Goal: Task Accomplishment & Management: Use online tool/utility

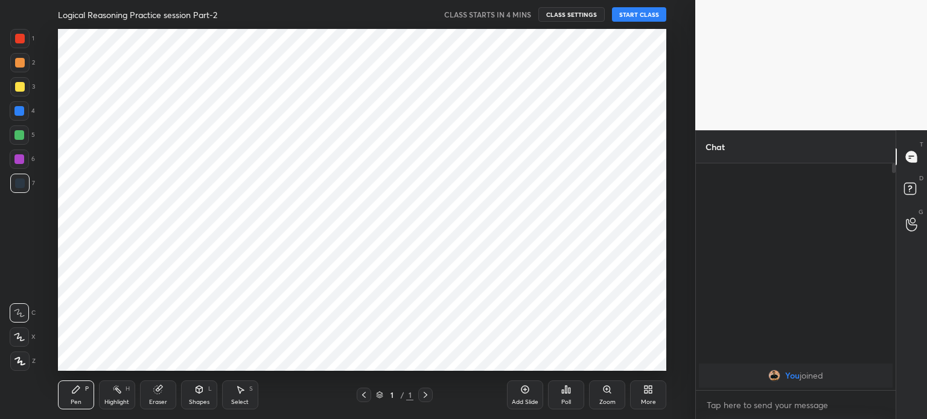
scroll to position [59995, 59690]
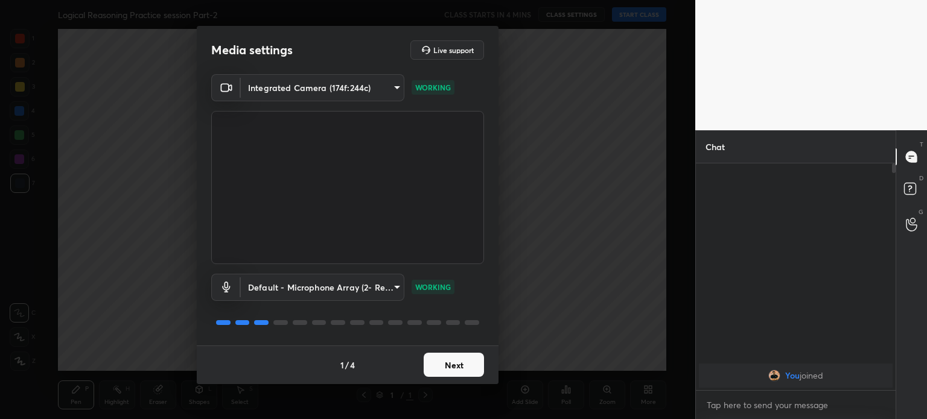
click at [453, 365] on button "Next" at bounding box center [454, 365] width 60 height 24
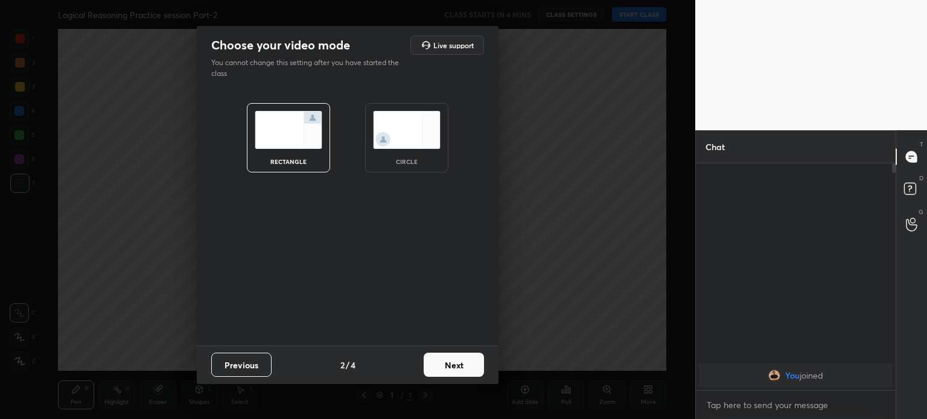
click at [419, 130] on img at bounding box center [407, 130] width 68 height 38
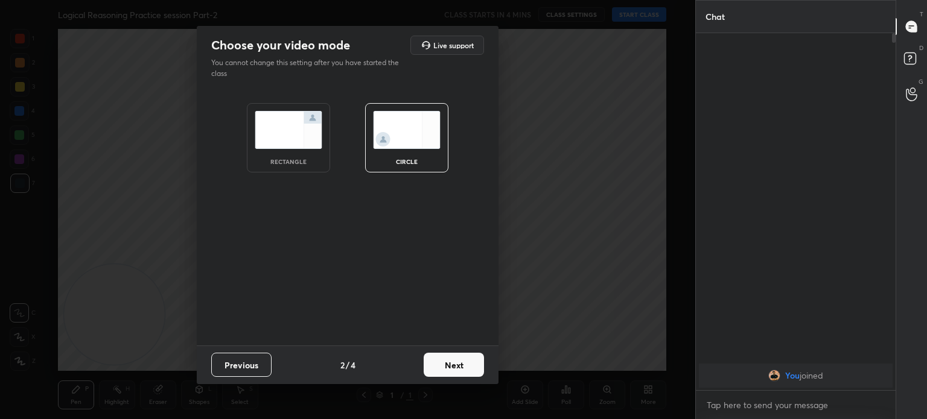
click at [448, 363] on button "Next" at bounding box center [454, 365] width 60 height 24
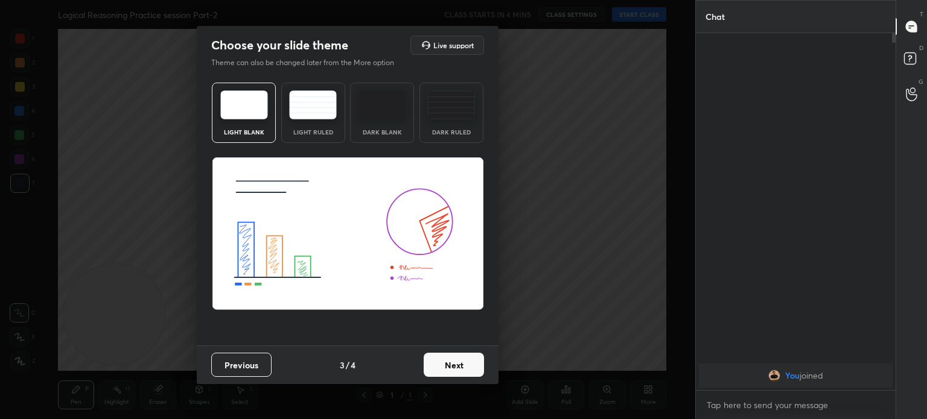
click at [448, 363] on button "Next" at bounding box center [454, 365] width 60 height 24
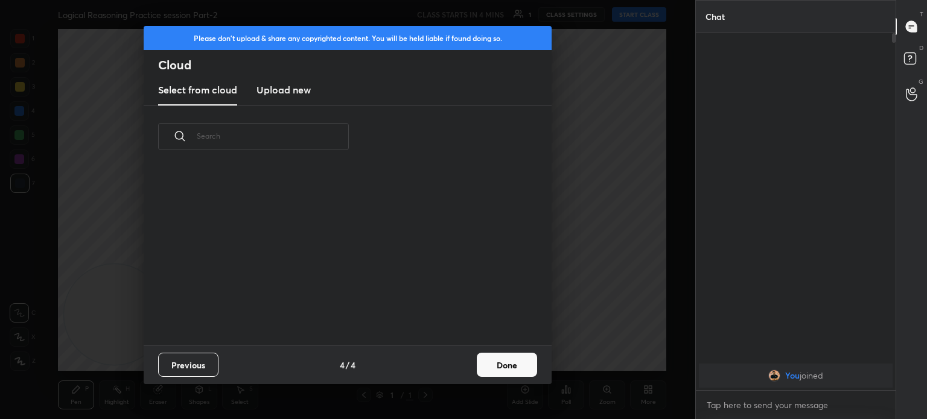
scroll to position [179, 387]
click at [517, 369] on button "Done" at bounding box center [507, 365] width 60 height 24
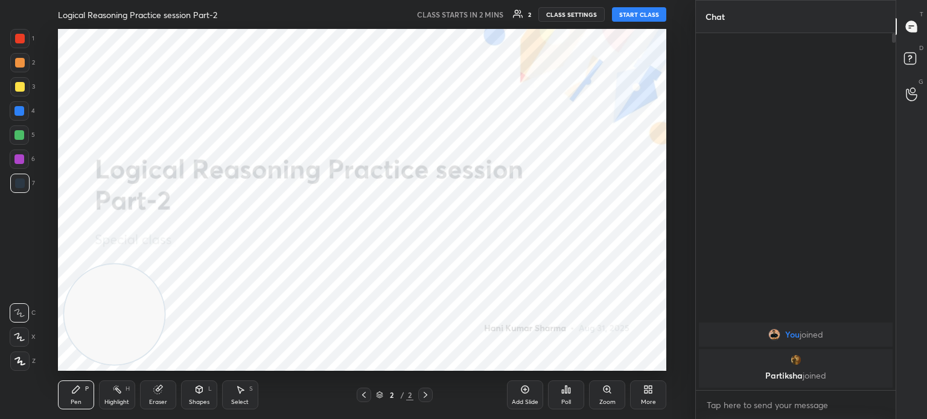
click at [652, 16] on button "START CLASS" at bounding box center [639, 14] width 54 height 14
click at [521, 16] on span "mute" at bounding box center [520, 14] width 17 height 8
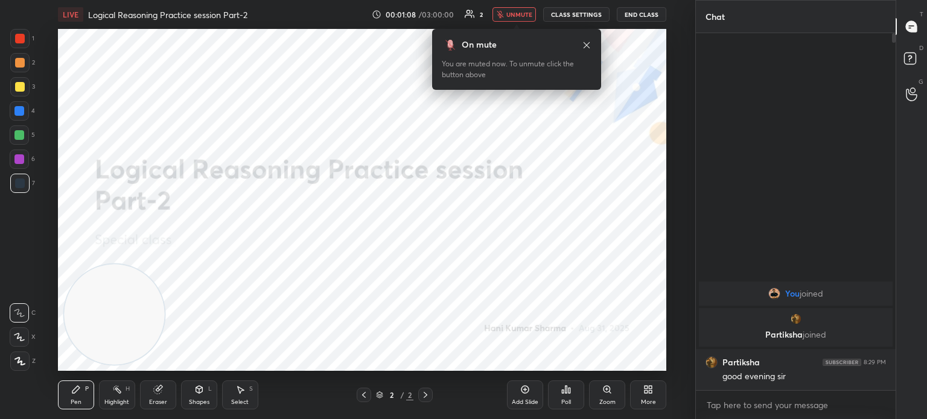
click at [586, 45] on icon at bounding box center [586, 45] width 6 height 6
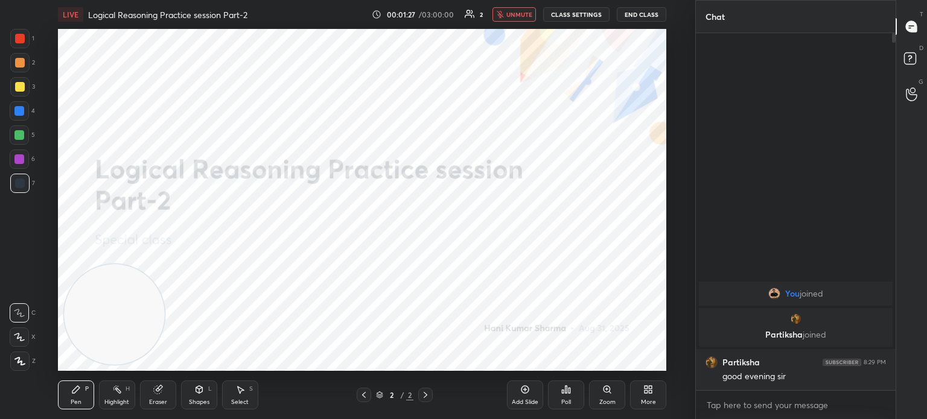
click at [20, 367] on div at bounding box center [19, 361] width 19 height 19
click at [20, 40] on div at bounding box center [20, 39] width 10 height 10
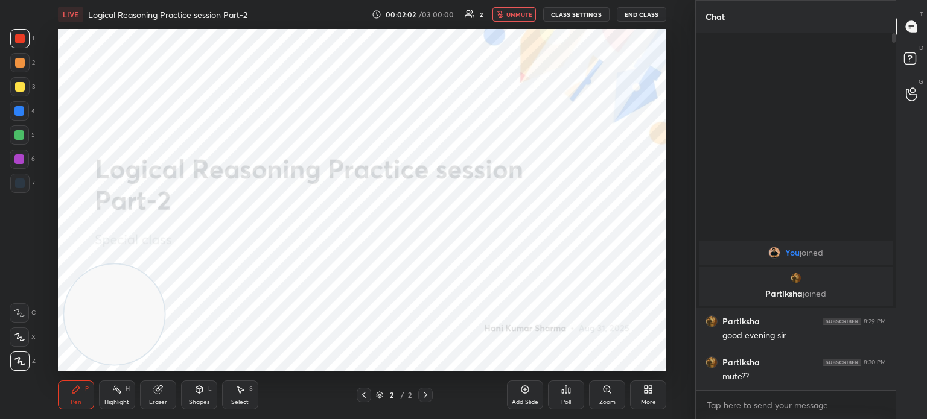
click at [514, 398] on div "Add Slide" at bounding box center [525, 395] width 36 height 29
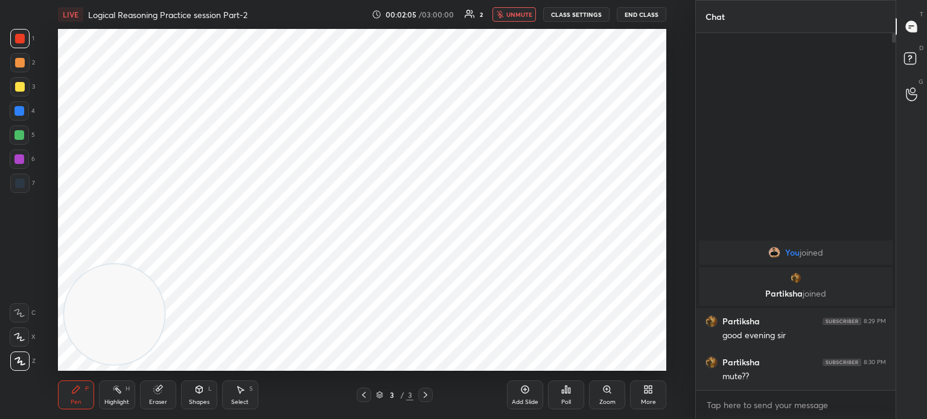
click at [21, 39] on div at bounding box center [20, 39] width 10 height 10
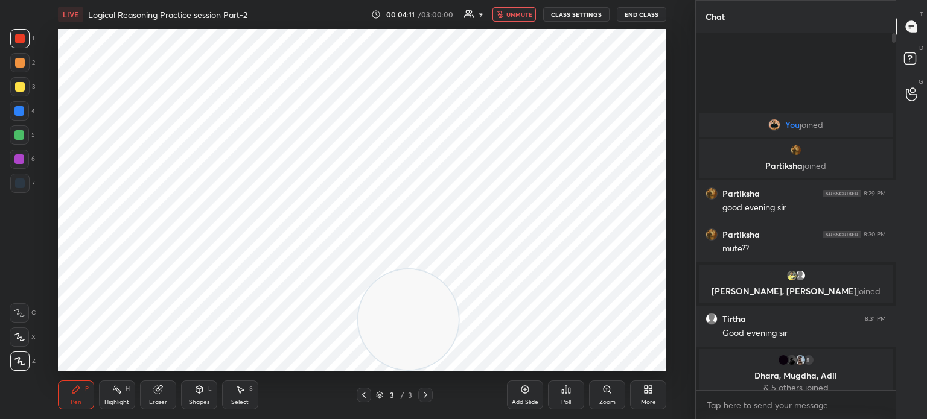
click at [518, 14] on span "unmute" at bounding box center [519, 14] width 26 height 8
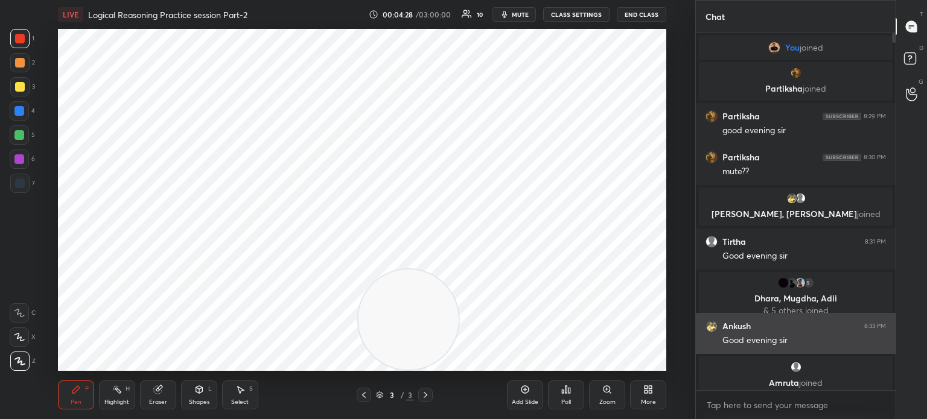
click at [710, 330] on img "grid" at bounding box center [711, 326] width 12 height 12
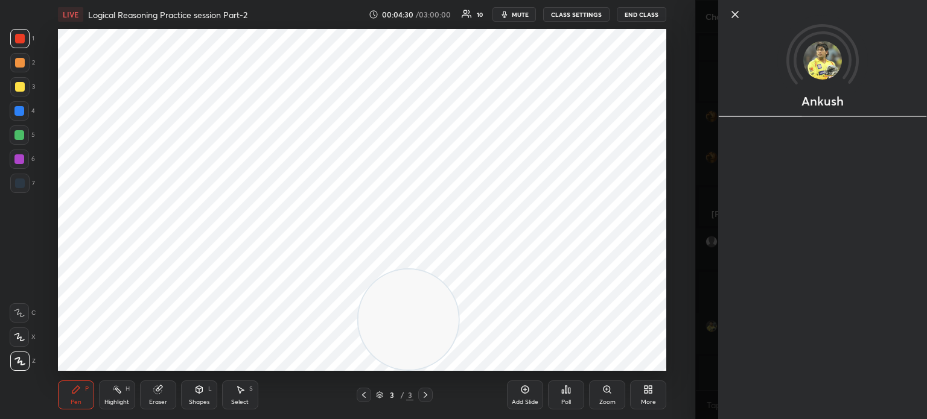
click at [734, 14] on icon at bounding box center [735, 14] width 6 height 6
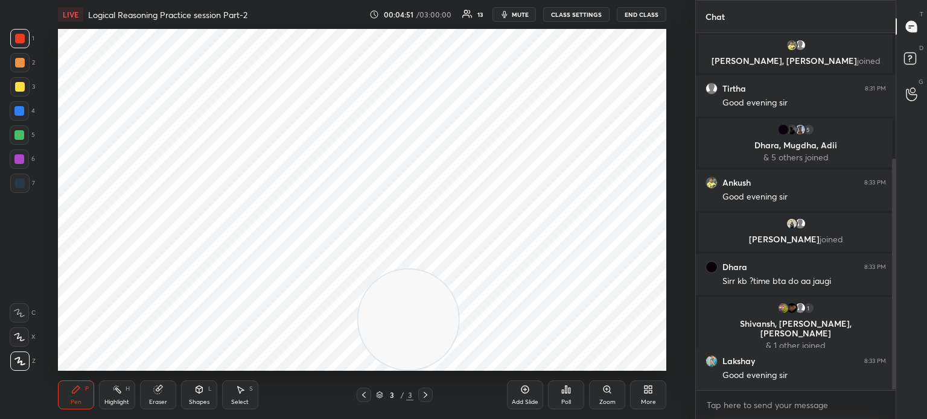
scroll to position [193, 0]
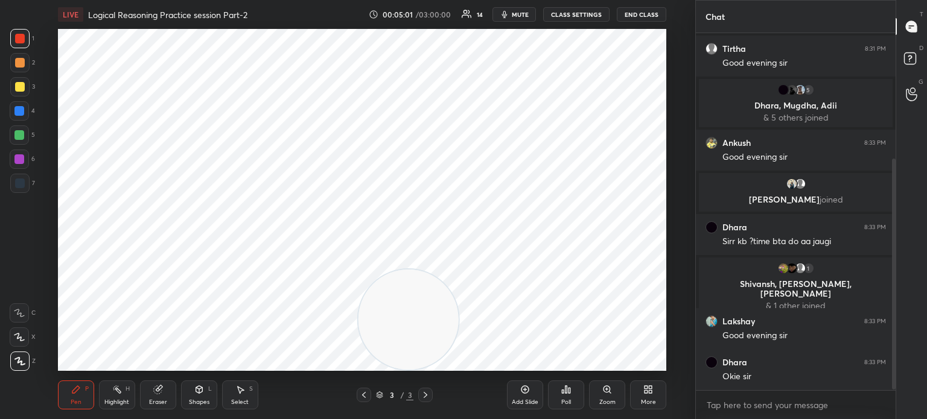
click at [157, 396] on div "Eraser" at bounding box center [158, 395] width 36 height 29
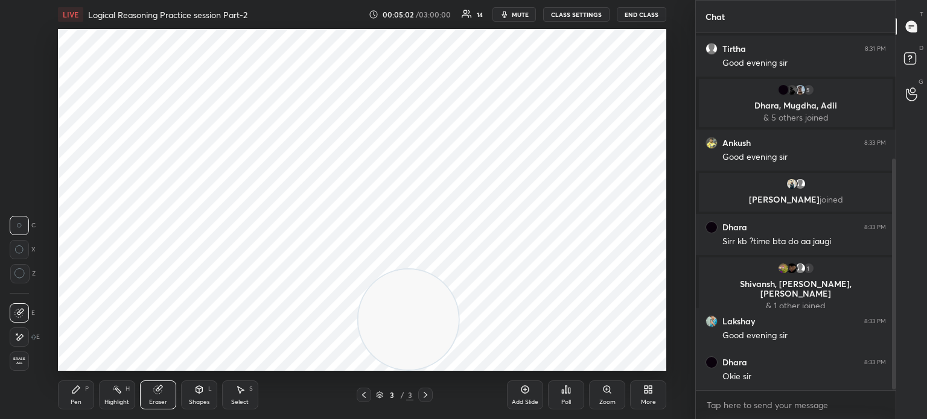
click at [21, 335] on icon at bounding box center [20, 337] width 7 height 6
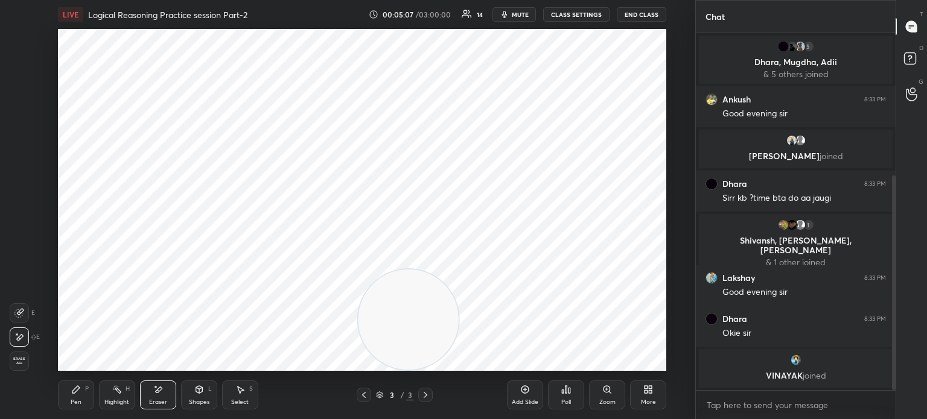
click at [77, 398] on div "Pen P" at bounding box center [76, 395] width 36 height 29
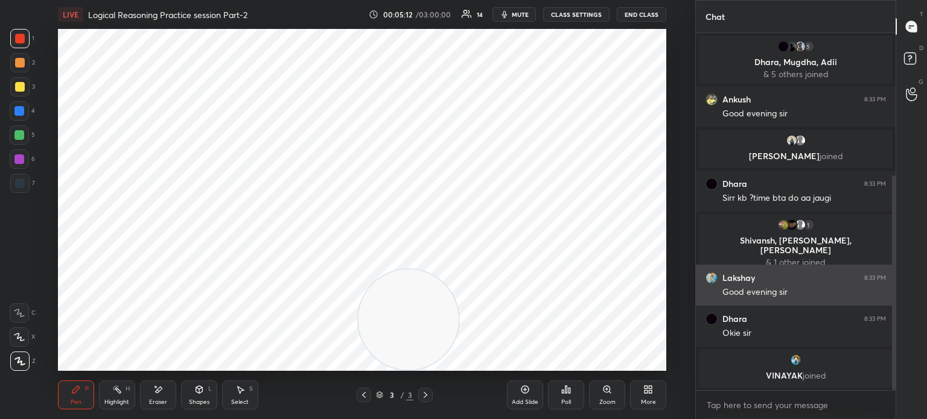
click at [709, 277] on img "grid" at bounding box center [711, 278] width 12 height 12
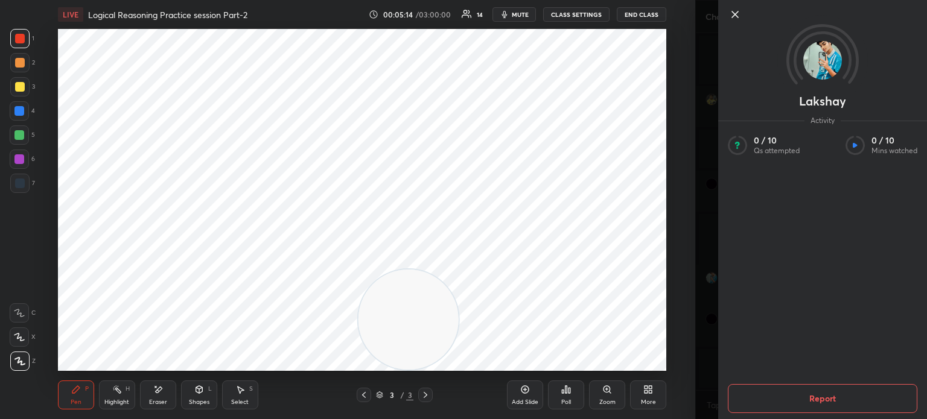
click at [736, 16] on icon at bounding box center [735, 14] width 14 height 14
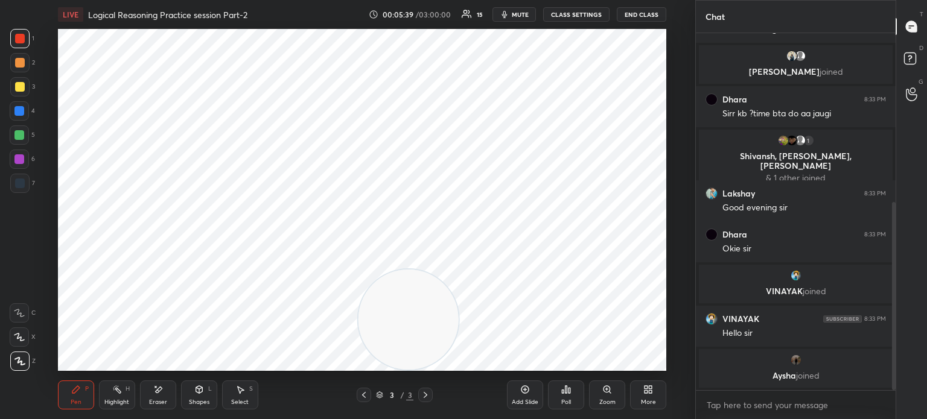
scroll to position [362, 0]
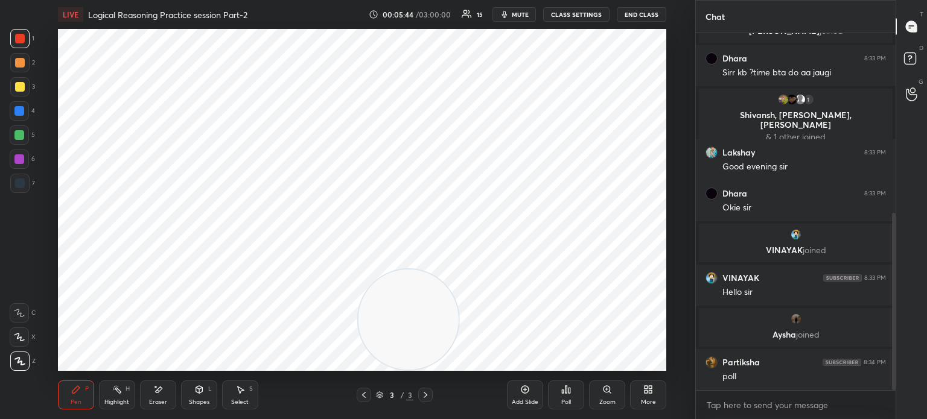
click at [562, 398] on div "Poll" at bounding box center [566, 395] width 36 height 29
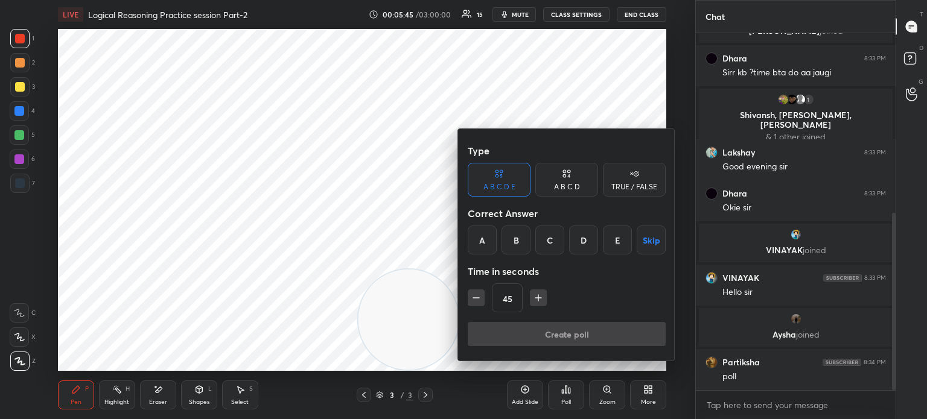
click at [481, 234] on div "A" at bounding box center [482, 240] width 29 height 29
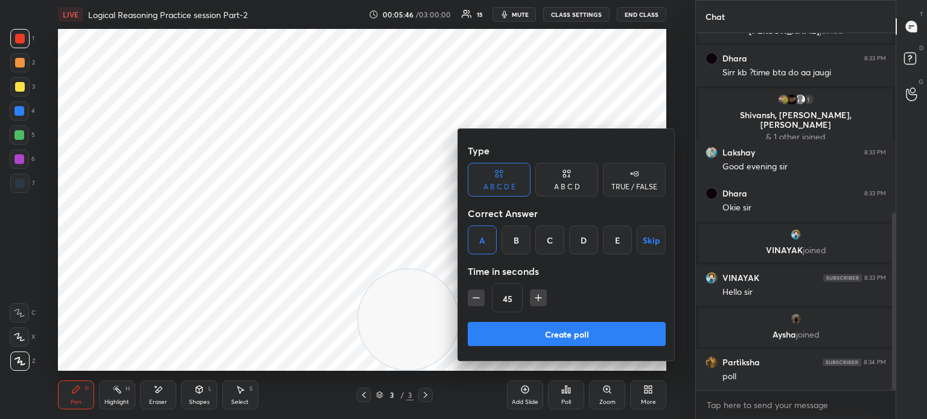
click at [554, 180] on div "A B C D" at bounding box center [566, 180] width 63 height 34
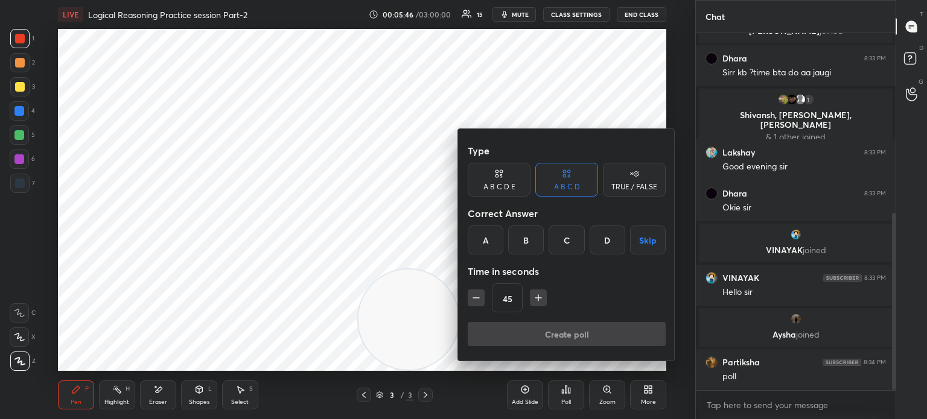
click at [482, 238] on div "A" at bounding box center [486, 240] width 36 height 29
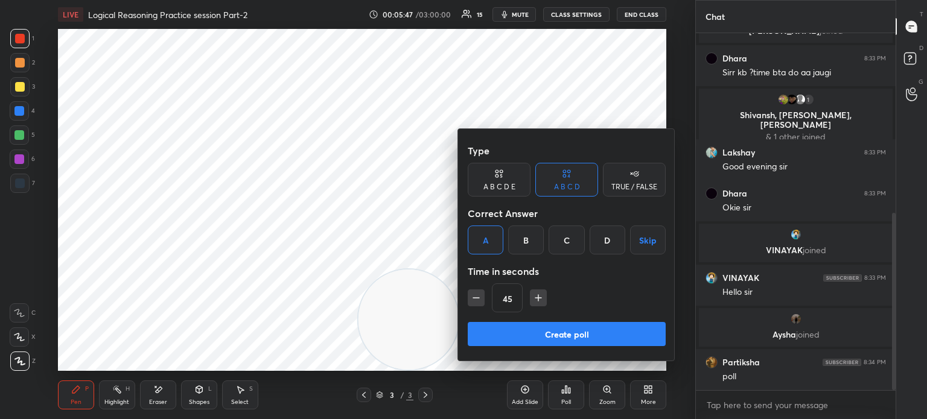
scroll to position [405, 0]
click at [521, 326] on button "Create poll" at bounding box center [567, 334] width 198 height 24
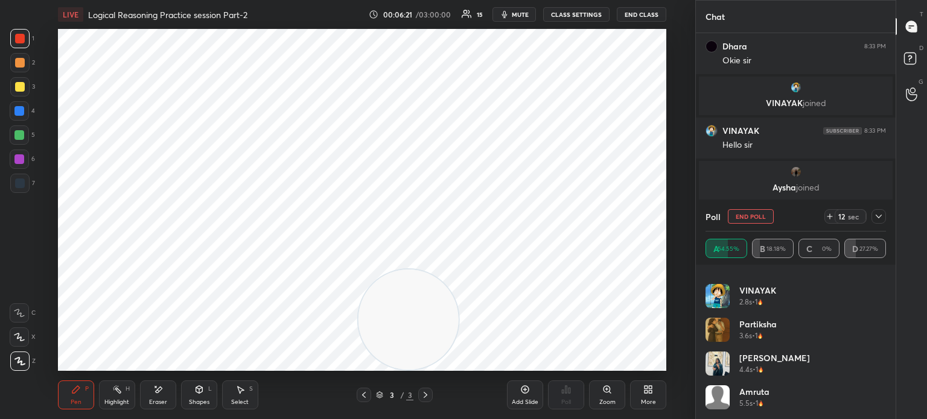
scroll to position [474, 0]
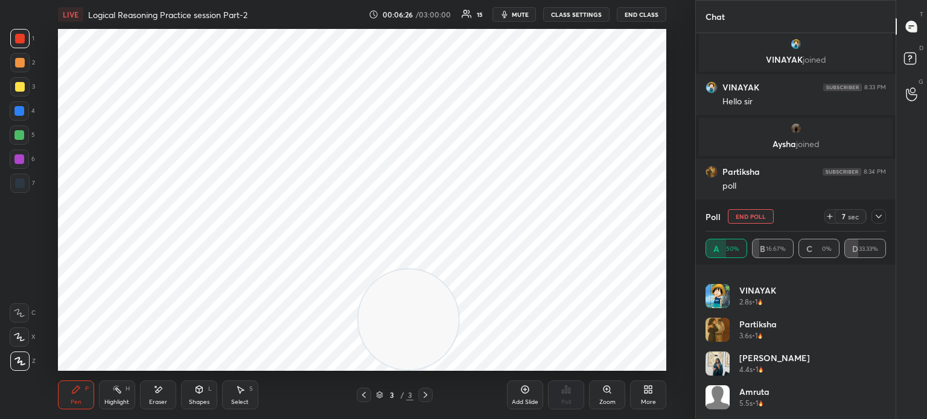
click at [875, 219] on icon at bounding box center [879, 217] width 10 height 10
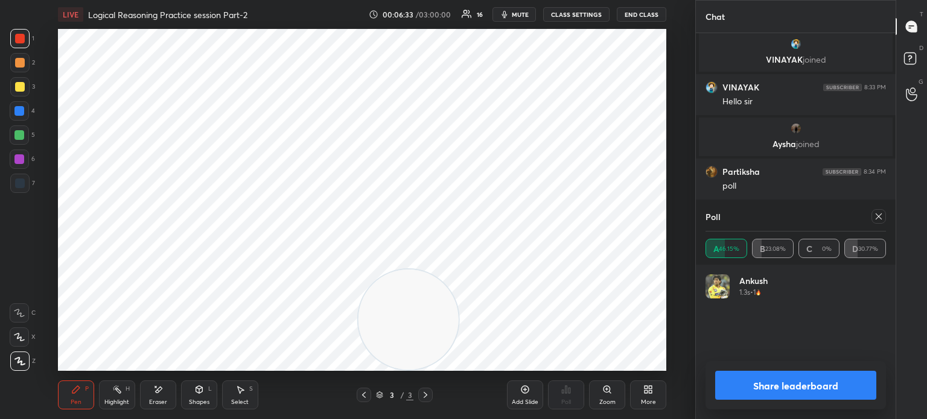
scroll to position [141, 177]
click at [875, 218] on icon at bounding box center [879, 217] width 10 height 10
type textarea "x"
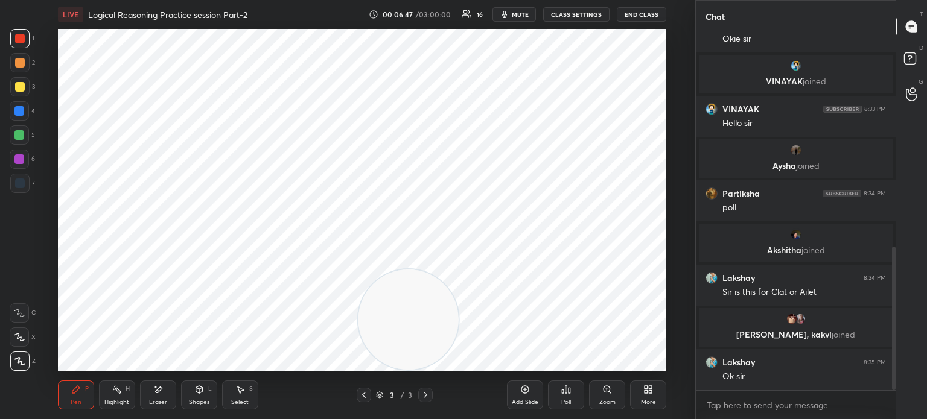
scroll to position [573, 0]
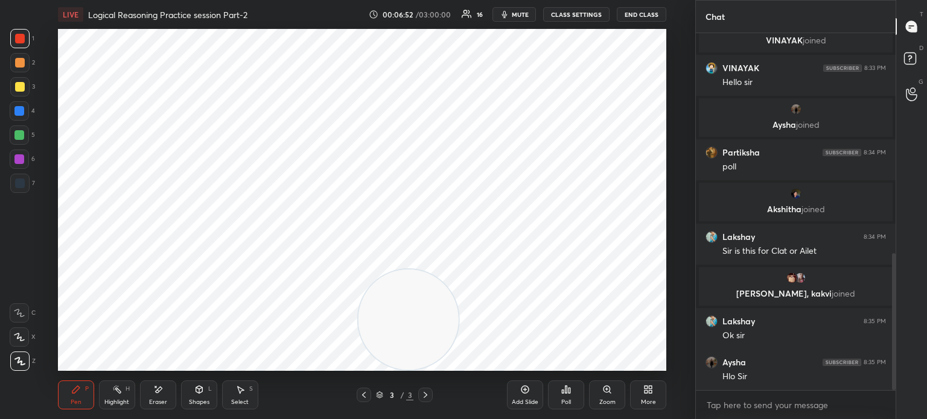
click at [19, 180] on div at bounding box center [20, 184] width 10 height 10
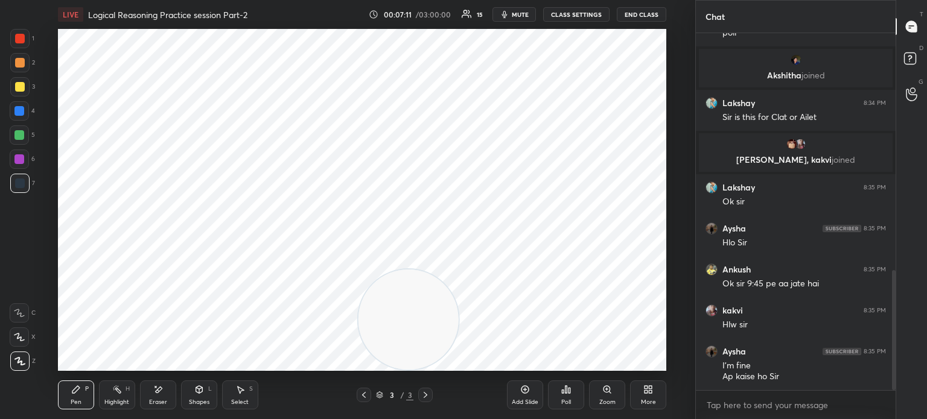
scroll to position [748, 0]
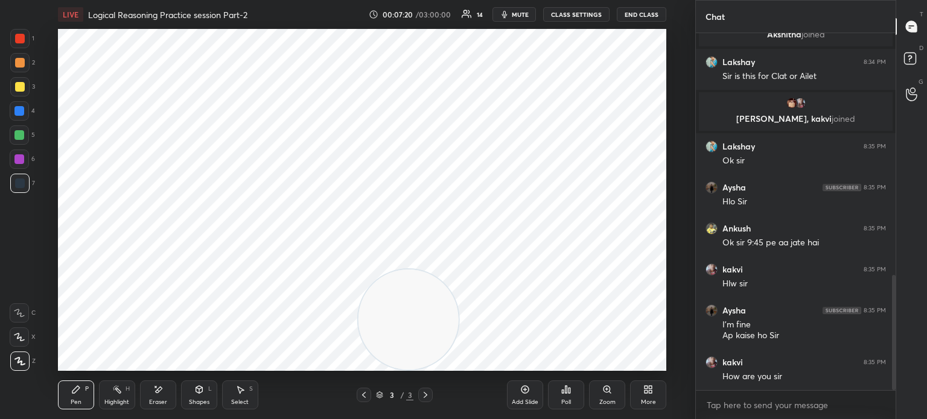
click at [526, 395] on div "Add Slide" at bounding box center [525, 395] width 36 height 29
click at [22, 38] on div at bounding box center [20, 39] width 10 height 10
click at [154, 395] on icon at bounding box center [158, 390] width 10 height 10
click at [75, 398] on div "Pen P" at bounding box center [76, 395] width 36 height 29
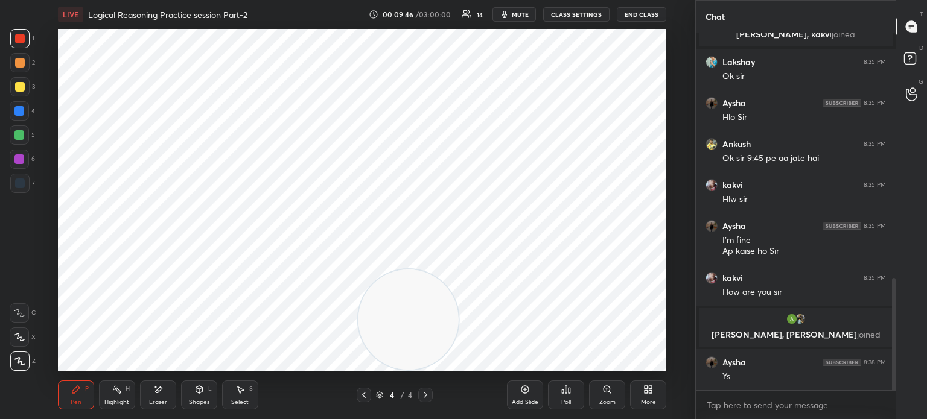
scroll to position [819, 0]
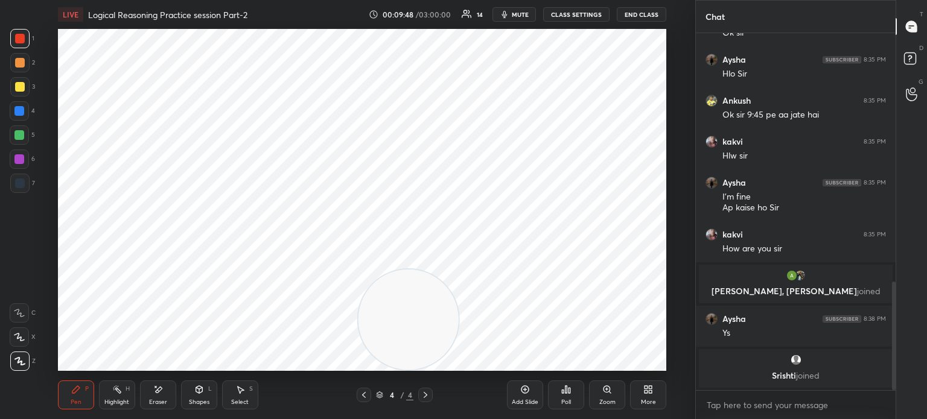
click at [566, 400] on div "Poll" at bounding box center [566, 402] width 10 height 6
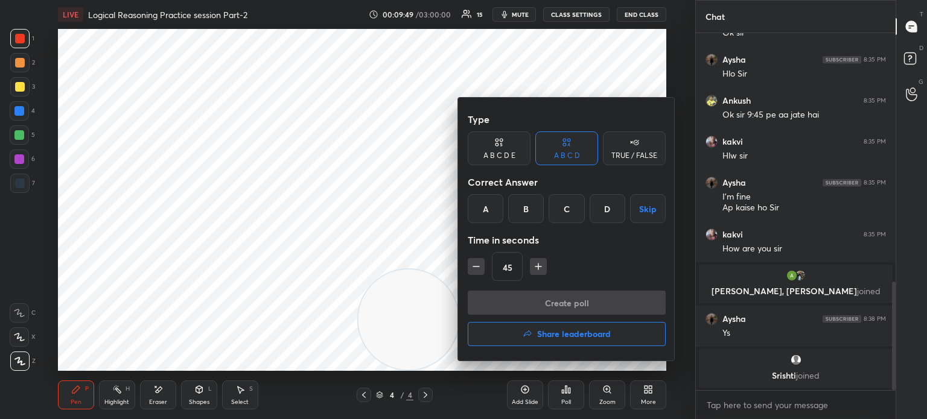
click at [521, 206] on div "B" at bounding box center [526, 208] width 36 height 29
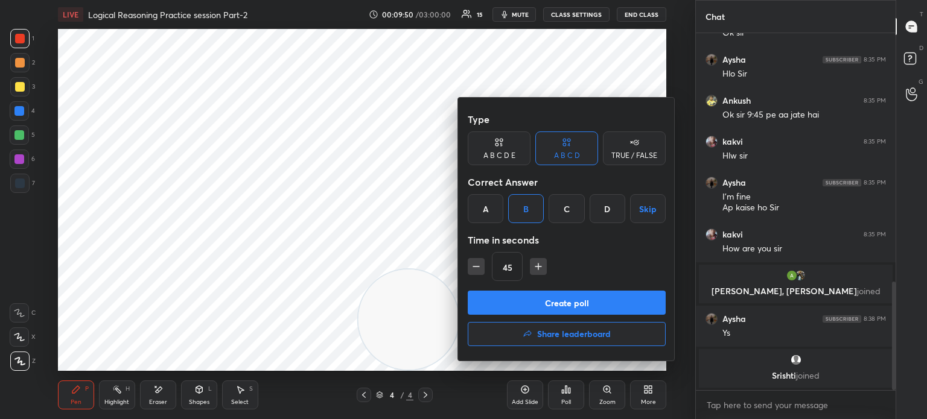
click at [536, 269] on icon "button" at bounding box center [538, 267] width 12 height 12
type input "60"
click at [515, 296] on button "Create poll" at bounding box center [567, 303] width 198 height 24
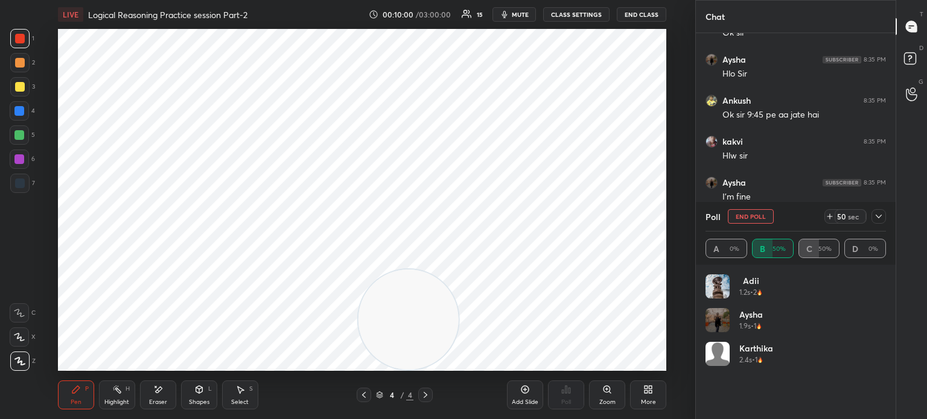
scroll to position [3, 4]
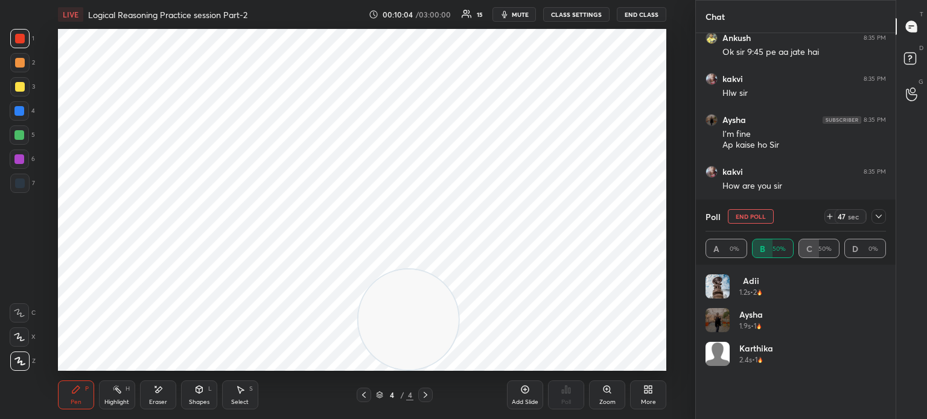
click at [879, 221] on icon at bounding box center [879, 217] width 10 height 10
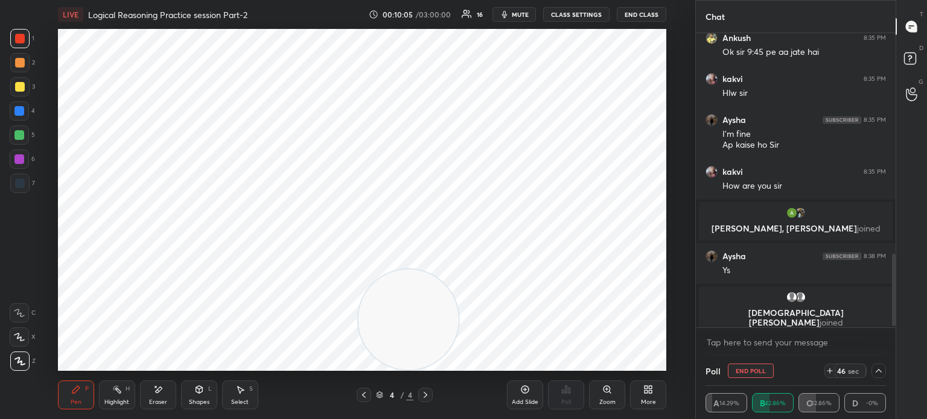
scroll to position [0, 4]
click at [19, 183] on div at bounding box center [20, 184] width 10 height 10
click at [17, 160] on div at bounding box center [19, 159] width 10 height 10
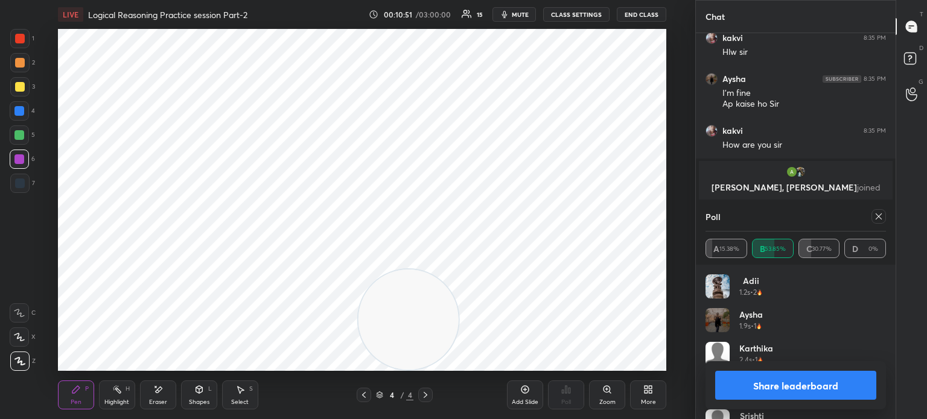
scroll to position [844, 0]
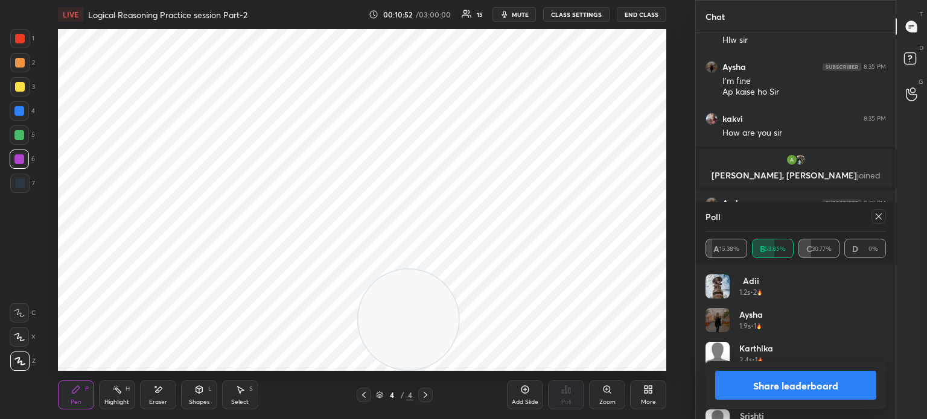
click at [877, 218] on icon at bounding box center [878, 217] width 6 height 6
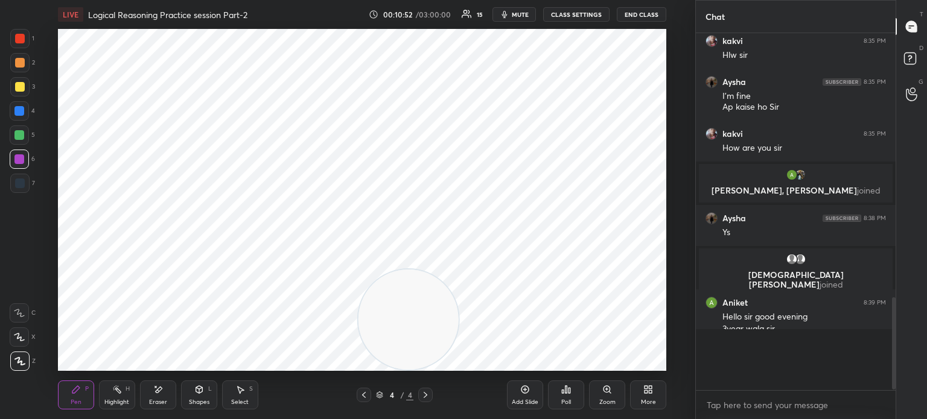
scroll to position [352, 196]
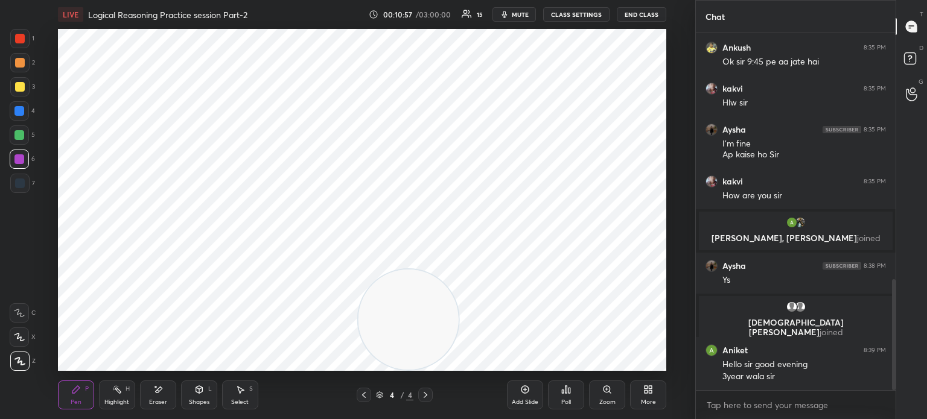
click at [21, 185] on div at bounding box center [20, 184] width 10 height 10
click at [19, 42] on div at bounding box center [20, 39] width 10 height 10
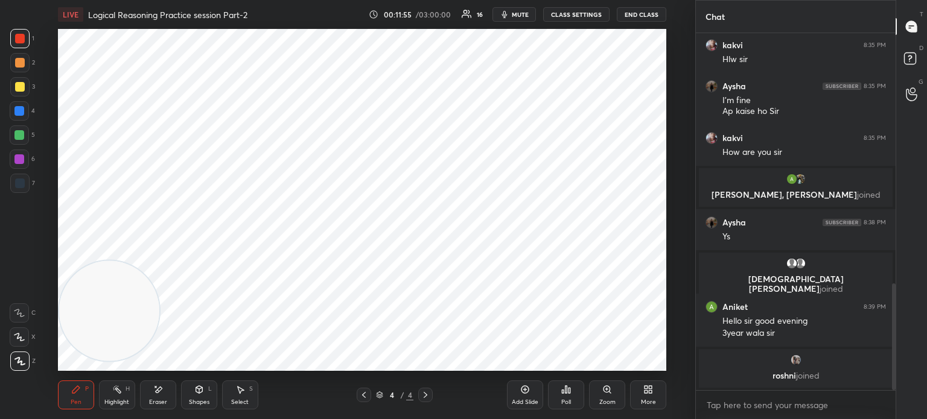
click at [524, 396] on div "Add Slide" at bounding box center [525, 395] width 36 height 29
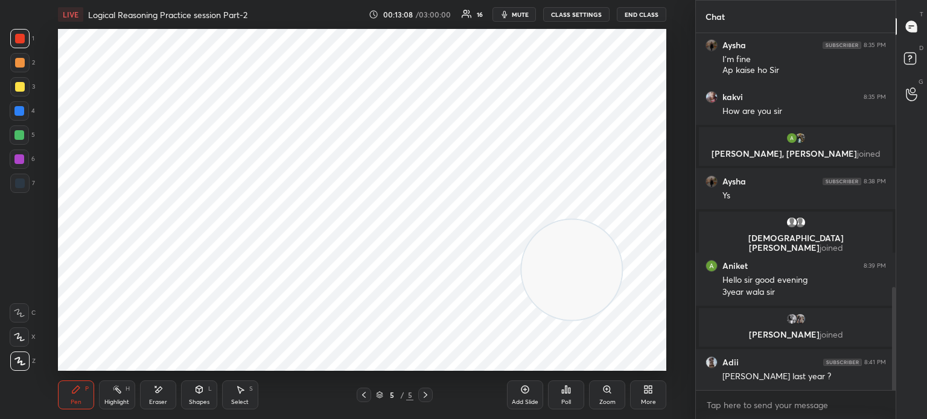
scroll to position [920, 0]
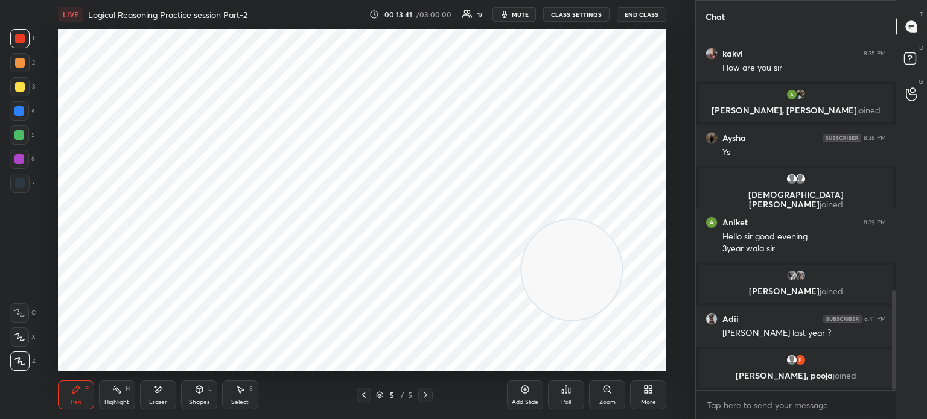
click at [565, 399] on div "Poll" at bounding box center [566, 402] width 10 height 6
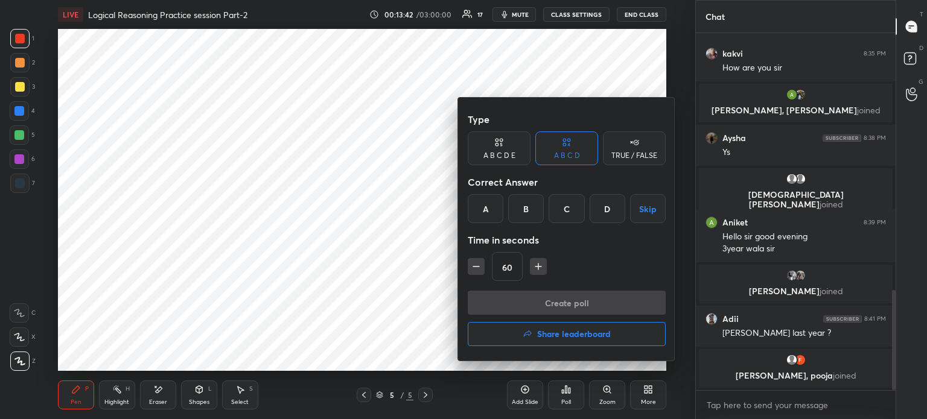
click at [529, 206] on div "B" at bounding box center [526, 208] width 36 height 29
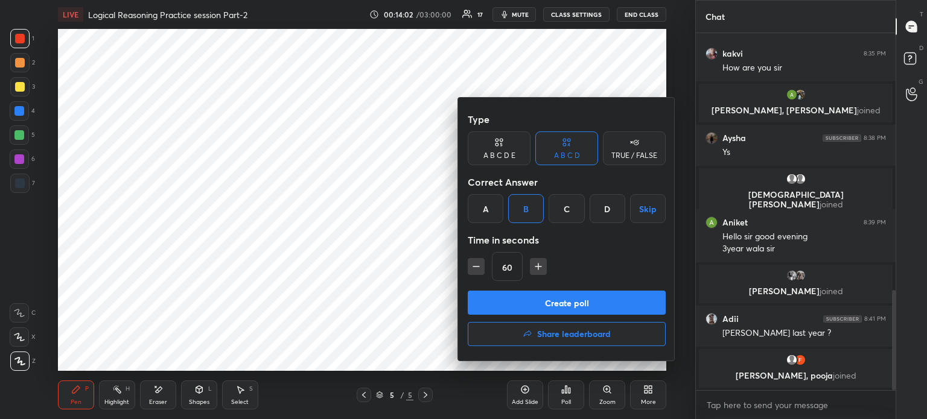
scroll to position [939, 0]
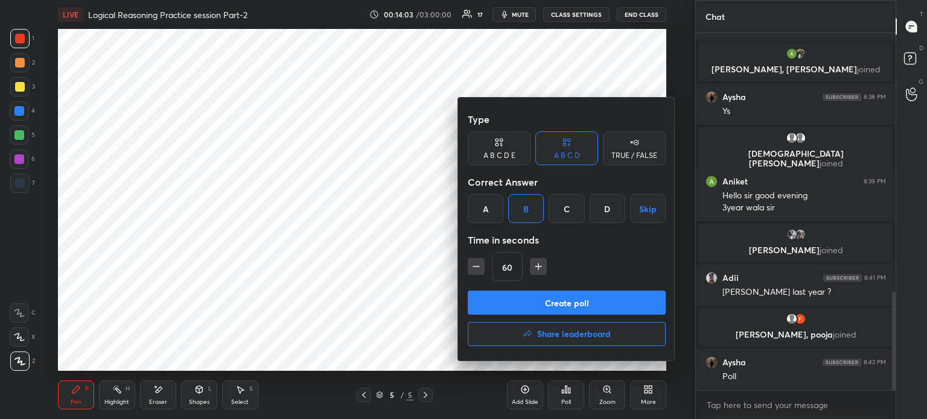
click at [355, 94] on div at bounding box center [463, 209] width 927 height 419
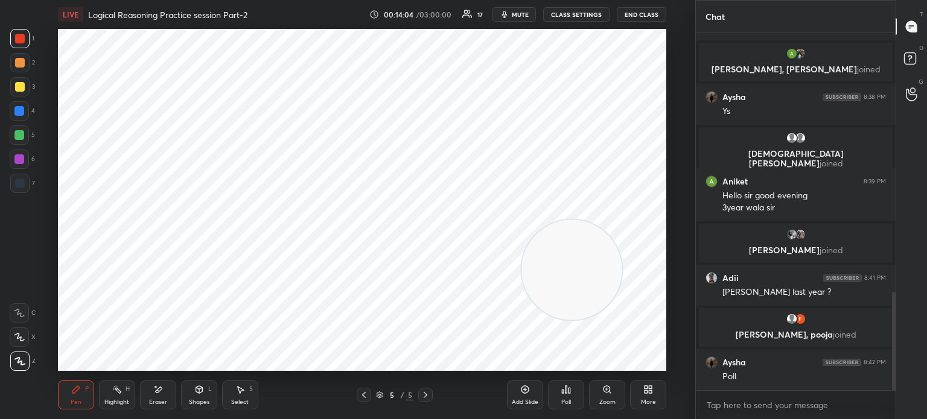
click at [564, 402] on div "Poll" at bounding box center [566, 402] width 10 height 6
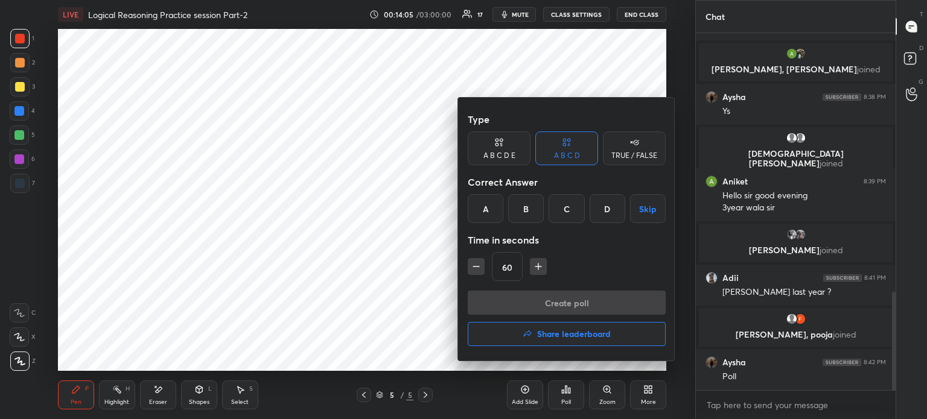
click at [526, 209] on div "B" at bounding box center [526, 208] width 36 height 29
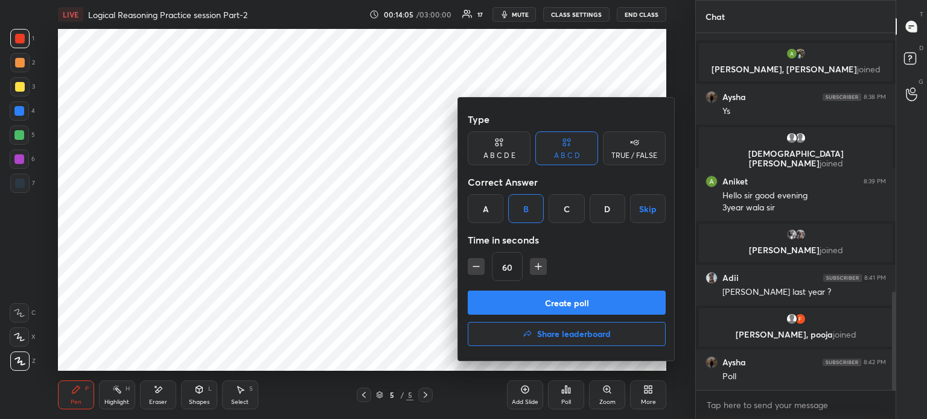
click at [504, 302] on button "Create poll" at bounding box center [567, 303] width 198 height 24
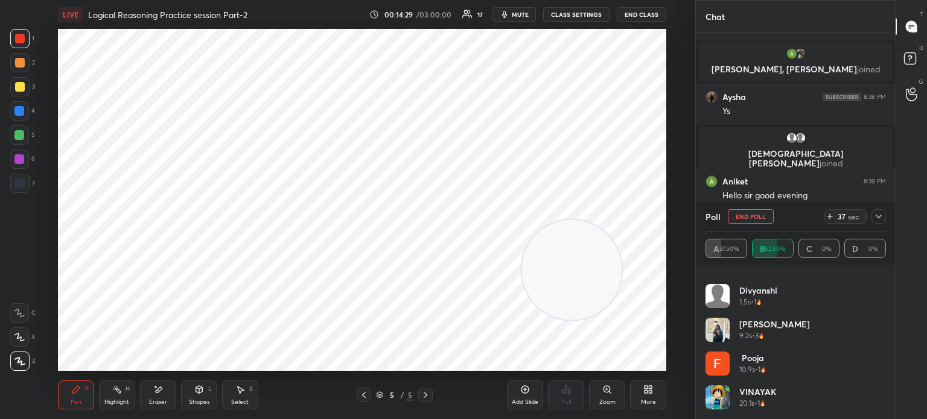
scroll to position [58, 0]
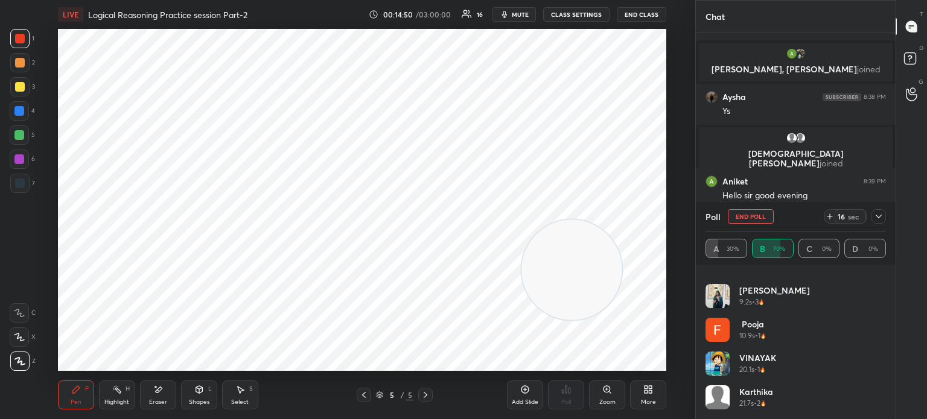
click at [19, 177] on div at bounding box center [19, 183] width 19 height 19
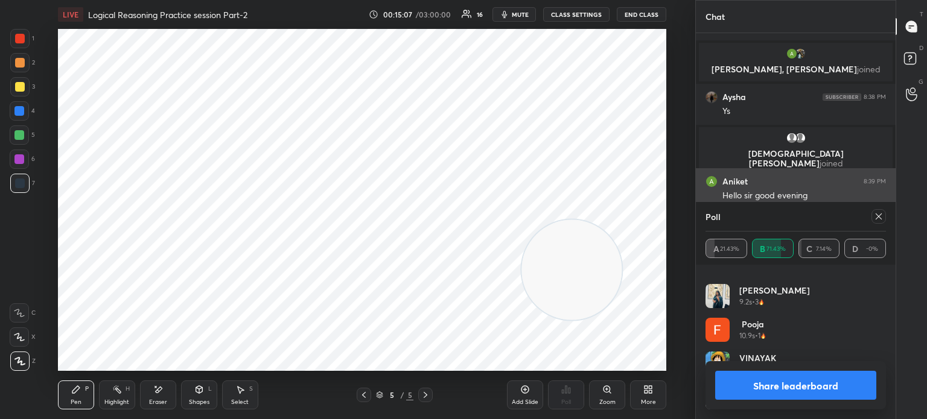
click at [879, 216] on icon at bounding box center [879, 217] width 10 height 10
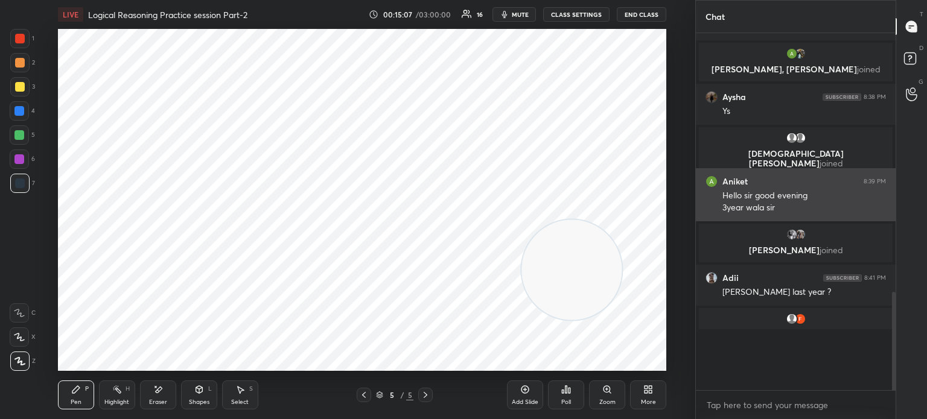
scroll to position [381, 196]
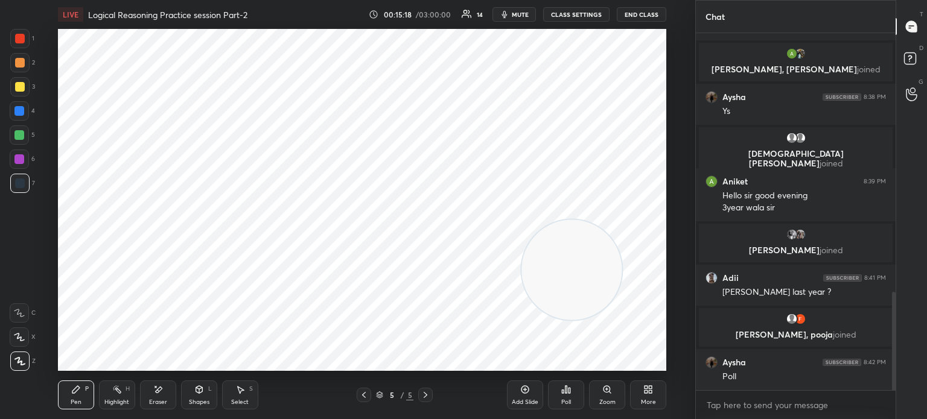
click at [156, 396] on div "Eraser" at bounding box center [158, 395] width 36 height 29
click at [71, 400] on div "Pen" at bounding box center [76, 402] width 11 height 6
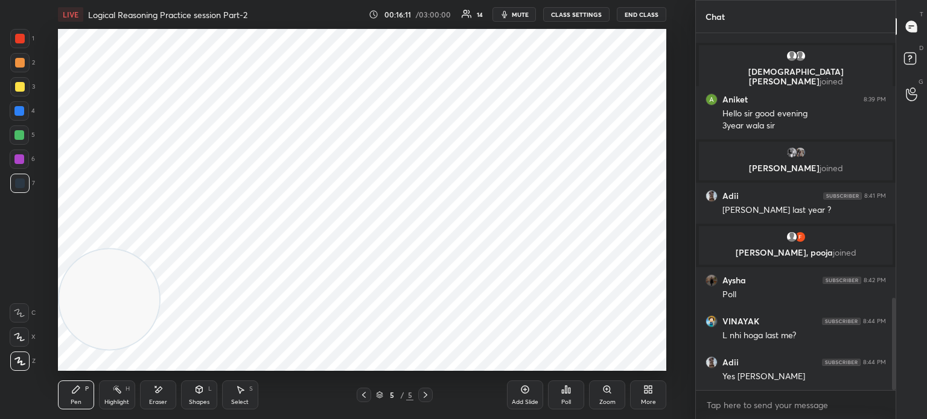
scroll to position [1062, 0]
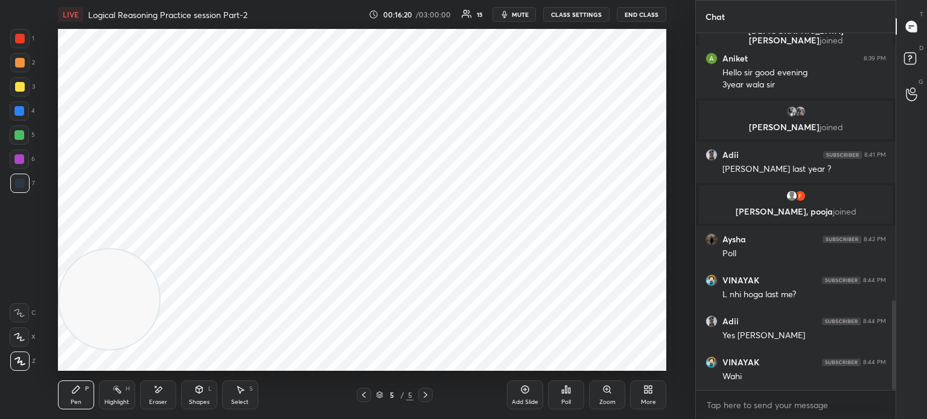
click at [523, 395] on div "Add Slide" at bounding box center [525, 395] width 36 height 29
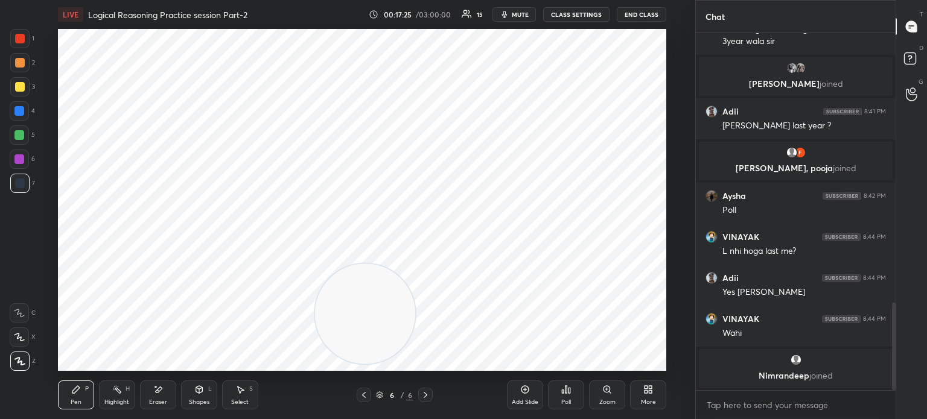
click at [565, 397] on div "Poll" at bounding box center [566, 395] width 36 height 29
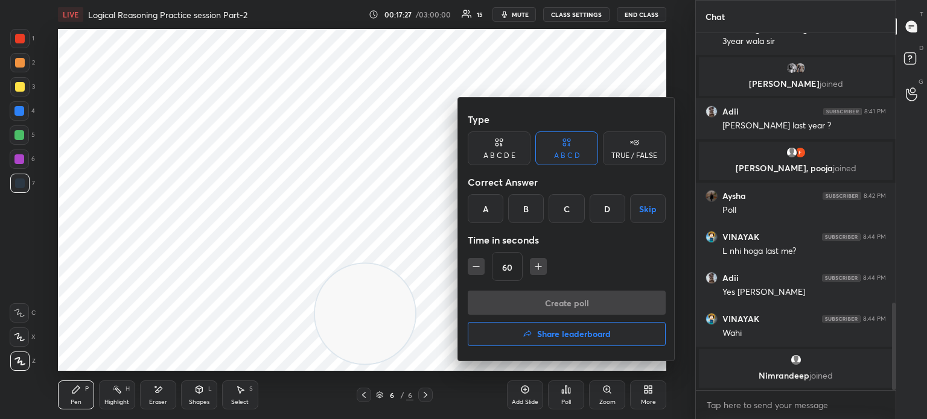
click at [526, 208] on div "B" at bounding box center [526, 208] width 36 height 29
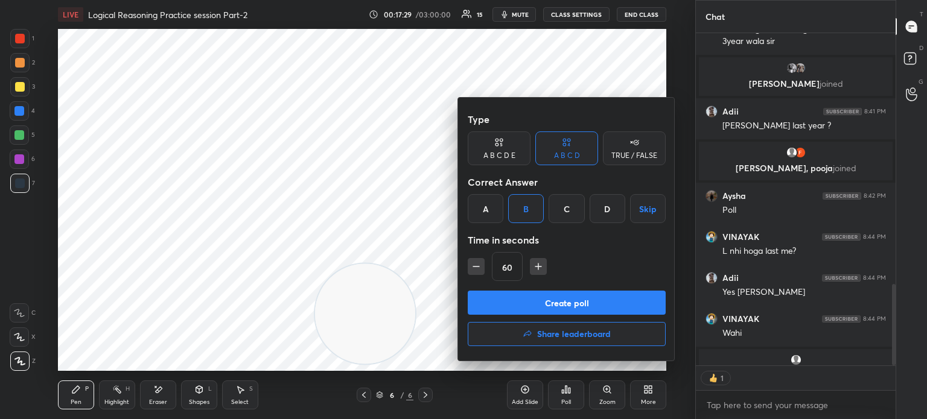
scroll to position [329, 196]
click at [508, 299] on button "Create poll" at bounding box center [567, 303] width 198 height 24
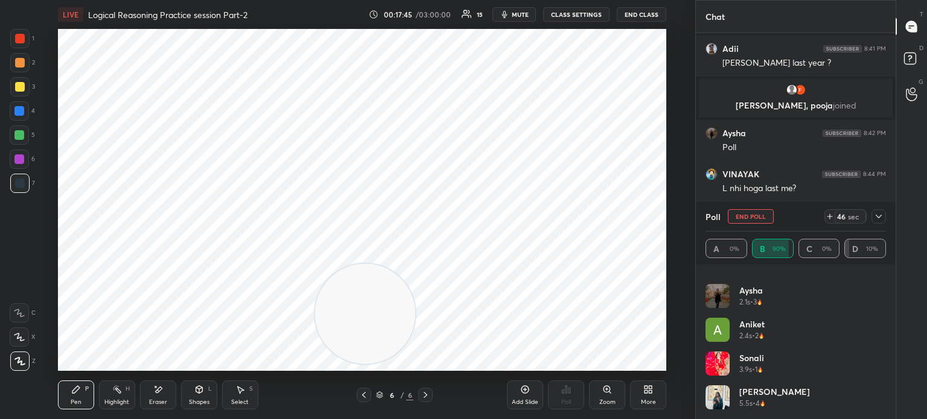
scroll to position [193, 0]
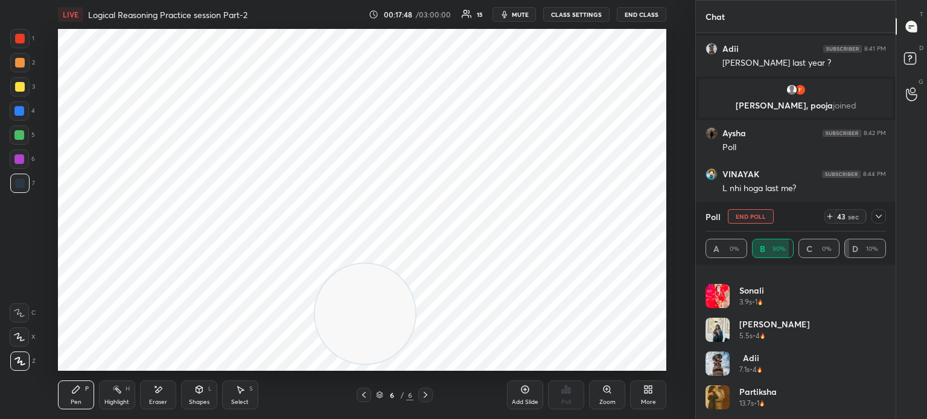
click at [870, 219] on div "43 sec" at bounding box center [855, 216] width 62 height 14
click at [874, 217] on icon at bounding box center [879, 217] width 10 height 10
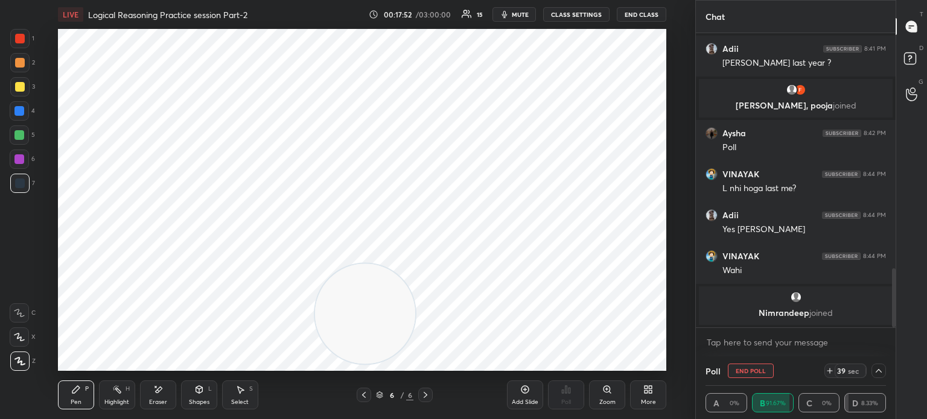
scroll to position [1123, 0]
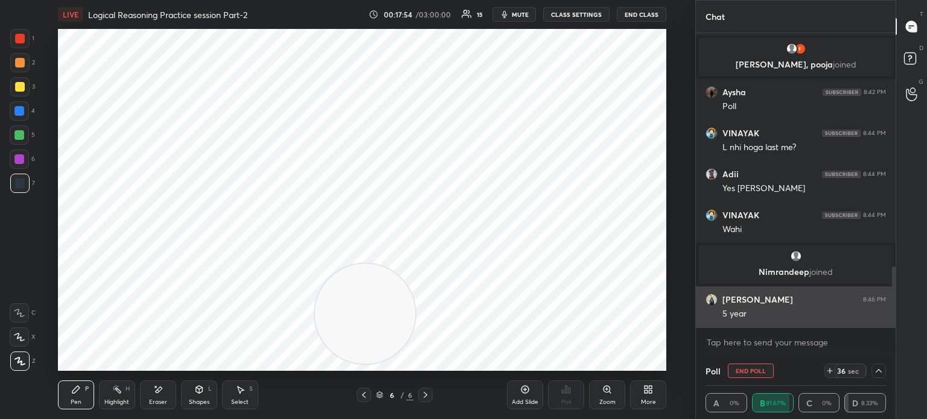
click at [710, 300] on img "grid" at bounding box center [711, 300] width 12 height 12
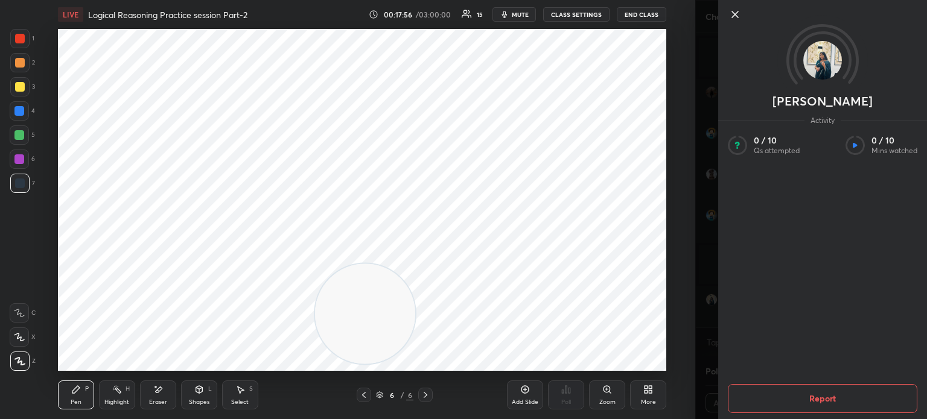
click at [819, 68] on img at bounding box center [822, 60] width 39 height 39
click at [735, 16] on icon at bounding box center [735, 14] width 14 height 14
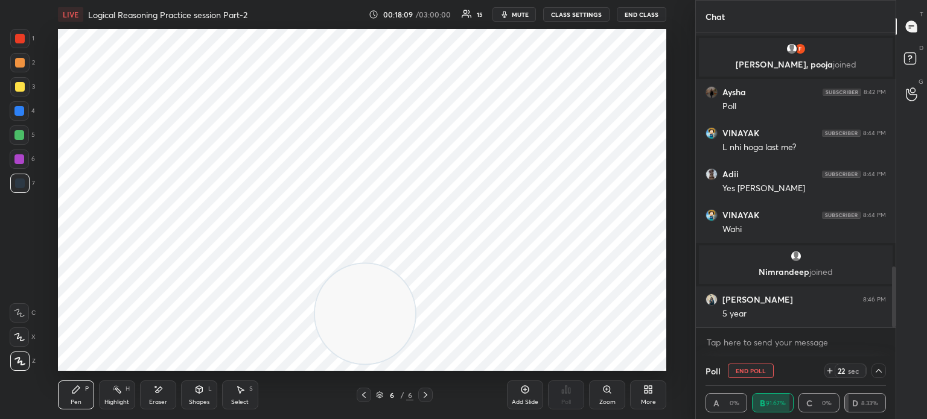
click at [877, 373] on icon at bounding box center [879, 371] width 10 height 10
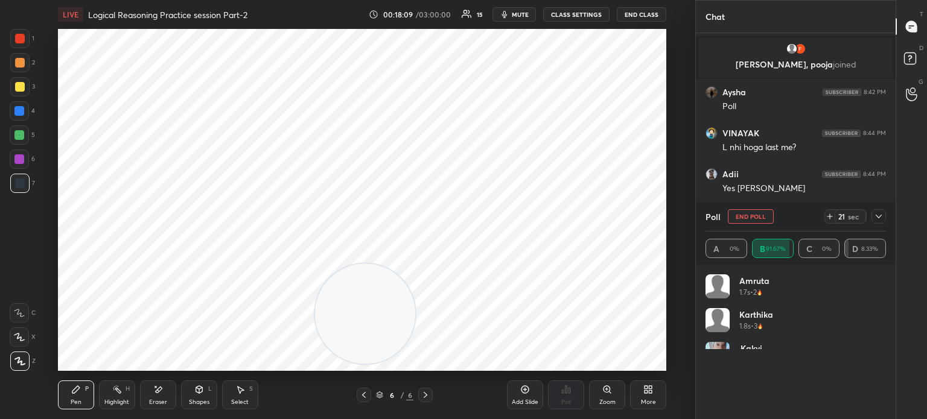
scroll to position [0, 0]
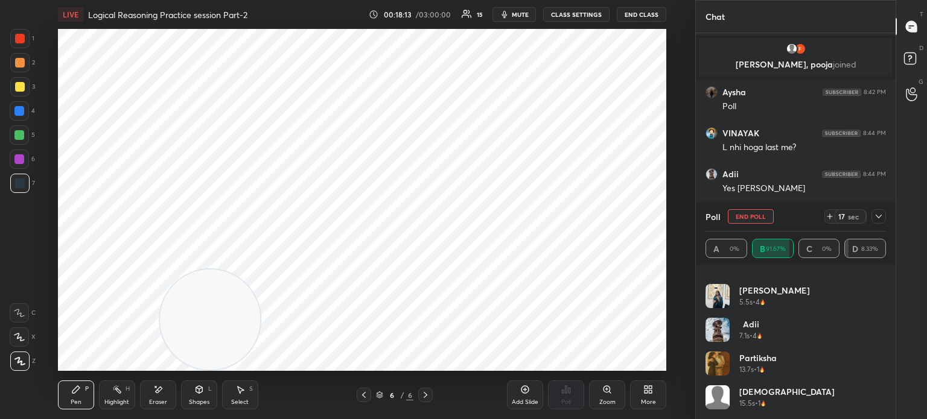
click at [19, 36] on div at bounding box center [20, 39] width 10 height 10
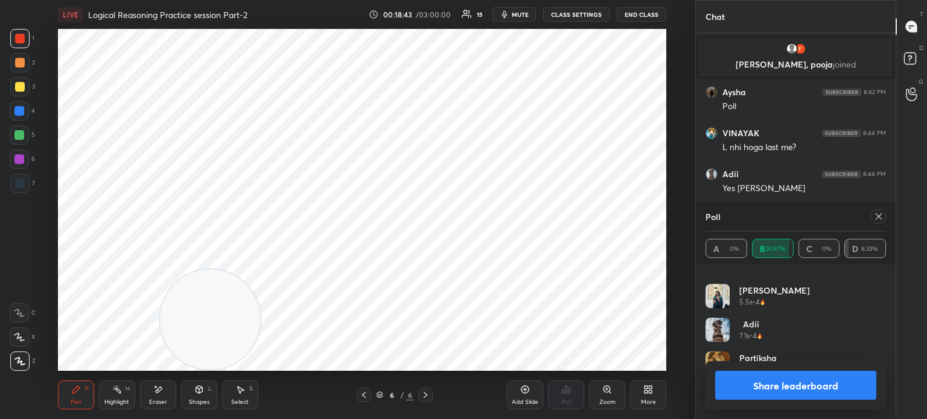
click at [518, 398] on div "Add Slide" at bounding box center [525, 395] width 36 height 29
click at [875, 218] on icon at bounding box center [879, 217] width 10 height 10
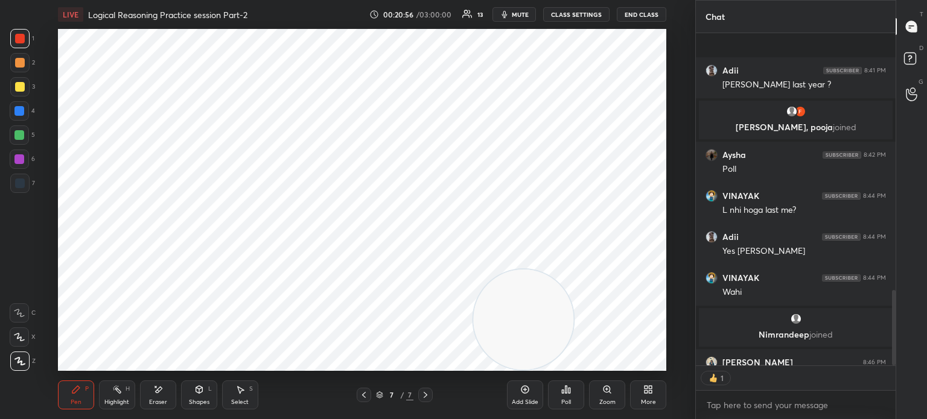
scroll to position [1129, 0]
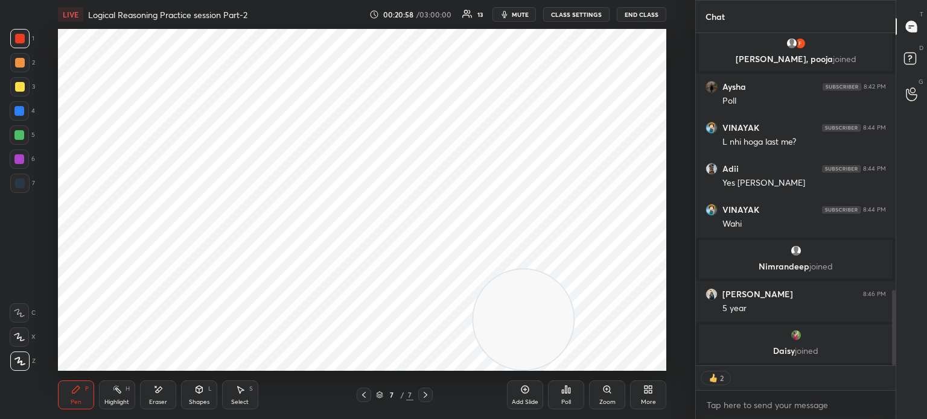
click at [570, 398] on div "Poll" at bounding box center [566, 395] width 36 height 29
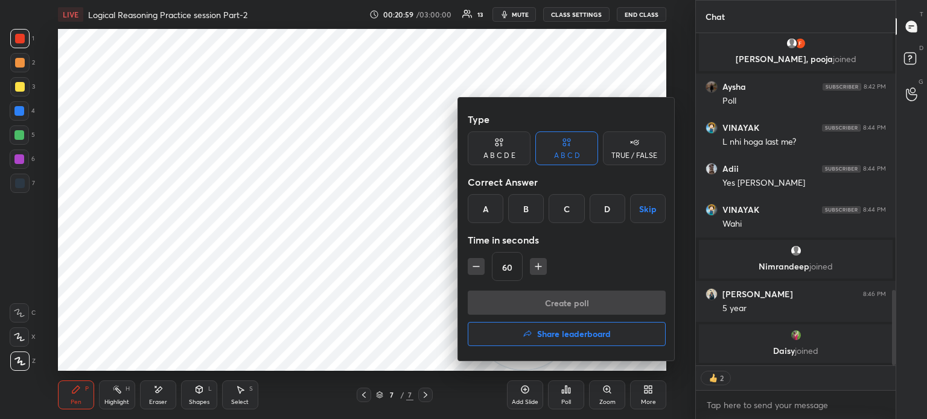
click at [527, 210] on div "B" at bounding box center [526, 208] width 36 height 29
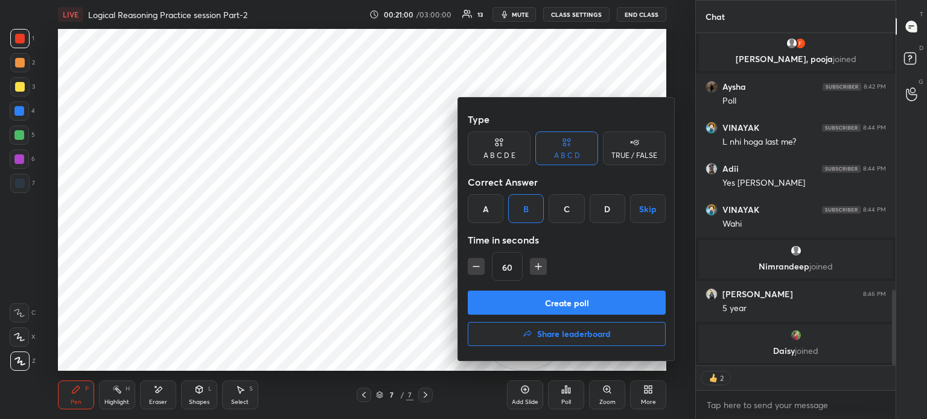
click at [500, 300] on button "Create poll" at bounding box center [567, 303] width 198 height 24
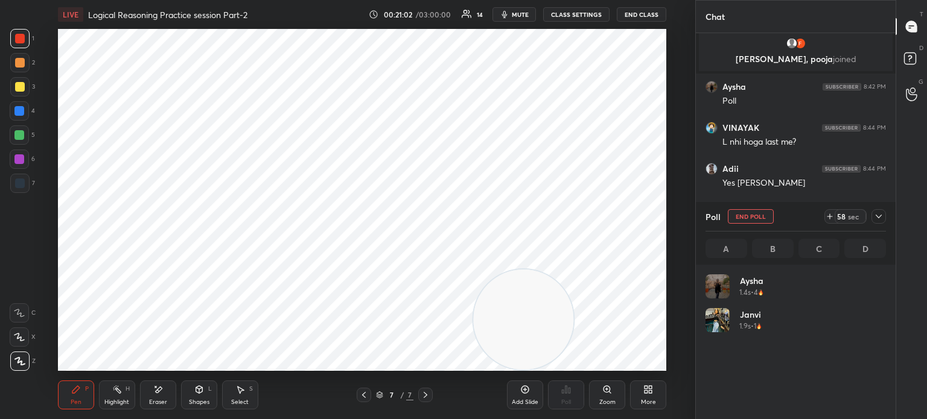
scroll to position [141, 177]
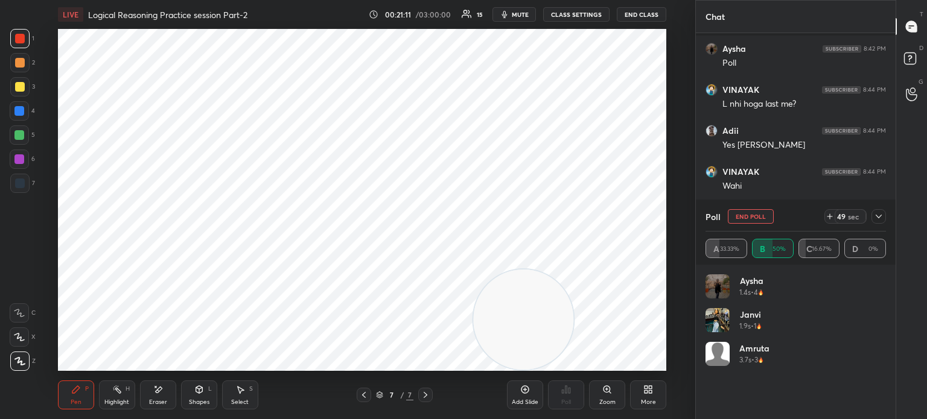
click at [875, 219] on icon at bounding box center [879, 217] width 10 height 10
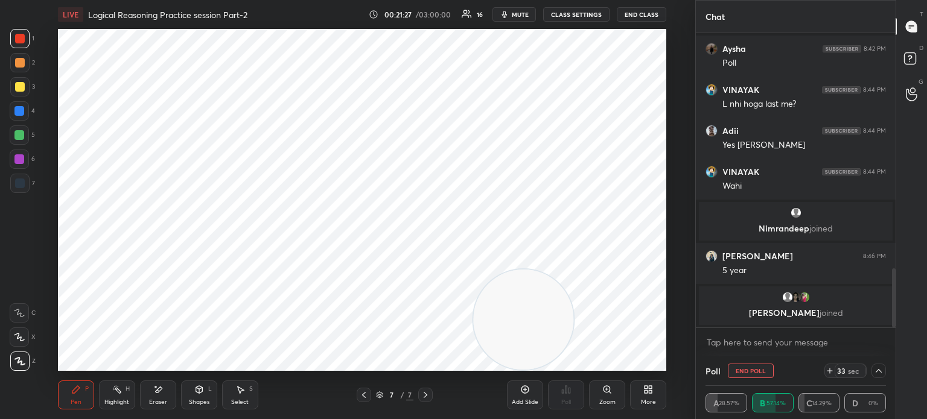
scroll to position [1208, 0]
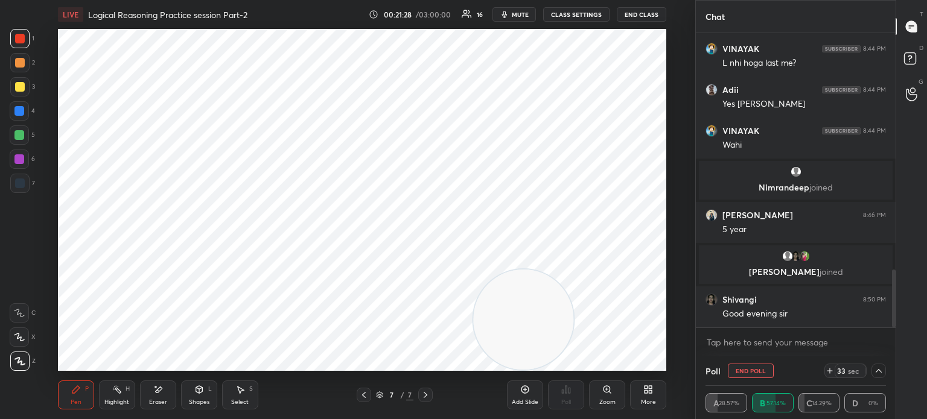
click at [876, 375] on icon at bounding box center [879, 371] width 10 height 10
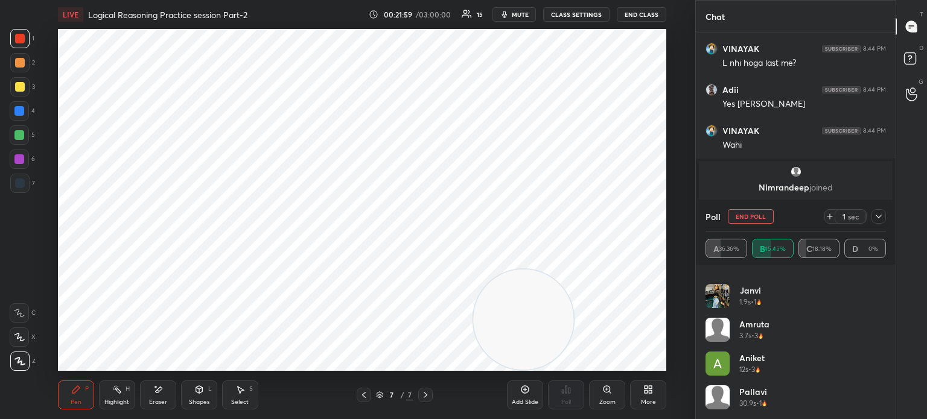
scroll to position [1249, 0]
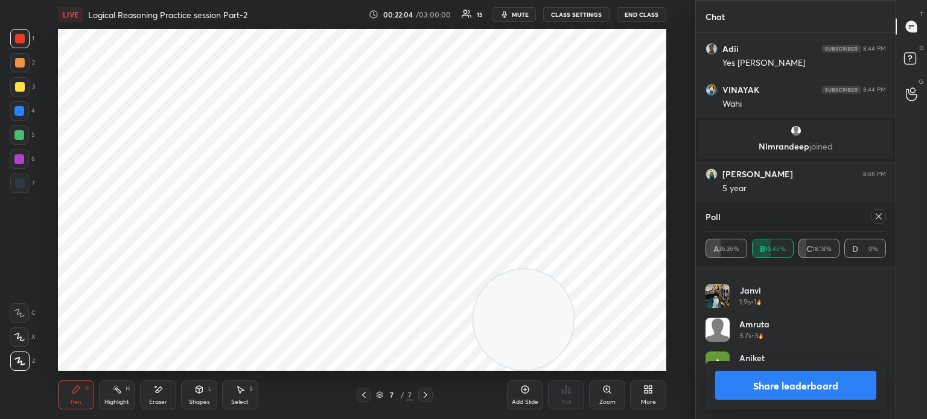
click at [743, 386] on button "Share leaderboard" at bounding box center [795, 385] width 161 height 29
type textarea "x"
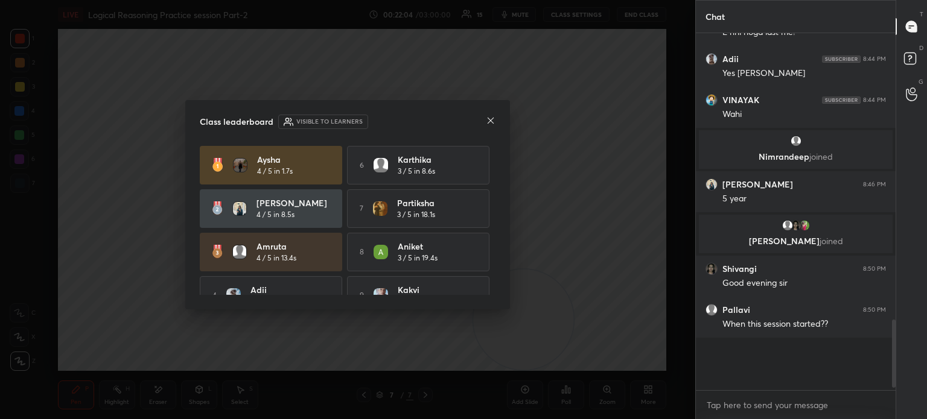
scroll to position [1203, 0]
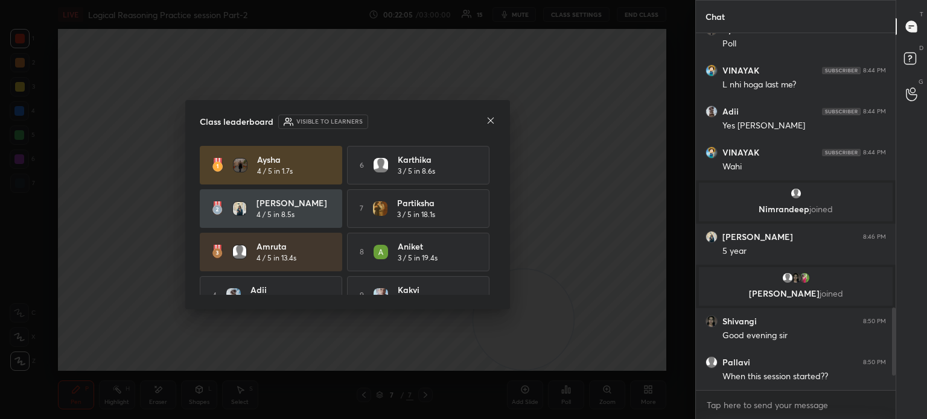
click at [489, 122] on icon at bounding box center [491, 121] width 10 height 10
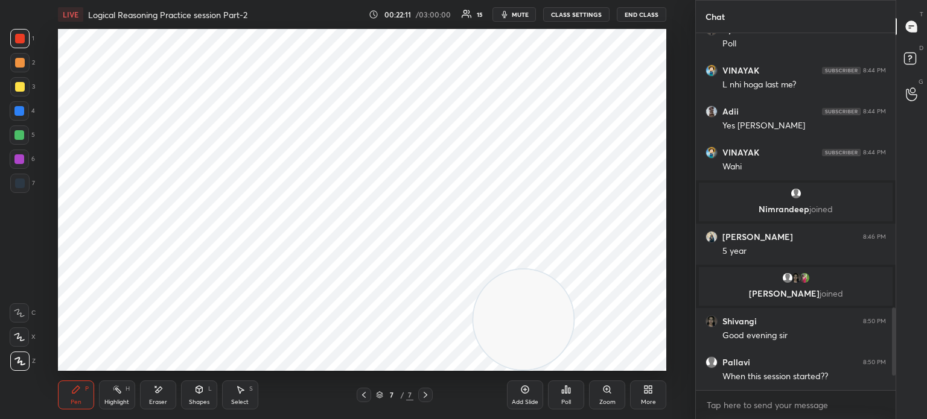
scroll to position [1227, 0]
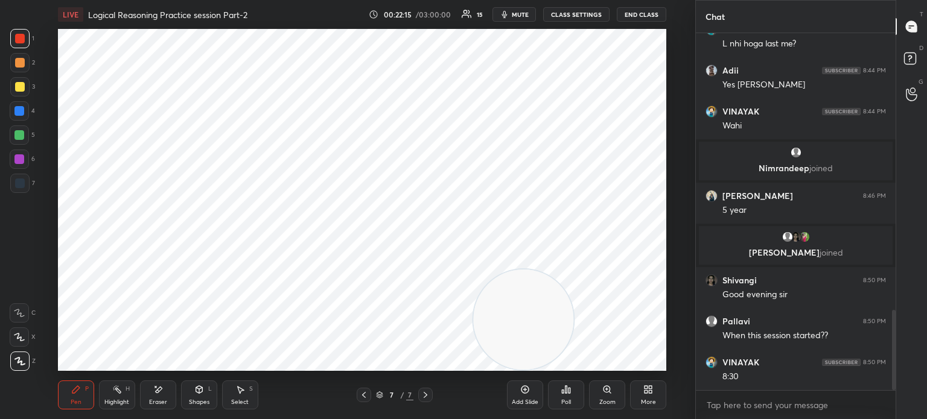
click at [22, 186] on div at bounding box center [20, 184] width 10 height 10
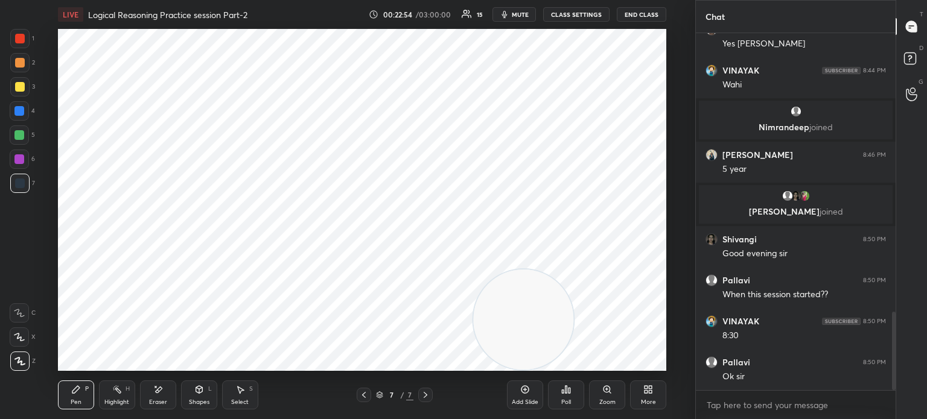
click at [159, 395] on div "Eraser" at bounding box center [158, 395] width 36 height 29
click at [83, 394] on div "Pen P" at bounding box center [76, 395] width 36 height 29
click at [18, 36] on div at bounding box center [20, 39] width 10 height 10
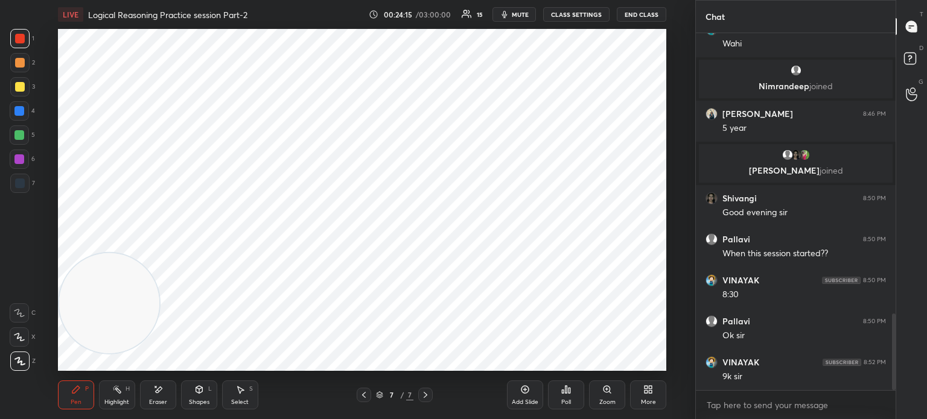
click at [519, 399] on div "Add Slide" at bounding box center [525, 402] width 27 height 6
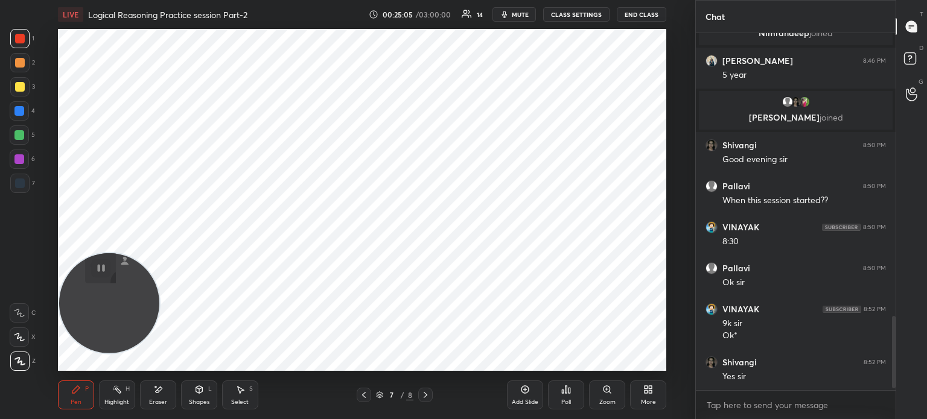
scroll to position [1416, 0]
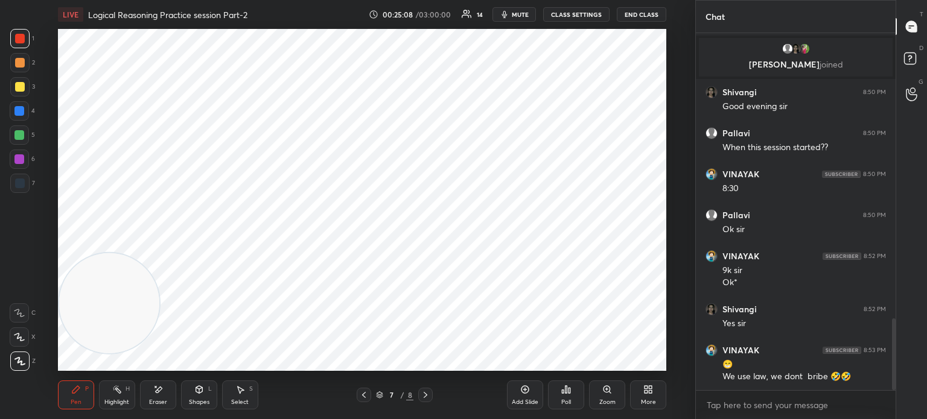
click at [642, 388] on div "More" at bounding box center [648, 395] width 36 height 29
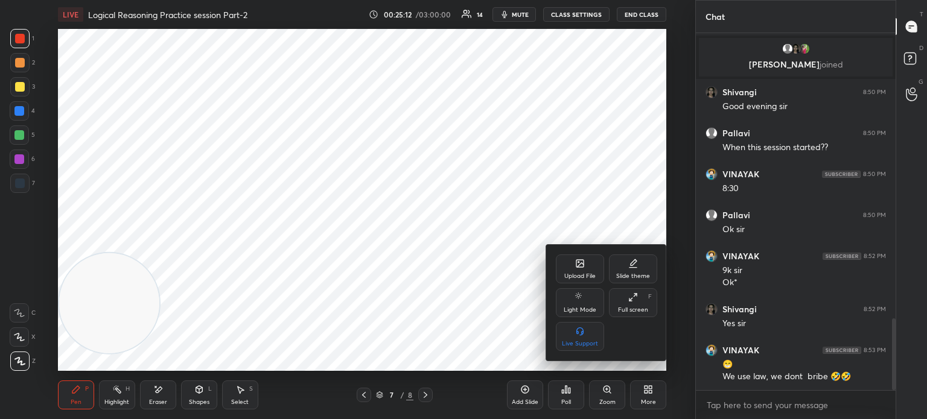
click at [574, 267] on div "Upload File" at bounding box center [580, 269] width 48 height 29
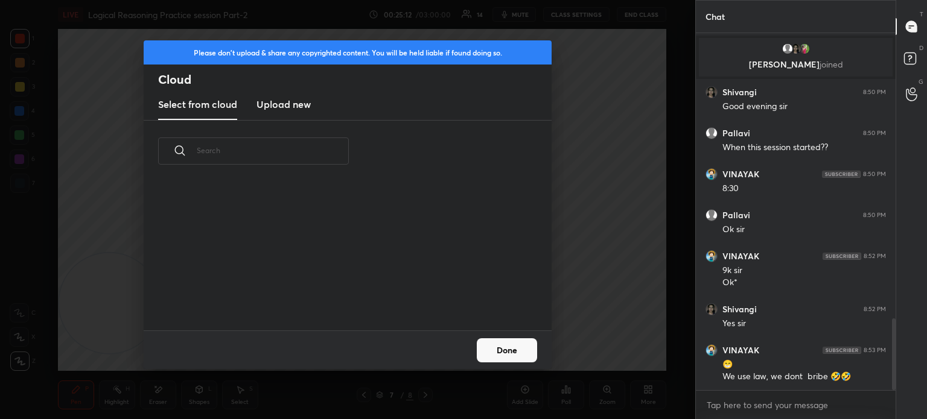
scroll to position [148, 387]
click at [290, 109] on h3 "Upload new" at bounding box center [283, 104] width 54 height 14
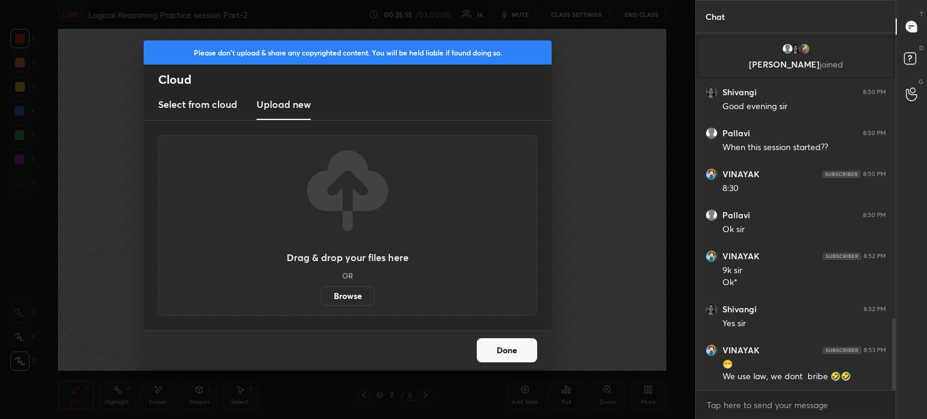
click at [345, 294] on label "Browse" at bounding box center [348, 296] width 54 height 19
click at [321, 294] on input "Browse" at bounding box center [321, 296] width 0 height 19
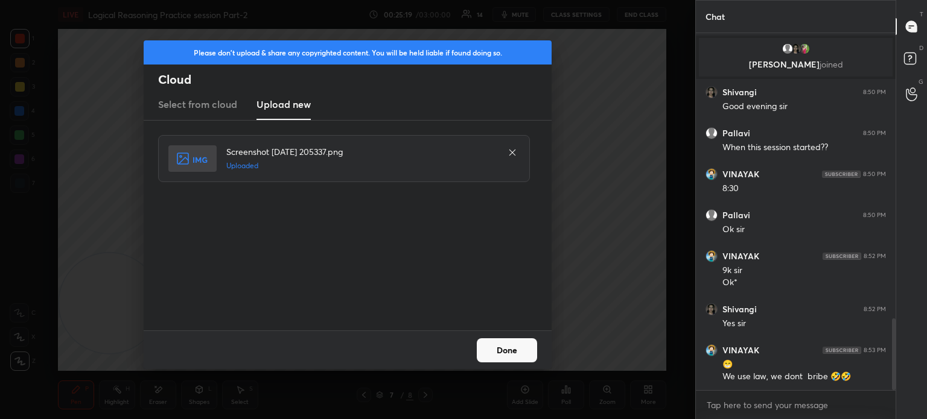
click at [500, 345] on button "Done" at bounding box center [507, 350] width 60 height 24
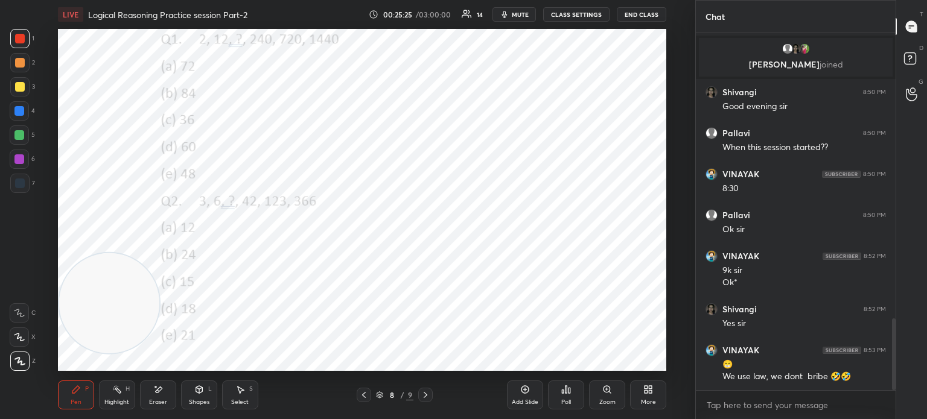
click at [19, 185] on div at bounding box center [20, 184] width 10 height 10
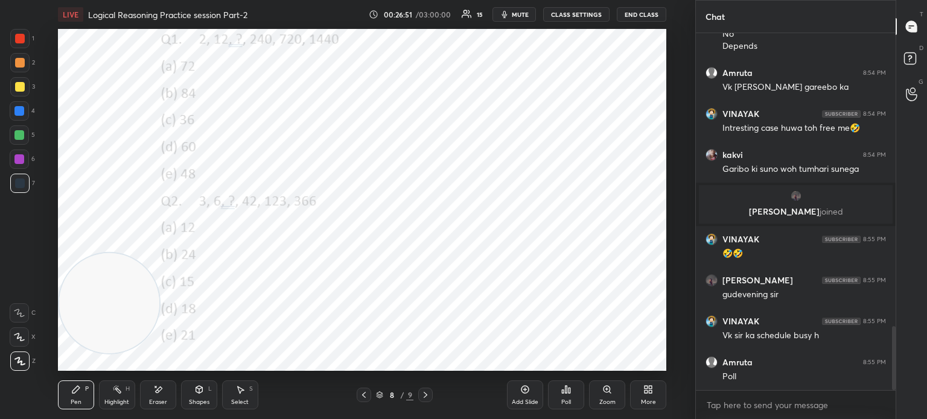
scroll to position [1680, 0]
click at [563, 392] on icon at bounding box center [563, 391] width 2 height 3
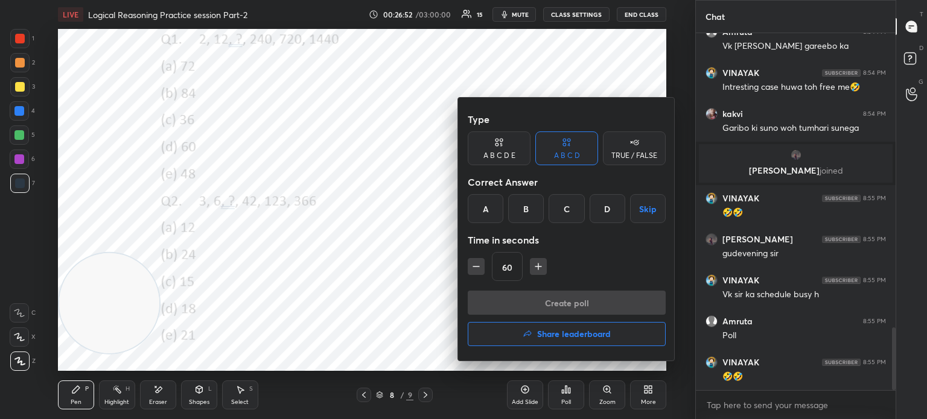
click at [496, 144] on icon at bounding box center [496, 144] width 3 height 3
click at [579, 208] on div "D" at bounding box center [583, 208] width 29 height 29
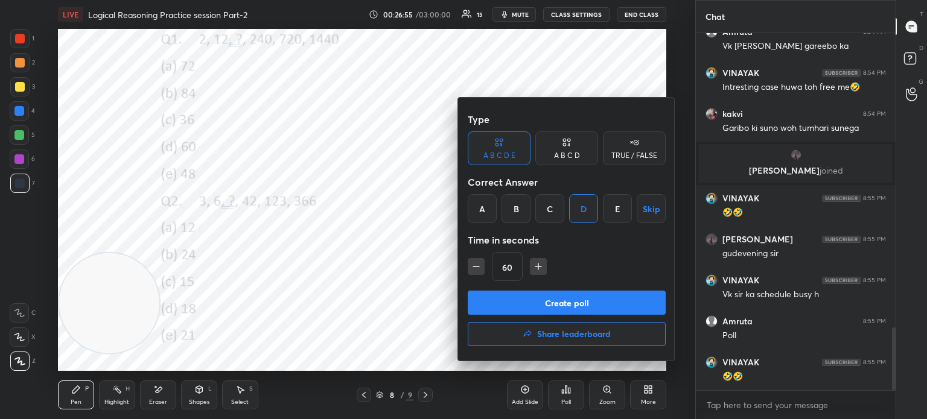
click at [475, 265] on icon "button" at bounding box center [476, 267] width 12 height 12
type input "45"
click at [530, 297] on button "Create poll" at bounding box center [567, 303] width 198 height 24
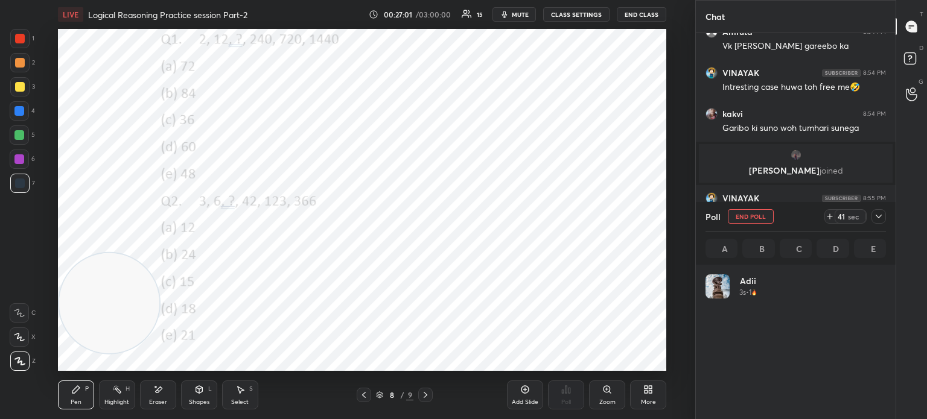
scroll to position [141, 177]
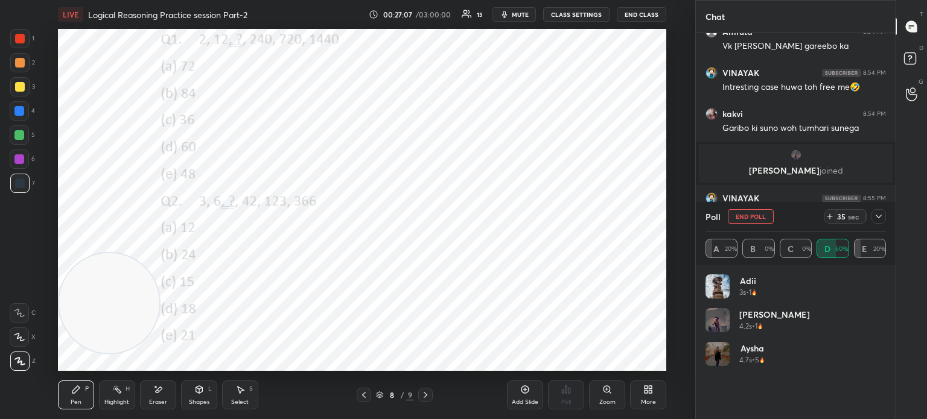
click at [872, 223] on div at bounding box center [878, 216] width 14 height 14
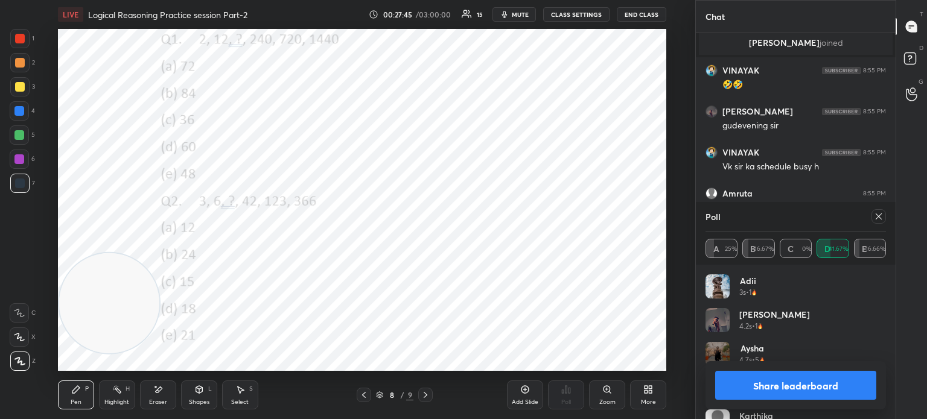
click at [871, 224] on div "Poll" at bounding box center [795, 216] width 180 height 29
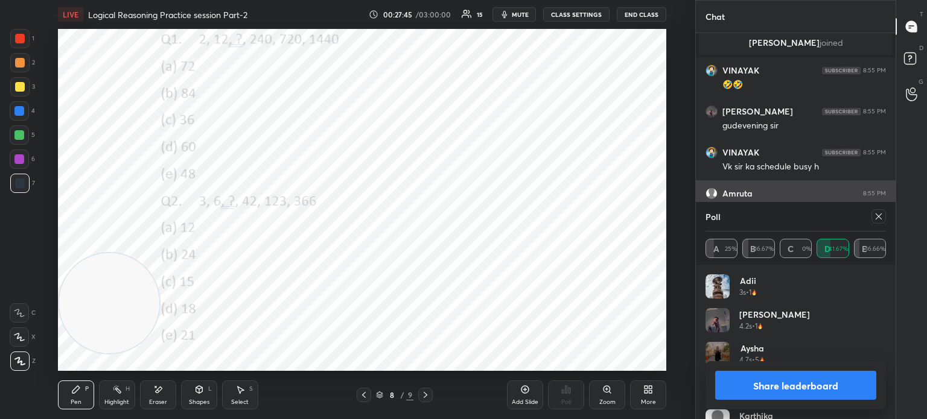
click at [879, 220] on icon at bounding box center [879, 217] width 10 height 10
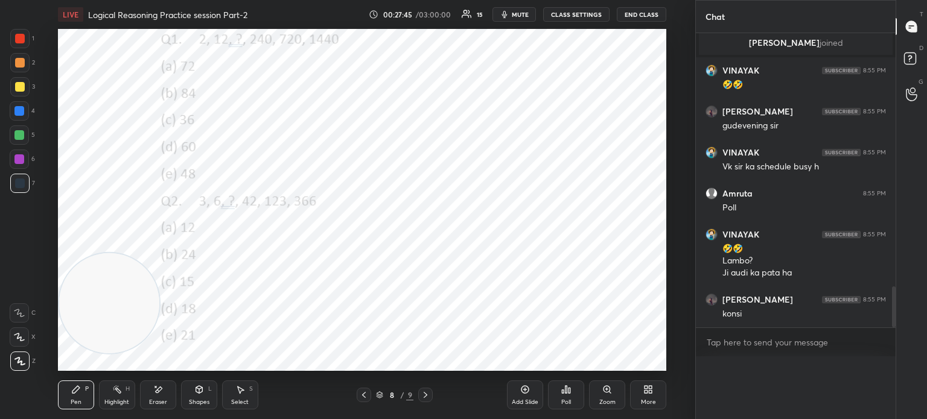
scroll to position [0, 4]
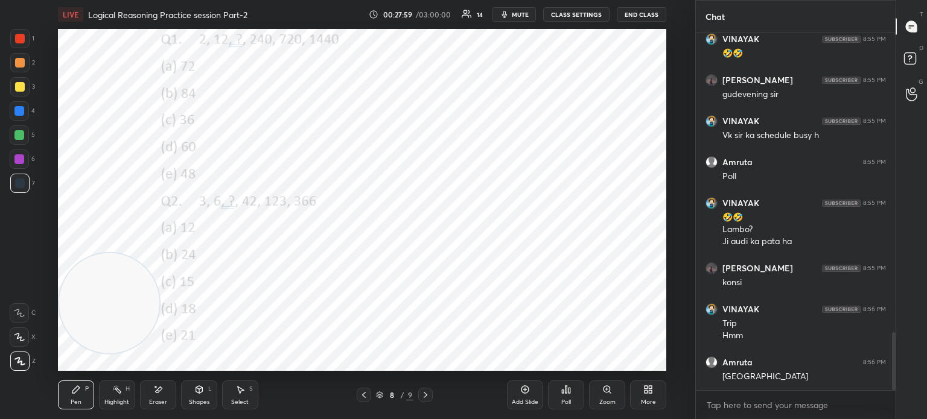
click at [20, 38] on div at bounding box center [20, 39] width 10 height 10
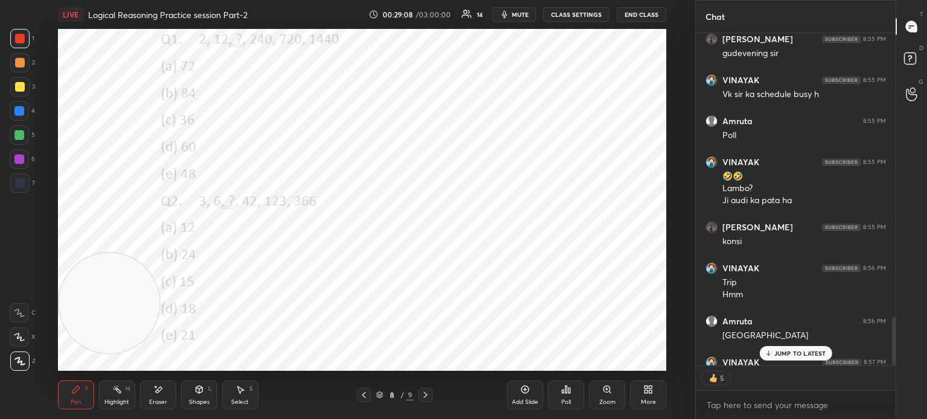
scroll to position [1945, 0]
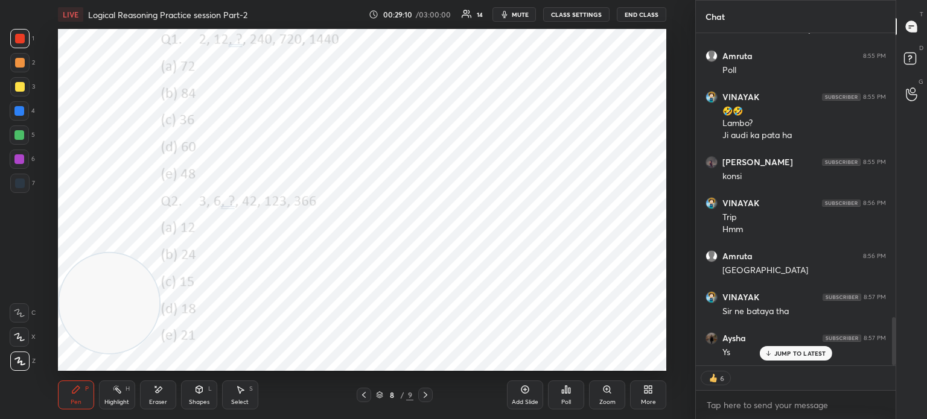
click at [566, 395] on div "Poll" at bounding box center [566, 395] width 36 height 29
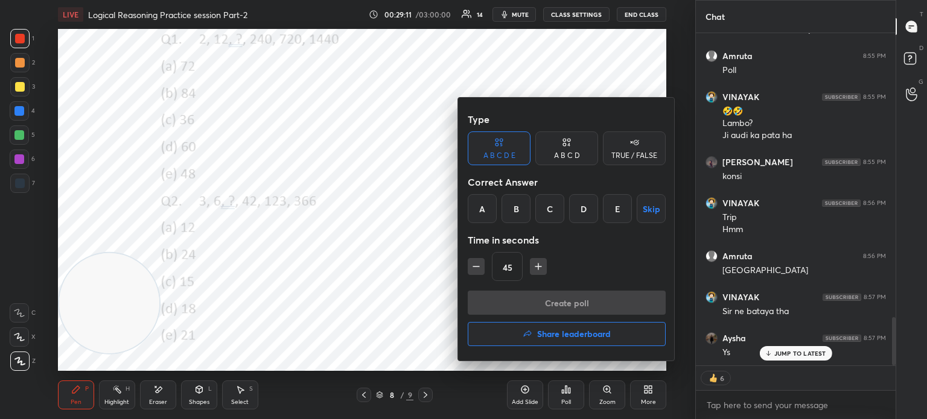
click at [550, 209] on div "C" at bounding box center [549, 208] width 29 height 29
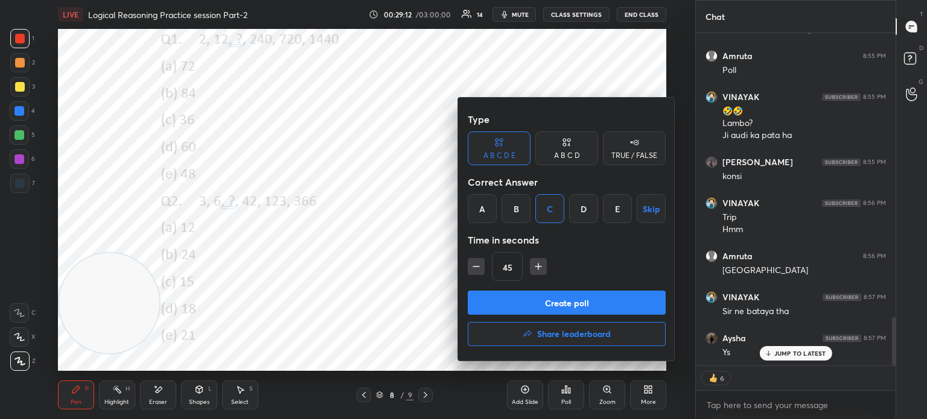
click at [498, 305] on button "Create poll" at bounding box center [567, 303] width 198 height 24
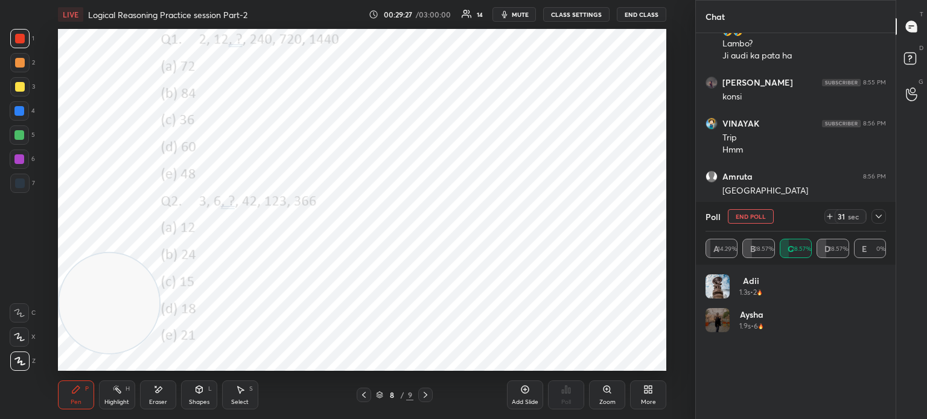
scroll to position [2066, 0]
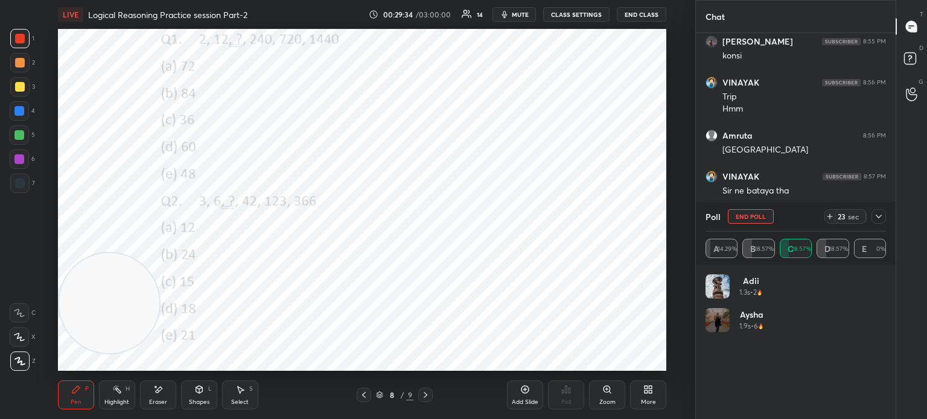
click at [879, 218] on icon at bounding box center [878, 217] width 6 height 4
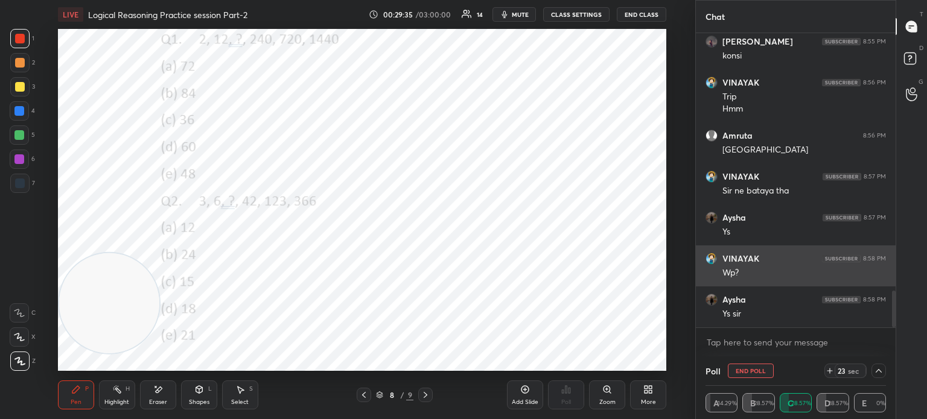
scroll to position [0, 0]
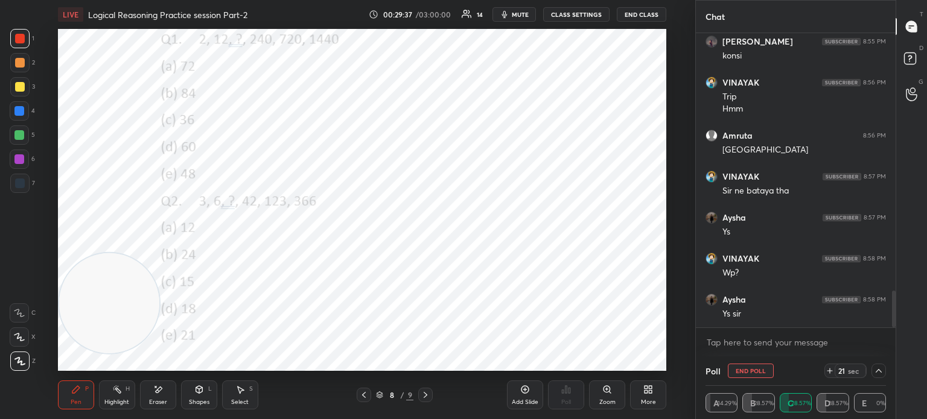
click at [518, 12] on span "mute" at bounding box center [520, 14] width 17 height 8
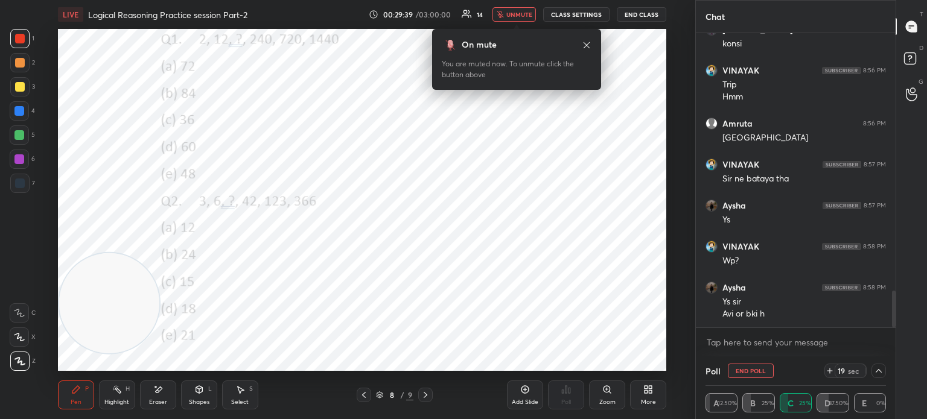
click at [518, 14] on span "unmute" at bounding box center [519, 14] width 26 height 8
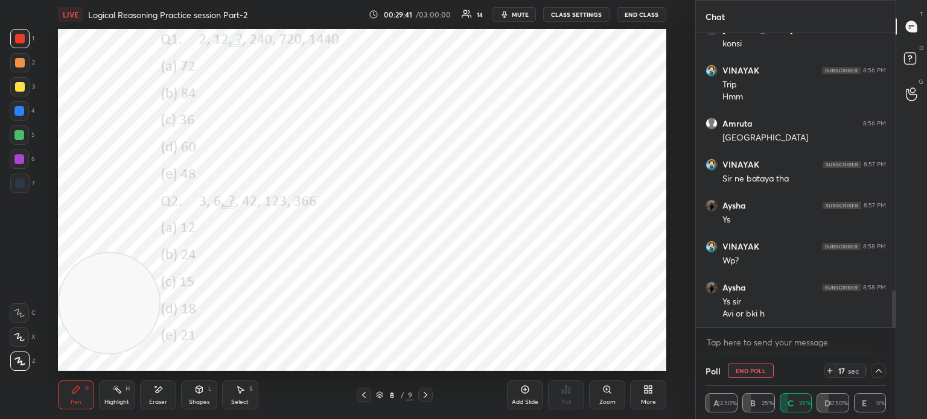
click at [518, 14] on span "mute" at bounding box center [520, 14] width 17 height 8
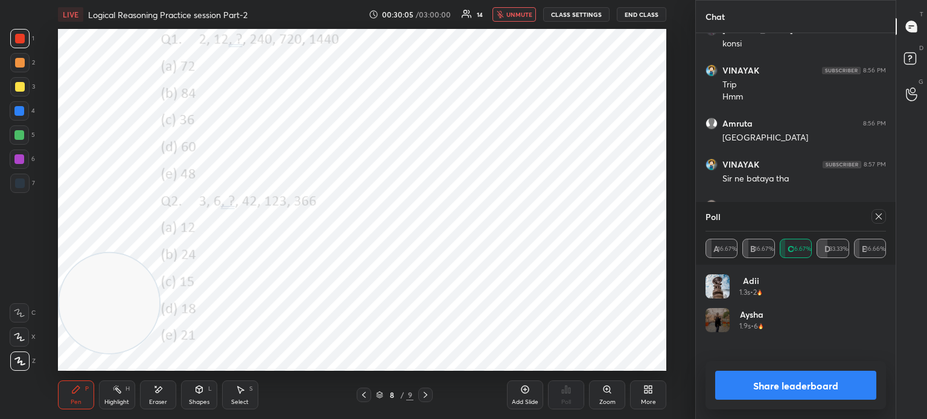
click at [516, 17] on span "unmute" at bounding box center [519, 14] width 26 height 8
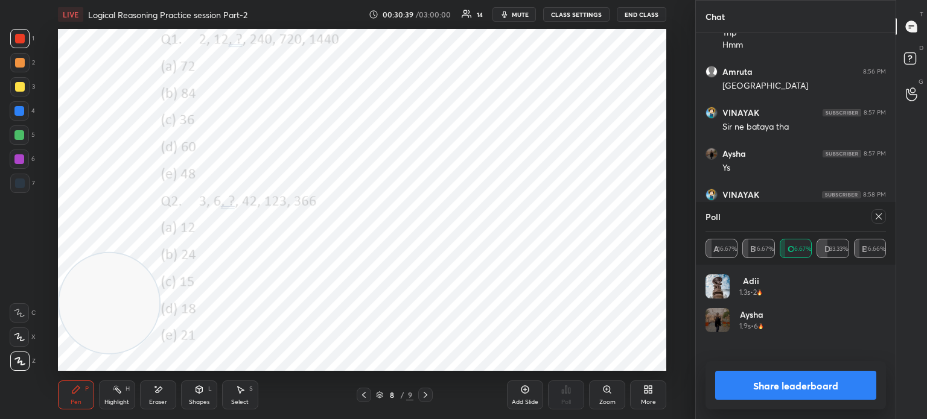
scroll to position [4, 4]
click at [874, 220] on icon at bounding box center [879, 217] width 10 height 10
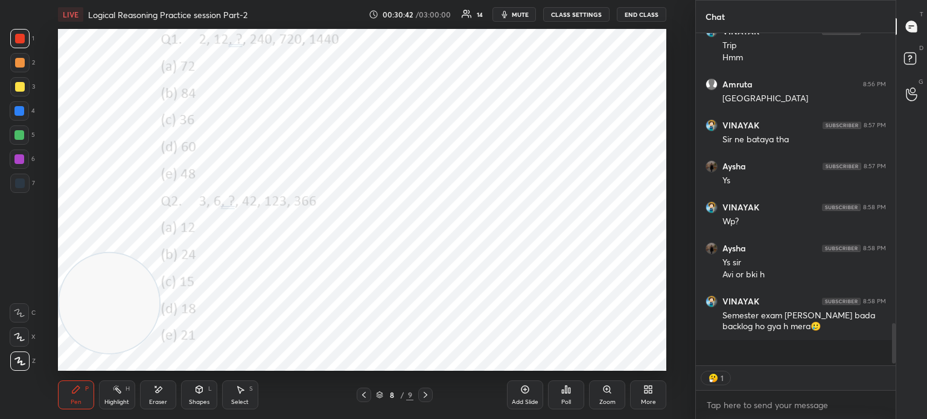
scroll to position [381, 196]
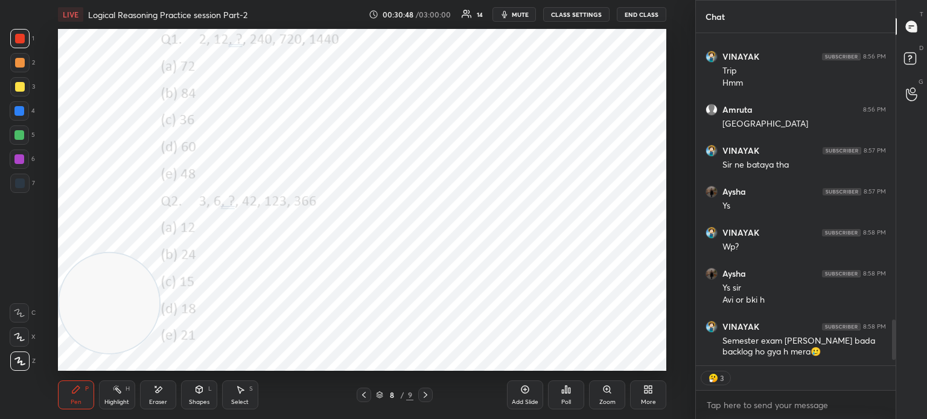
click at [517, 13] on span "mute" at bounding box center [520, 14] width 17 height 8
click at [516, 17] on span "unmute" at bounding box center [519, 14] width 26 height 8
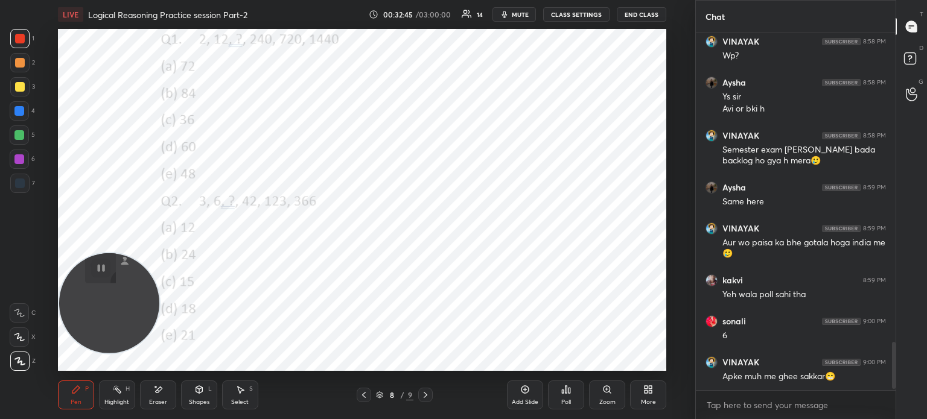
scroll to position [2377, 0]
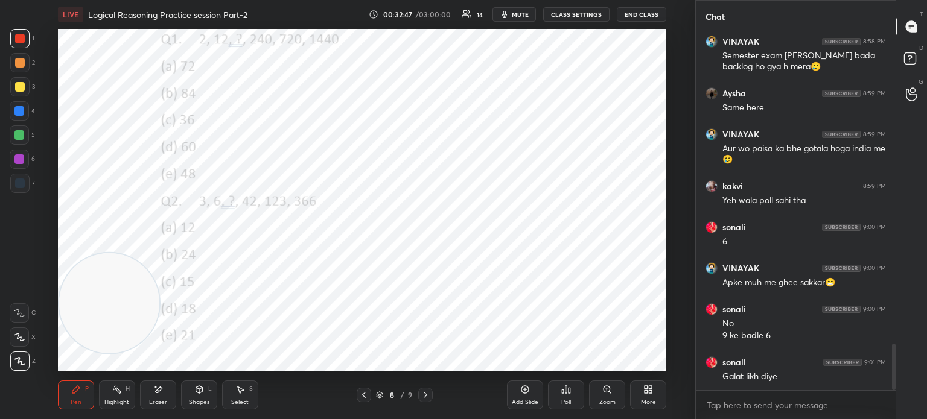
click at [649, 406] on div "More" at bounding box center [648, 395] width 36 height 29
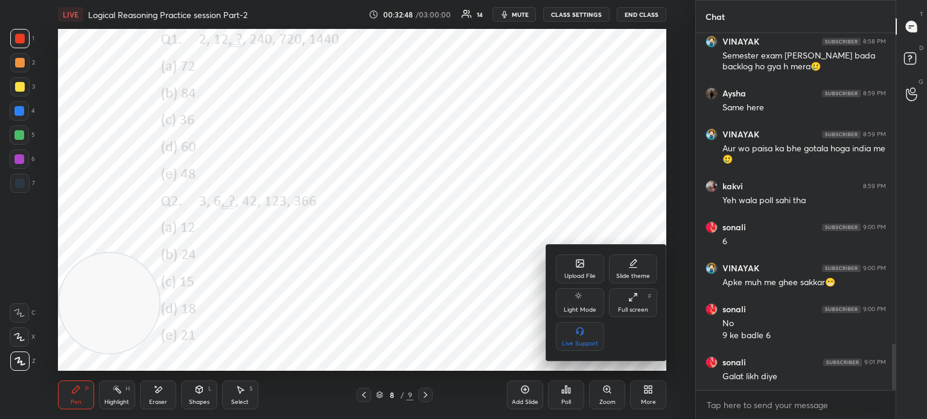
click at [576, 265] on icon at bounding box center [579, 263] width 7 height 7
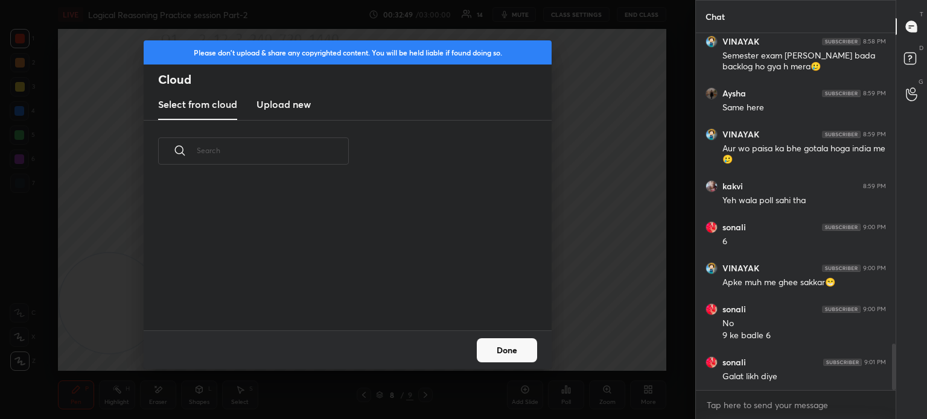
scroll to position [148, 387]
click at [284, 103] on h3 "Upload new" at bounding box center [283, 104] width 54 height 14
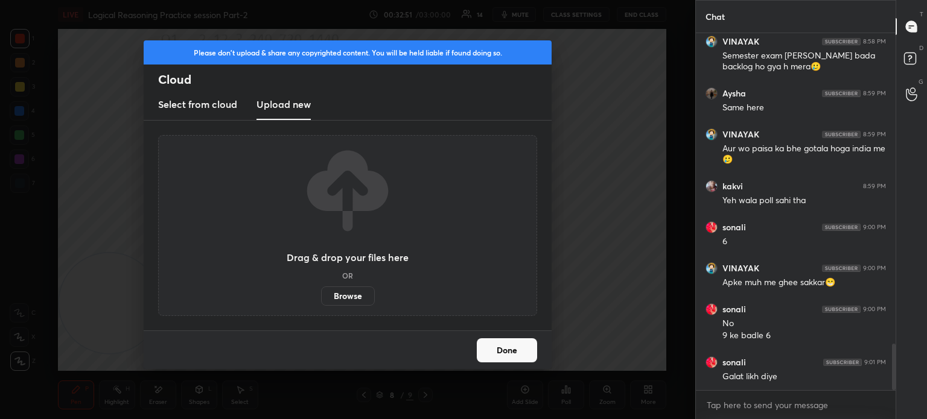
click at [343, 290] on label "Browse" at bounding box center [348, 296] width 54 height 19
click at [321, 290] on input "Browse" at bounding box center [321, 296] width 0 height 19
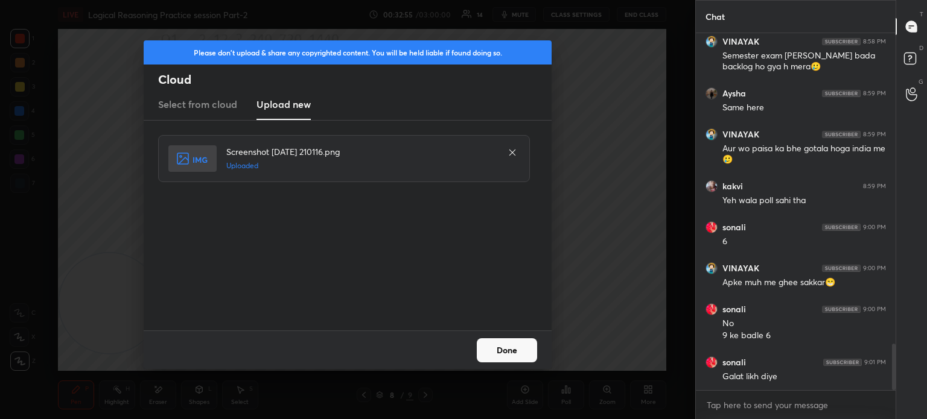
click at [518, 352] on button "Done" at bounding box center [507, 350] width 60 height 24
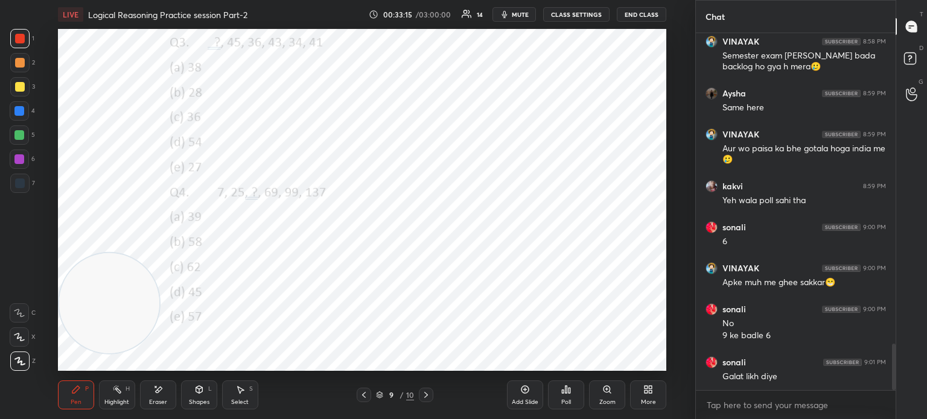
click at [165, 400] on div "Eraser" at bounding box center [158, 402] width 18 height 6
click at [72, 393] on icon at bounding box center [75, 389] width 7 height 7
click at [514, 16] on span "mute" at bounding box center [520, 14] width 17 height 8
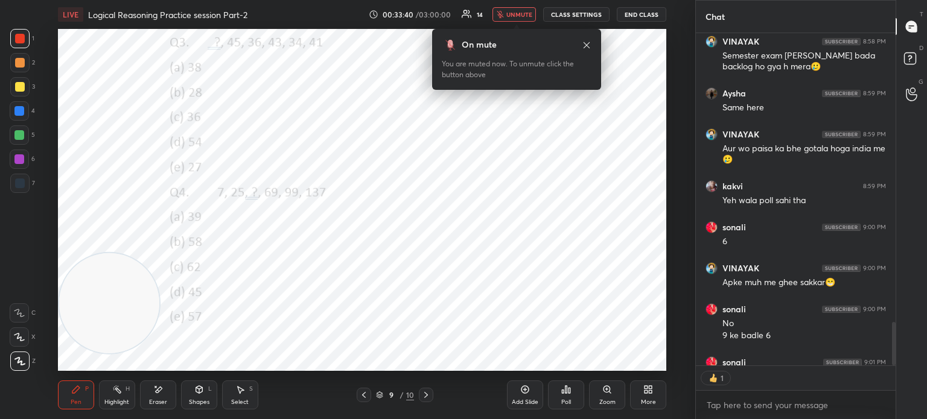
type textarea "x"
click at [565, 399] on div "Poll" at bounding box center [566, 402] width 10 height 6
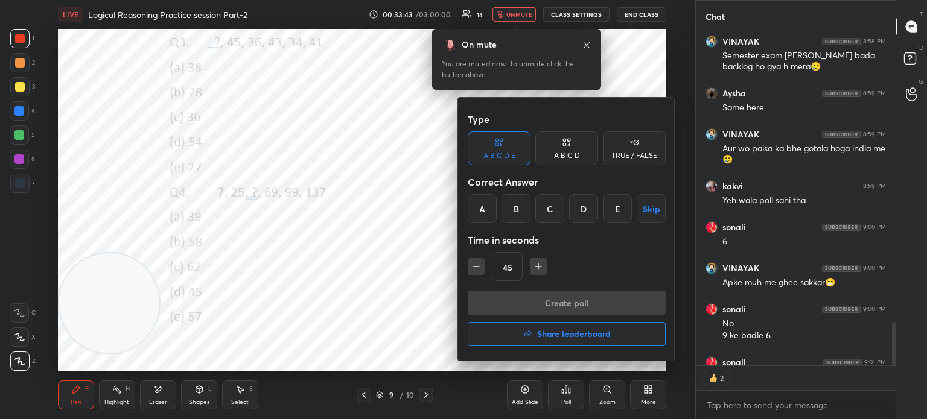
click at [487, 208] on div "A" at bounding box center [482, 208] width 29 height 29
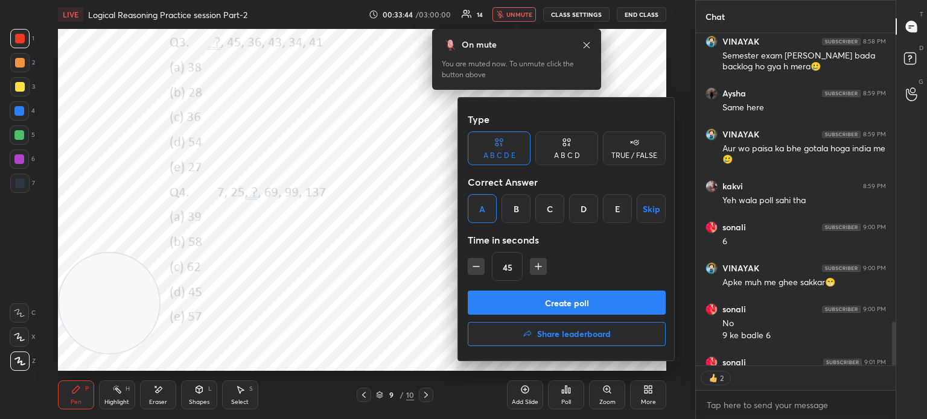
click at [535, 267] on icon "button" at bounding box center [538, 267] width 6 height 0
type input "60"
click at [516, 300] on button "Create poll" at bounding box center [567, 303] width 198 height 24
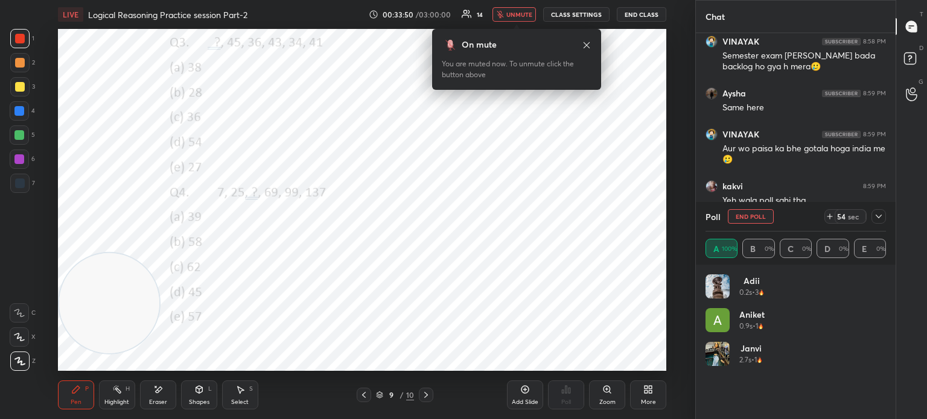
scroll to position [2440, 0]
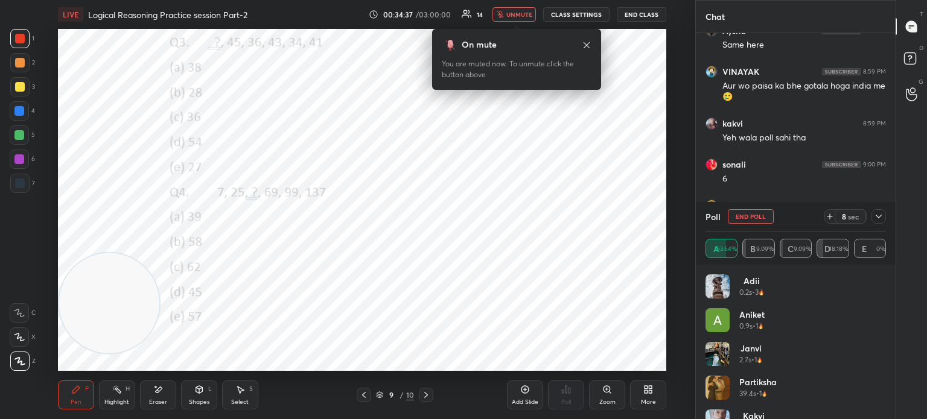
click at [510, 13] on span "unmute" at bounding box center [519, 14] width 26 height 8
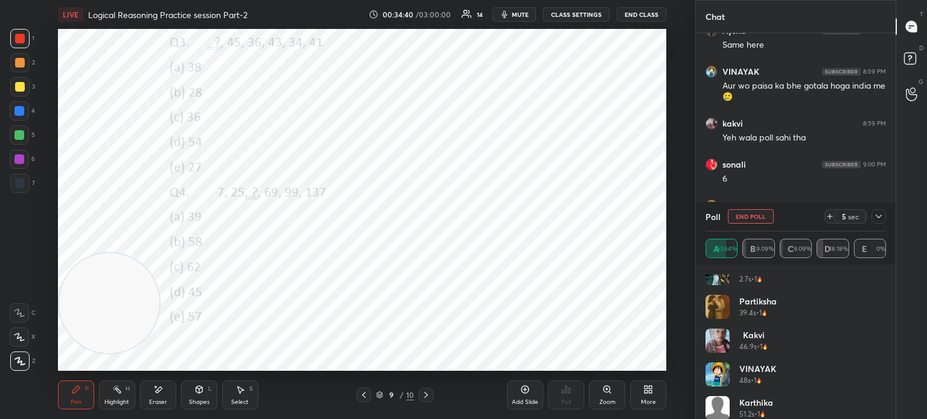
scroll to position [92, 0]
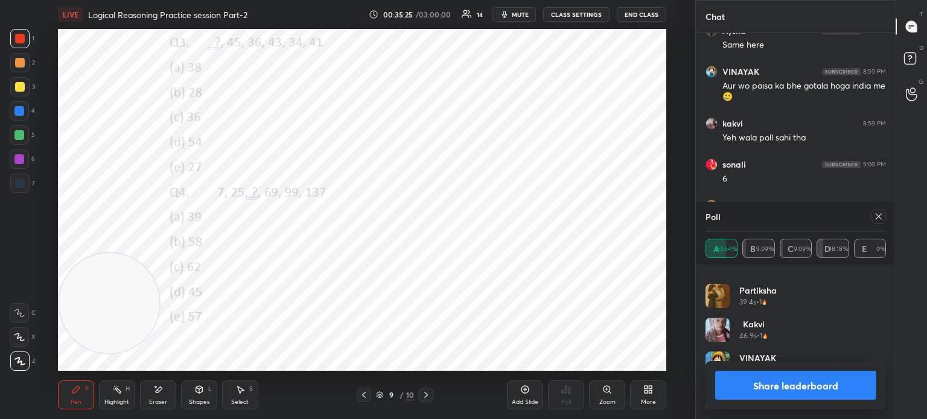
click at [741, 387] on button "Share leaderboard" at bounding box center [795, 385] width 161 height 29
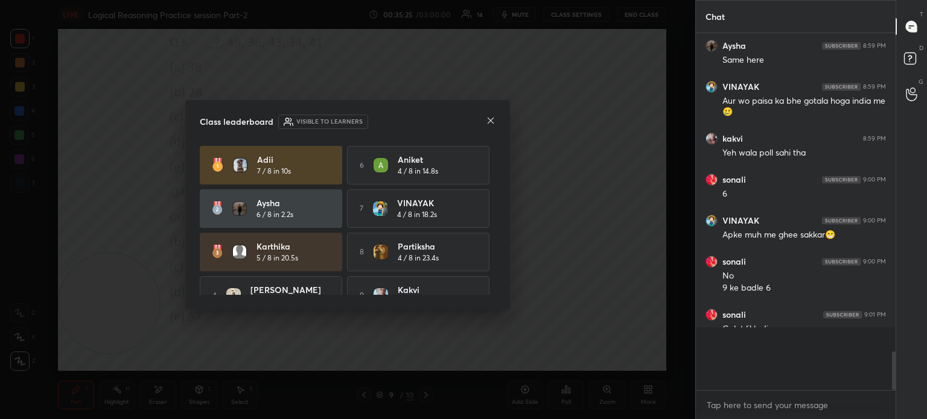
scroll to position [337, 196]
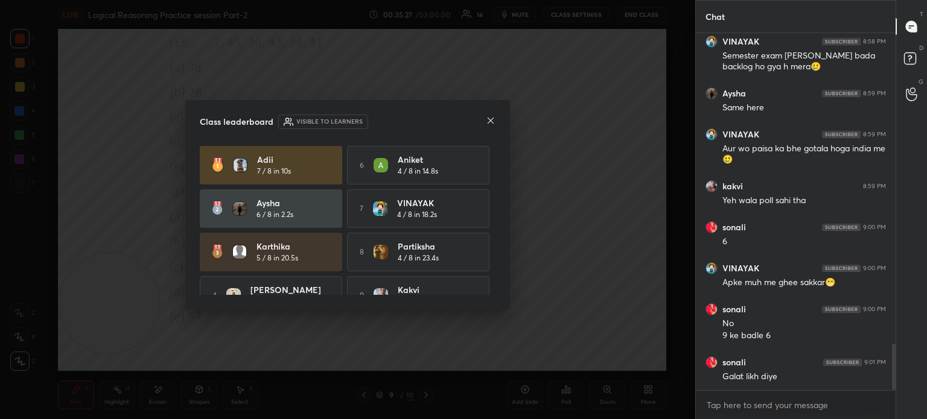
click at [490, 123] on icon at bounding box center [491, 121] width 10 height 10
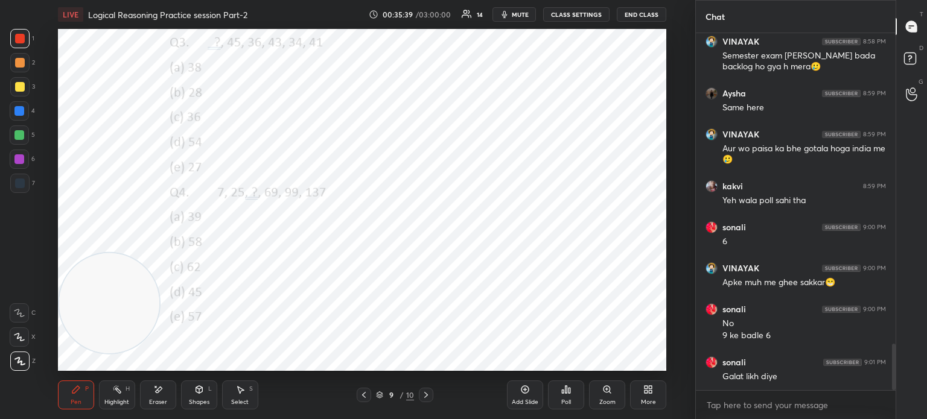
click at [513, 12] on button "mute" at bounding box center [513, 14] width 43 height 14
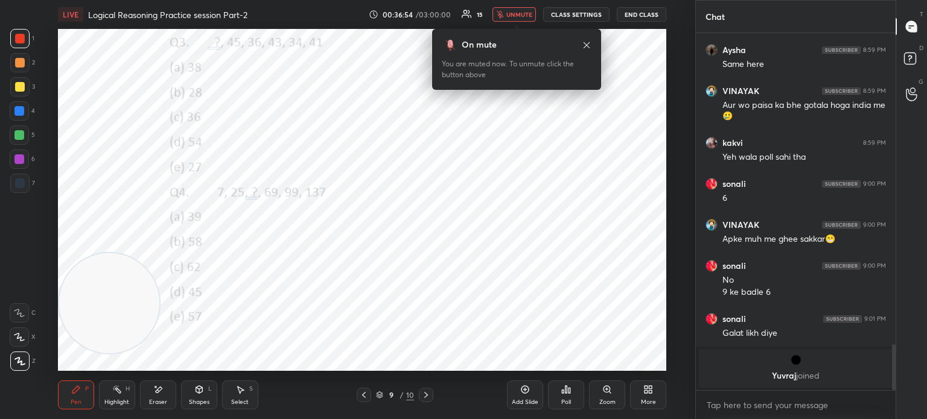
scroll to position [329, 196]
click at [567, 398] on div "Poll" at bounding box center [566, 395] width 36 height 29
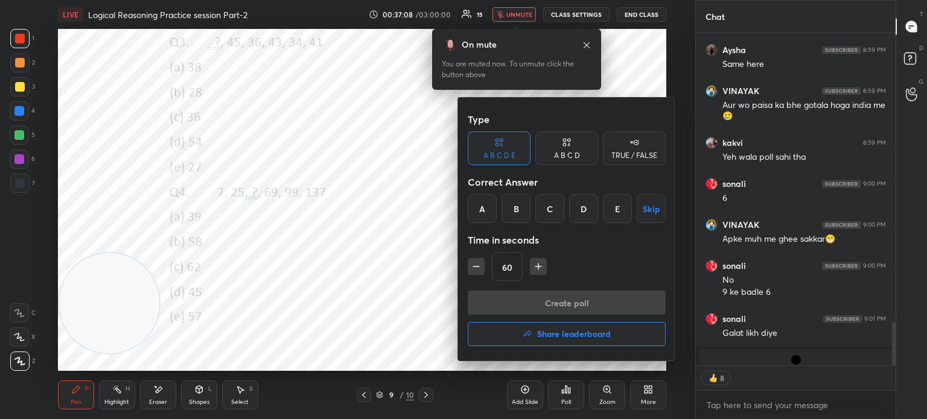
click at [582, 208] on div "D" at bounding box center [583, 208] width 29 height 29
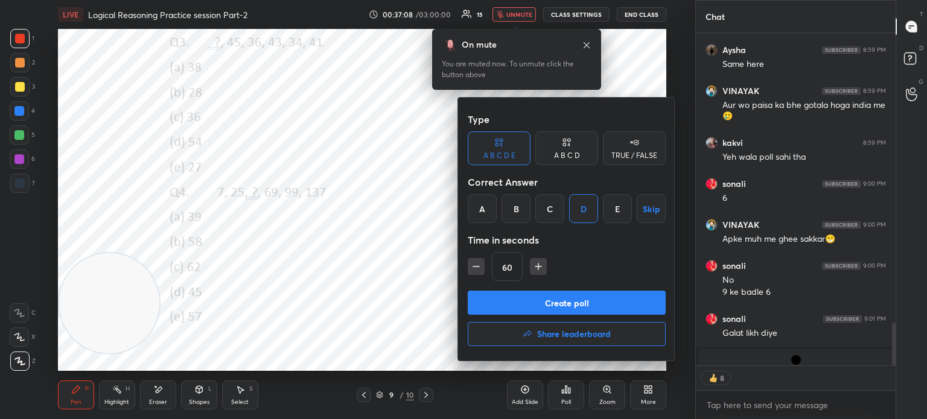
click at [543, 302] on button "Create poll" at bounding box center [567, 303] width 198 height 24
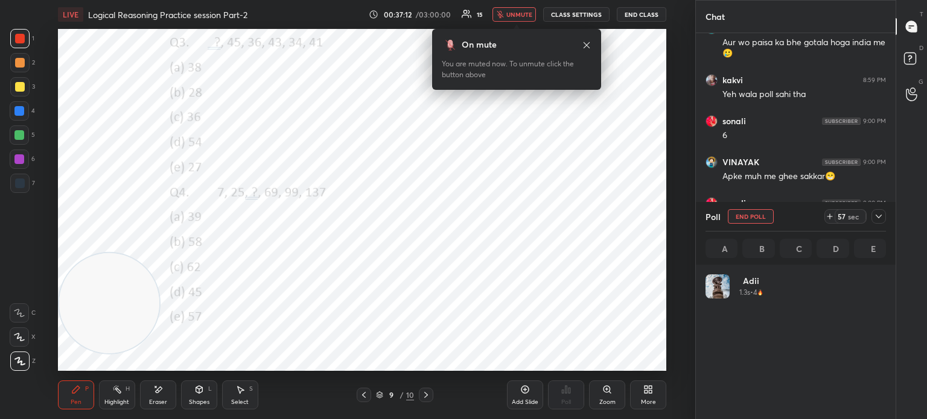
scroll to position [3, 4]
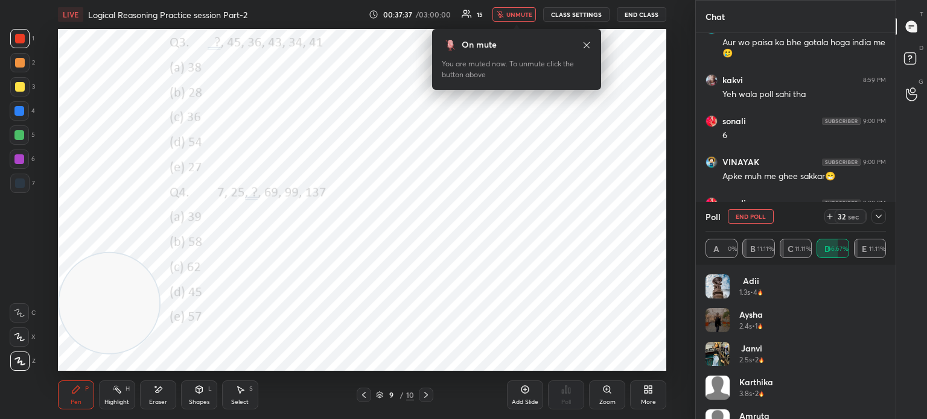
click at [755, 395] on h5 "•" at bounding box center [753, 394] width 3 height 11
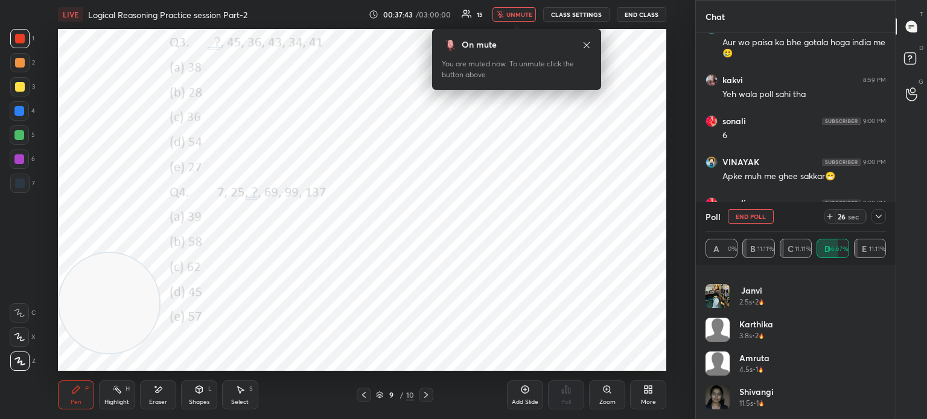
click at [515, 12] on span "unmute" at bounding box center [519, 14] width 26 height 8
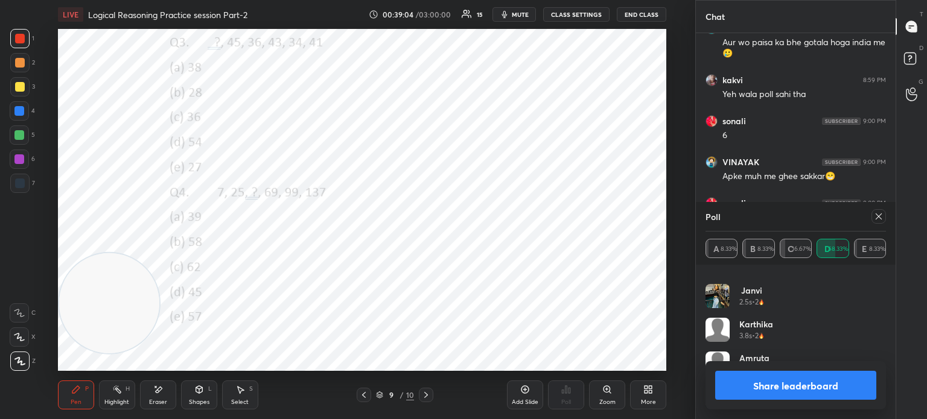
click at [730, 386] on button "Share leaderboard" at bounding box center [795, 385] width 161 height 29
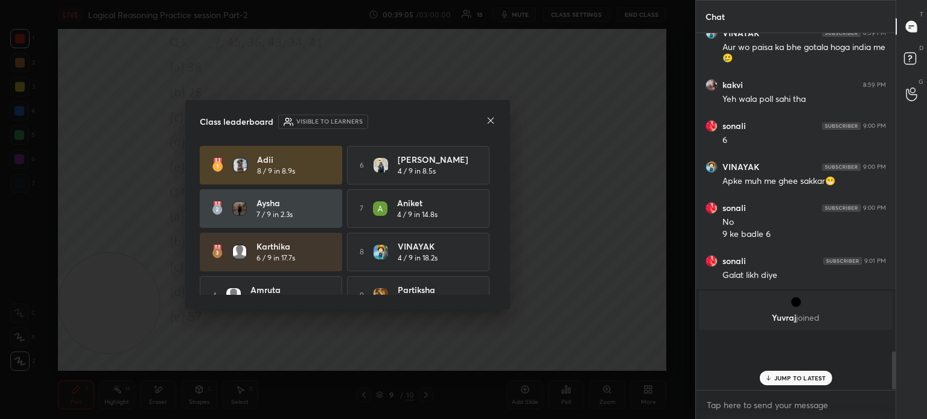
scroll to position [2471, 0]
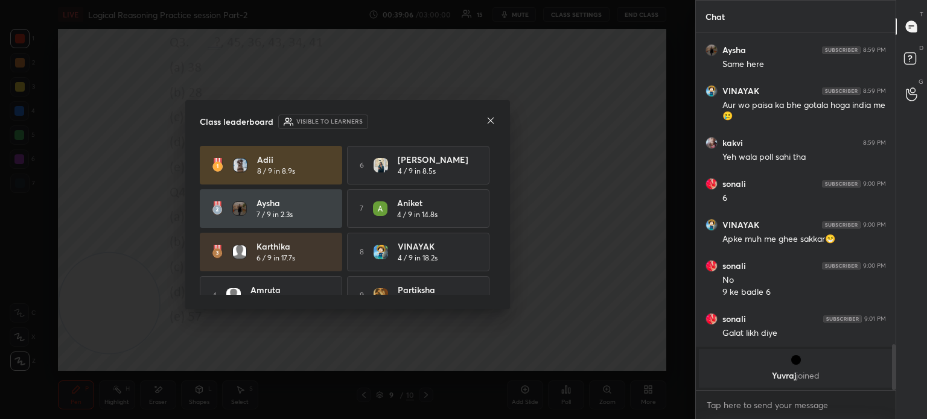
click at [490, 119] on icon at bounding box center [491, 121] width 10 height 10
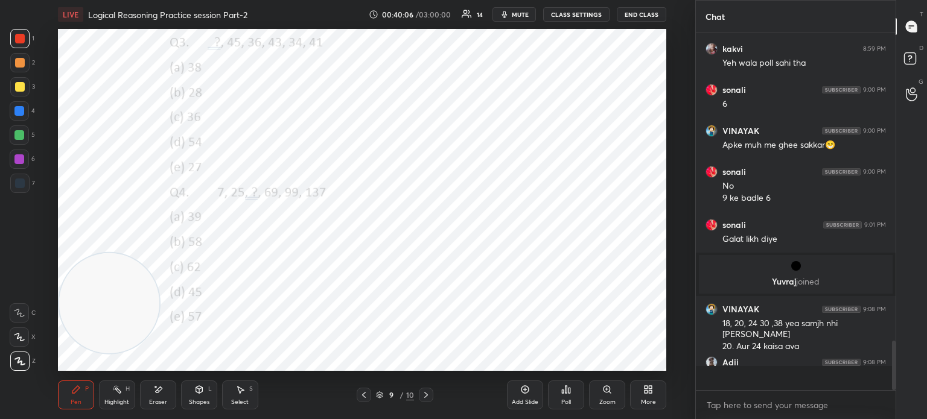
scroll to position [354, 196]
click at [645, 395] on div "More" at bounding box center [648, 395] width 36 height 29
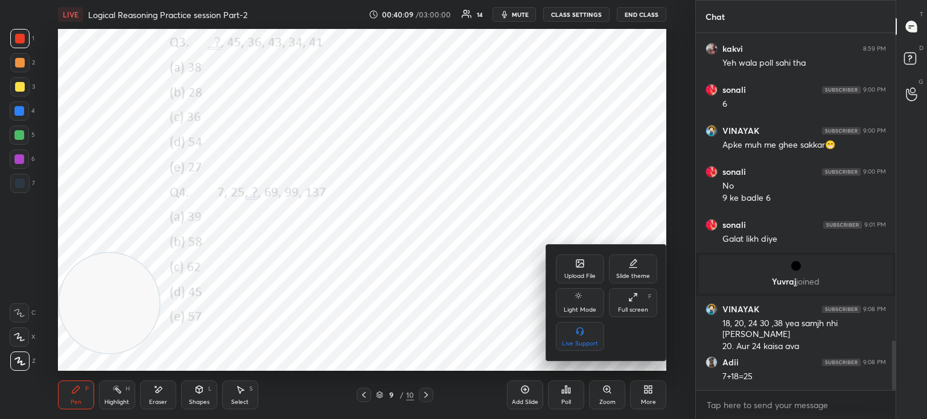
click at [561, 270] on div "Upload File" at bounding box center [580, 269] width 48 height 29
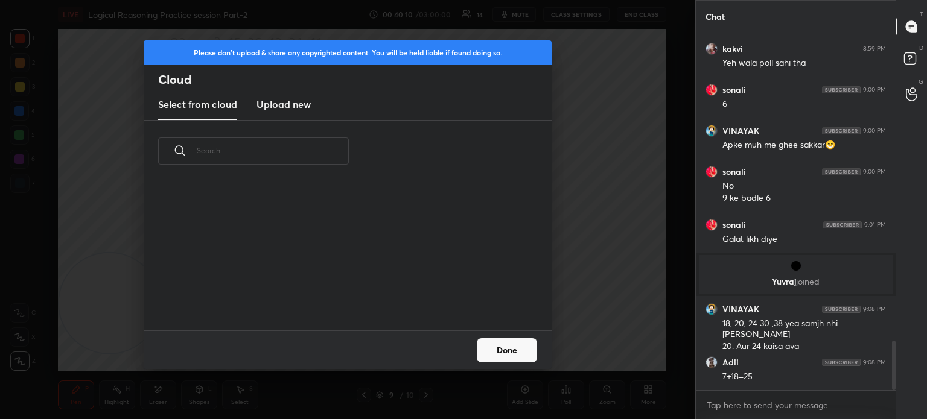
scroll to position [148, 387]
click at [287, 103] on h3 "Upload new" at bounding box center [283, 104] width 54 height 14
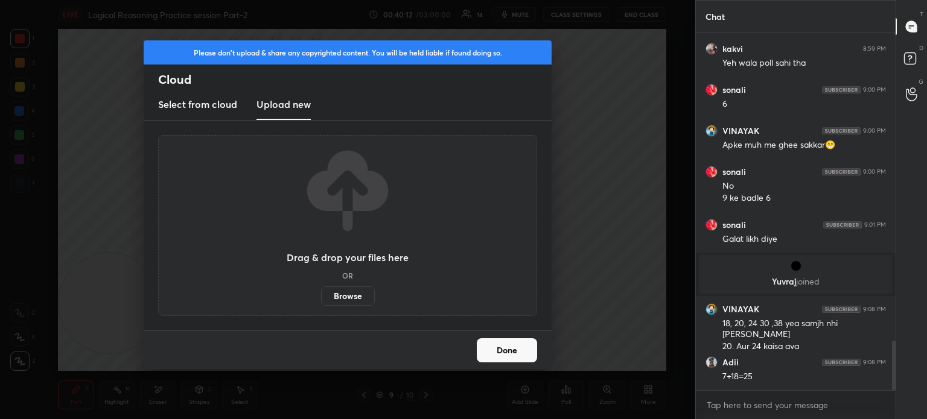
scroll to position [2271, 0]
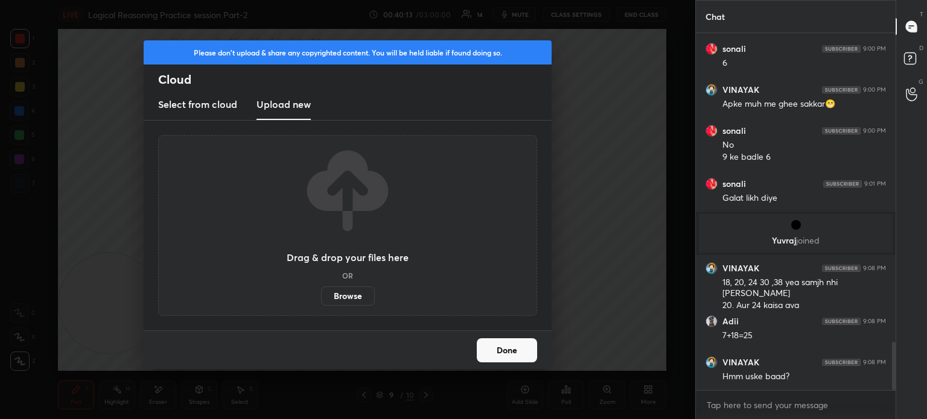
click at [349, 296] on label "Browse" at bounding box center [348, 296] width 54 height 19
click at [321, 296] on input "Browse" at bounding box center [321, 296] width 0 height 19
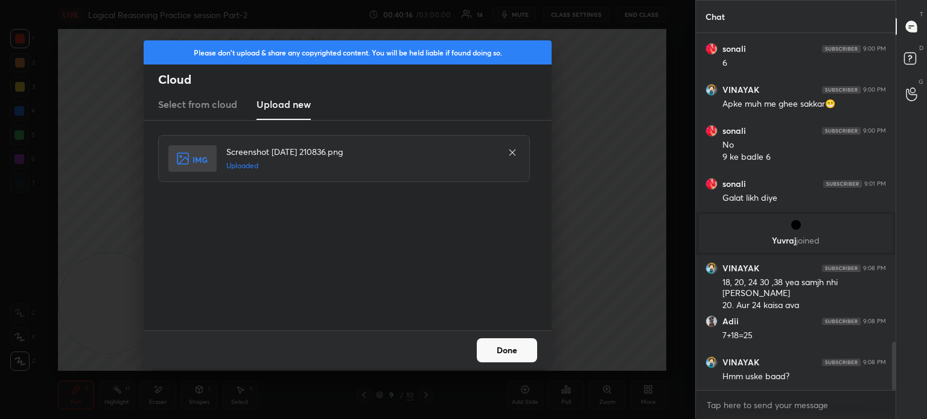
click at [513, 352] on button "Done" at bounding box center [507, 350] width 60 height 24
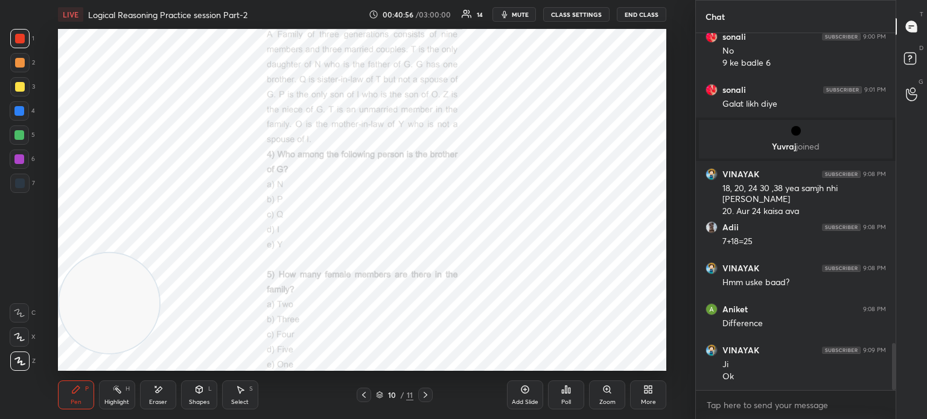
scroll to position [2377, 0]
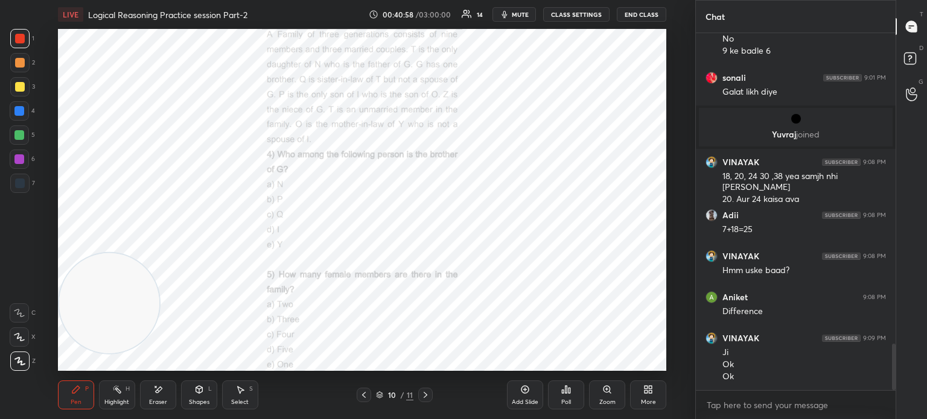
click at [606, 393] on icon at bounding box center [606, 389] width 7 height 7
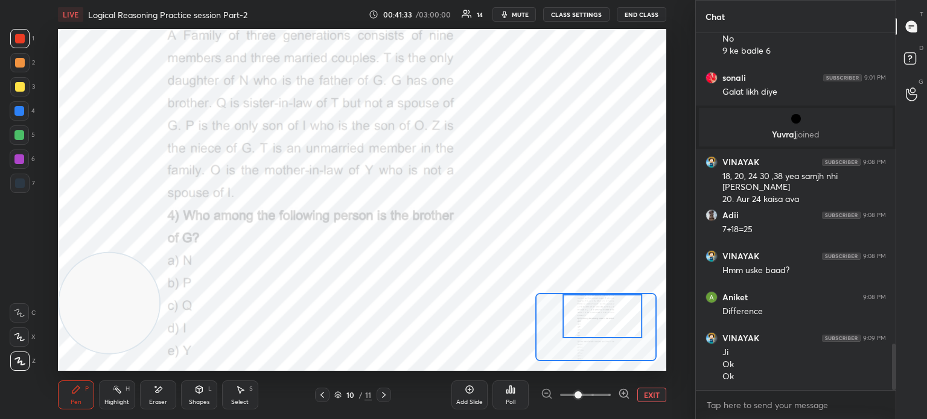
click at [519, 15] on span "mute" at bounding box center [520, 14] width 17 height 8
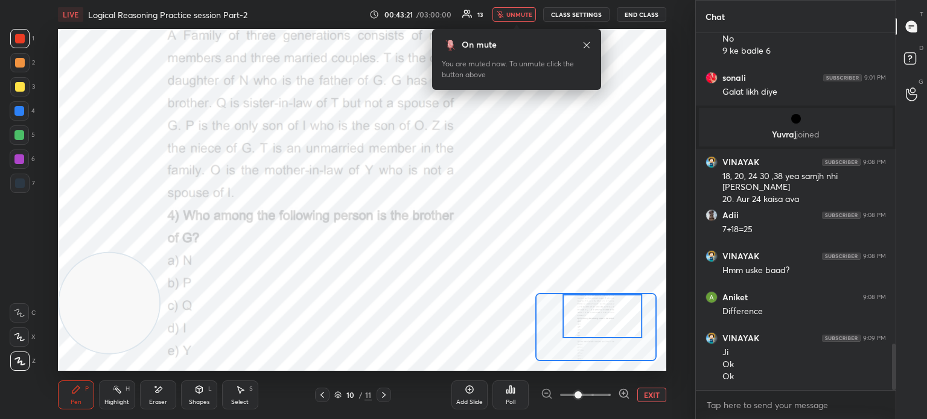
click at [503, 17] on icon "button" at bounding box center [500, 14] width 7 height 7
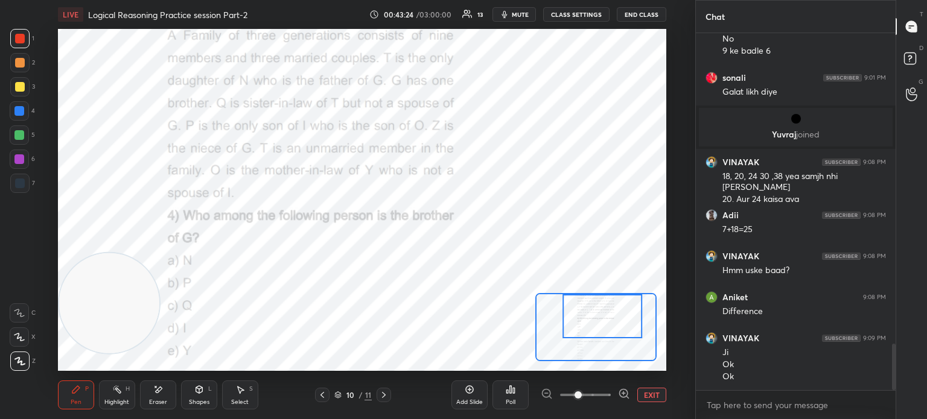
click at [514, 19] on button "mute" at bounding box center [513, 14] width 43 height 14
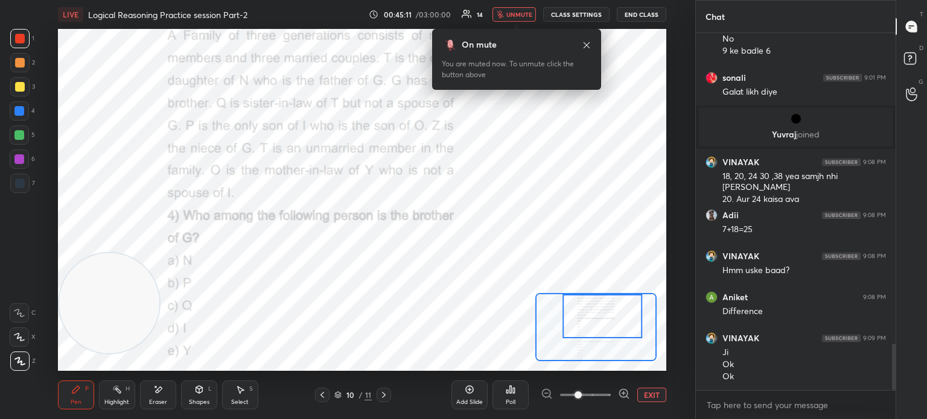
scroll to position [2418, 0]
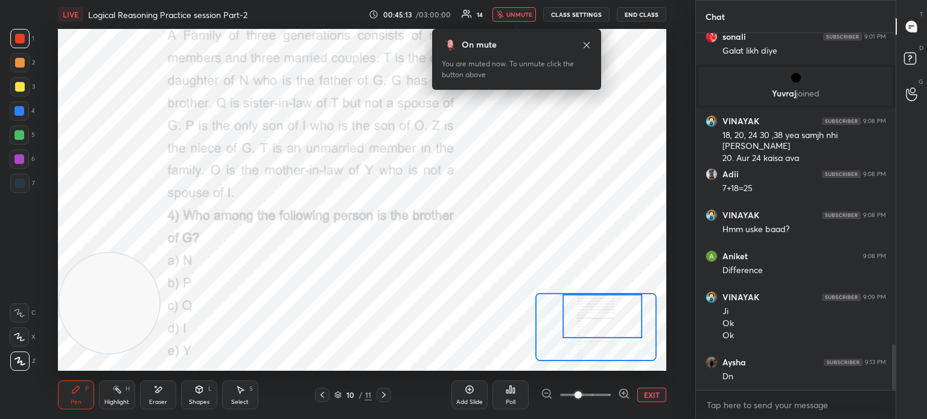
click at [515, 19] on button "unmute" at bounding box center [513, 14] width 43 height 14
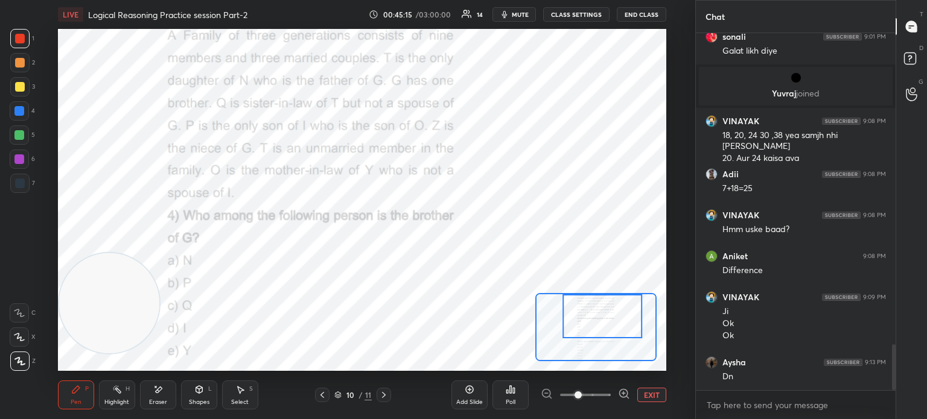
click at [649, 401] on button "EXIT" at bounding box center [651, 395] width 29 height 14
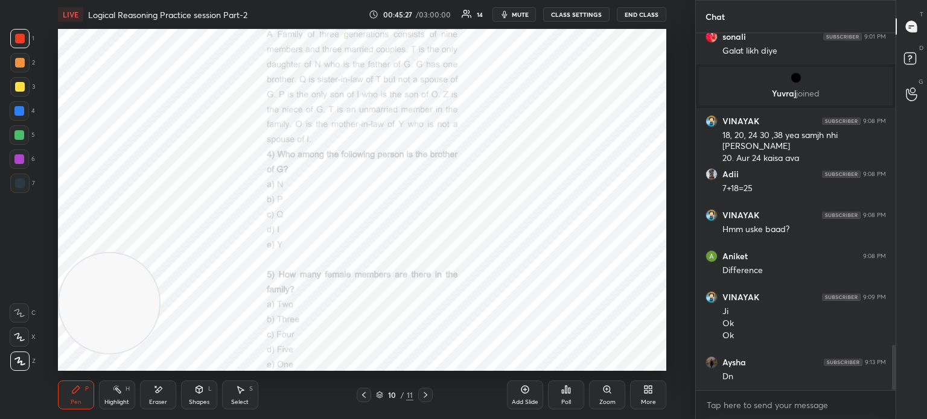
scroll to position [2459, 0]
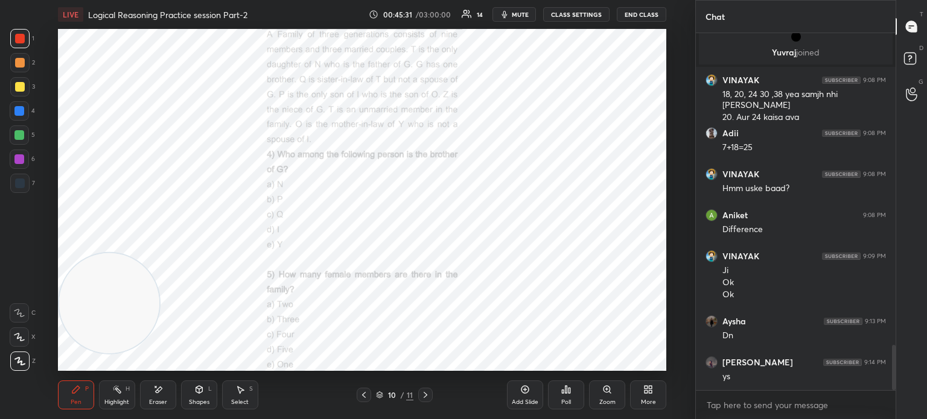
click at [572, 409] on div "Poll" at bounding box center [566, 395] width 36 height 29
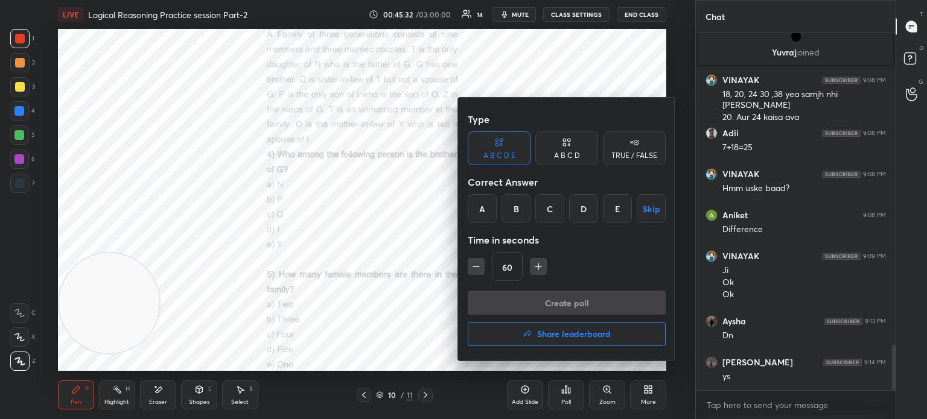
click at [579, 205] on div "D" at bounding box center [583, 208] width 29 height 29
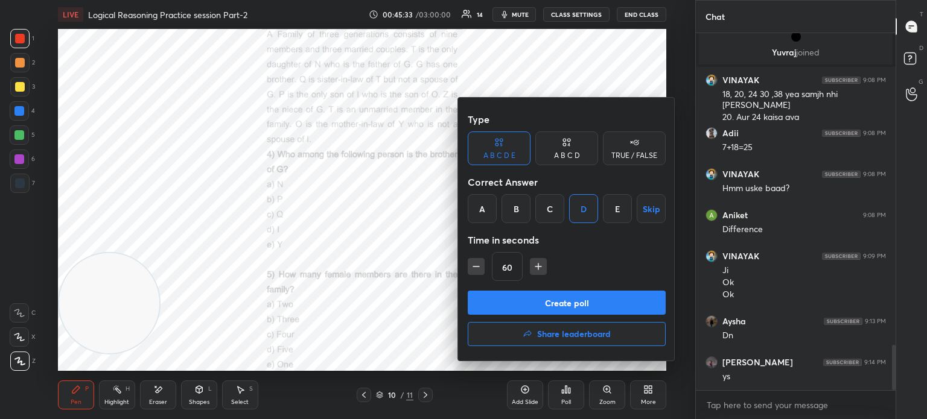
click at [544, 298] on button "Create poll" at bounding box center [567, 303] width 198 height 24
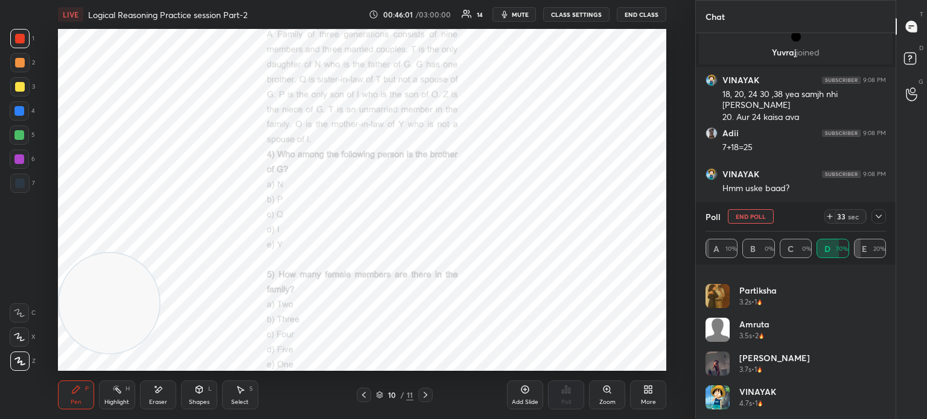
scroll to position [92, 0]
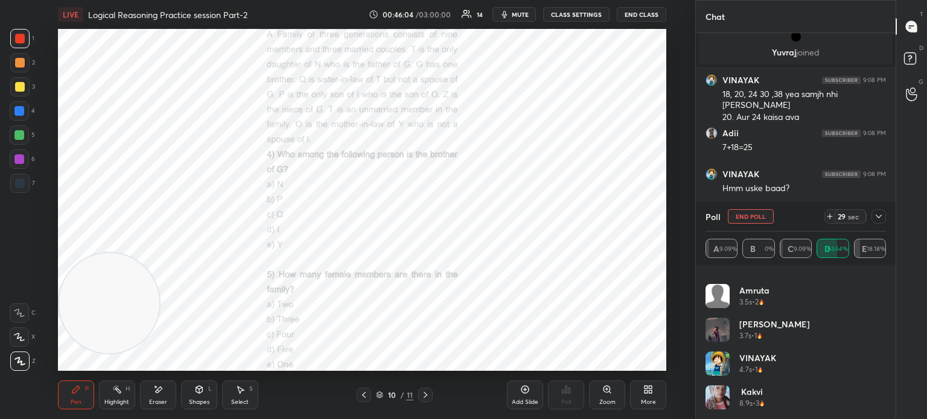
click at [741, 218] on button "End Poll" at bounding box center [751, 216] width 46 height 14
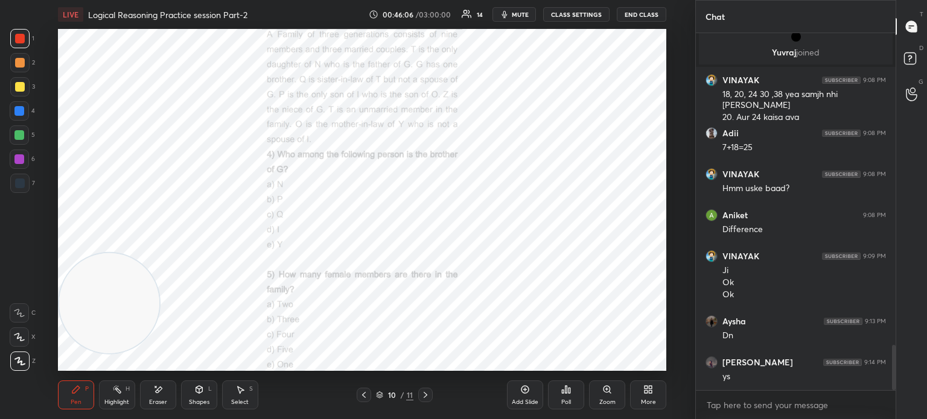
scroll to position [2500, 0]
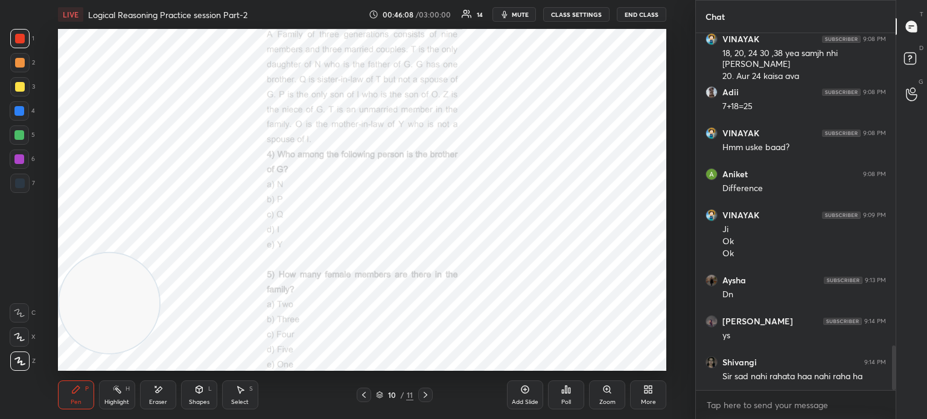
click at [509, 12] on icon "button" at bounding box center [505, 15] width 10 height 10
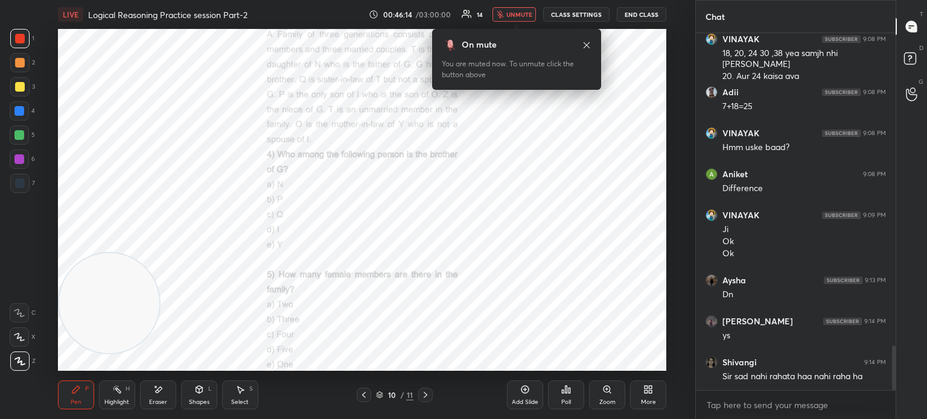
click at [511, 16] on span "unmute" at bounding box center [519, 14] width 26 height 8
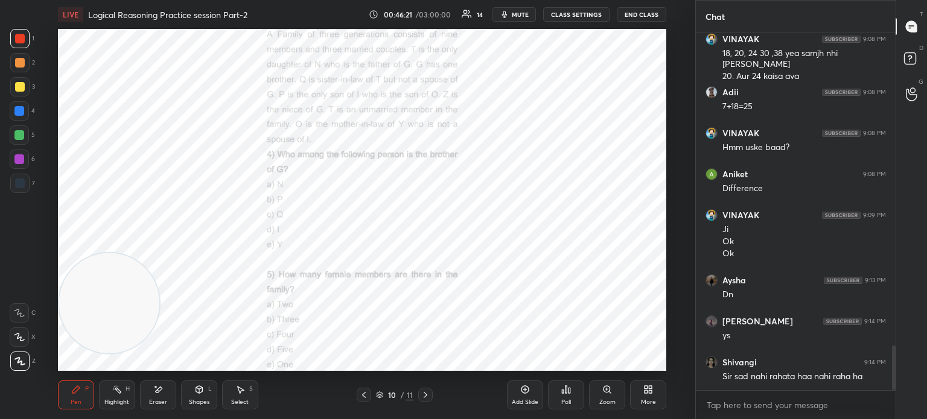
click at [571, 398] on div "Poll" at bounding box center [566, 395] width 36 height 29
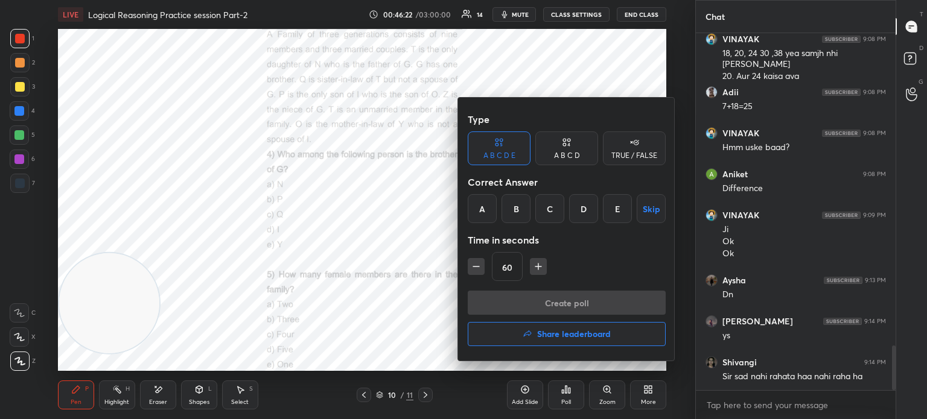
click at [582, 212] on div "D" at bounding box center [583, 208] width 29 height 29
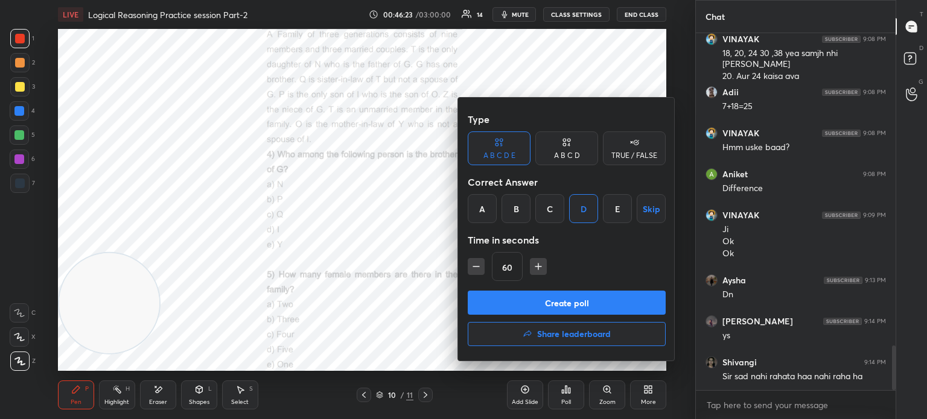
click at [558, 303] on button "Create poll" at bounding box center [567, 303] width 198 height 24
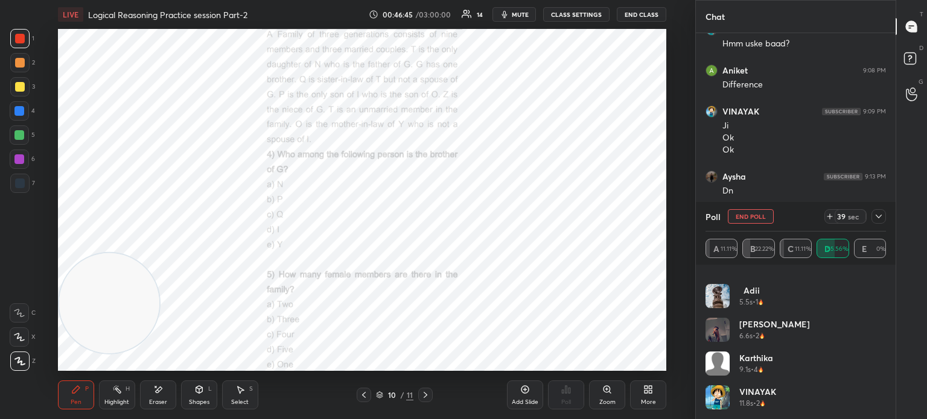
scroll to position [0, 0]
click at [874, 217] on icon at bounding box center [879, 217] width 10 height 10
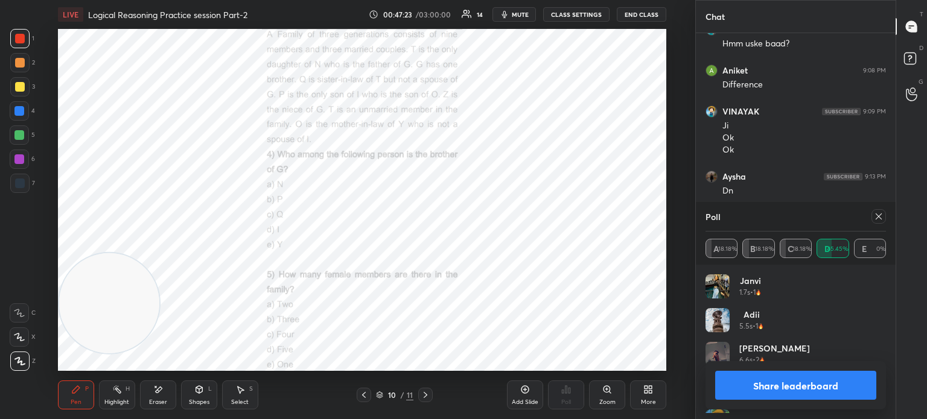
scroll to position [141, 177]
click at [162, 398] on div "Eraser" at bounding box center [158, 395] width 36 height 29
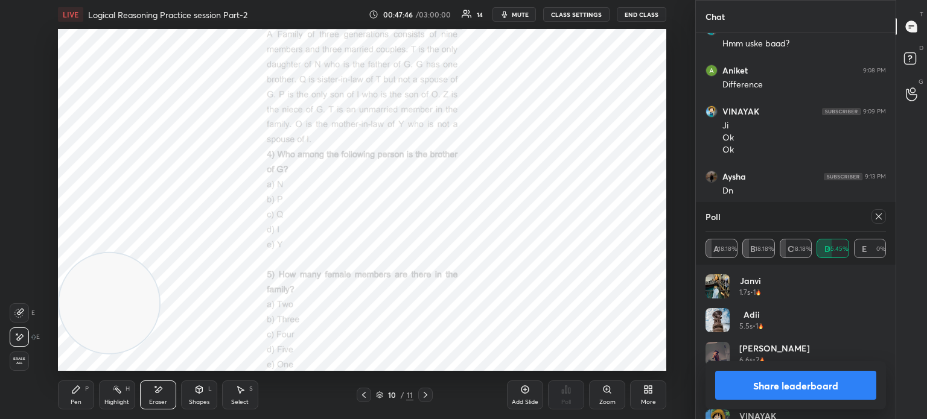
click at [19, 366] on div "Erase all" at bounding box center [19, 361] width 19 height 19
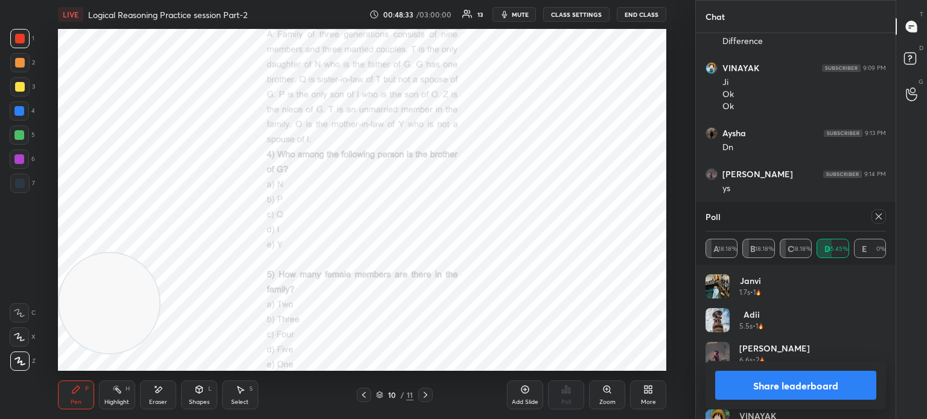
click at [874, 212] on icon at bounding box center [879, 217] width 10 height 10
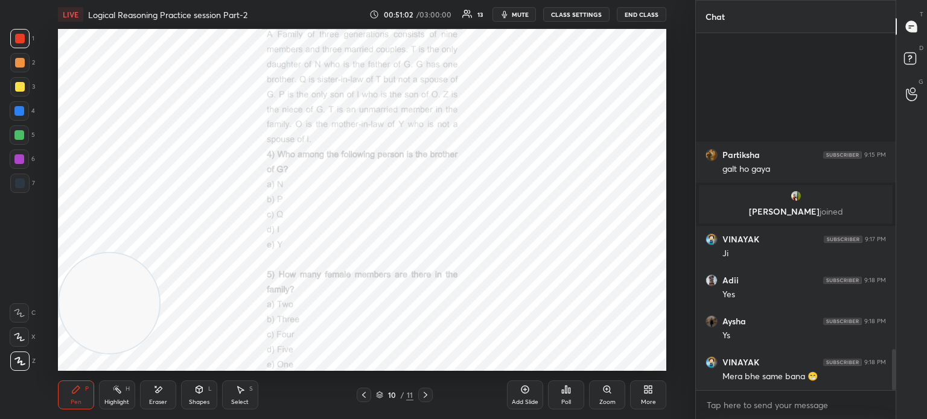
scroll to position [2756, 0]
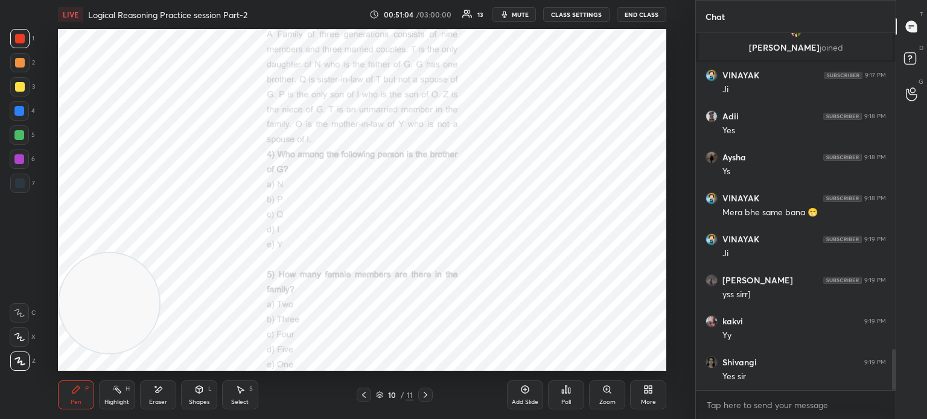
click at [642, 395] on div "More" at bounding box center [648, 395] width 36 height 29
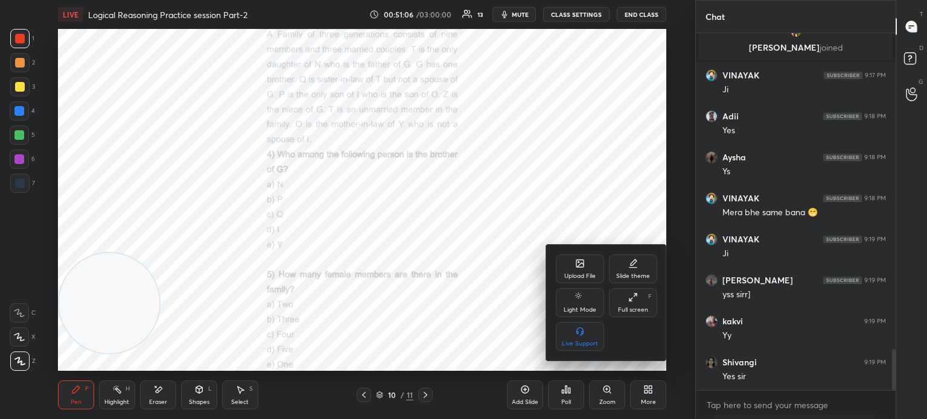
click at [586, 275] on div "Upload File" at bounding box center [579, 276] width 31 height 6
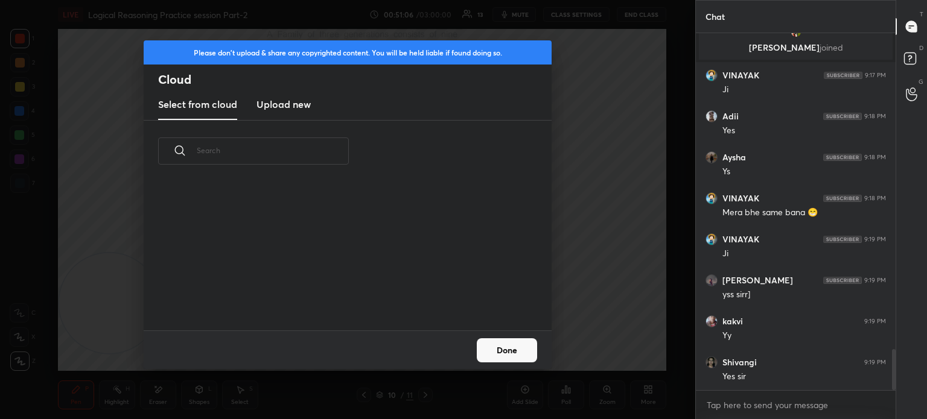
scroll to position [148, 387]
click at [301, 110] on h3 "Upload new" at bounding box center [283, 104] width 54 height 14
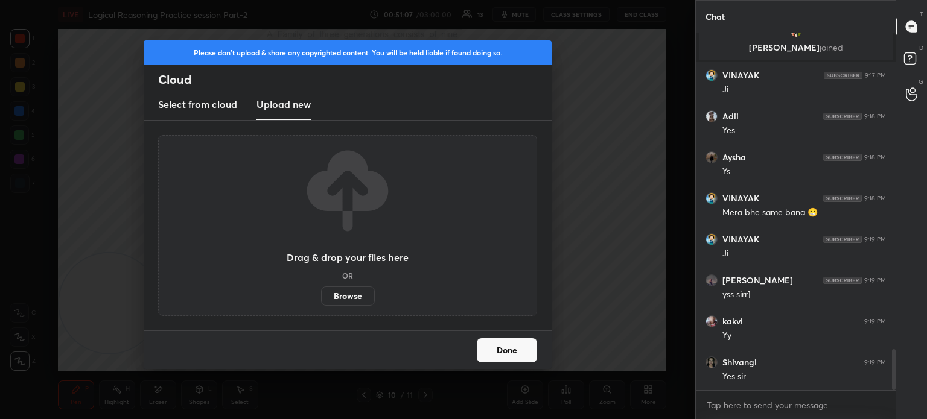
scroll to position [2797, 0]
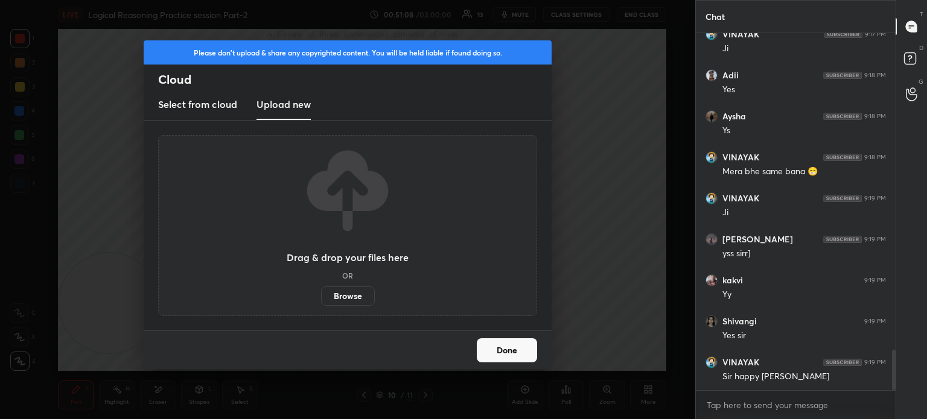
click at [342, 294] on label "Browse" at bounding box center [348, 296] width 54 height 19
click at [321, 294] on input "Browse" at bounding box center [321, 296] width 0 height 19
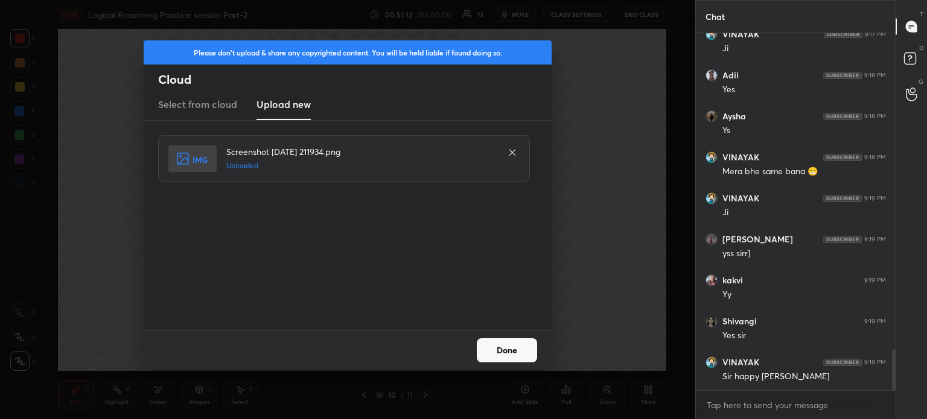
click at [514, 347] on button "Done" at bounding box center [507, 350] width 60 height 24
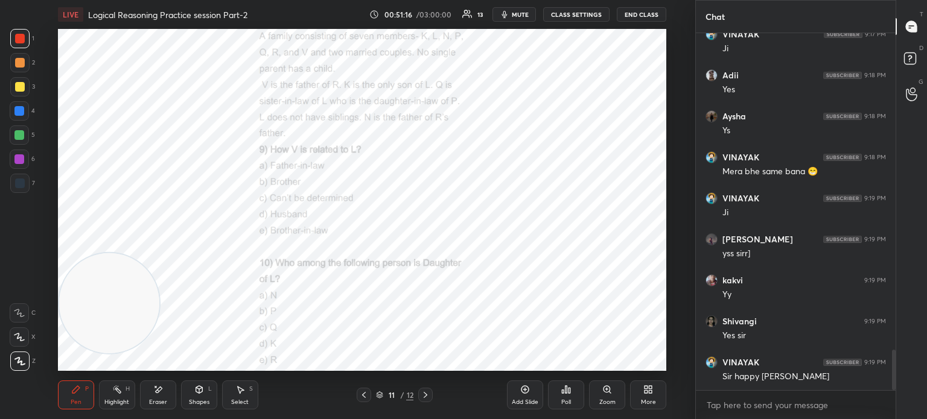
click at [604, 406] on div "Zoom" at bounding box center [607, 395] width 36 height 29
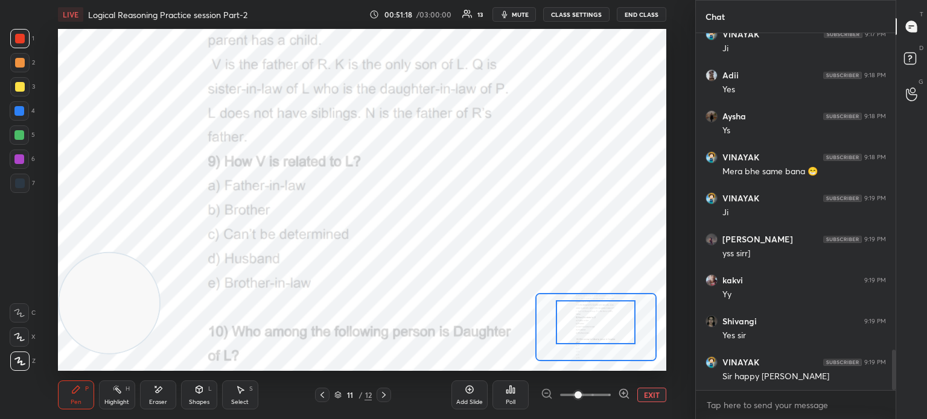
drag, startPoint x: 584, startPoint y: 337, endPoint x: 588, endPoint y: 311, distance: 26.3
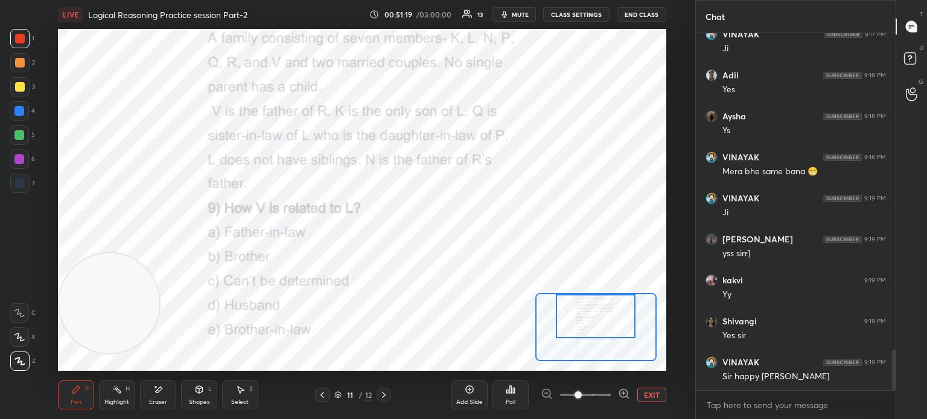
click at [588, 287] on div "Setting up your live class Poll for secs No correct answer Start poll" at bounding box center [362, 200] width 608 height 342
click at [518, 16] on span "mute" at bounding box center [520, 14] width 17 height 8
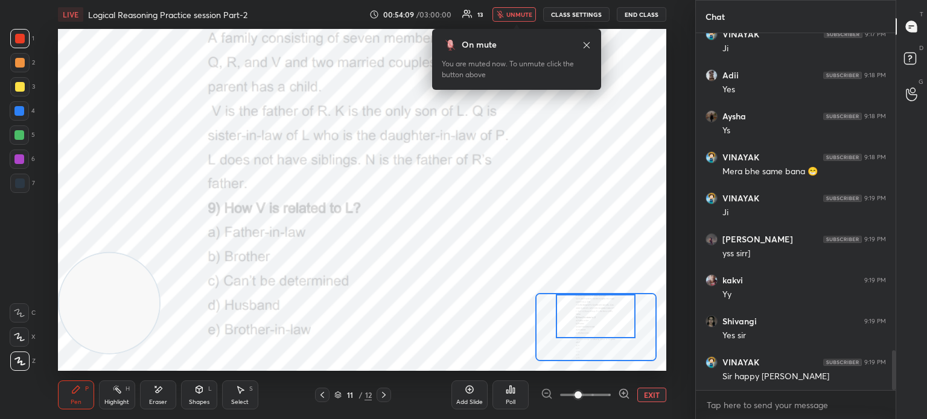
scroll to position [2838, 0]
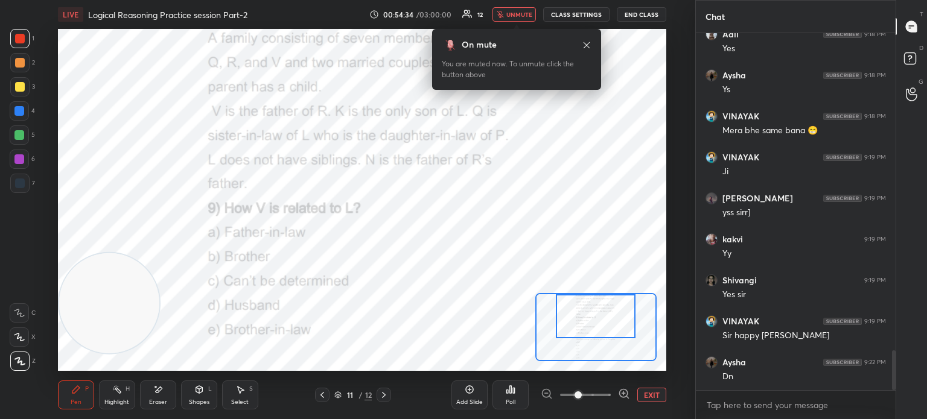
click at [514, 16] on span "unmute" at bounding box center [519, 14] width 26 height 8
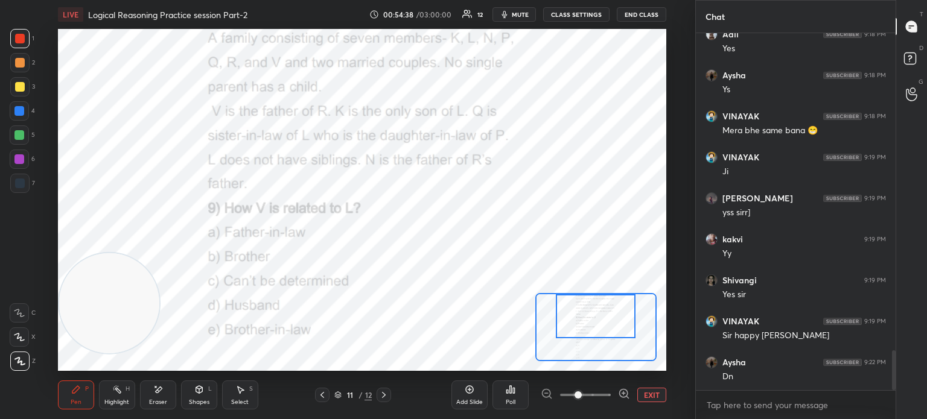
scroll to position [2879, 0]
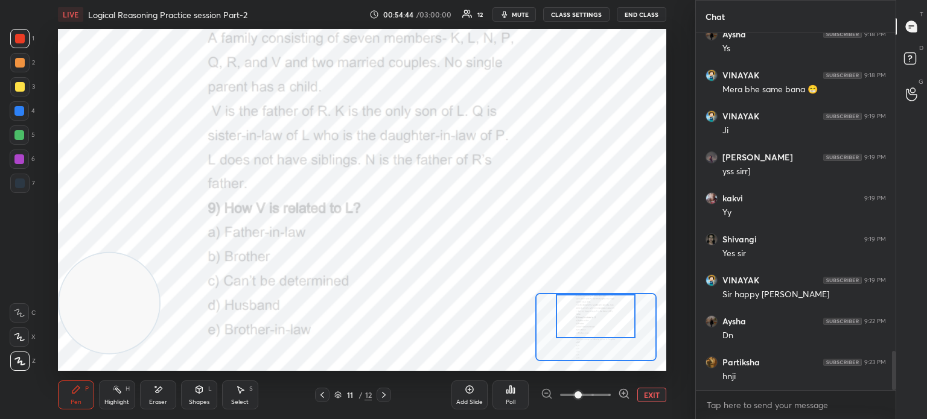
click at [644, 396] on button "EXIT" at bounding box center [651, 395] width 29 height 14
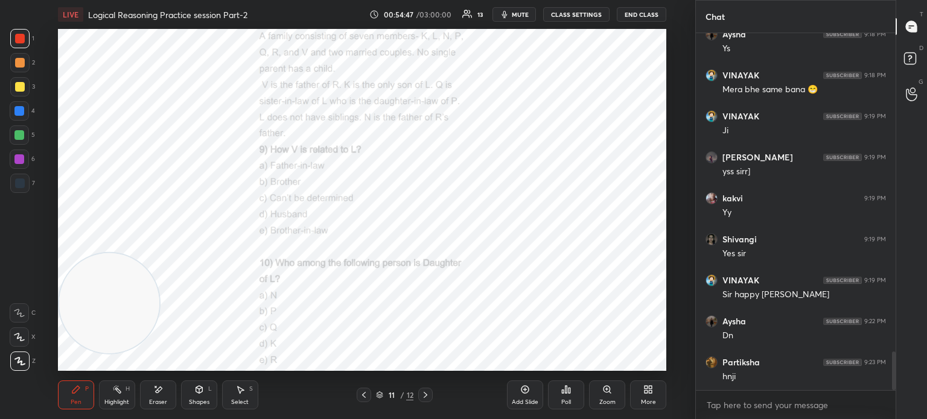
scroll to position [2923, 0]
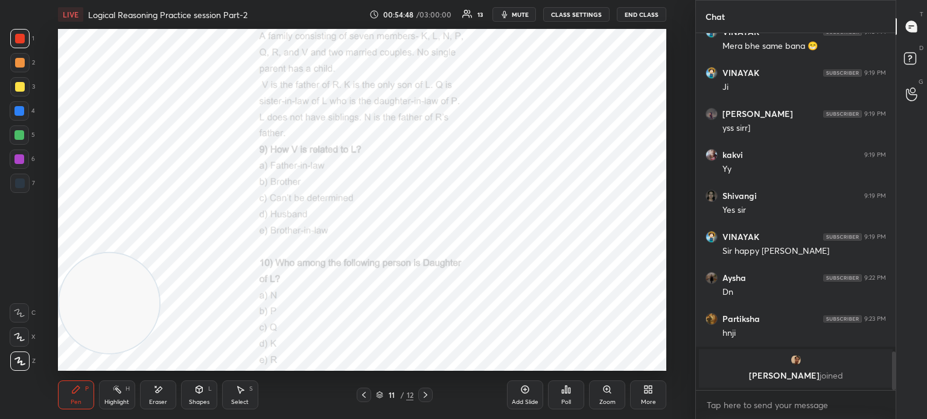
click at [565, 402] on div "Poll" at bounding box center [566, 402] width 10 height 6
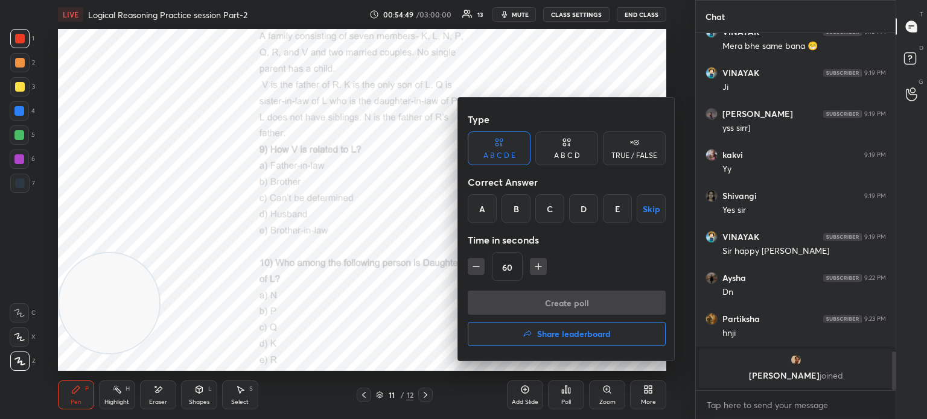
click at [573, 207] on div "D" at bounding box center [583, 208] width 29 height 29
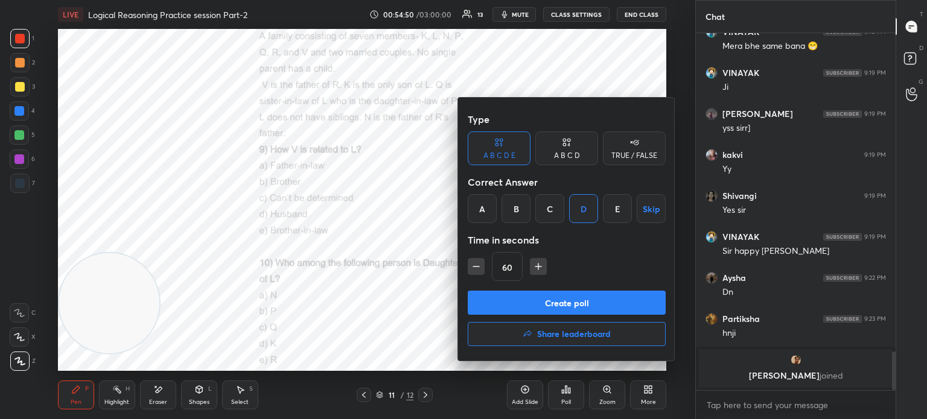
click at [540, 297] on button "Create poll" at bounding box center [567, 303] width 198 height 24
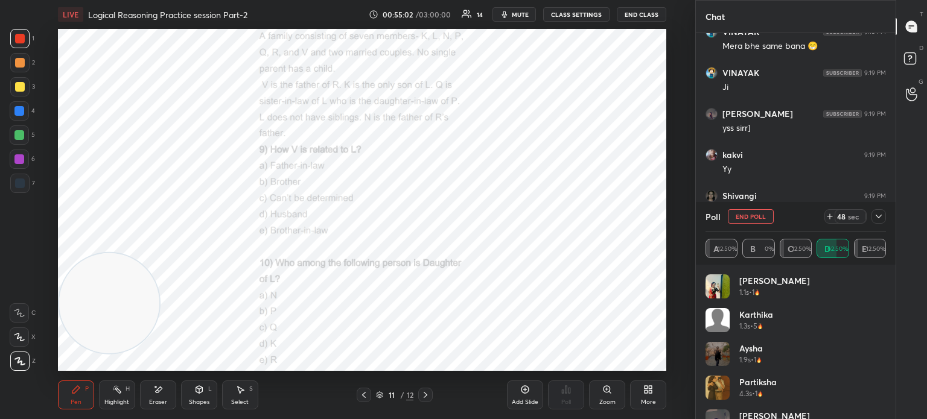
scroll to position [24, 0]
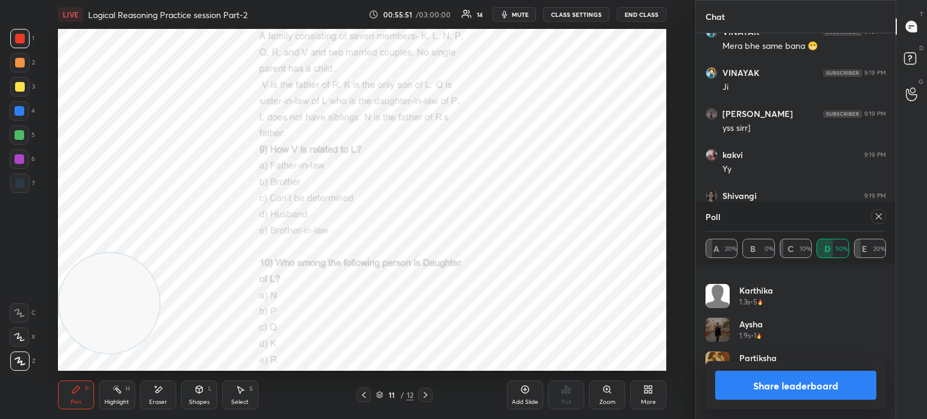
click at [732, 390] on button "Share leaderboard" at bounding box center [795, 385] width 161 height 29
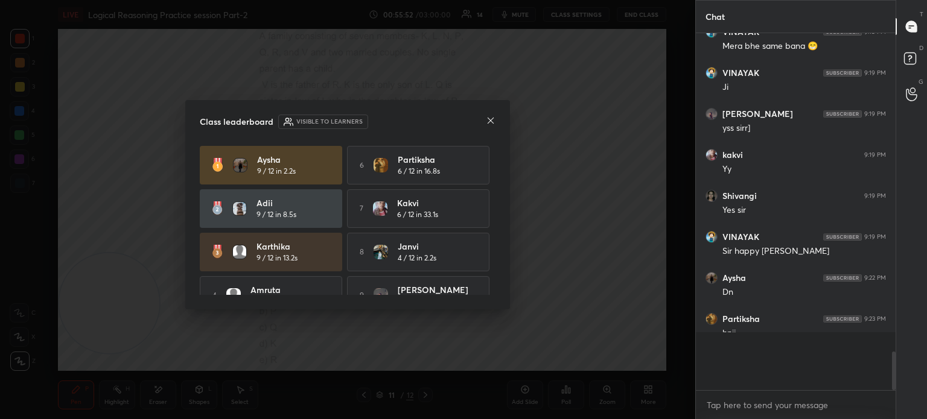
scroll to position [4, 4]
click at [489, 123] on icon at bounding box center [491, 121] width 10 height 10
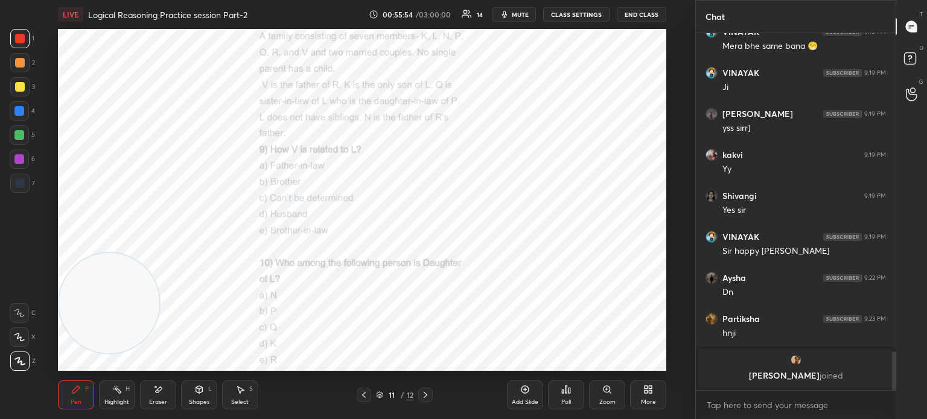
click at [564, 402] on div "Poll" at bounding box center [566, 402] width 10 height 6
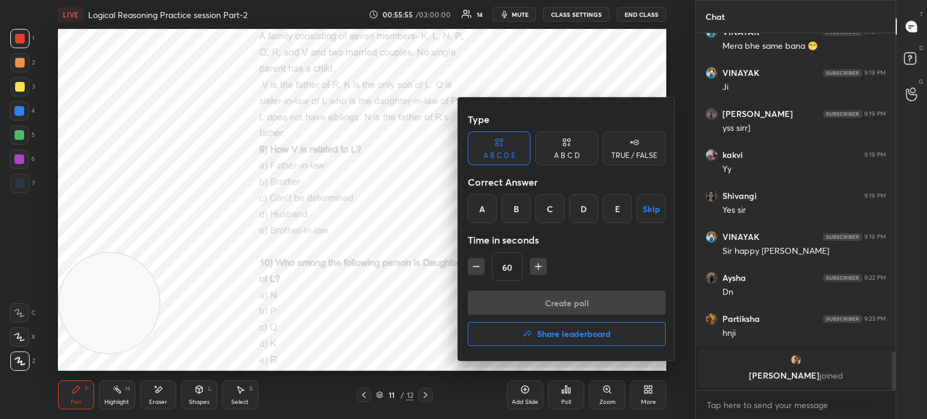
click at [610, 209] on div "E" at bounding box center [617, 208] width 29 height 29
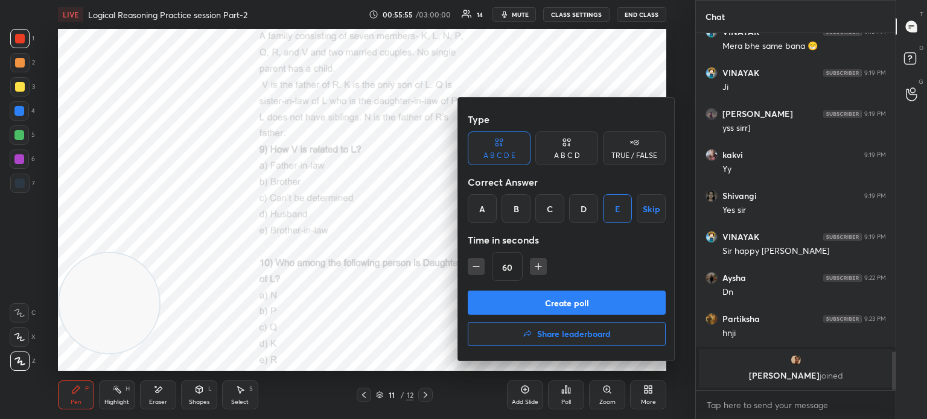
click at [535, 295] on button "Create poll" at bounding box center [567, 303] width 198 height 24
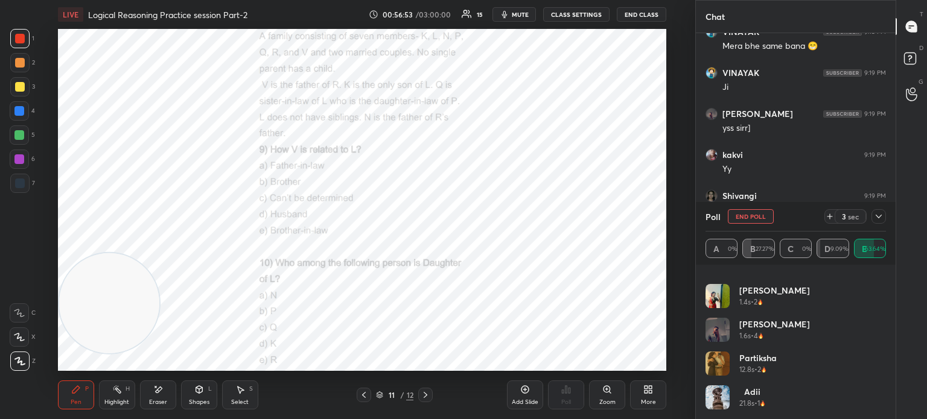
scroll to position [92, 0]
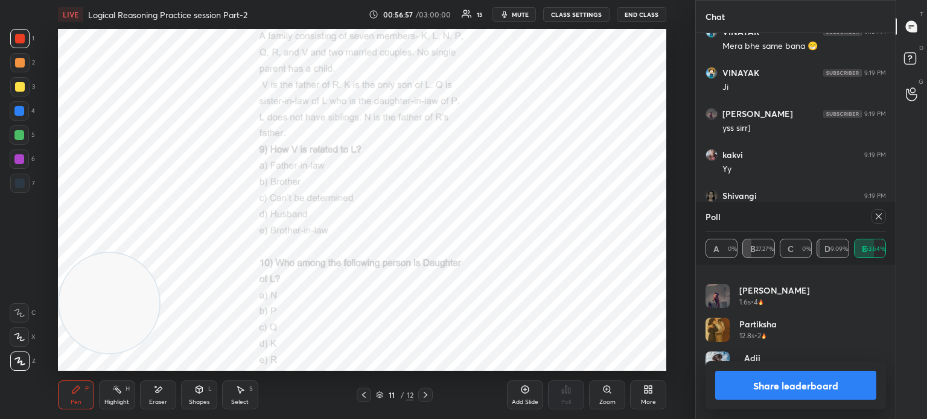
click at [736, 386] on button "Share leaderboard" at bounding box center [795, 385] width 161 height 29
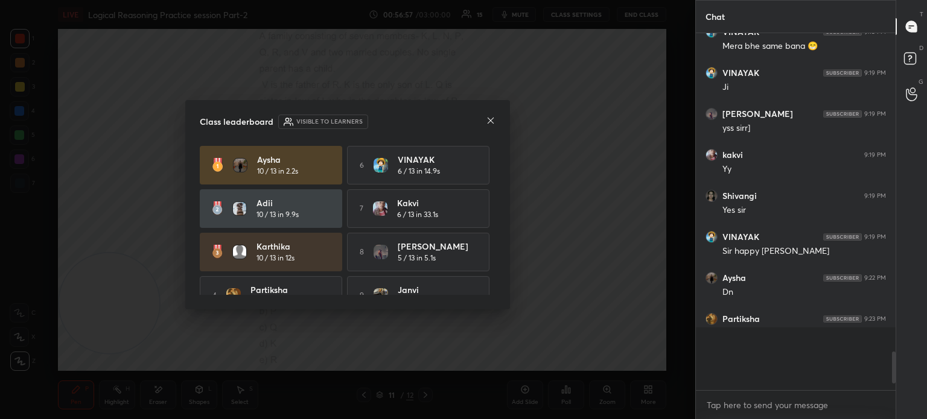
scroll to position [363, 196]
click at [489, 121] on icon at bounding box center [491, 121] width 10 height 10
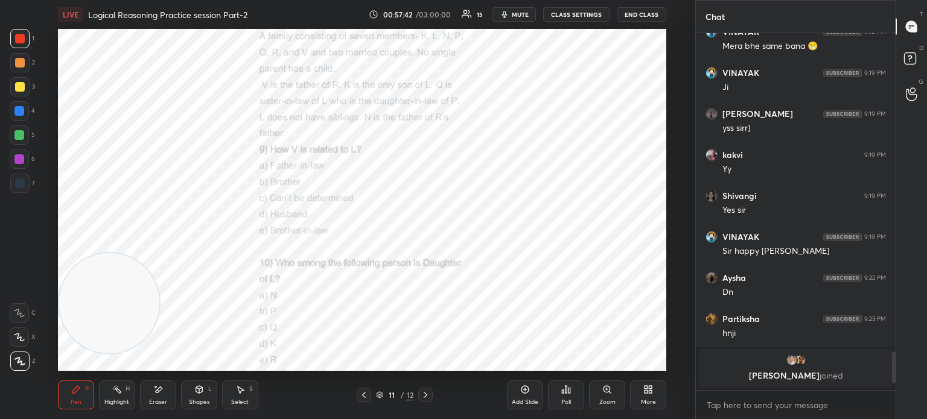
click at [154, 393] on icon at bounding box center [158, 390] width 10 height 10
click at [22, 357] on span "Erase all" at bounding box center [19, 361] width 18 height 8
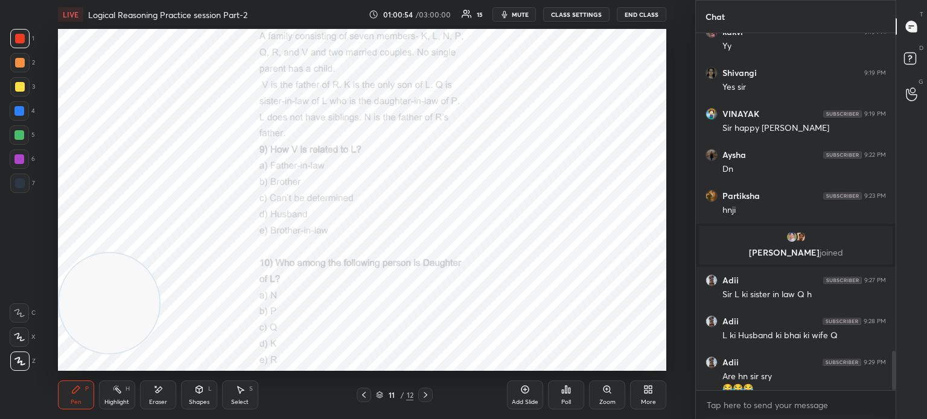
scroll to position [2901, 0]
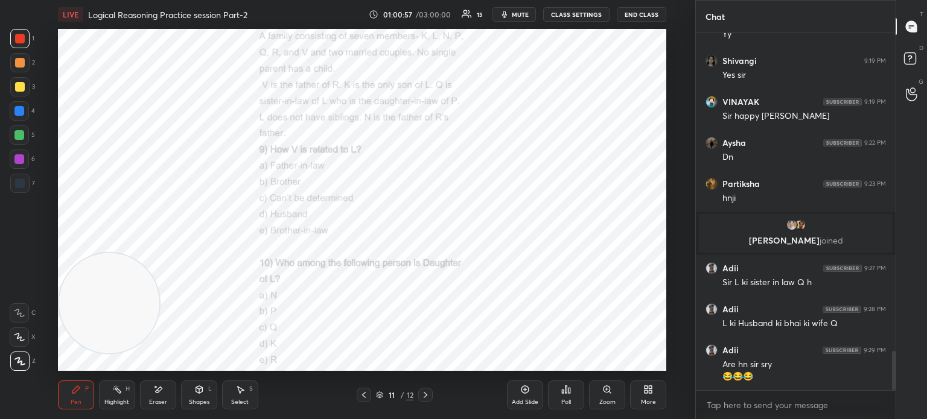
click at [524, 398] on div "Add Slide" at bounding box center [525, 395] width 36 height 29
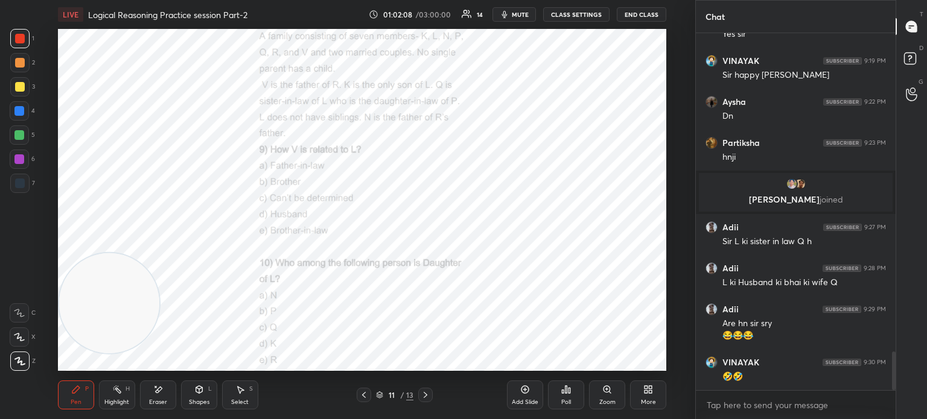
click at [647, 396] on div "More" at bounding box center [648, 395] width 36 height 29
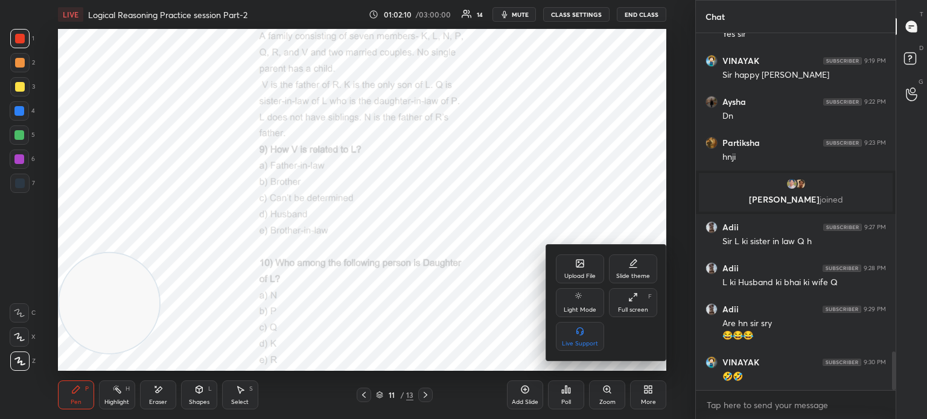
click at [577, 267] on icon at bounding box center [580, 265] width 7 height 4
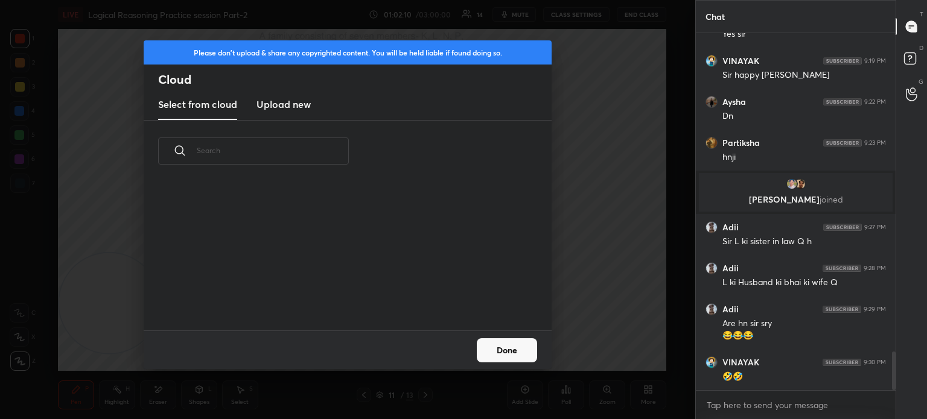
scroll to position [148, 387]
click at [287, 104] on h3 "Upload new" at bounding box center [283, 104] width 54 height 14
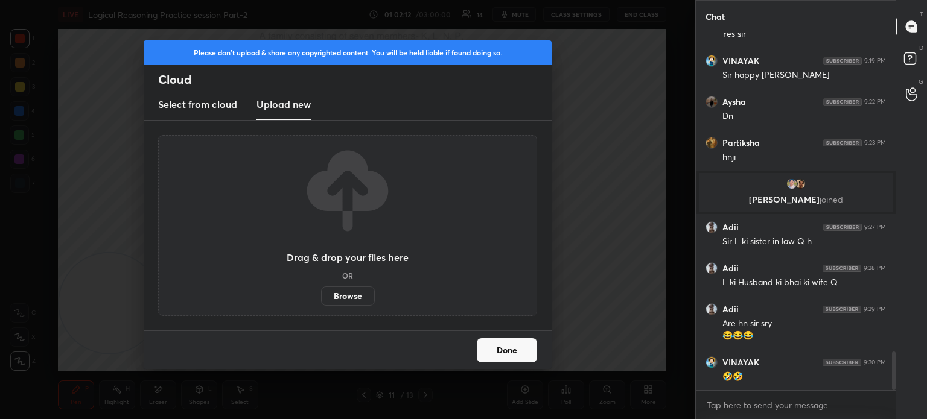
click at [343, 293] on label "Browse" at bounding box center [348, 296] width 54 height 19
click at [321, 293] on input "Browse" at bounding box center [321, 296] width 0 height 19
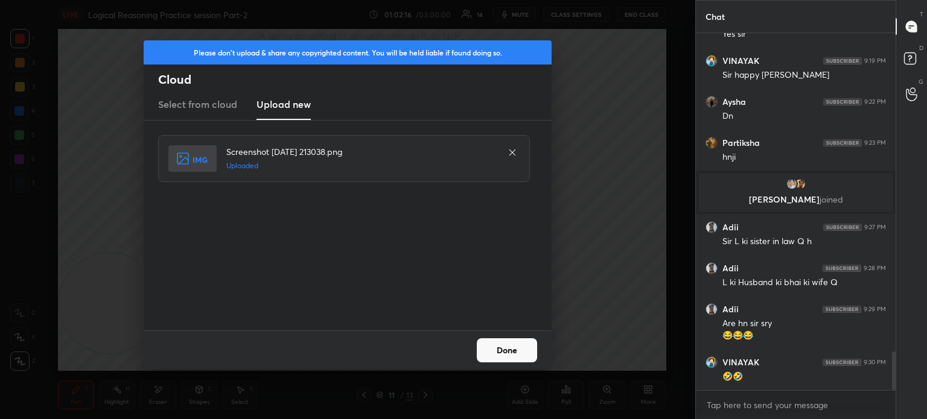
click at [488, 346] on button "Done" at bounding box center [507, 350] width 60 height 24
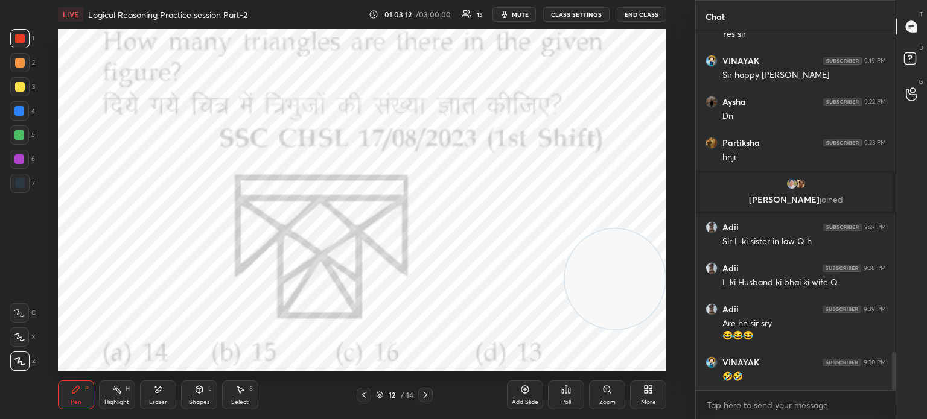
scroll to position [2983, 0]
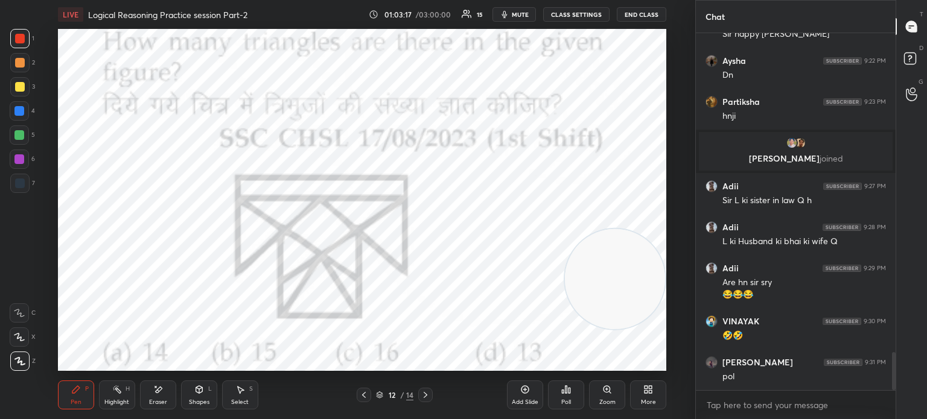
click at [565, 396] on div "Poll" at bounding box center [566, 395] width 36 height 29
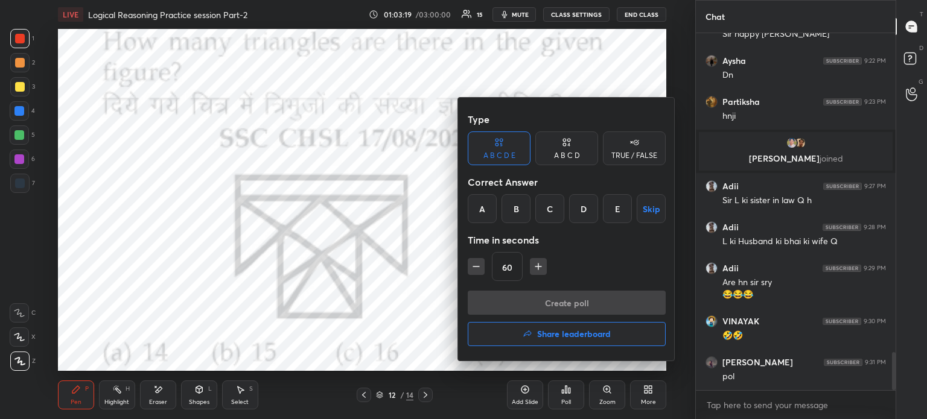
click at [554, 154] on div "A B C D" at bounding box center [567, 155] width 26 height 7
click at [488, 208] on div "A" at bounding box center [486, 208] width 36 height 29
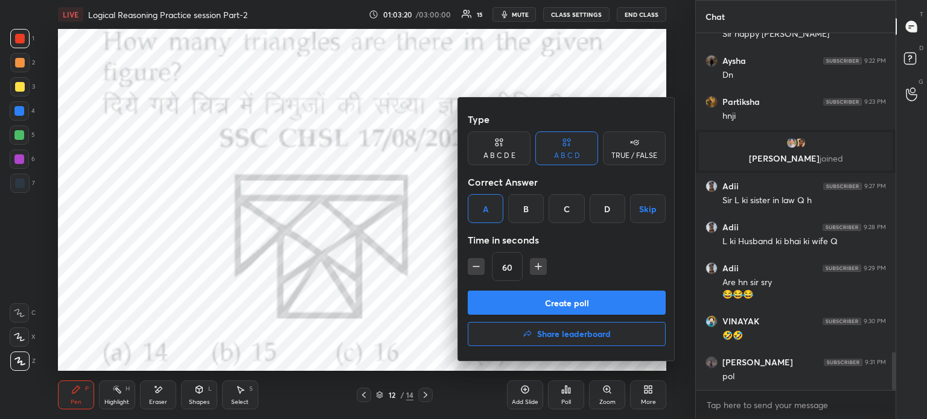
click at [513, 296] on button "Create poll" at bounding box center [567, 303] width 198 height 24
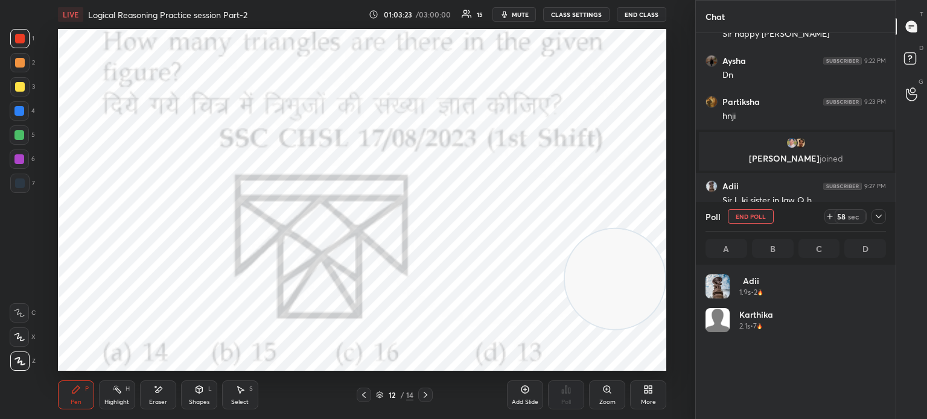
scroll to position [141, 177]
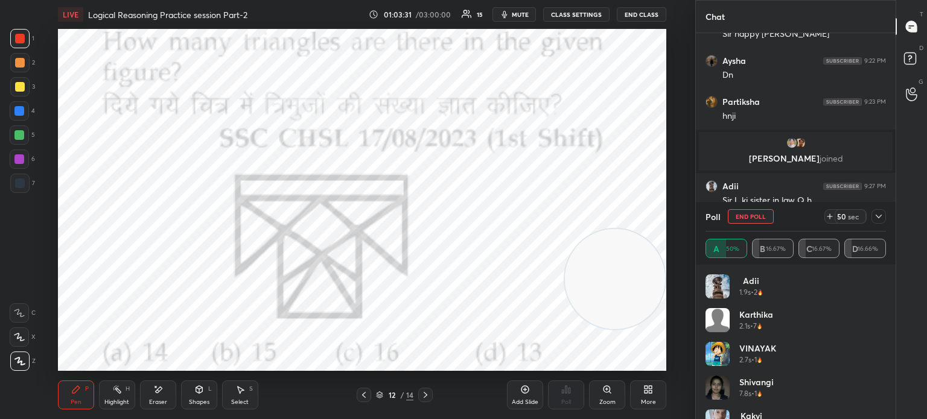
click at [519, 14] on span "mute" at bounding box center [520, 14] width 17 height 8
click at [517, 13] on span "unmute" at bounding box center [519, 14] width 26 height 8
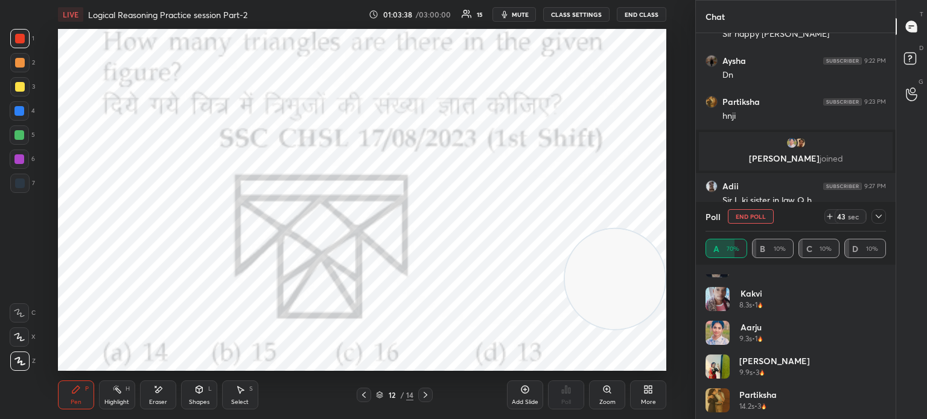
scroll to position [126, 0]
click at [514, 16] on span "mute" at bounding box center [520, 14] width 17 height 8
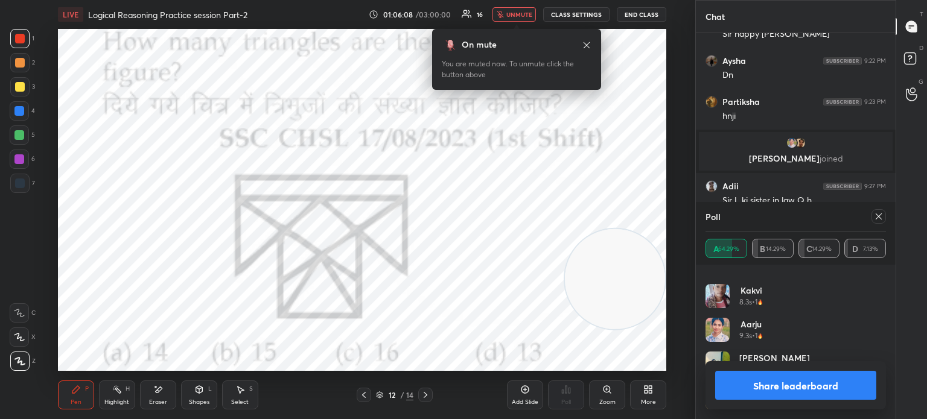
click at [518, 14] on span "unmute" at bounding box center [519, 14] width 26 height 8
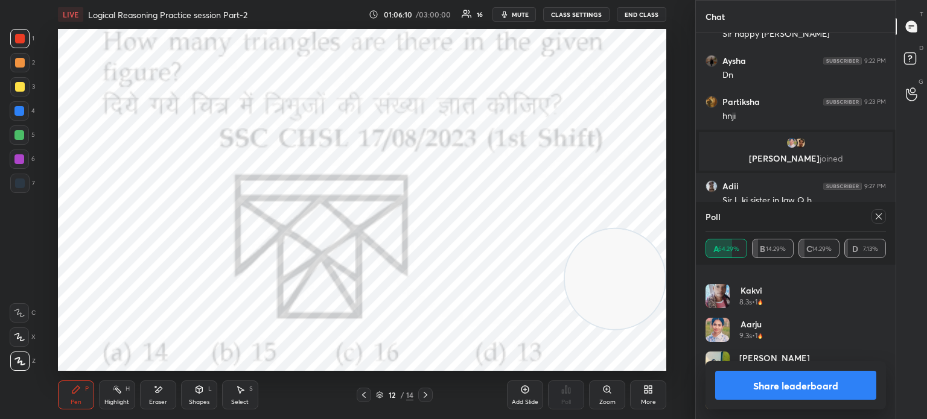
click at [876, 217] on icon at bounding box center [879, 217] width 10 height 10
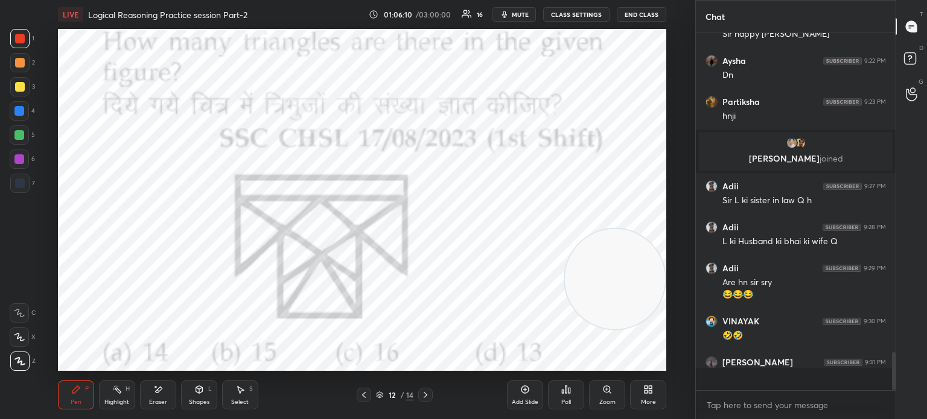
scroll to position [334, 196]
click at [650, 388] on icon at bounding box center [650, 387] width 3 height 3
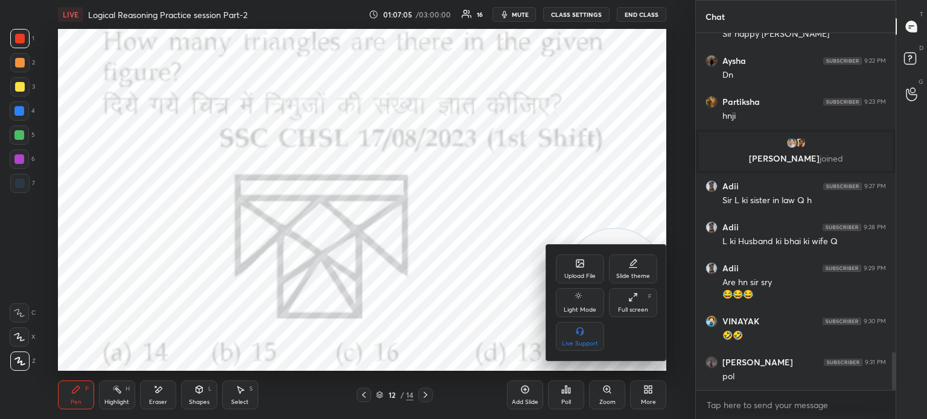
click at [567, 262] on div "Upload File" at bounding box center [580, 269] width 48 height 29
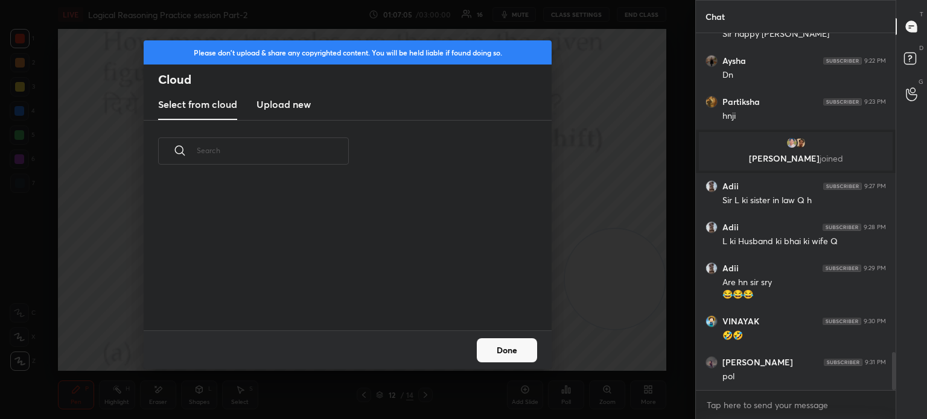
scroll to position [148, 387]
click at [304, 116] on new "Upload new" at bounding box center [283, 105] width 54 height 30
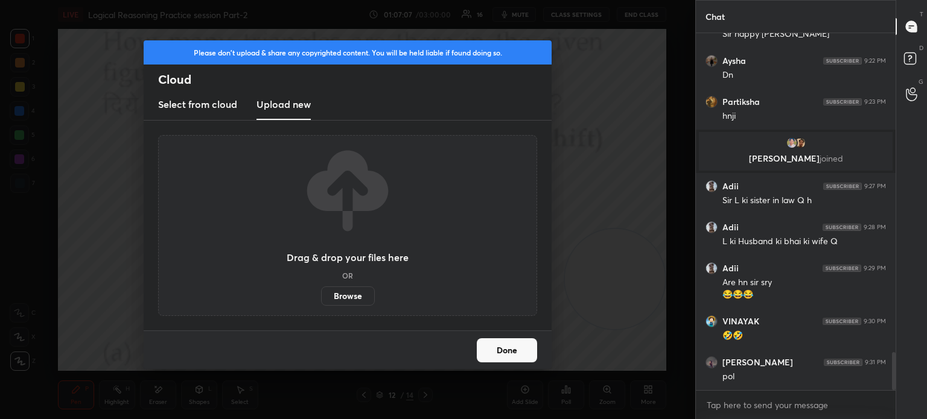
click at [343, 294] on label "Browse" at bounding box center [348, 296] width 54 height 19
click at [321, 294] on input "Browse" at bounding box center [321, 296] width 0 height 19
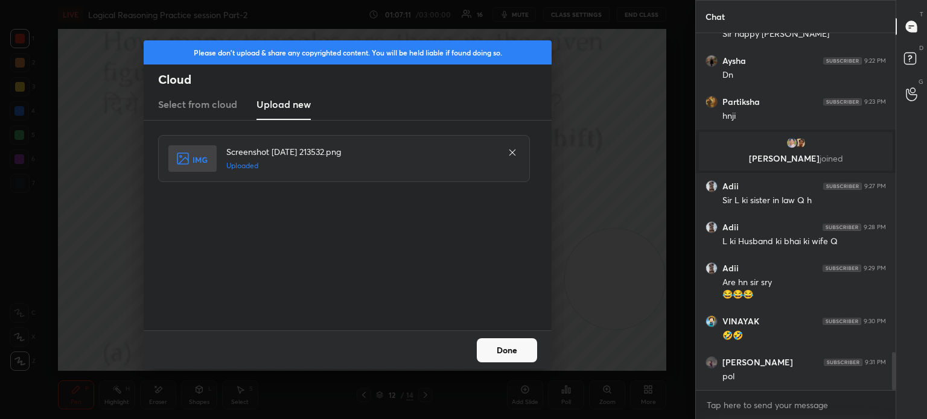
click at [503, 345] on button "Done" at bounding box center [507, 350] width 60 height 24
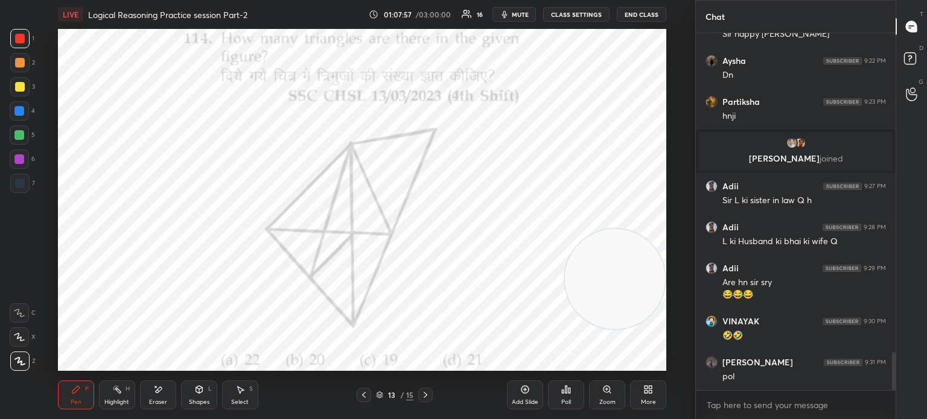
click at [524, 14] on span "mute" at bounding box center [520, 14] width 17 height 8
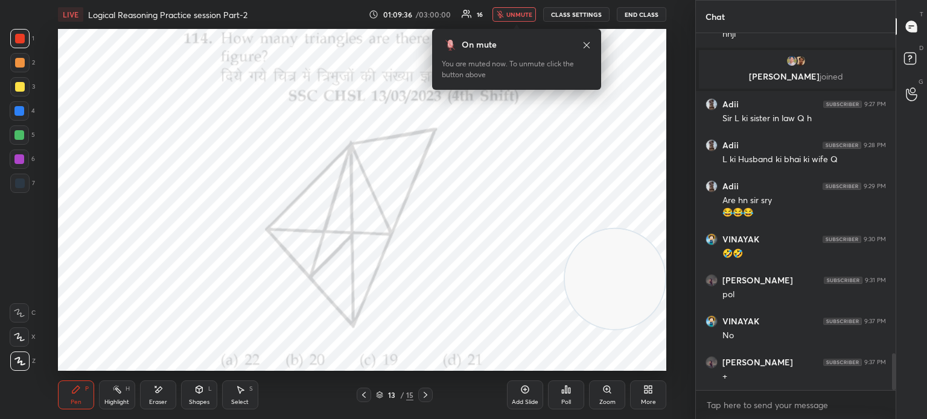
scroll to position [3106, 0]
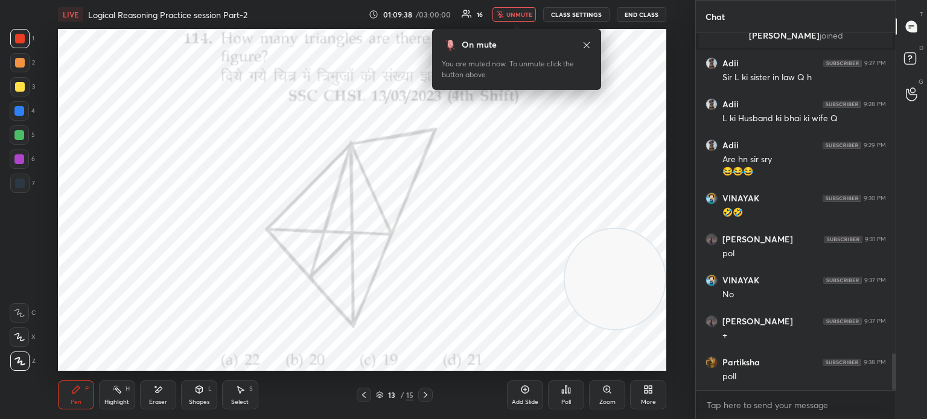
click at [561, 397] on div "Poll" at bounding box center [566, 395] width 36 height 29
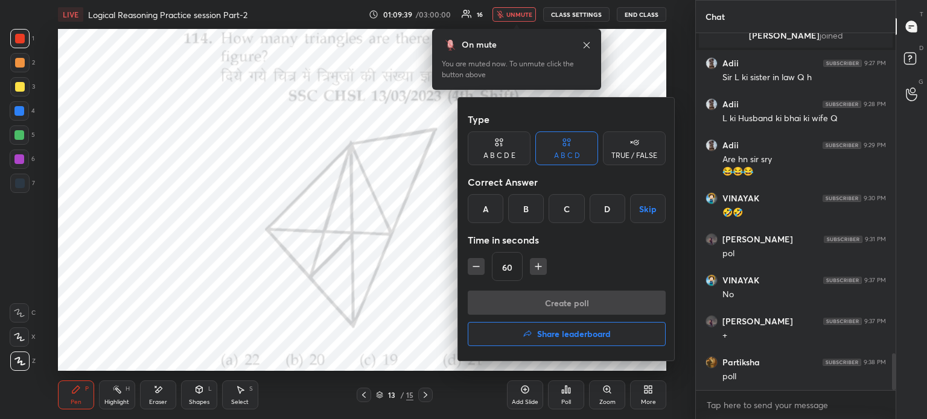
click at [526, 209] on div "B" at bounding box center [526, 208] width 36 height 29
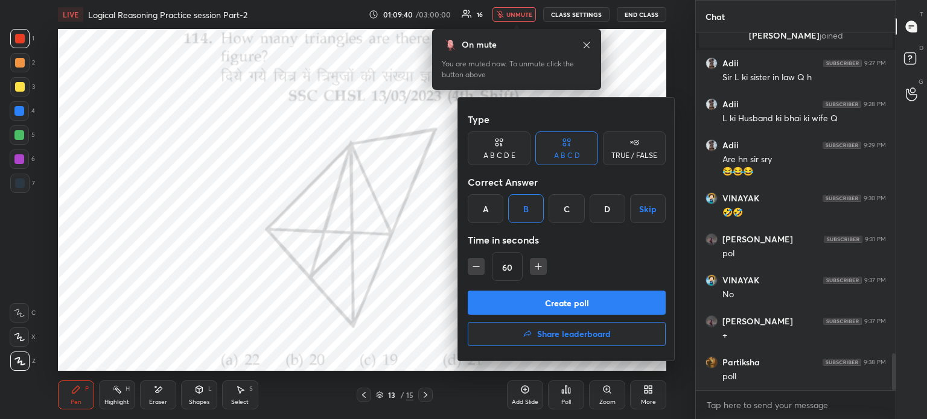
click at [502, 302] on button "Create poll" at bounding box center [567, 303] width 198 height 24
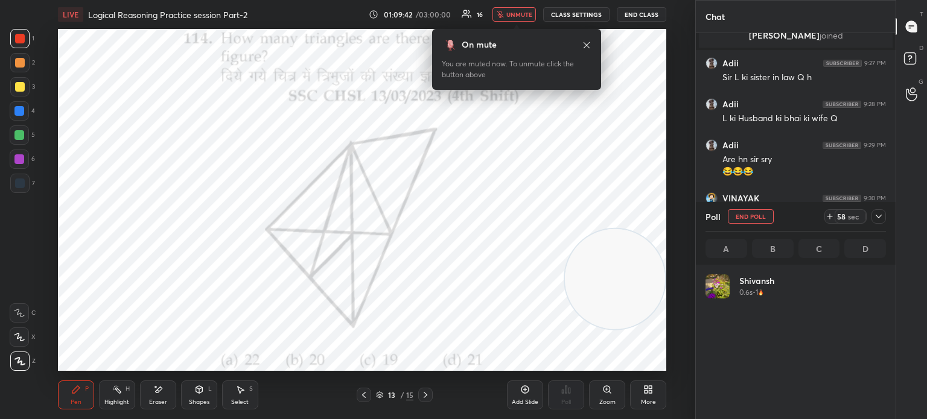
scroll to position [141, 177]
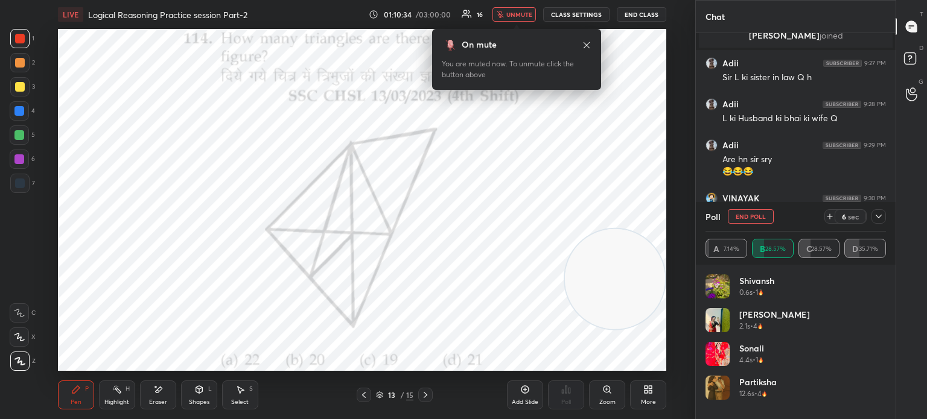
click at [521, 11] on span "unmute" at bounding box center [519, 14] width 26 height 8
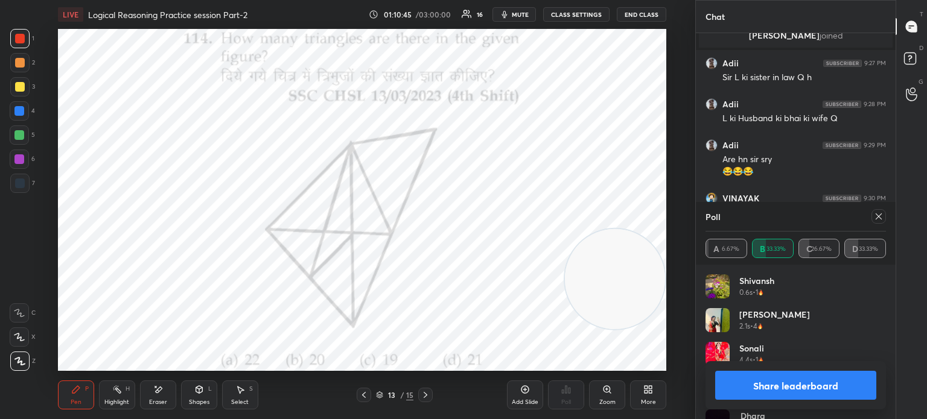
click at [758, 388] on button "Share leaderboard" at bounding box center [795, 385] width 161 height 29
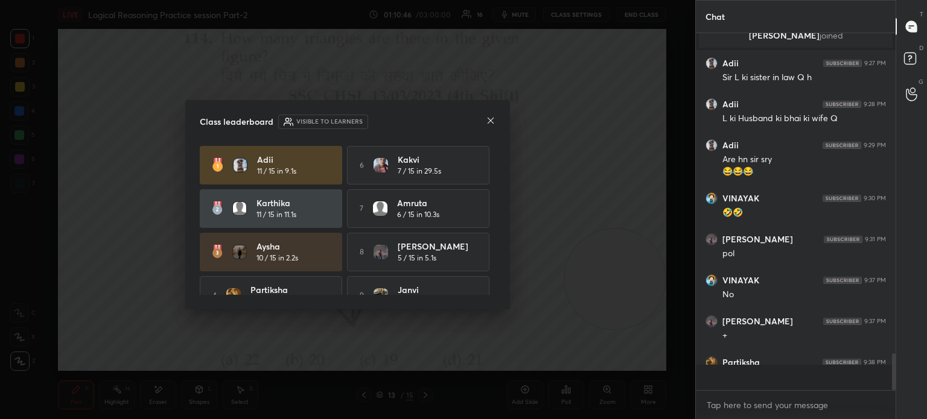
scroll to position [381, 196]
click at [490, 121] on icon at bounding box center [491, 121] width 10 height 10
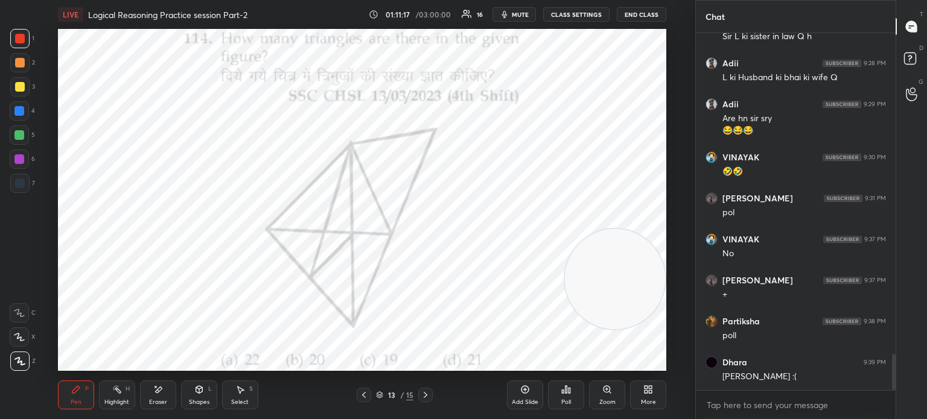
scroll to position [3159, 0]
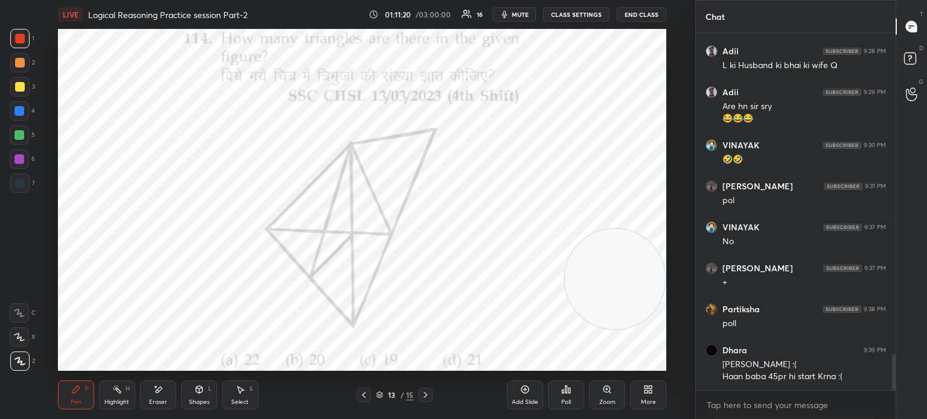
click at [19, 63] on div at bounding box center [20, 63] width 10 height 10
click at [19, 89] on div at bounding box center [20, 87] width 10 height 10
click at [17, 137] on div at bounding box center [19, 135] width 10 height 10
click at [18, 115] on div at bounding box center [19, 111] width 10 height 10
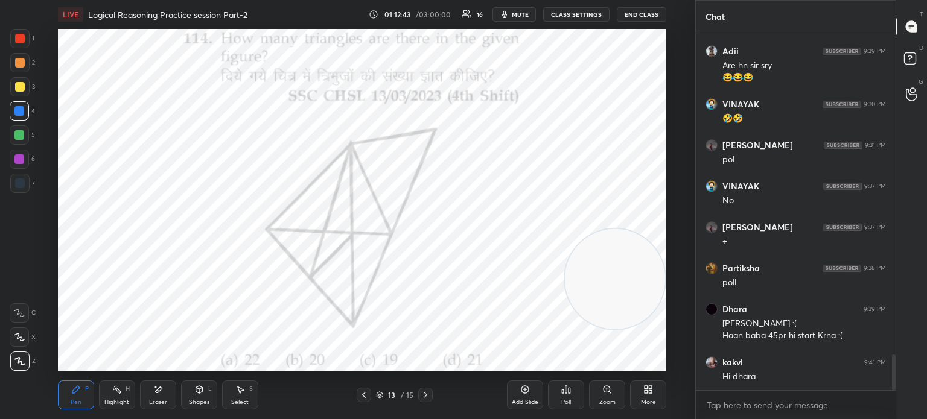
scroll to position [3241, 0]
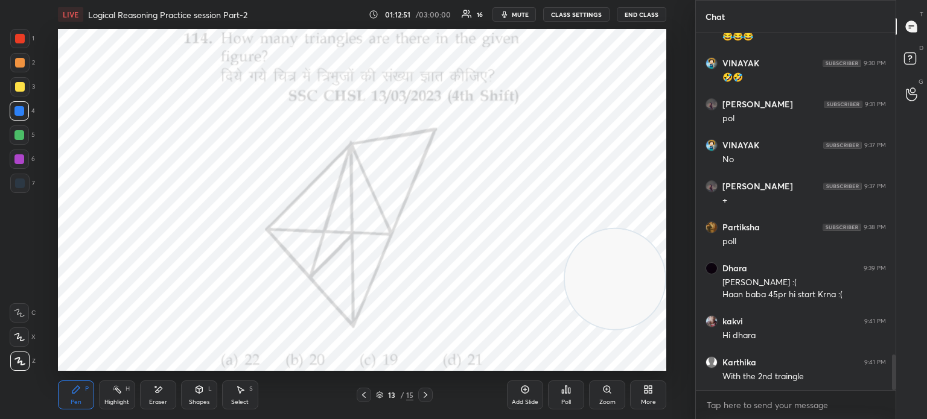
click at [16, 37] on div at bounding box center [20, 39] width 10 height 10
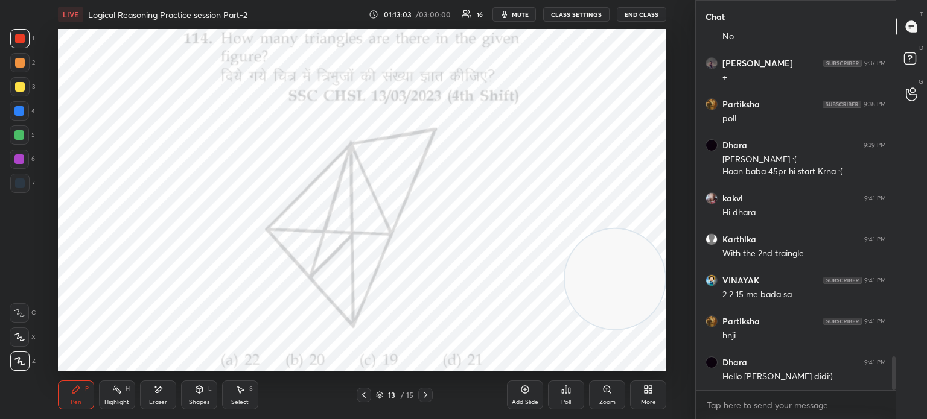
scroll to position [3405, 0]
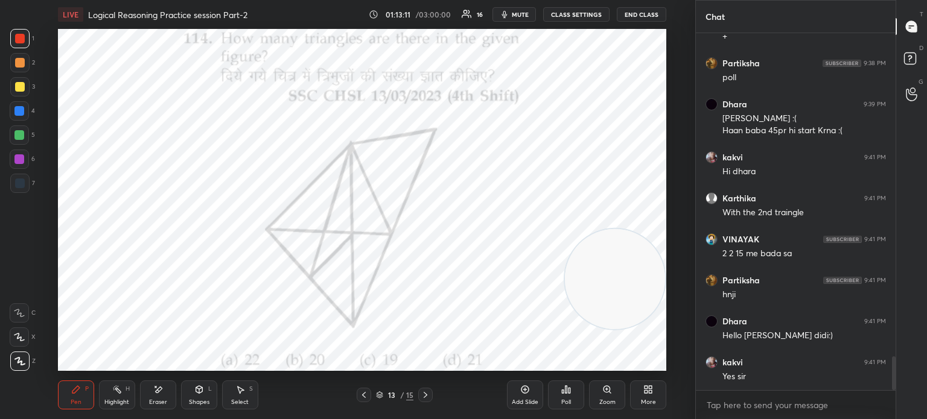
click at [21, 159] on div at bounding box center [19, 159] width 10 height 10
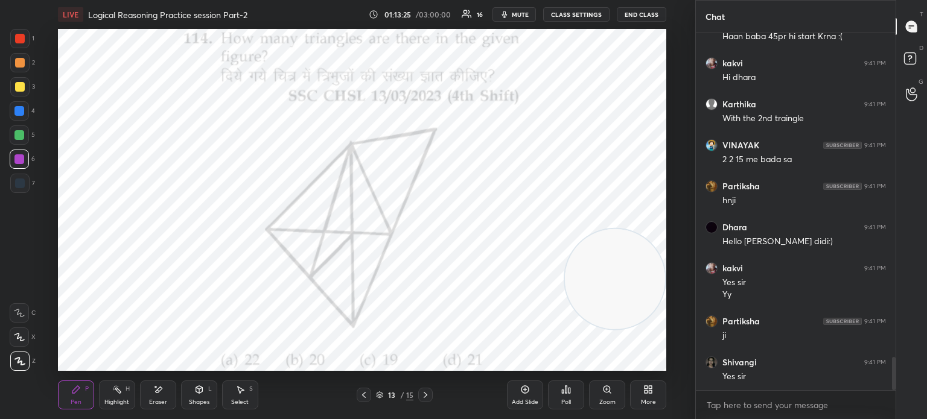
scroll to position [3541, 0]
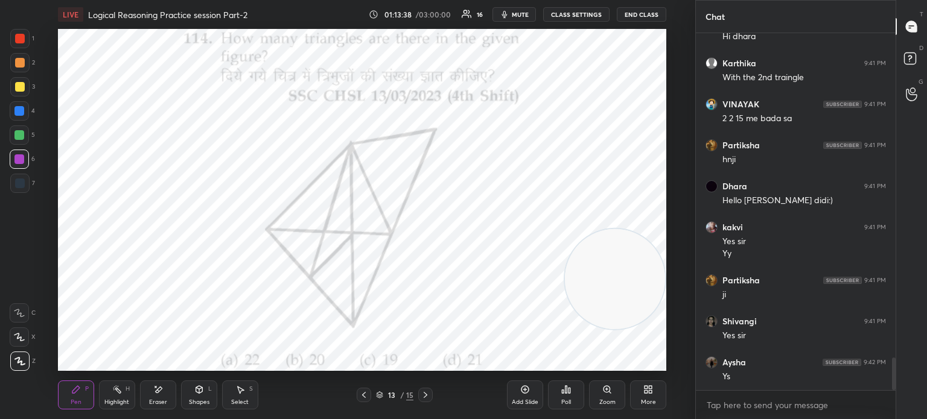
click at [150, 401] on div "Eraser" at bounding box center [158, 402] width 18 height 6
click at [16, 359] on span "Erase all" at bounding box center [19, 361] width 18 height 8
click at [19, 137] on div at bounding box center [19, 135] width 10 height 10
click at [17, 63] on div at bounding box center [20, 63] width 10 height 10
click at [19, 41] on div at bounding box center [20, 39] width 10 height 10
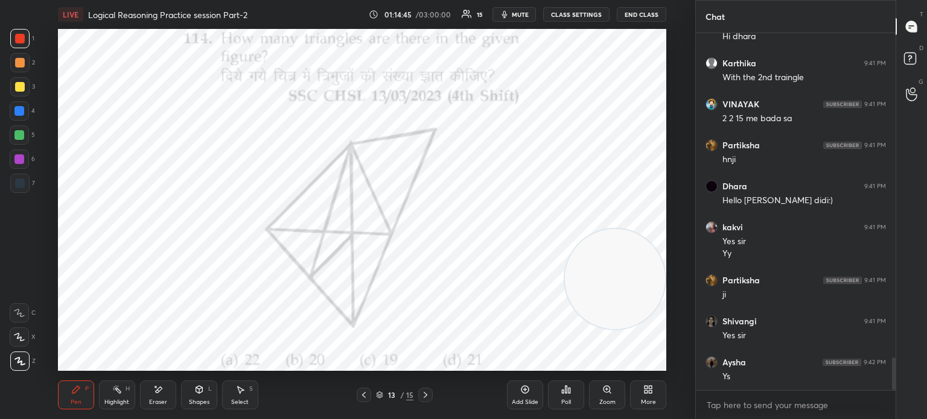
click at [19, 136] on div at bounding box center [19, 135] width 10 height 10
click at [19, 108] on div at bounding box center [19, 111] width 10 height 10
click at [19, 87] on div at bounding box center [20, 87] width 10 height 10
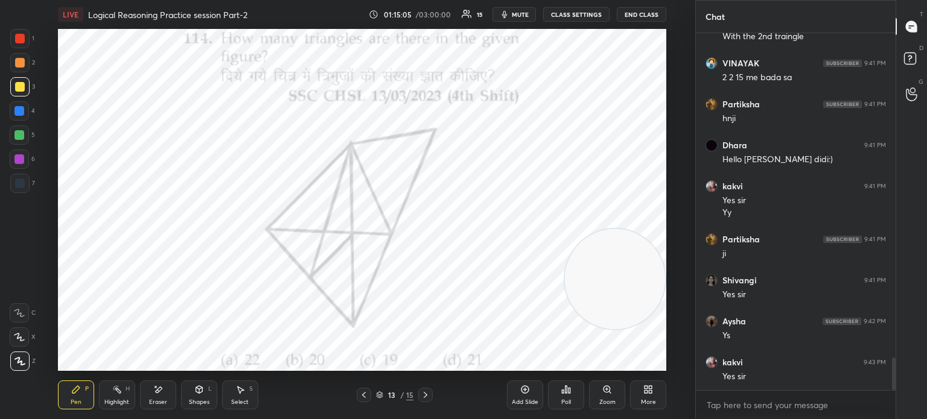
click at [19, 36] on div at bounding box center [20, 39] width 10 height 10
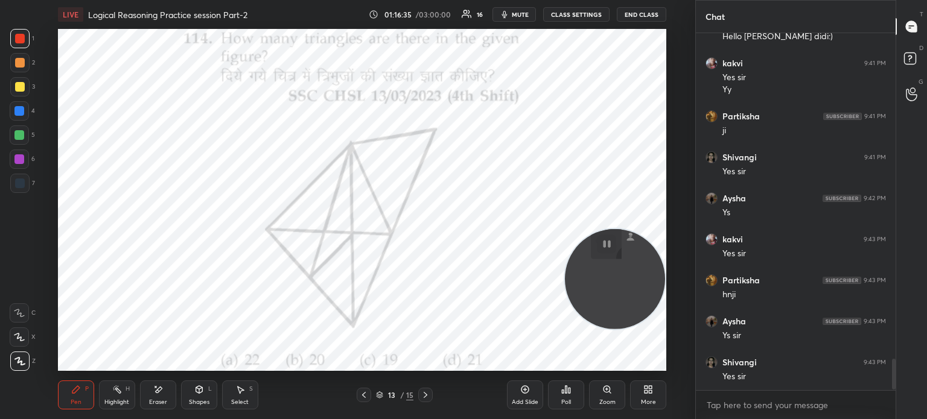
scroll to position [3869, 0]
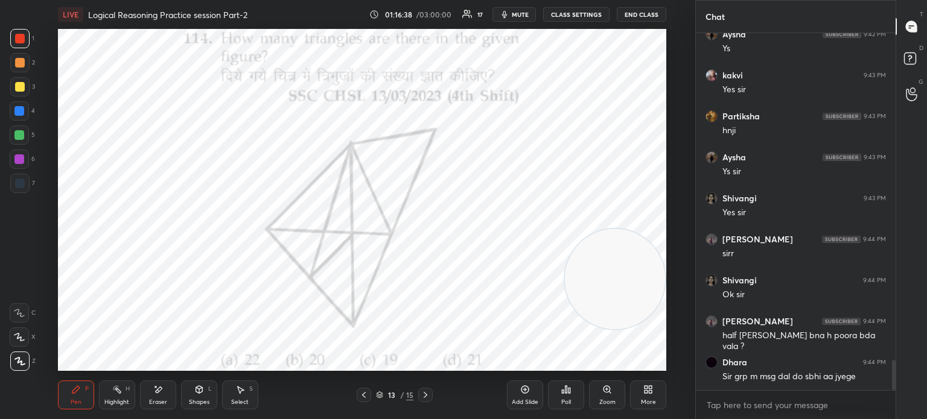
click at [651, 390] on icon at bounding box center [650, 391] width 3 height 3
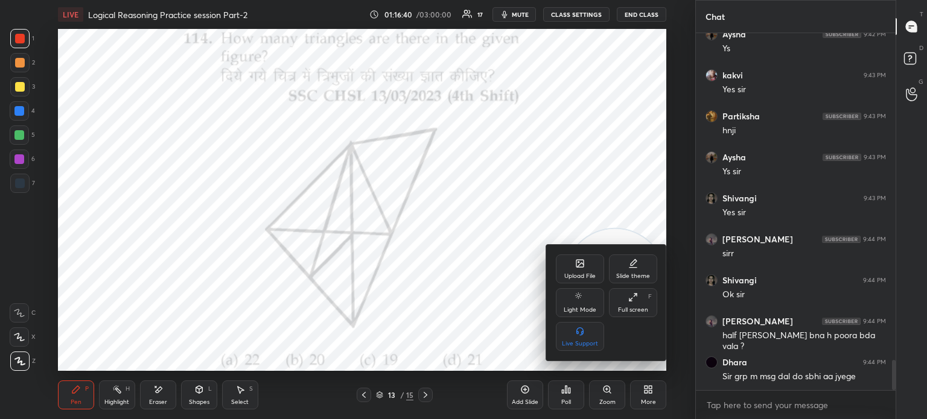
click at [502, 138] on div at bounding box center [463, 209] width 927 height 419
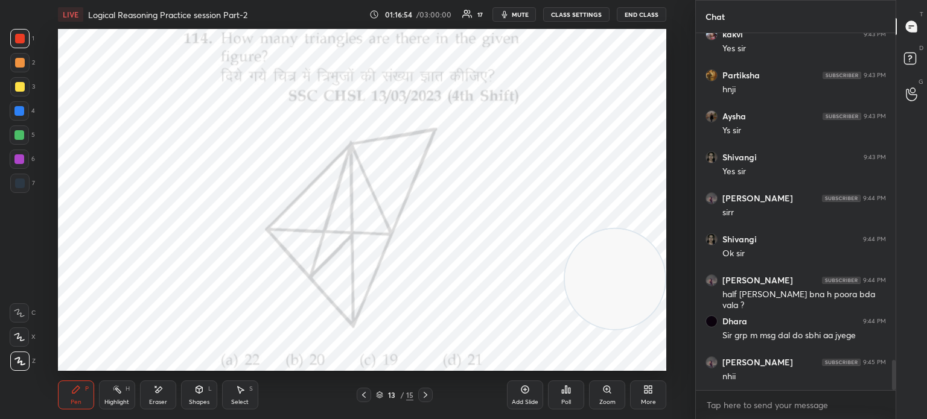
scroll to position [3983, 0]
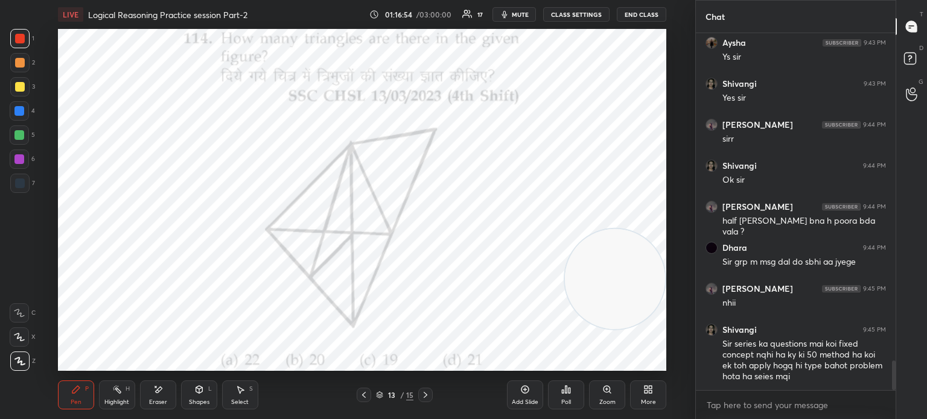
click at [19, 140] on div at bounding box center [19, 135] width 19 height 19
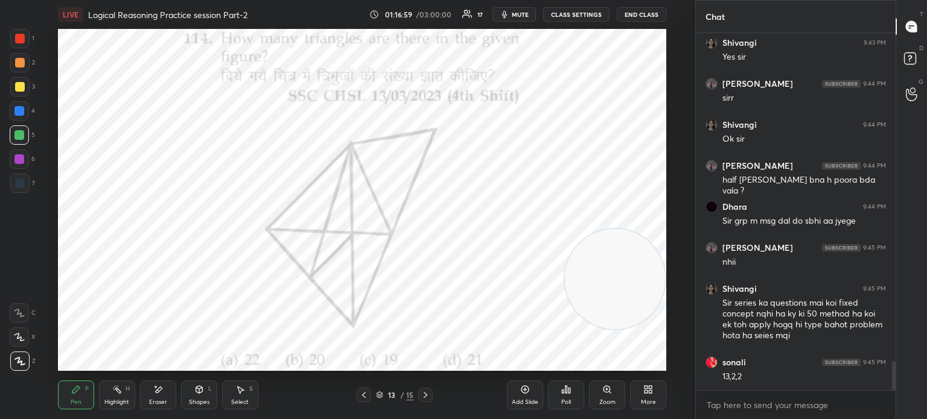
scroll to position [4066, 0]
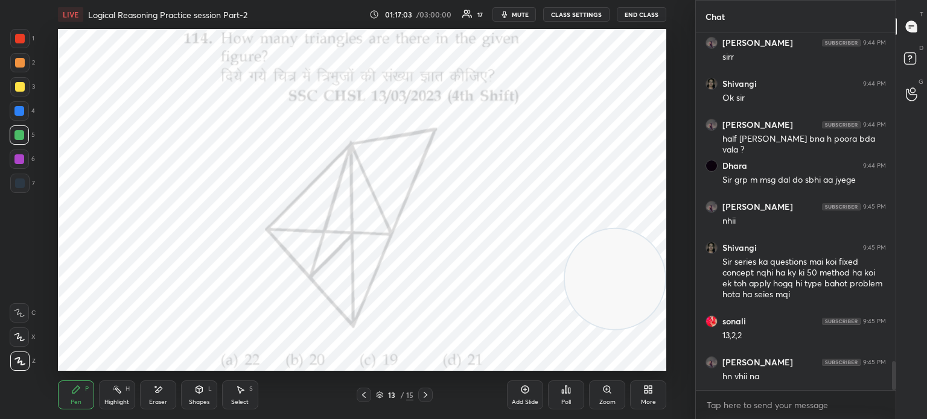
click at [17, 63] on div at bounding box center [20, 63] width 10 height 10
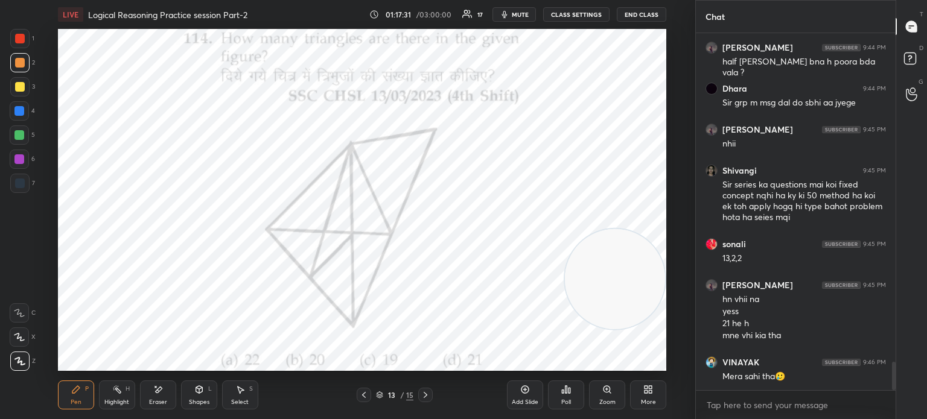
scroll to position [4184, 0]
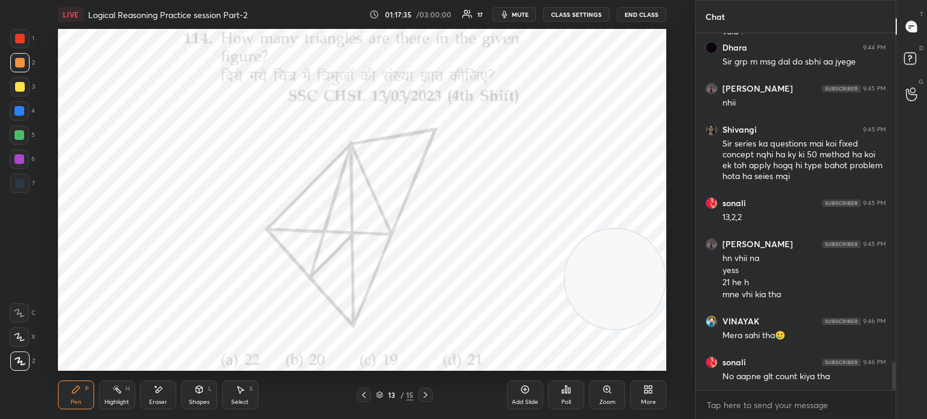
click at [152, 395] on div "Eraser" at bounding box center [158, 395] width 36 height 29
click at [20, 357] on span "Erase all" at bounding box center [19, 361] width 18 height 8
click at [21, 37] on div at bounding box center [20, 39] width 10 height 10
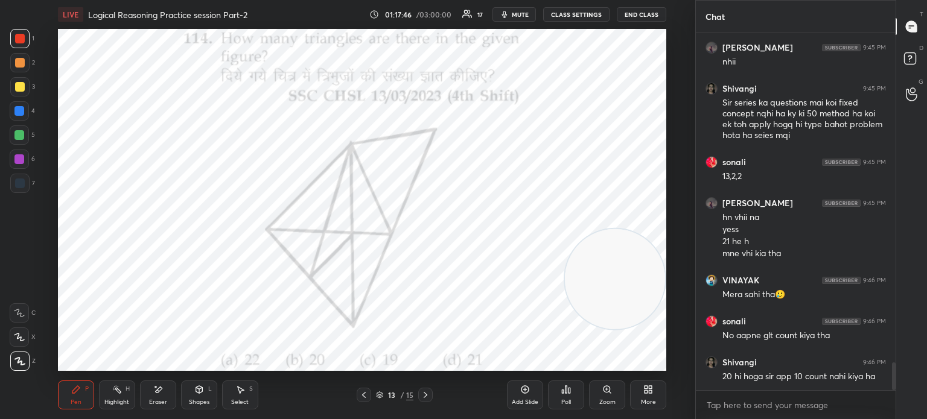
scroll to position [4266, 0]
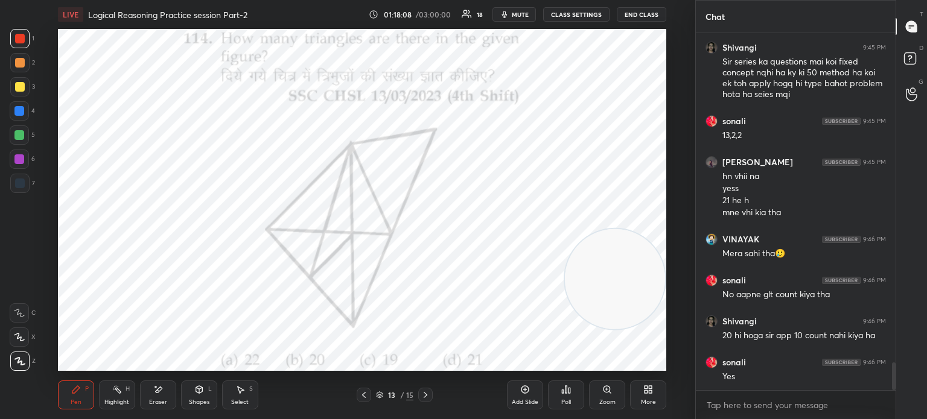
click at [18, 110] on div at bounding box center [19, 111] width 10 height 10
click at [16, 133] on div at bounding box center [19, 135] width 10 height 10
click at [17, 108] on div at bounding box center [19, 111] width 10 height 10
click at [17, 84] on div at bounding box center [20, 87] width 10 height 10
click at [19, 110] on div at bounding box center [19, 111] width 10 height 10
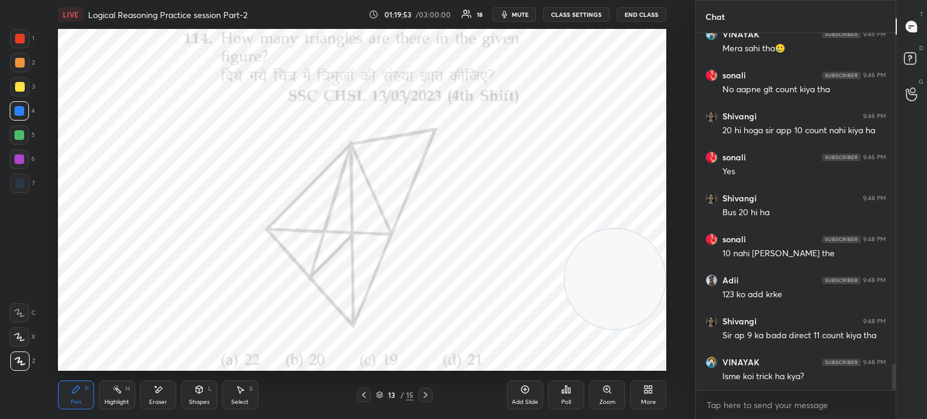
scroll to position [4512, 0]
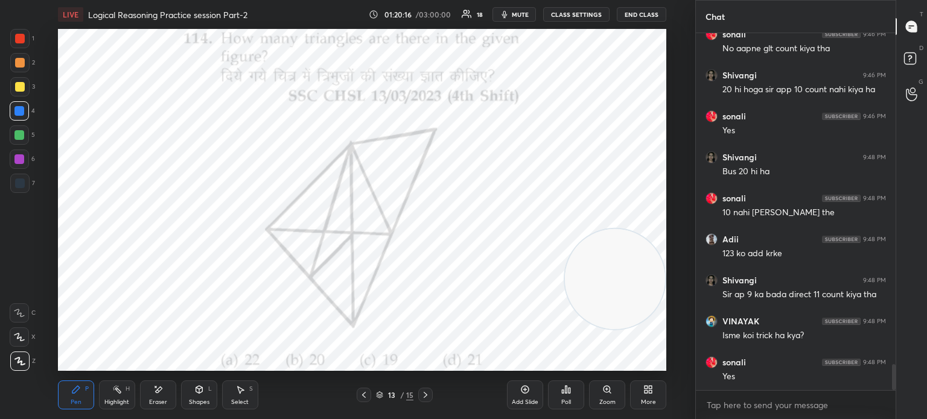
click at [648, 395] on div "More" at bounding box center [648, 395] width 36 height 29
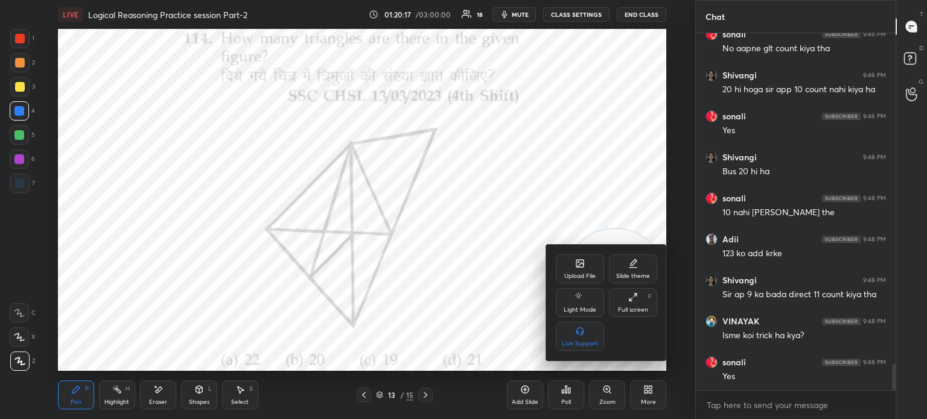
click at [588, 259] on div "Upload File" at bounding box center [580, 269] width 48 height 29
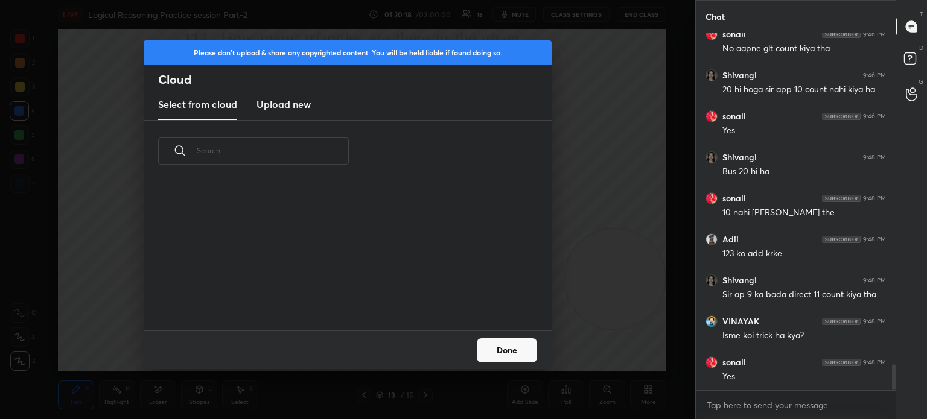
scroll to position [4553, 0]
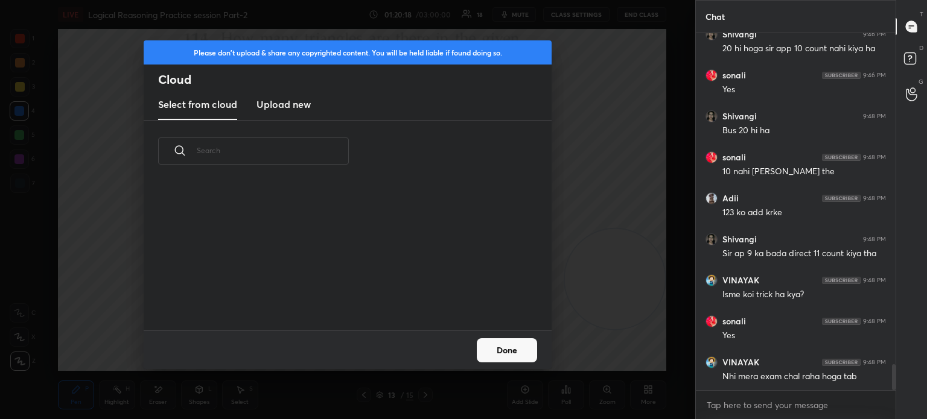
click at [295, 105] on h3 "Upload new" at bounding box center [283, 104] width 54 height 14
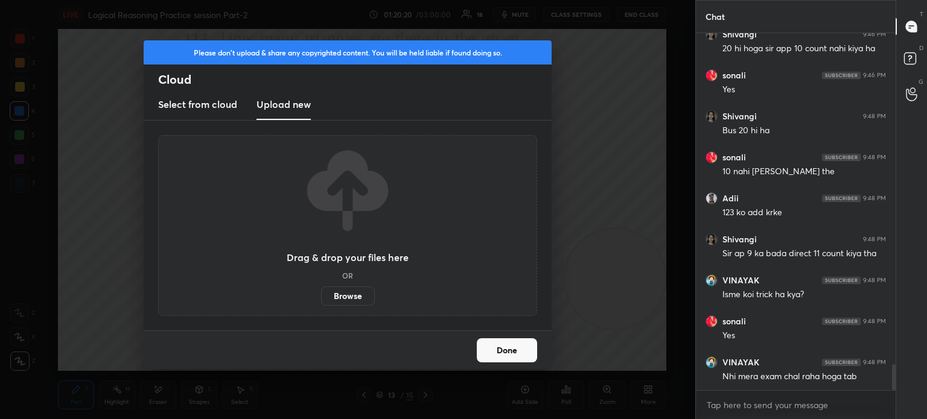
click at [343, 295] on label "Browse" at bounding box center [348, 296] width 54 height 19
click at [321, 295] on input "Browse" at bounding box center [321, 296] width 0 height 19
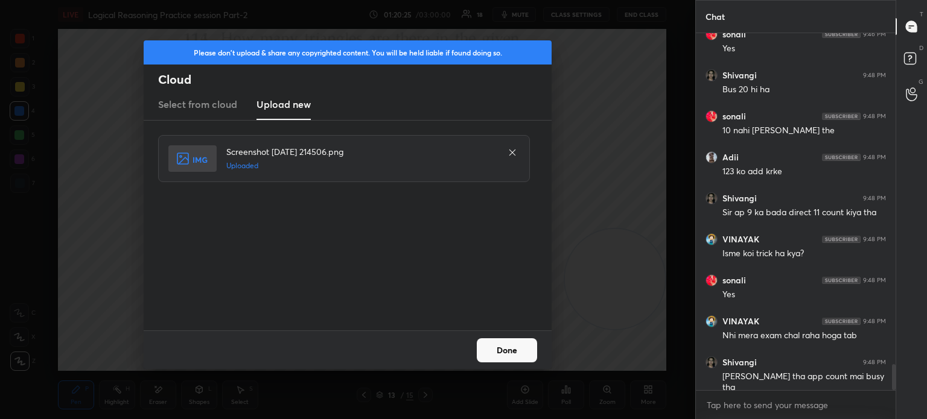
click at [526, 349] on button "Done" at bounding box center [507, 350] width 60 height 24
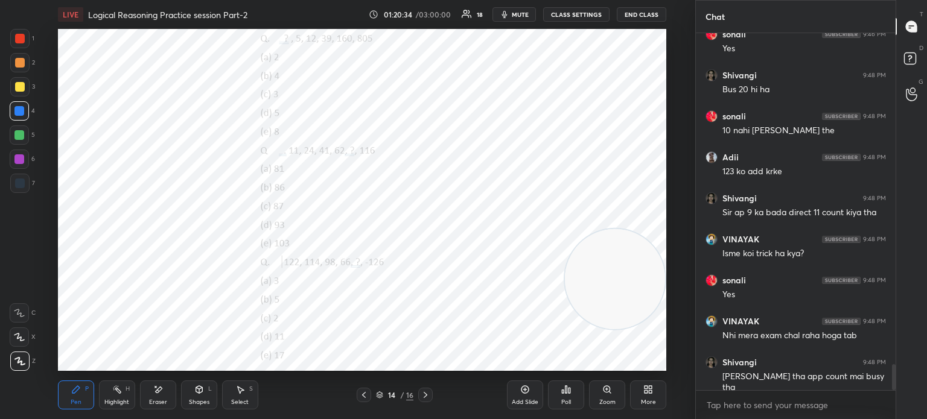
scroll to position [4635, 0]
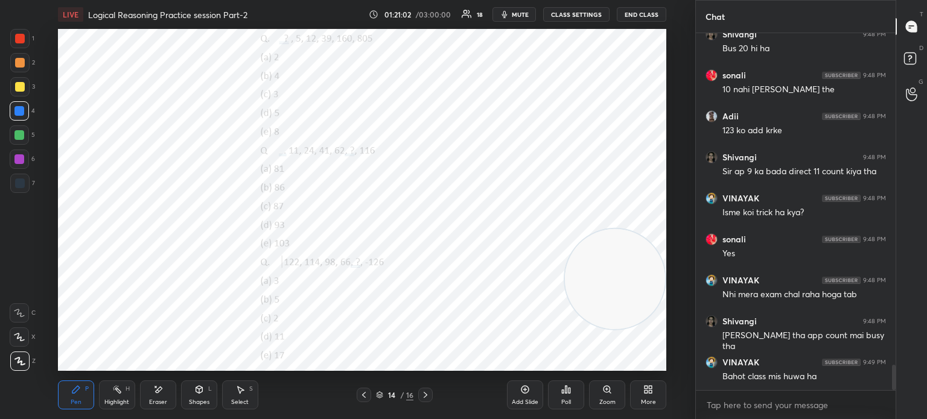
click at [521, 17] on span "mute" at bounding box center [520, 14] width 17 height 8
type textarea "x"
click at [564, 403] on div "Poll" at bounding box center [566, 402] width 10 height 6
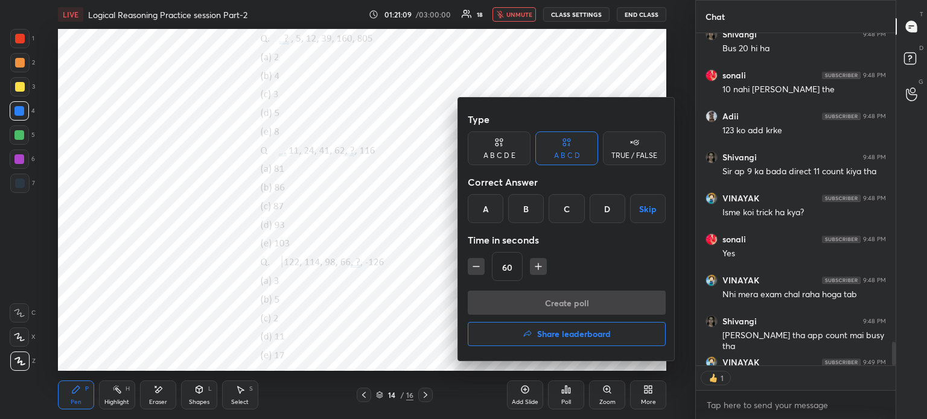
click at [497, 143] on icon at bounding box center [499, 142] width 10 height 12
click at [516, 209] on div "B" at bounding box center [515, 208] width 29 height 29
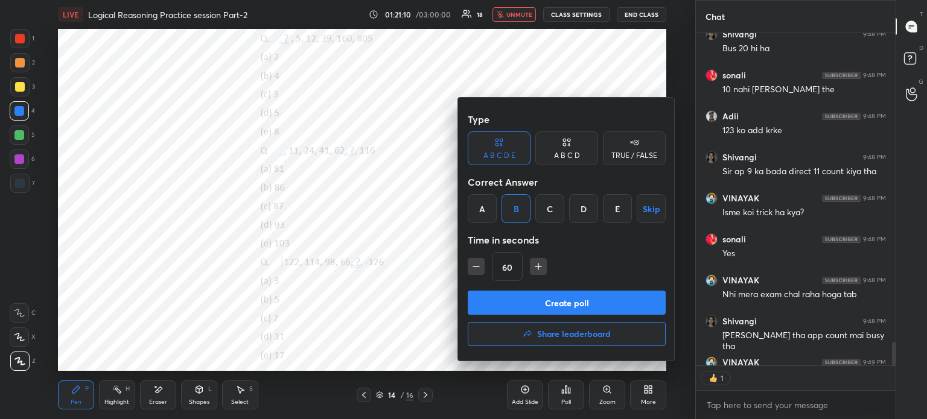
click at [475, 263] on icon "button" at bounding box center [476, 267] width 12 height 12
type input "45"
click at [510, 292] on button "Create poll" at bounding box center [567, 303] width 198 height 24
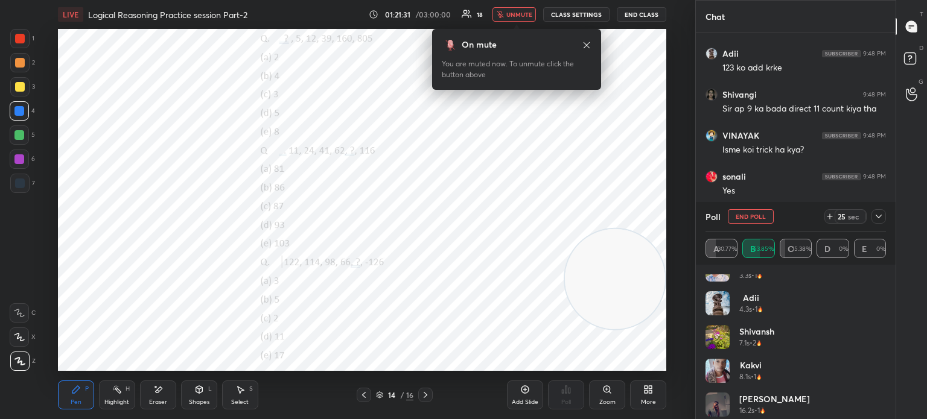
scroll to position [92, 0]
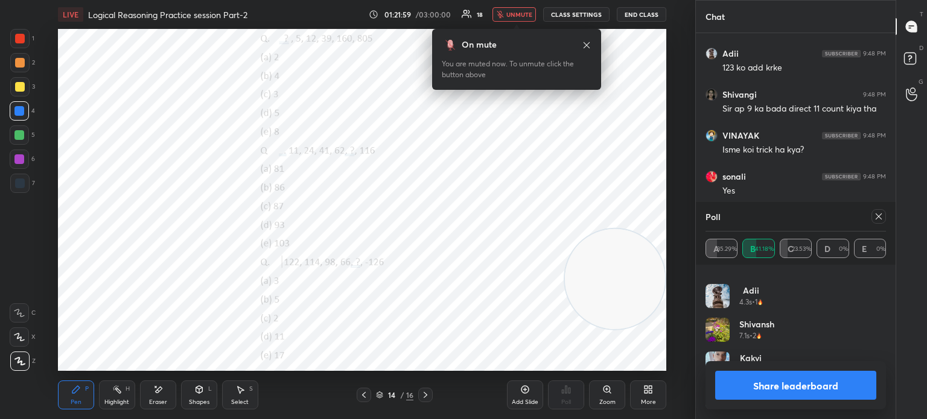
click at [744, 392] on button "Share leaderboard" at bounding box center [795, 385] width 161 height 29
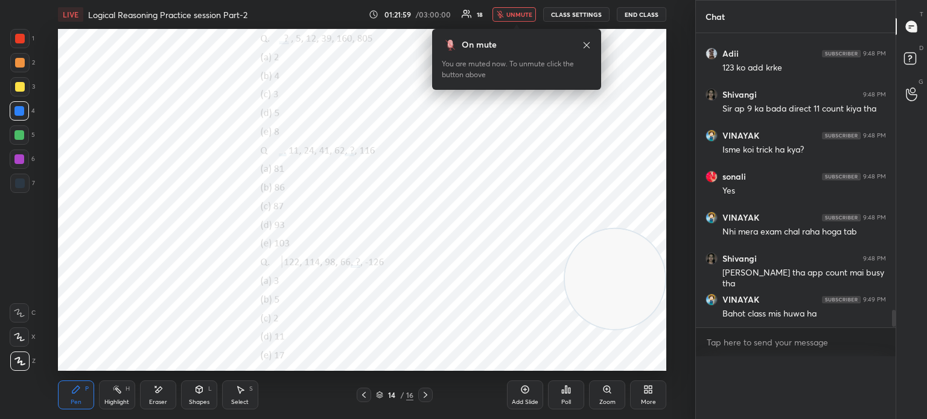
scroll to position [0, 0]
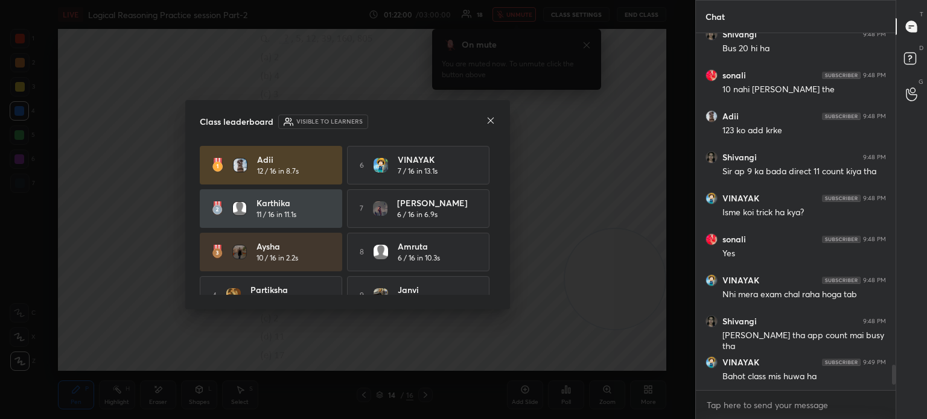
click at [492, 122] on icon at bounding box center [491, 121] width 6 height 6
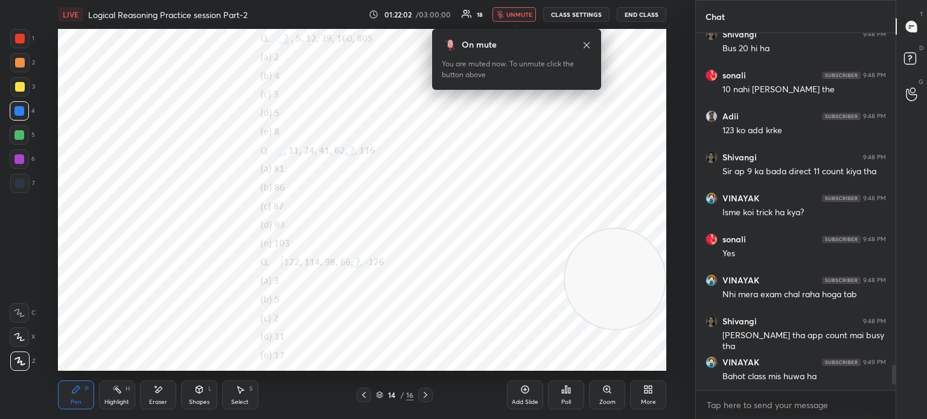
click at [514, 18] on span "unmute" at bounding box center [519, 14] width 26 height 8
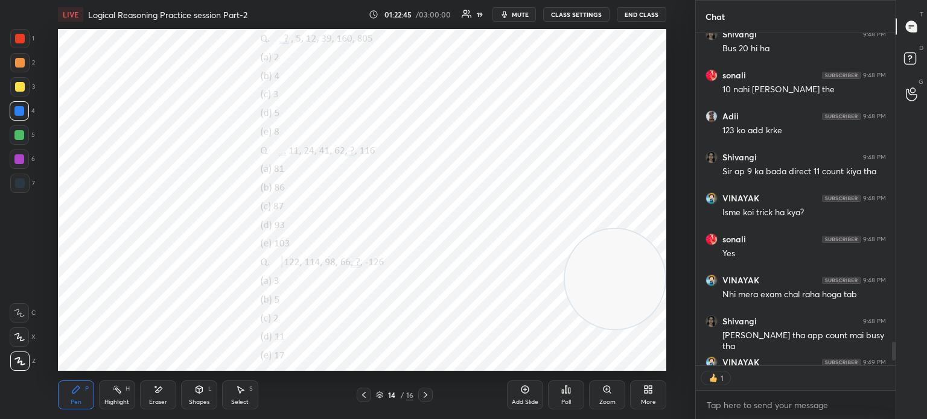
scroll to position [329, 196]
click at [565, 397] on div "Poll" at bounding box center [566, 395] width 36 height 29
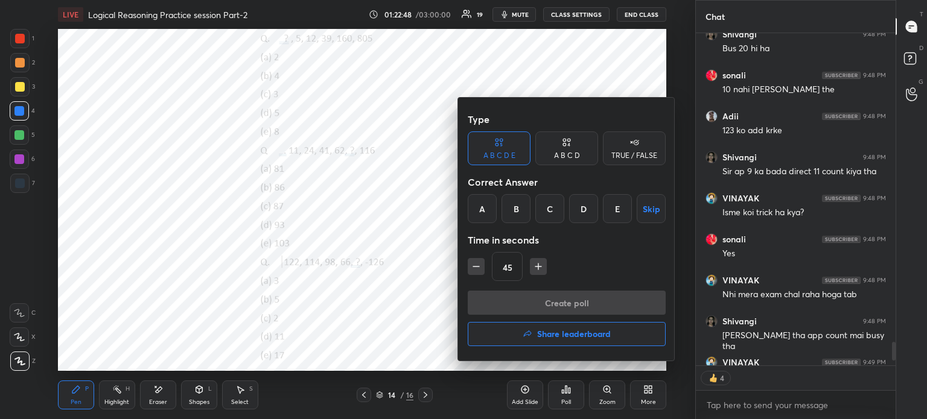
click at [553, 208] on div "C" at bounding box center [549, 208] width 29 height 29
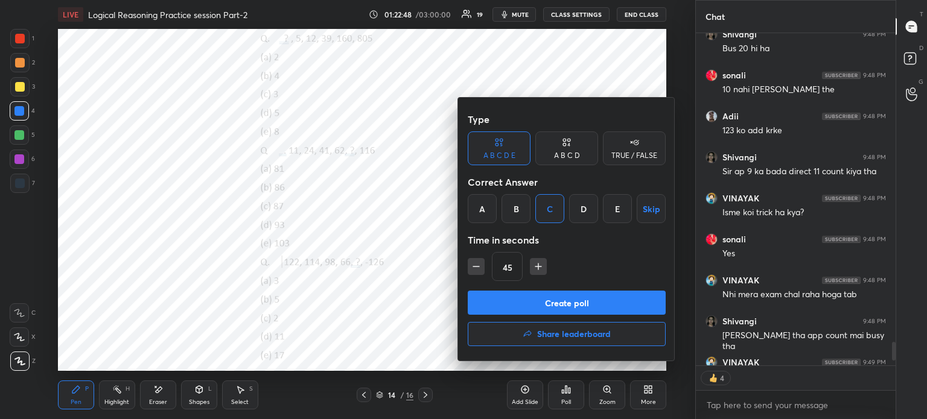
click at [537, 302] on button "Create poll" at bounding box center [567, 303] width 198 height 24
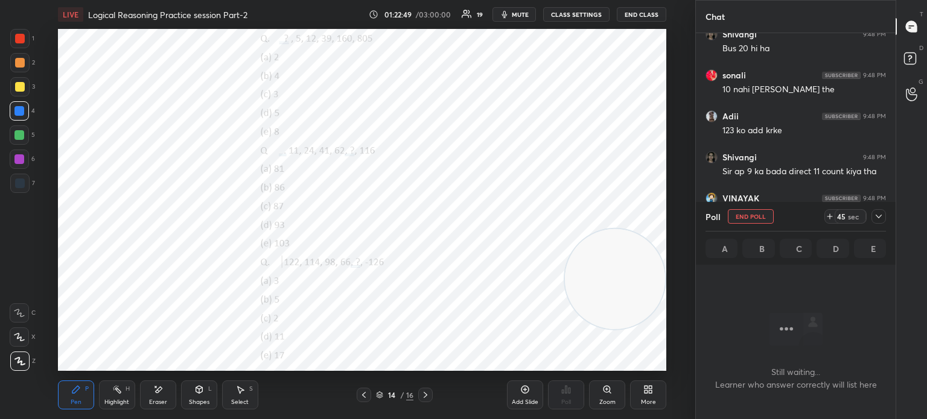
scroll to position [343, 196]
click at [516, 16] on span "mute" at bounding box center [520, 14] width 17 height 8
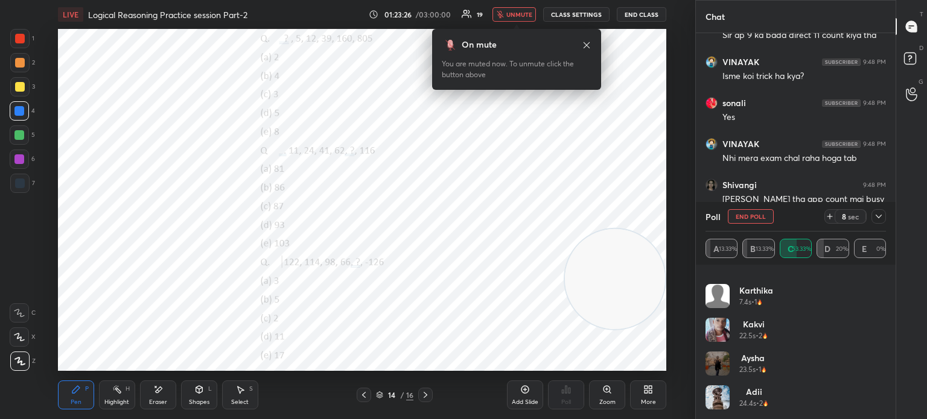
scroll to position [4815, 0]
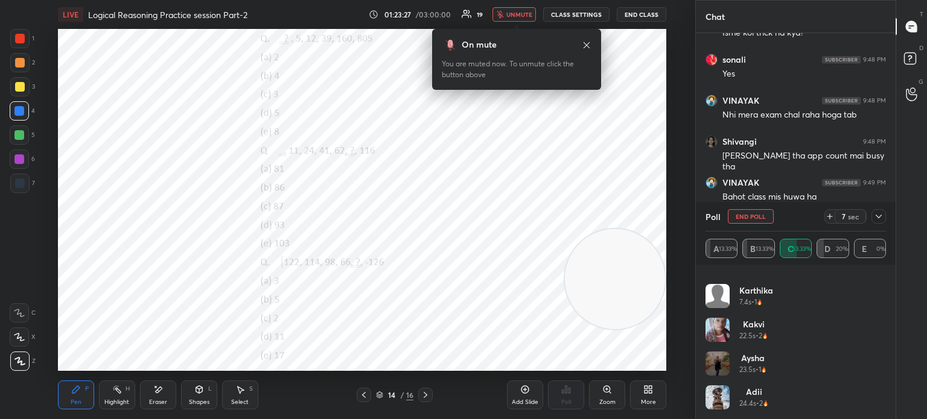
click at [743, 217] on button "End Poll" at bounding box center [751, 216] width 46 height 14
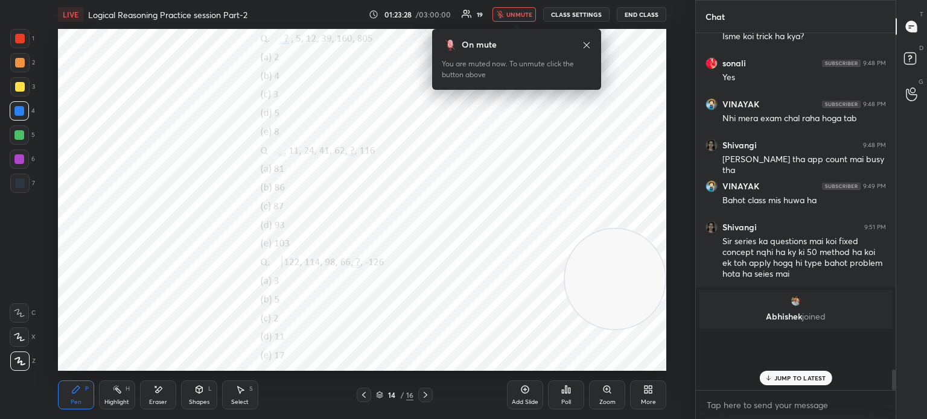
scroll to position [4, 4]
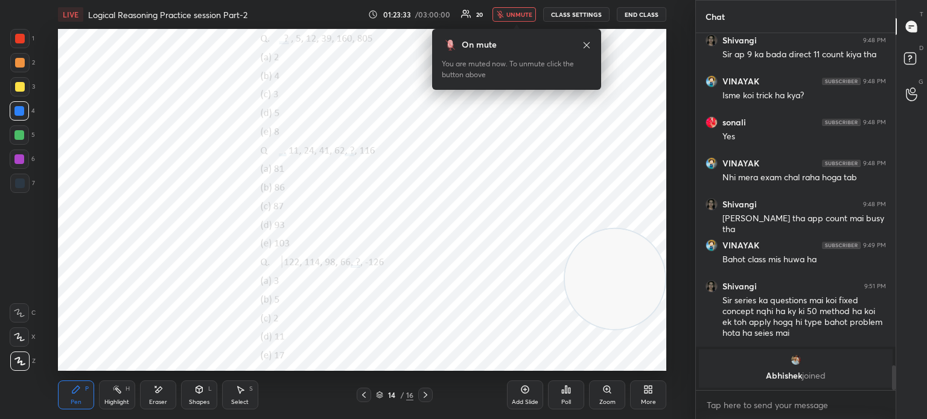
click at [524, 13] on span "unmute" at bounding box center [519, 14] width 26 height 8
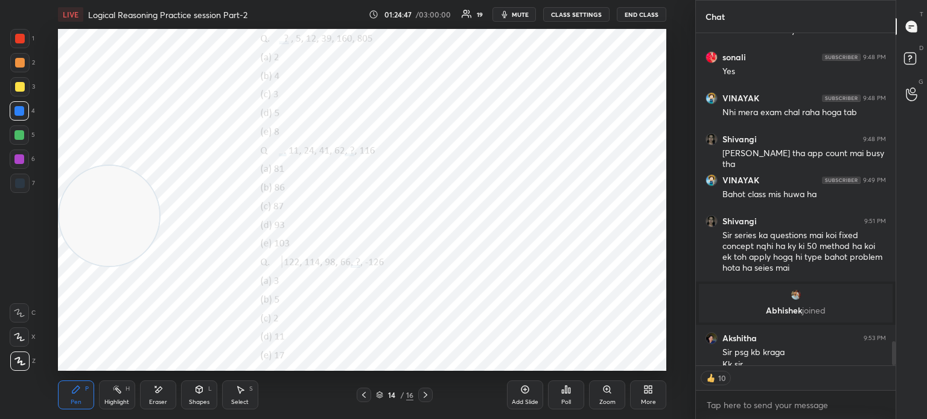
scroll to position [4243, 0]
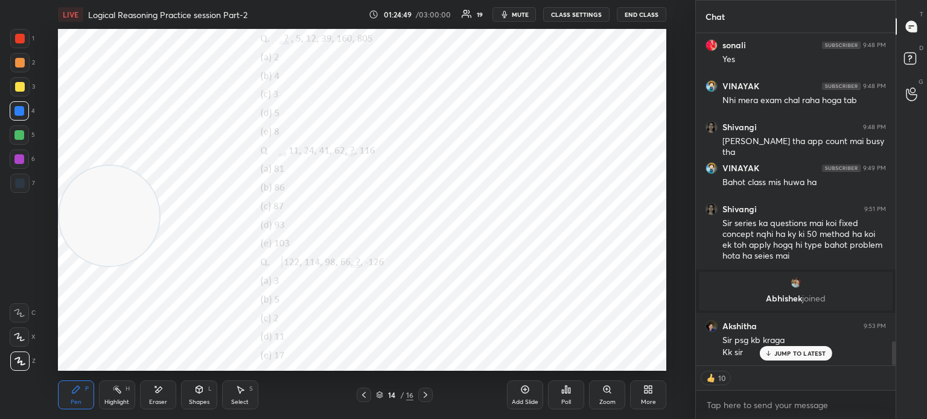
click at [561, 398] on div "Poll" at bounding box center [566, 395] width 36 height 29
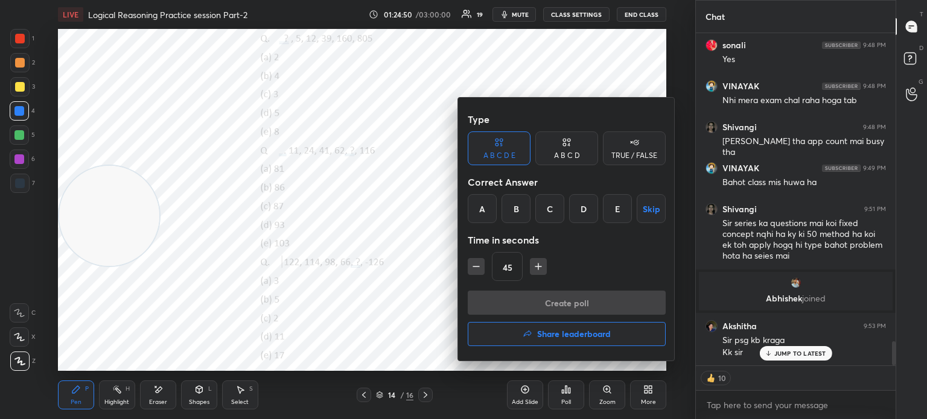
click at [550, 208] on div "C" at bounding box center [549, 208] width 29 height 29
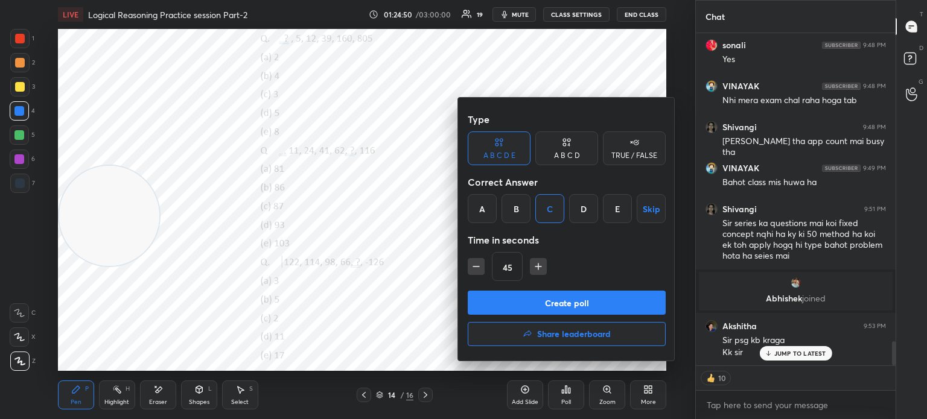
click at [536, 297] on button "Create poll" at bounding box center [567, 303] width 198 height 24
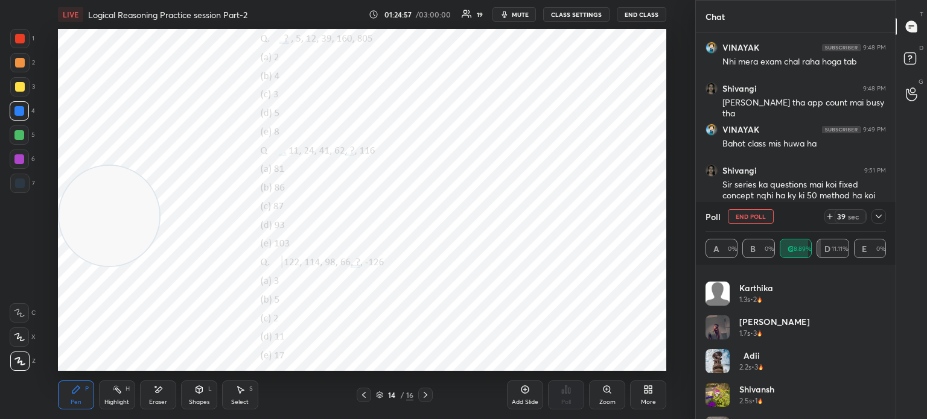
scroll to position [126, 0]
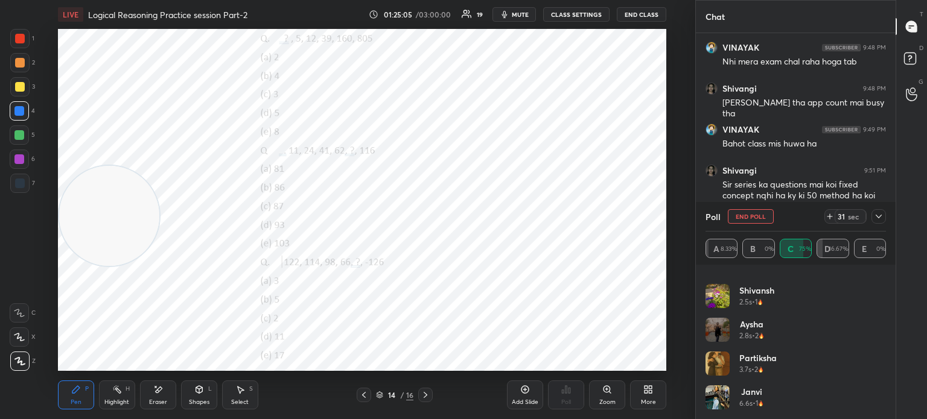
click at [522, 14] on span "mute" at bounding box center [520, 14] width 17 height 8
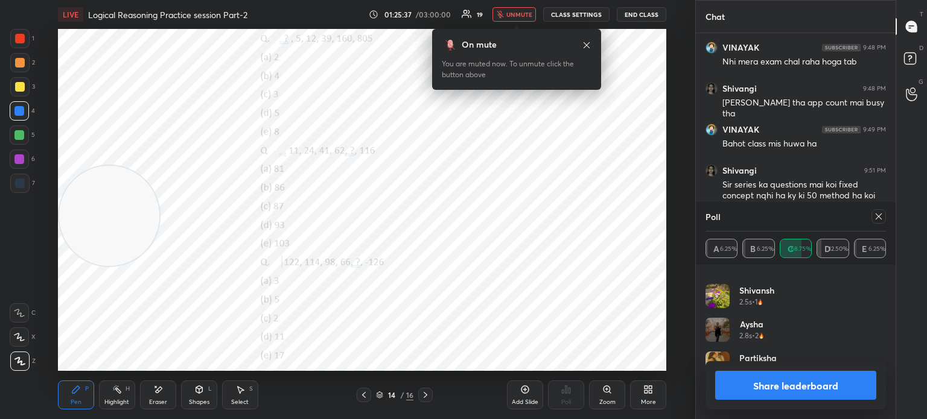
click at [511, 17] on span "unmute" at bounding box center [519, 14] width 26 height 8
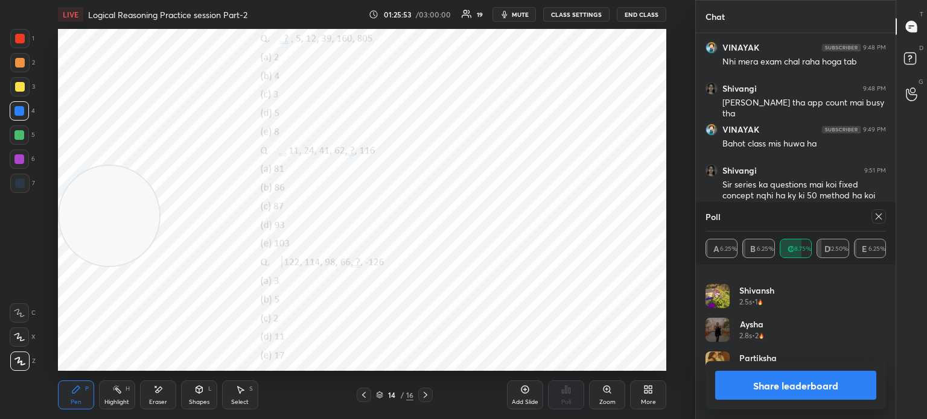
click at [734, 386] on button "Share leaderboard" at bounding box center [795, 385] width 161 height 29
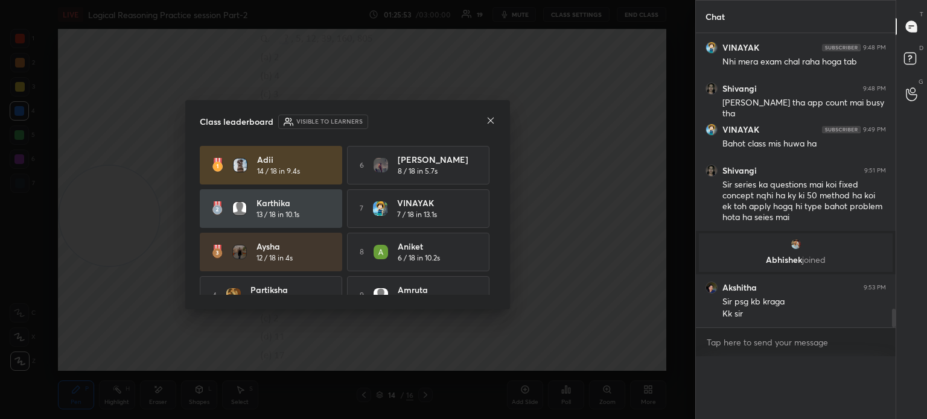
scroll to position [4264, 0]
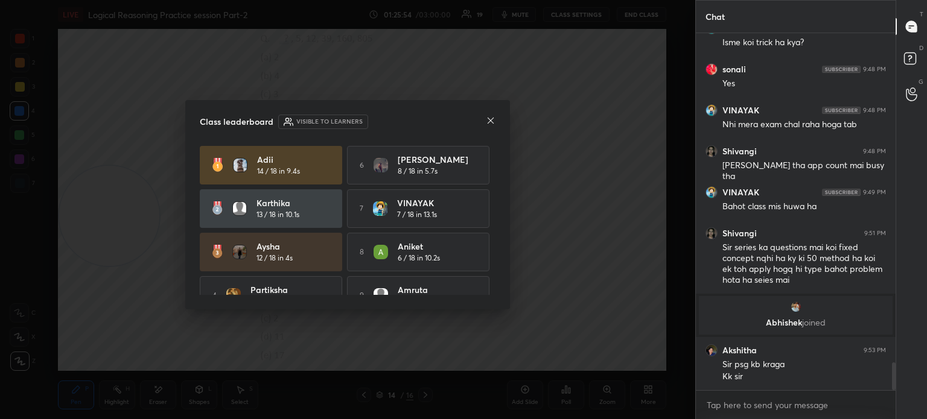
click at [485, 125] on div "Class leaderboard Visible to learners" at bounding box center [348, 122] width 296 height 14
click at [490, 123] on icon at bounding box center [491, 121] width 10 height 10
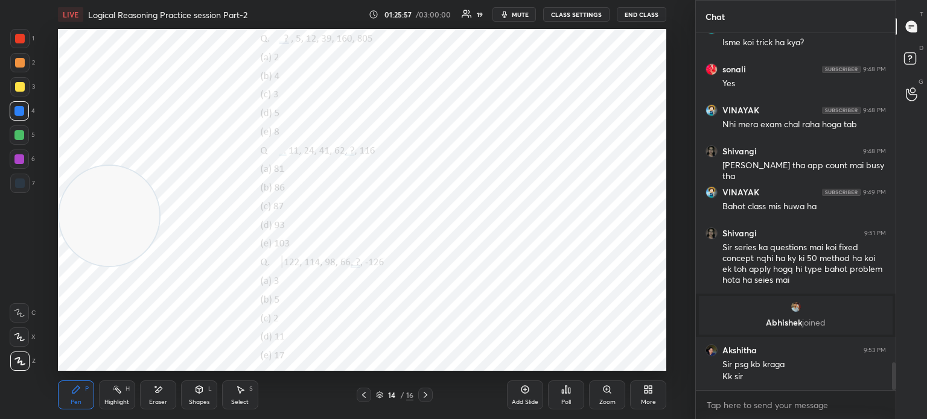
scroll to position [4260, 0]
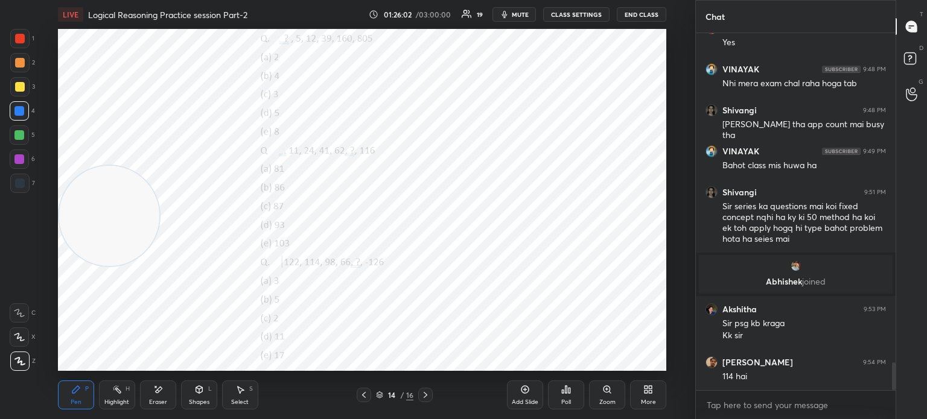
click at [153, 394] on icon at bounding box center [158, 390] width 10 height 10
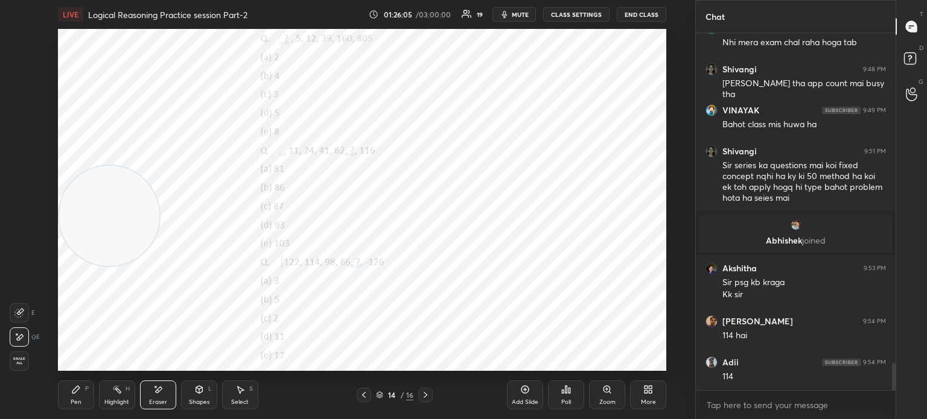
scroll to position [4342, 0]
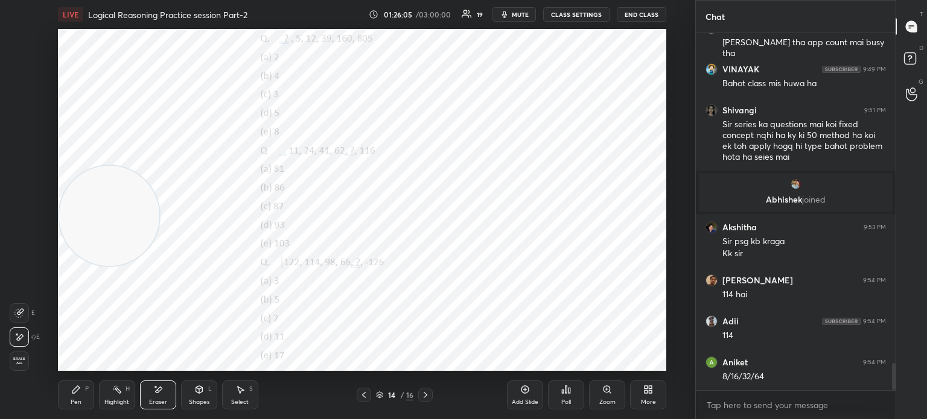
click at [78, 396] on div "Pen P" at bounding box center [76, 395] width 36 height 29
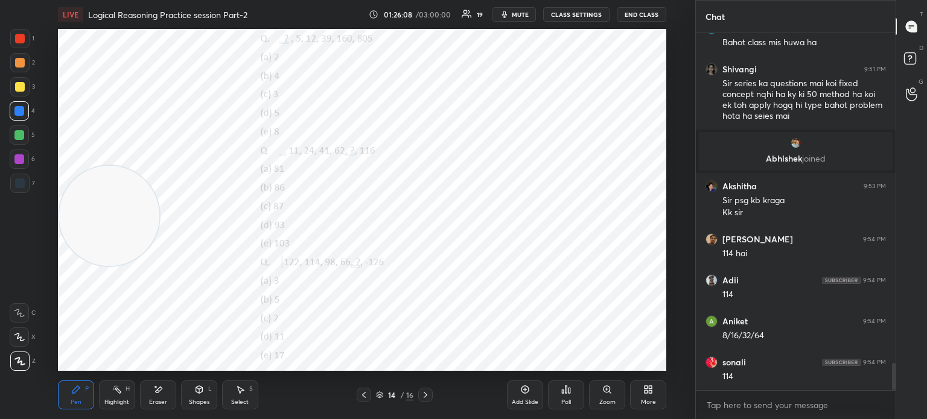
click at [157, 399] on div "Eraser" at bounding box center [158, 402] width 18 height 6
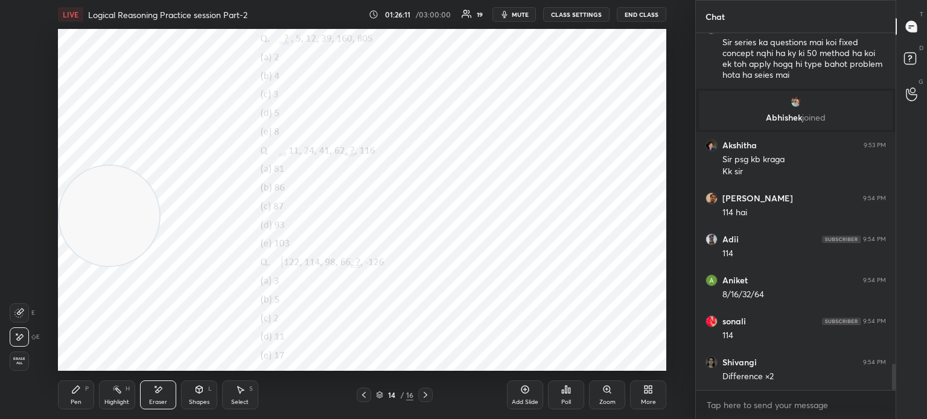
click at [75, 395] on div "Pen P" at bounding box center [76, 395] width 36 height 29
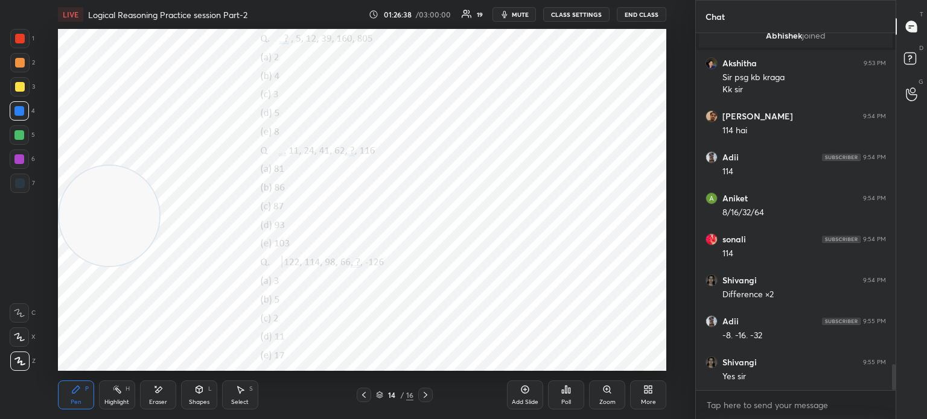
scroll to position [4547, 0]
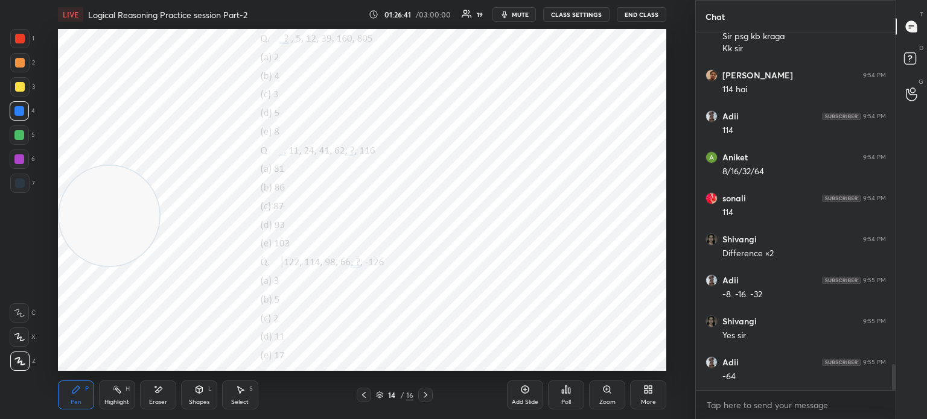
click at [154, 393] on icon at bounding box center [158, 390] width 10 height 10
click at [75, 393] on icon at bounding box center [76, 390] width 10 height 10
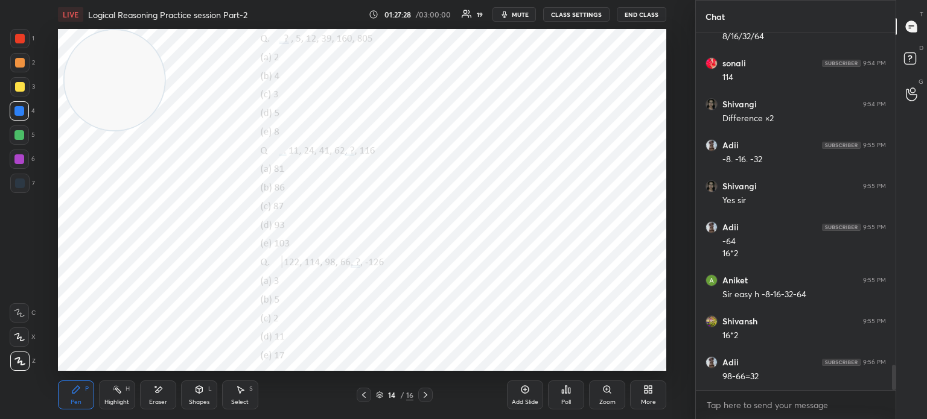
scroll to position [4723, 0]
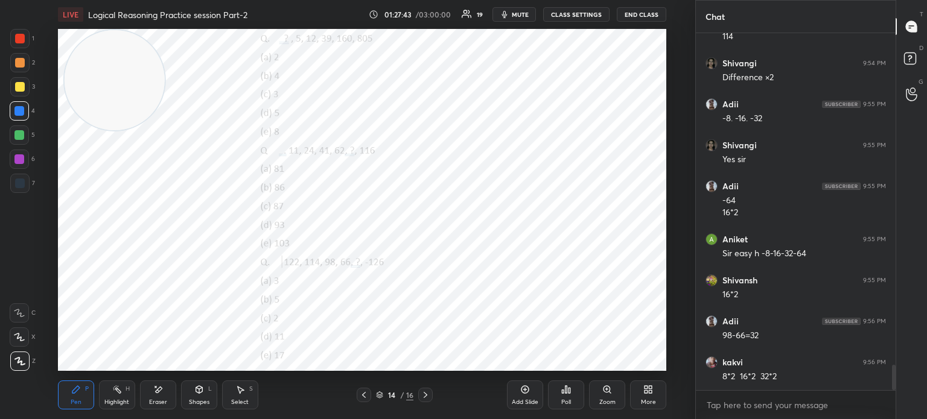
click at [564, 398] on div "Poll" at bounding box center [566, 395] width 36 height 29
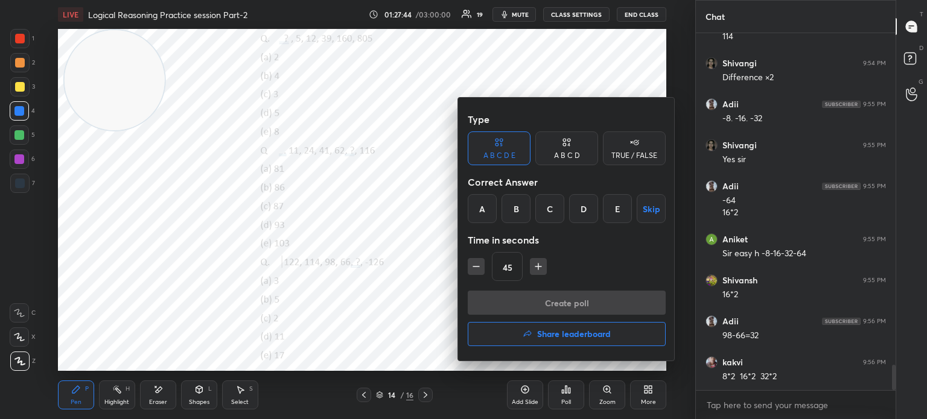
click at [506, 323] on button "Share leaderboard" at bounding box center [567, 334] width 198 height 24
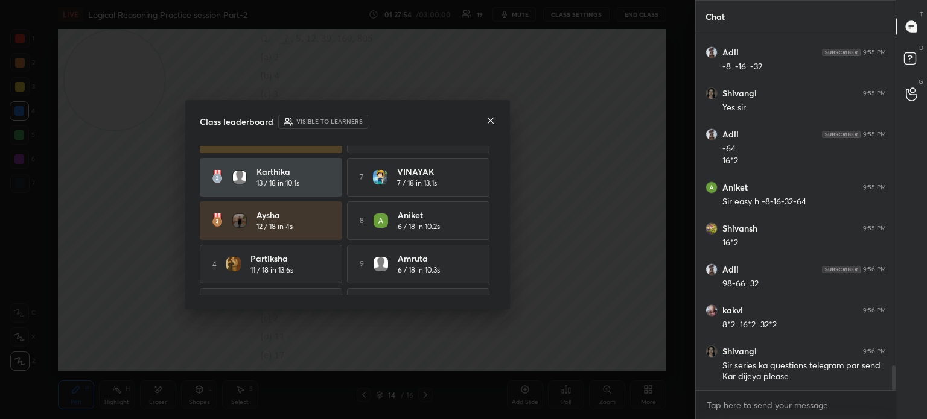
scroll to position [66, 0]
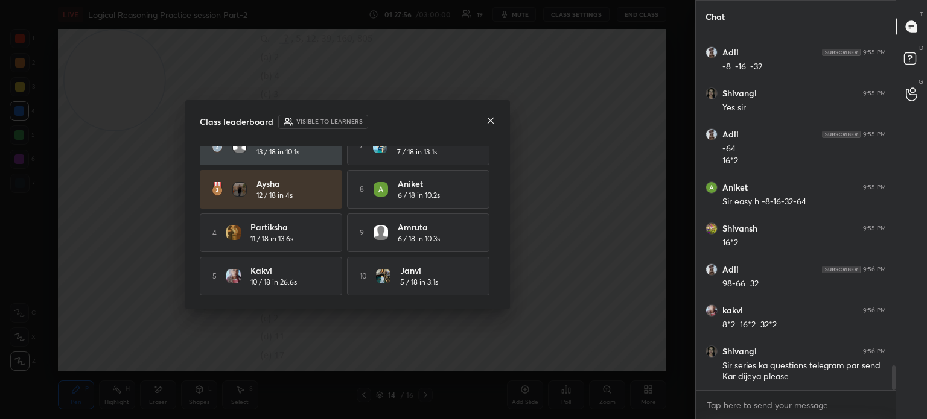
click at [490, 123] on icon at bounding box center [491, 121] width 10 height 10
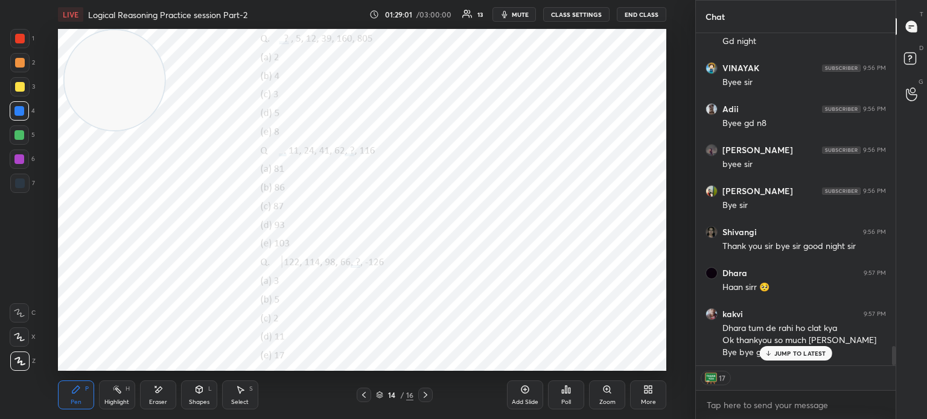
scroll to position [354, 196]
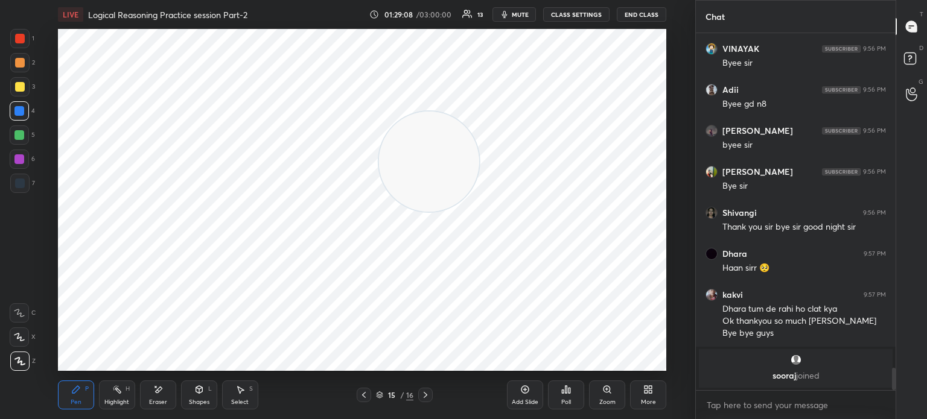
drag, startPoint x: 109, startPoint y: 74, endPoint x: 423, endPoint y: 156, distance: 324.9
click at [423, 156] on video at bounding box center [429, 162] width 100 height 100
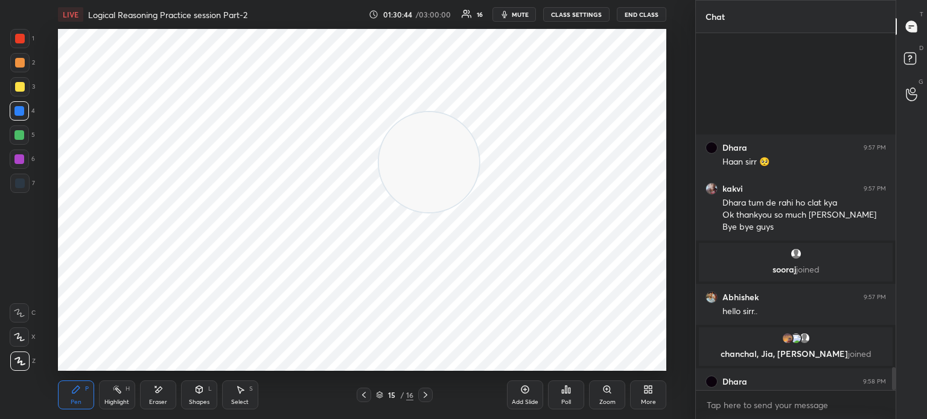
scroll to position [5248, 0]
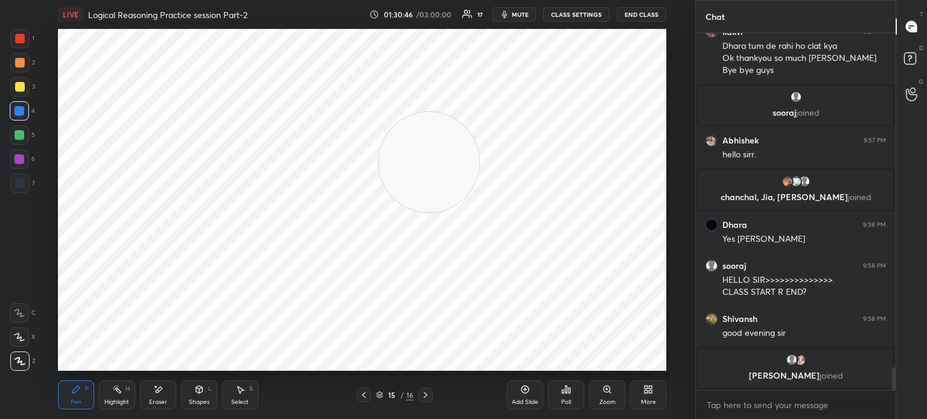
click at [656, 386] on div "More" at bounding box center [648, 395] width 36 height 29
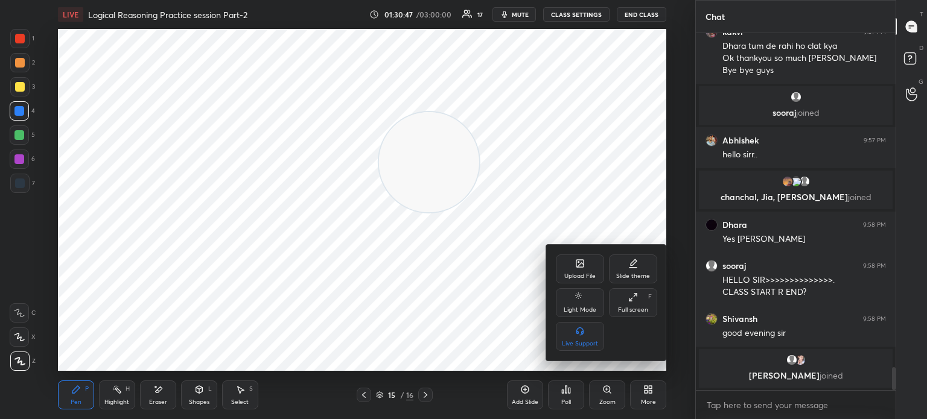
click at [571, 263] on div "Upload File" at bounding box center [580, 269] width 48 height 29
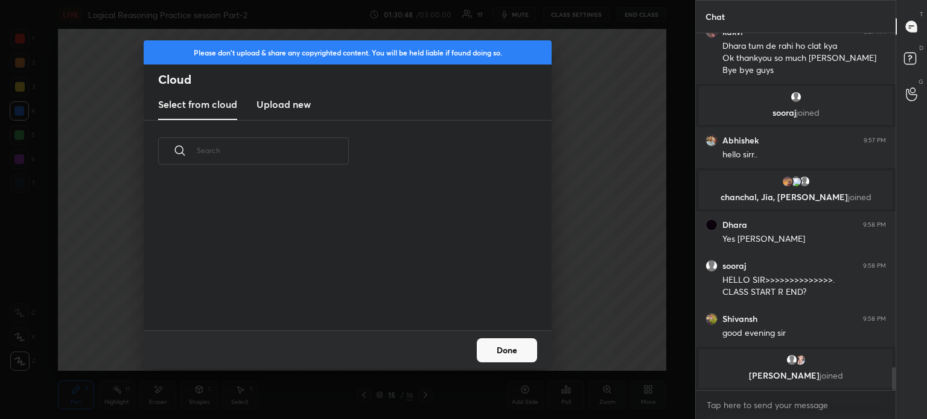
scroll to position [3, 6]
click at [309, 106] on h3 "Upload new" at bounding box center [283, 104] width 54 height 14
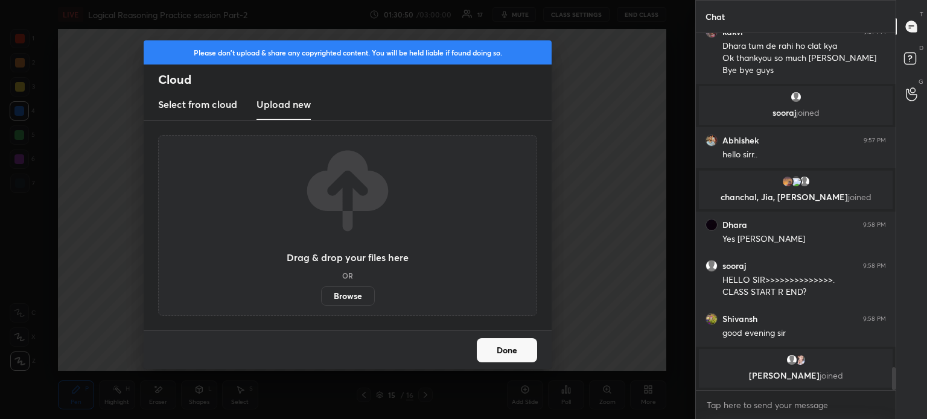
click at [343, 293] on label "Browse" at bounding box center [348, 296] width 54 height 19
click at [321, 293] on input "Browse" at bounding box center [321, 296] width 0 height 19
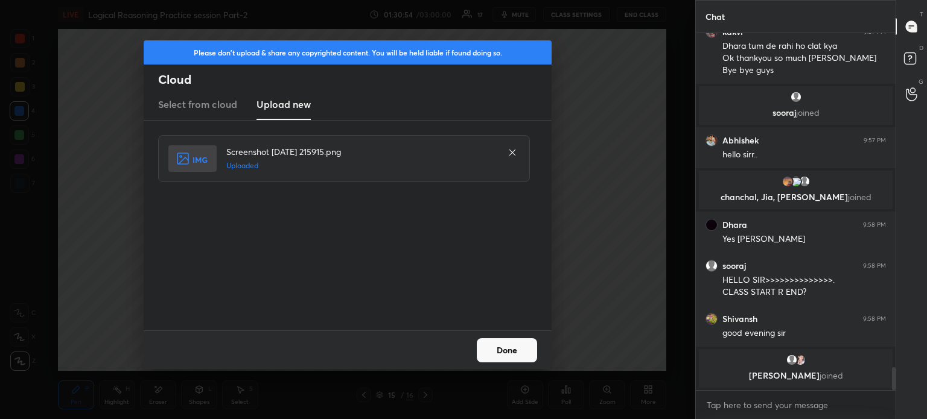
click at [487, 348] on button "Done" at bounding box center [507, 350] width 60 height 24
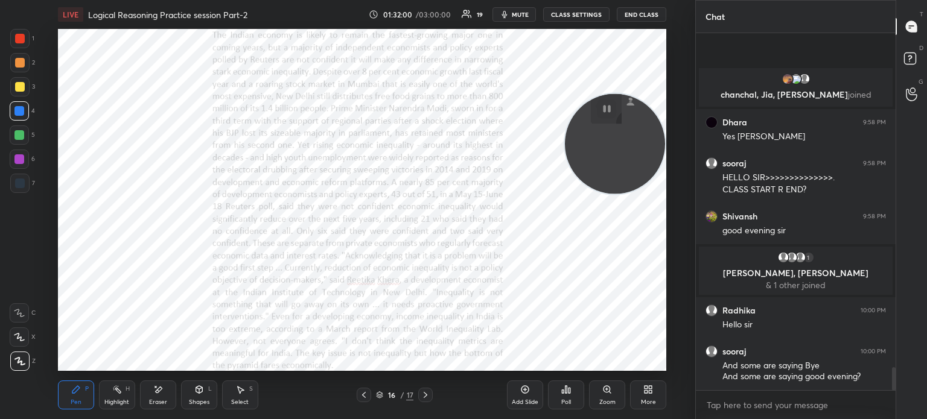
scroll to position [5264, 0]
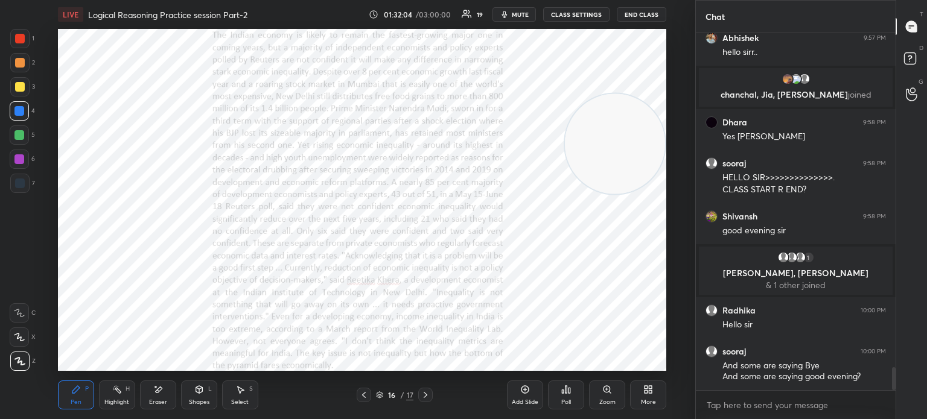
click at [644, 396] on div "More" at bounding box center [648, 395] width 36 height 29
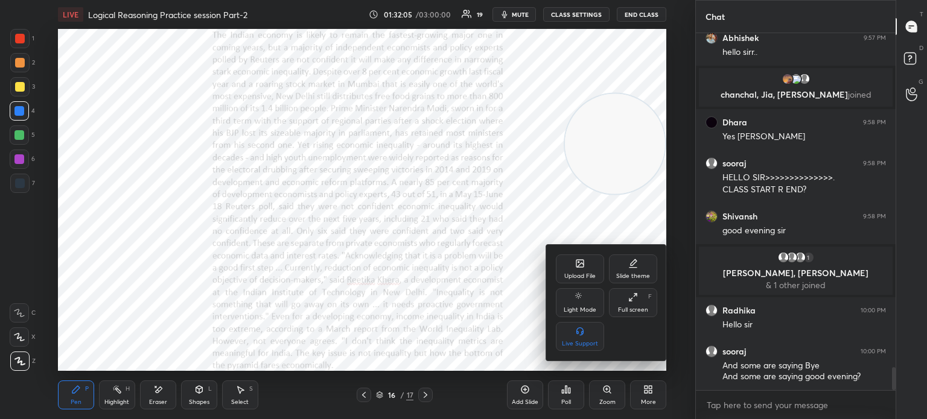
click at [560, 270] on div "Upload File" at bounding box center [580, 269] width 48 height 29
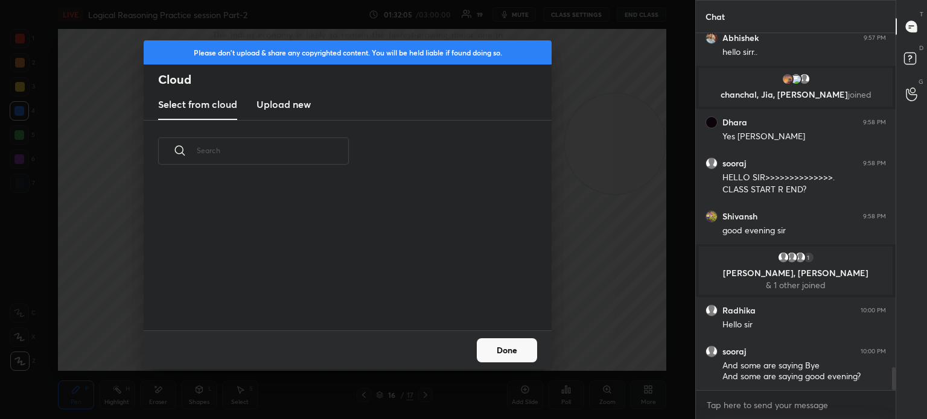
scroll to position [148, 387]
click at [275, 101] on h3 "Upload new" at bounding box center [283, 104] width 54 height 14
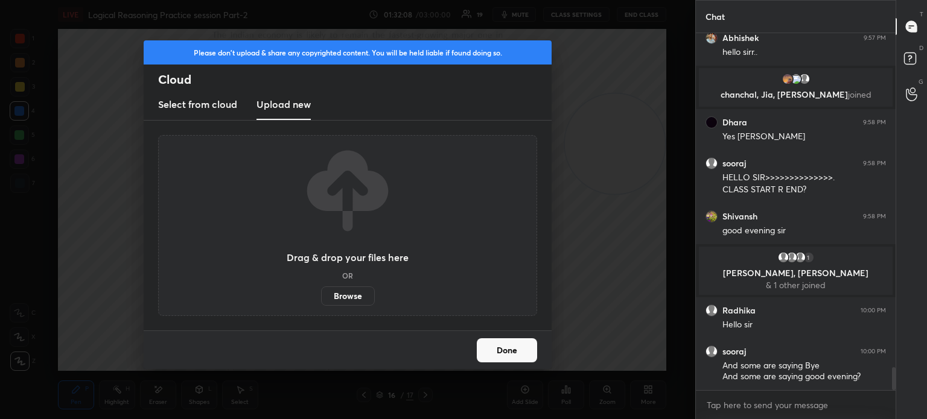
click at [345, 294] on label "Browse" at bounding box center [348, 296] width 54 height 19
click at [321, 294] on input "Browse" at bounding box center [321, 296] width 0 height 19
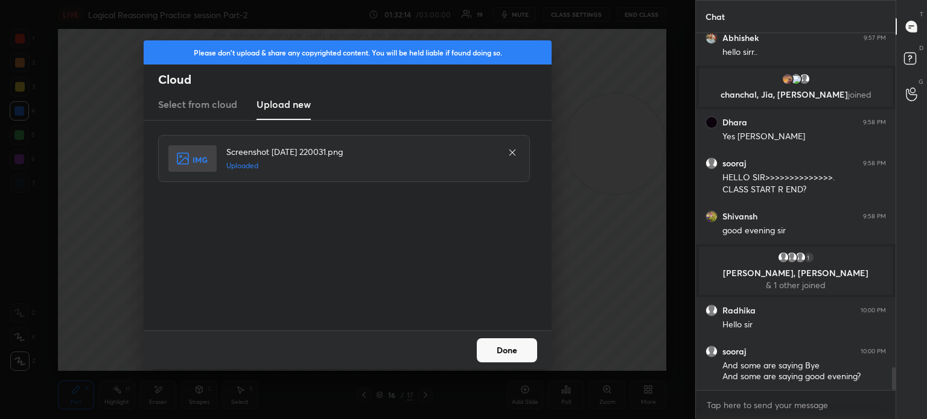
click at [500, 344] on button "Done" at bounding box center [507, 350] width 60 height 24
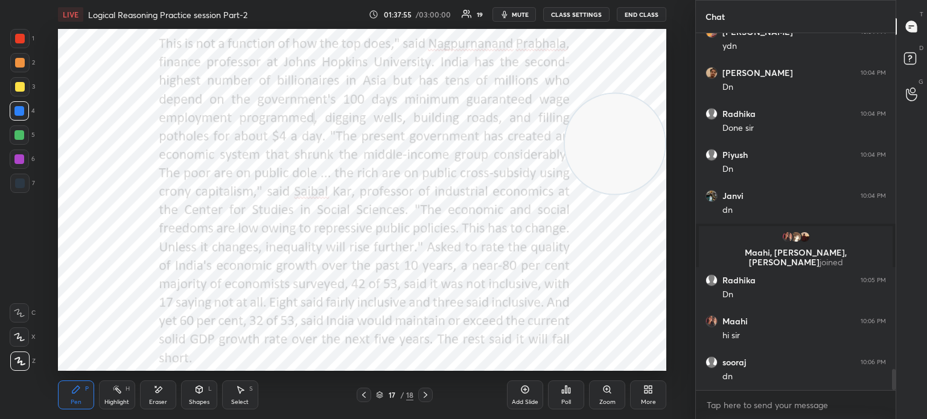
scroll to position [5728, 0]
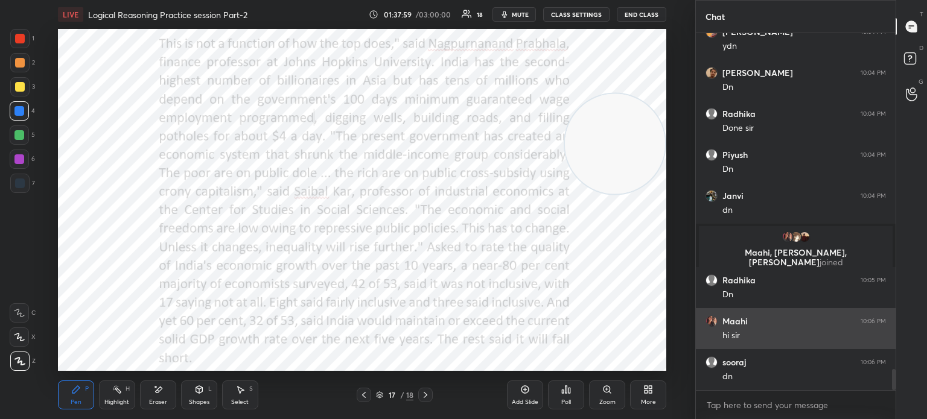
click at [711, 322] on img "grid" at bounding box center [711, 322] width 12 height 12
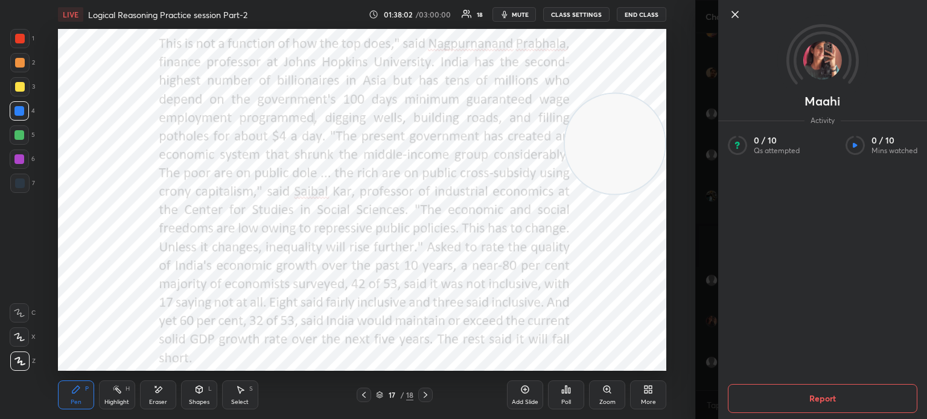
click at [732, 17] on icon at bounding box center [735, 14] width 6 height 6
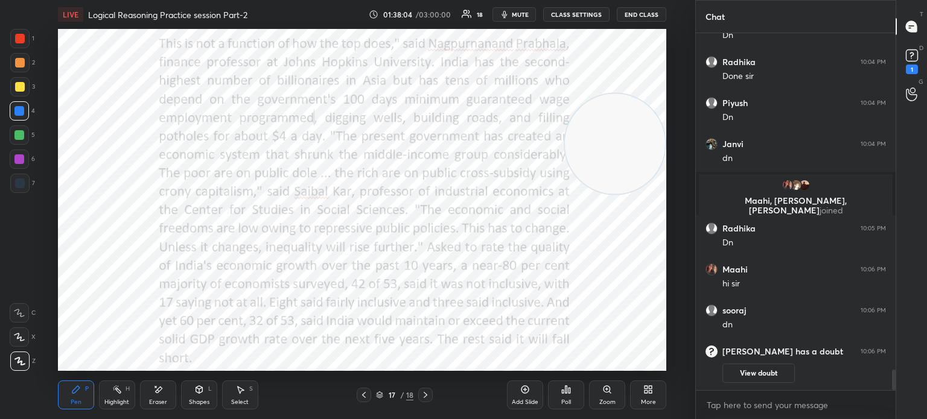
scroll to position [5808, 0]
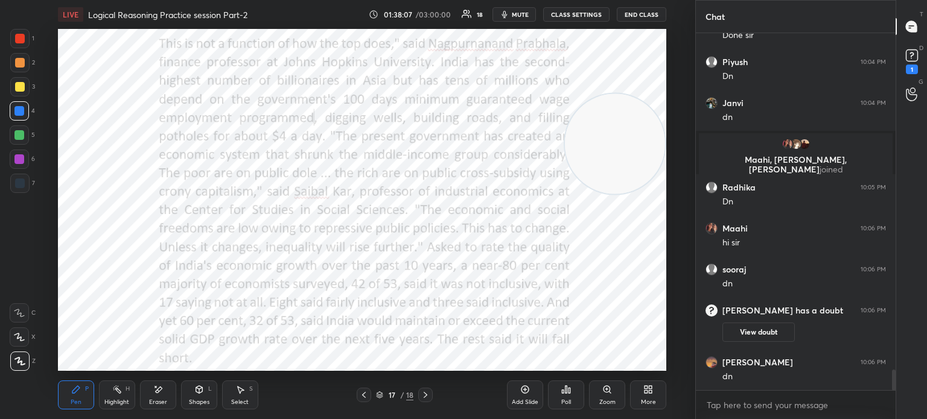
click at [647, 388] on icon at bounding box center [645, 387] width 3 height 3
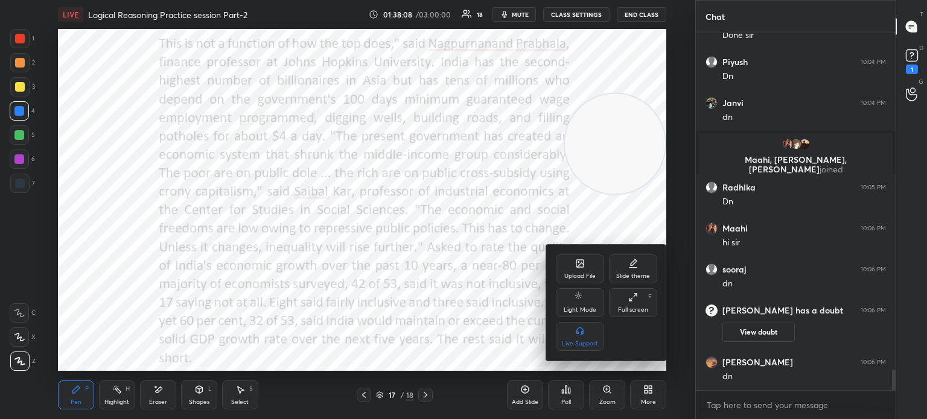
click at [584, 266] on div "Upload File" at bounding box center [580, 269] width 48 height 29
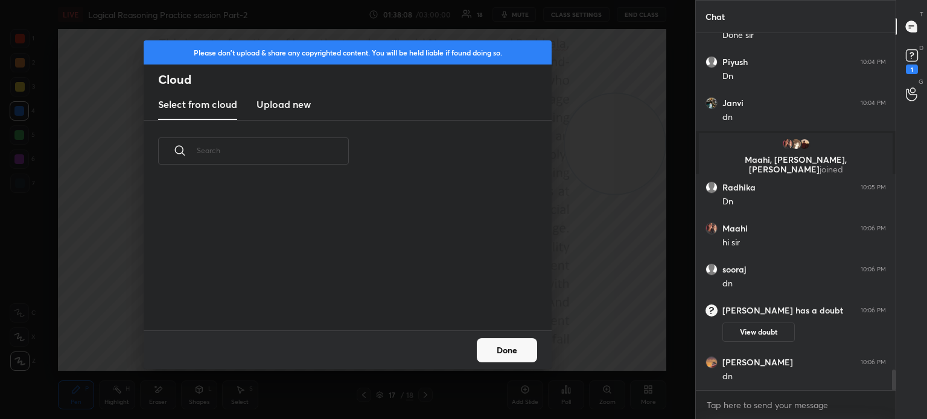
scroll to position [148, 387]
click at [307, 108] on h3 "Upload new" at bounding box center [283, 104] width 54 height 14
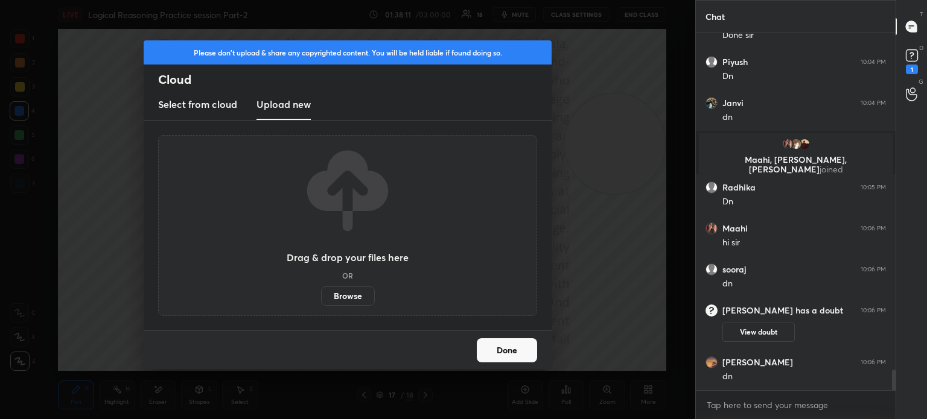
click at [338, 289] on label "Browse" at bounding box center [348, 296] width 54 height 19
click at [321, 289] on input "Browse" at bounding box center [321, 296] width 0 height 19
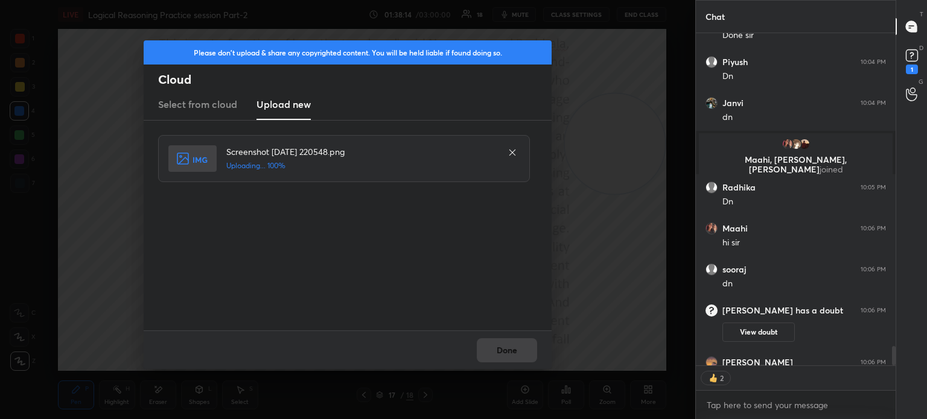
scroll to position [4, 4]
click at [498, 354] on button "Done" at bounding box center [507, 350] width 60 height 24
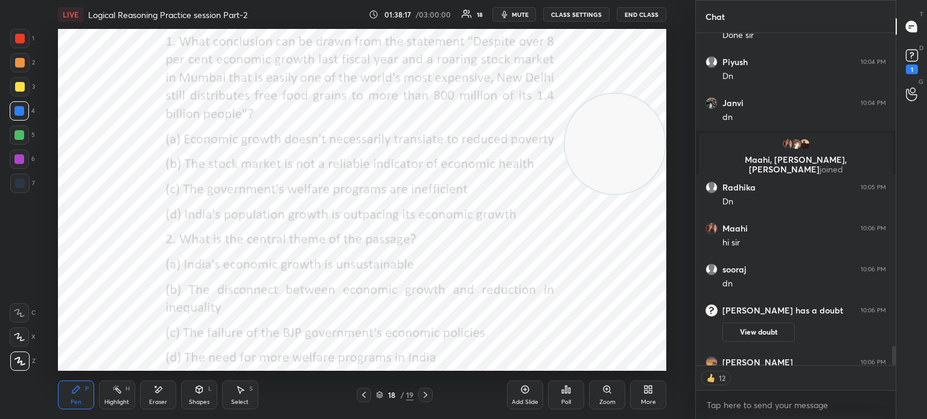
click at [646, 391] on icon at bounding box center [645, 391] width 3 height 3
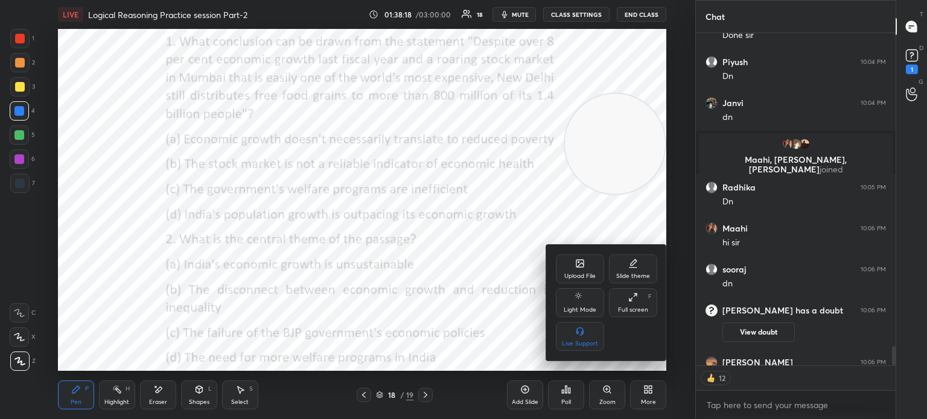
click at [583, 269] on div "Upload File" at bounding box center [580, 269] width 48 height 29
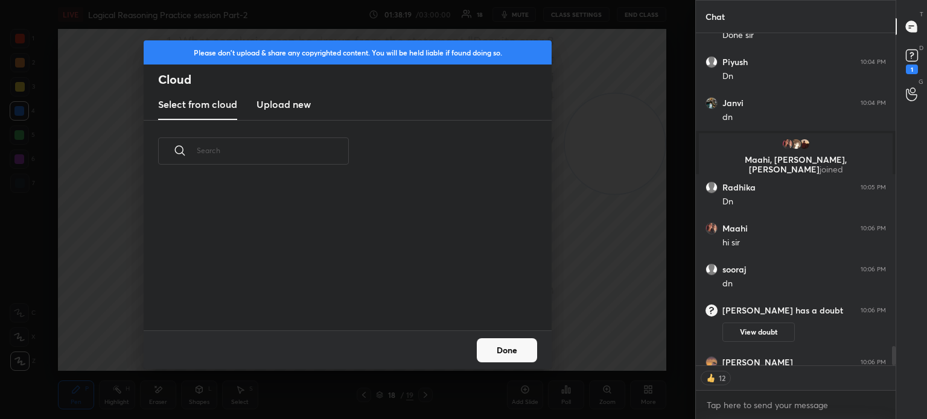
scroll to position [5884, 0]
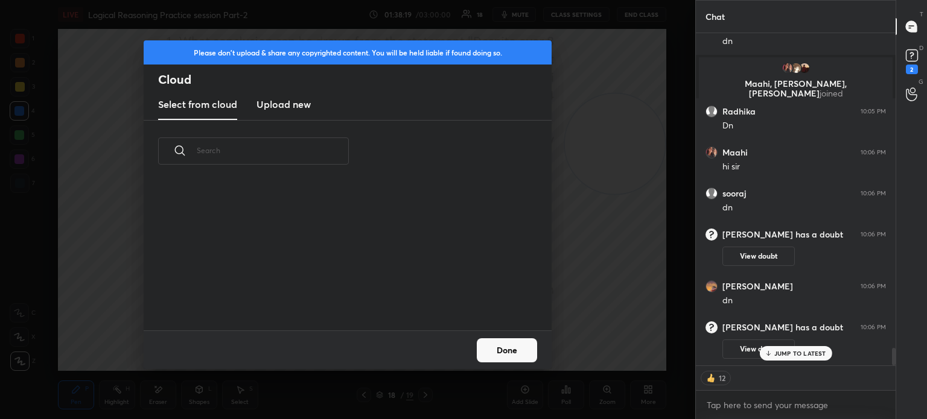
click at [294, 107] on h3 "Upload new" at bounding box center [283, 104] width 54 height 14
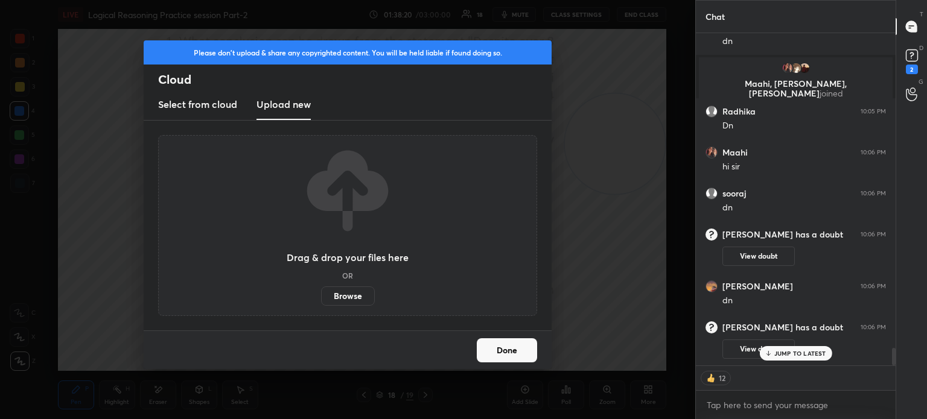
click at [349, 294] on label "Browse" at bounding box center [348, 296] width 54 height 19
click at [321, 294] on input "Browse" at bounding box center [321, 296] width 0 height 19
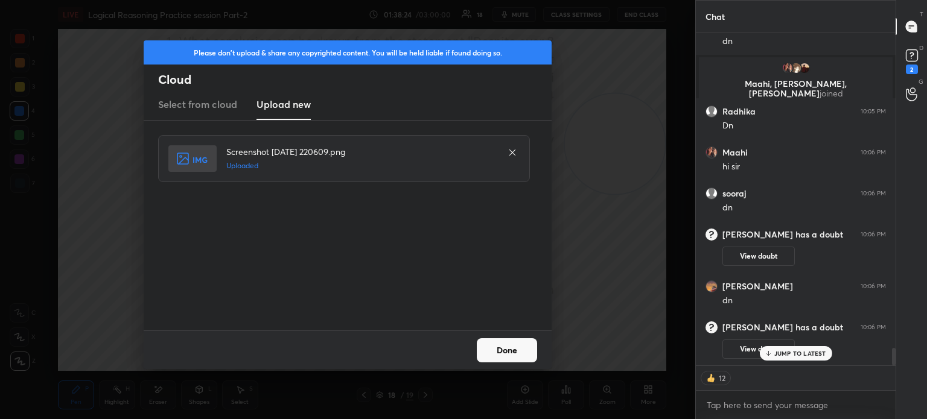
click at [500, 352] on button "Done" at bounding box center [507, 350] width 60 height 24
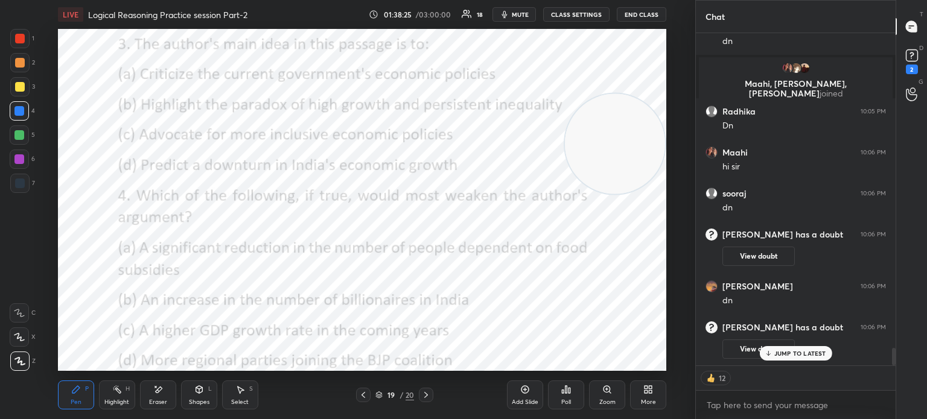
click at [640, 389] on div "More" at bounding box center [648, 395] width 36 height 29
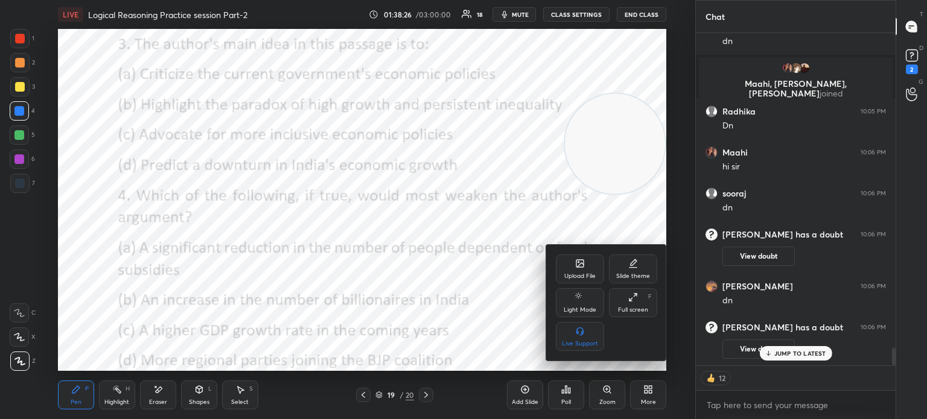
scroll to position [5869, 0]
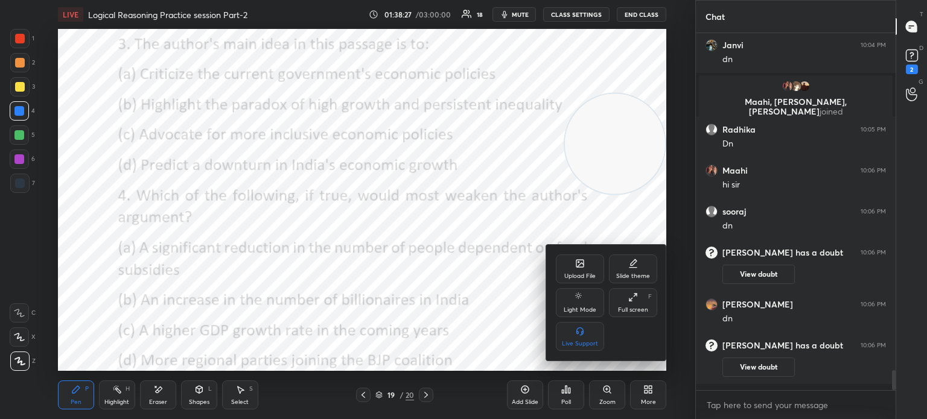
click at [572, 258] on div "Upload File" at bounding box center [580, 269] width 48 height 29
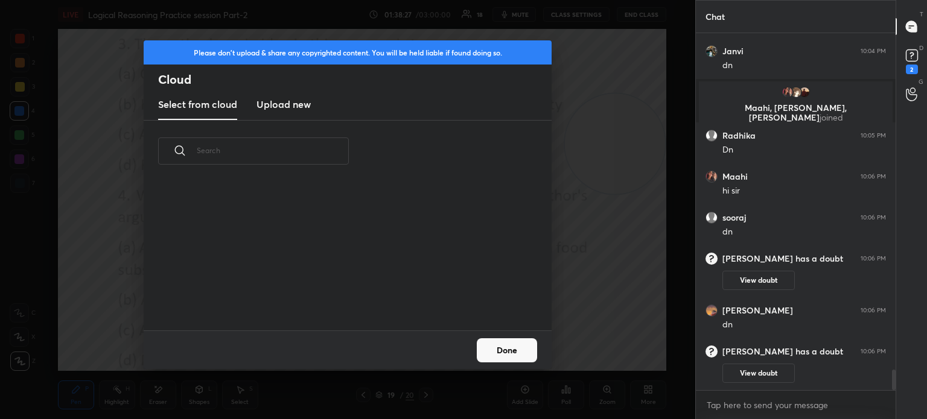
scroll to position [148, 387]
click at [294, 98] on h3 "Upload new" at bounding box center [283, 104] width 54 height 14
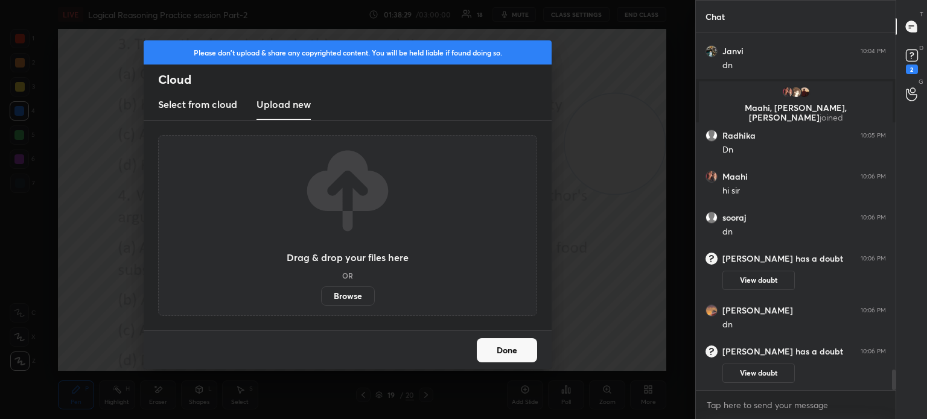
click at [341, 294] on label "Browse" at bounding box center [348, 296] width 54 height 19
click at [321, 294] on input "Browse" at bounding box center [321, 296] width 0 height 19
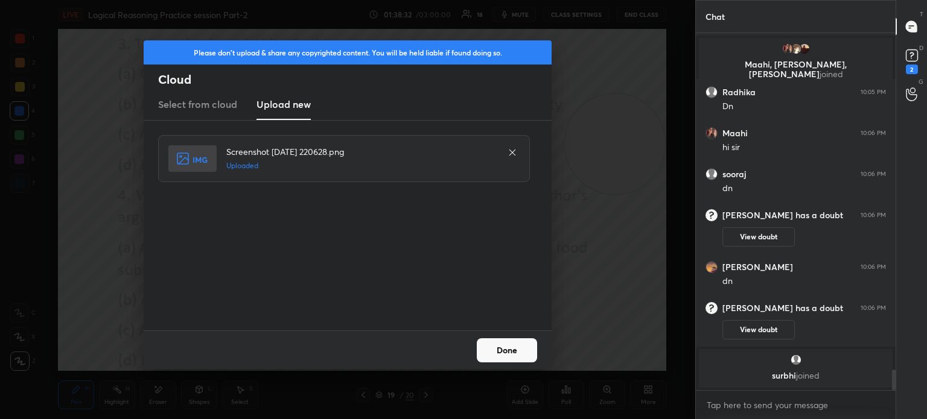
scroll to position [5825, 0]
click at [509, 354] on button "Done" at bounding box center [507, 350] width 60 height 24
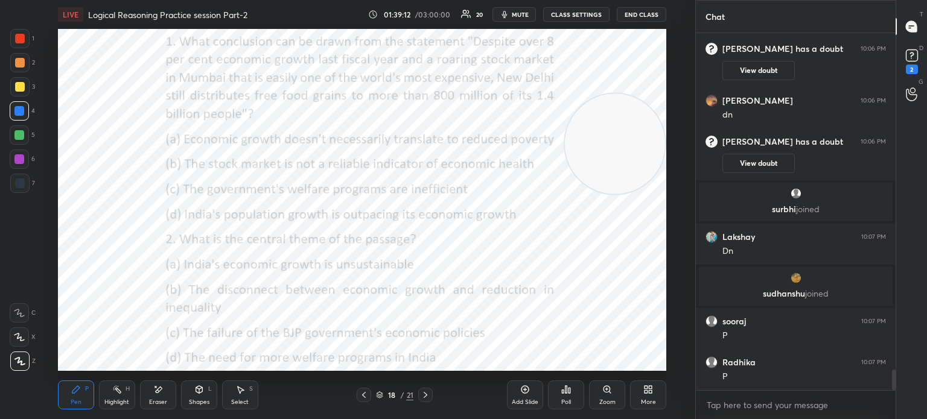
scroll to position [5925, 0]
click at [562, 398] on div "Poll" at bounding box center [566, 395] width 36 height 29
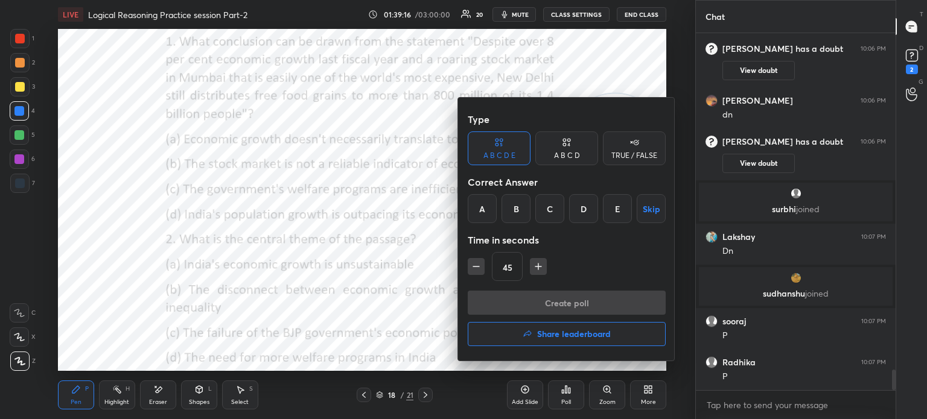
click at [571, 148] on div "A B C D" at bounding box center [566, 149] width 63 height 34
click at [486, 205] on div "A" at bounding box center [486, 208] width 36 height 29
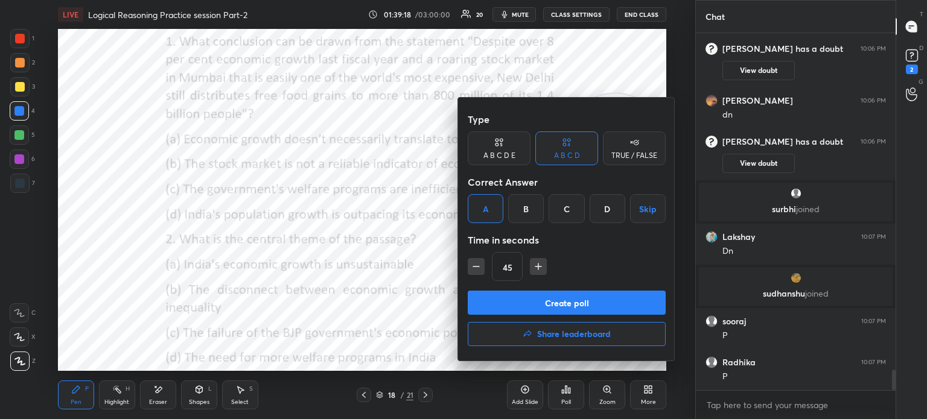
click at [533, 298] on button "Create poll" at bounding box center [567, 303] width 198 height 24
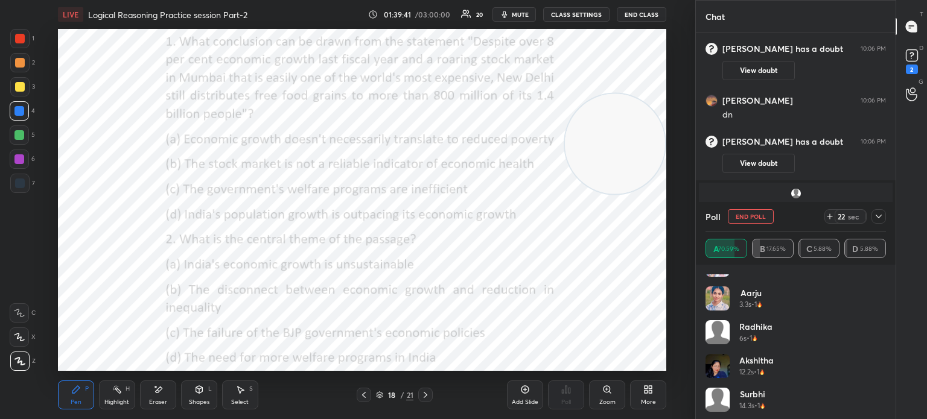
scroll to position [294, 0]
click at [878, 219] on icon at bounding box center [879, 217] width 10 height 10
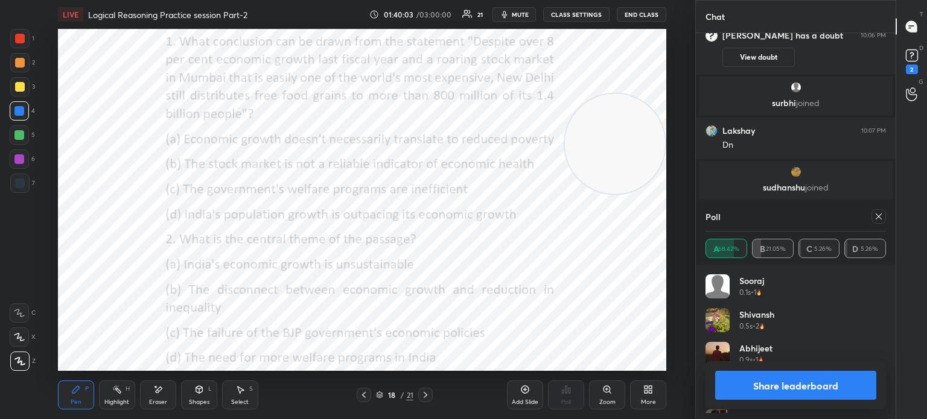
scroll to position [141, 177]
click at [879, 217] on icon at bounding box center [879, 217] width 10 height 10
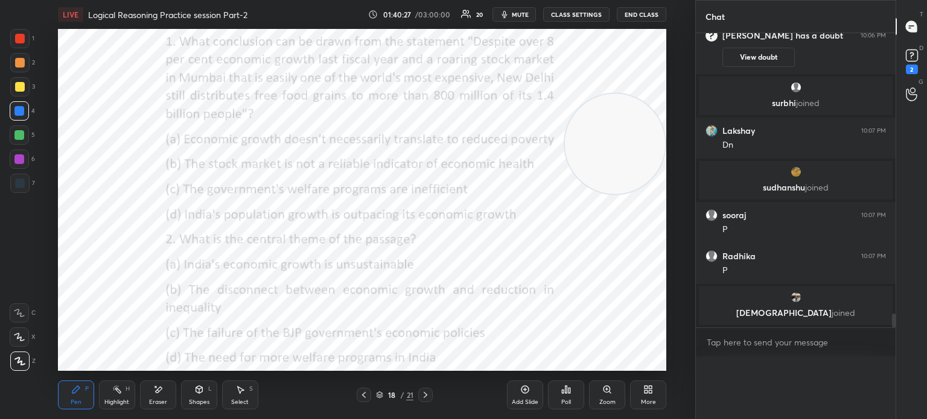
scroll to position [6016, 0]
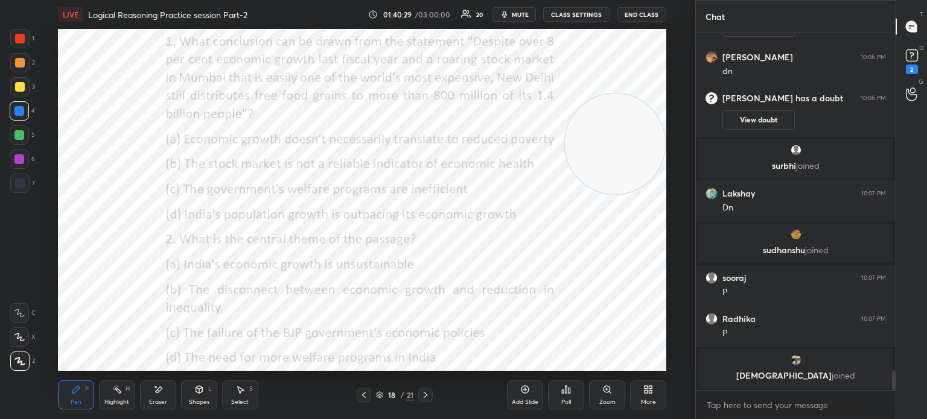
click at [17, 182] on div at bounding box center [20, 184] width 10 height 10
click at [567, 402] on div "Poll" at bounding box center [566, 402] width 10 height 6
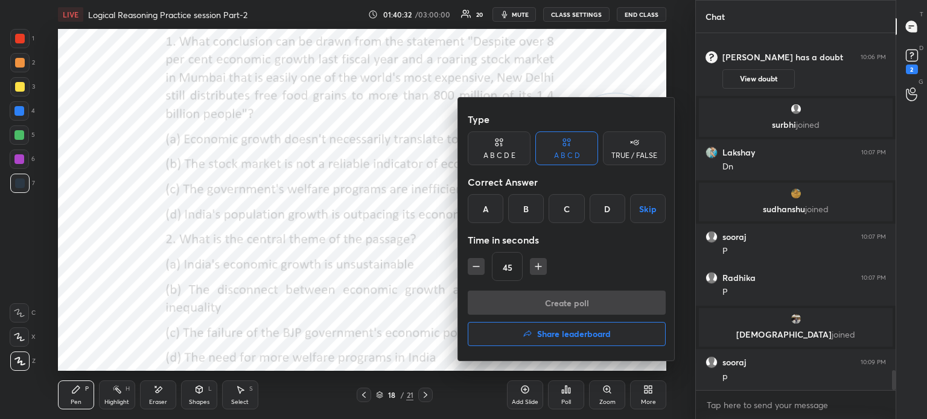
click at [532, 210] on div "B" at bounding box center [526, 208] width 36 height 29
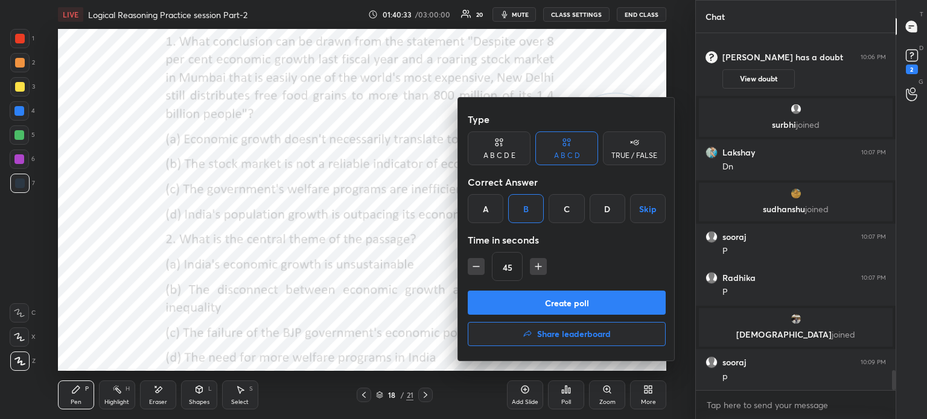
click at [535, 287] on div "Type A B C D E A B C D TRUE / FALSE Correct Answer A B C D Skip Time in seconds…" at bounding box center [567, 198] width 198 height 183
click at [530, 299] on button "Create poll" at bounding box center [567, 303] width 198 height 24
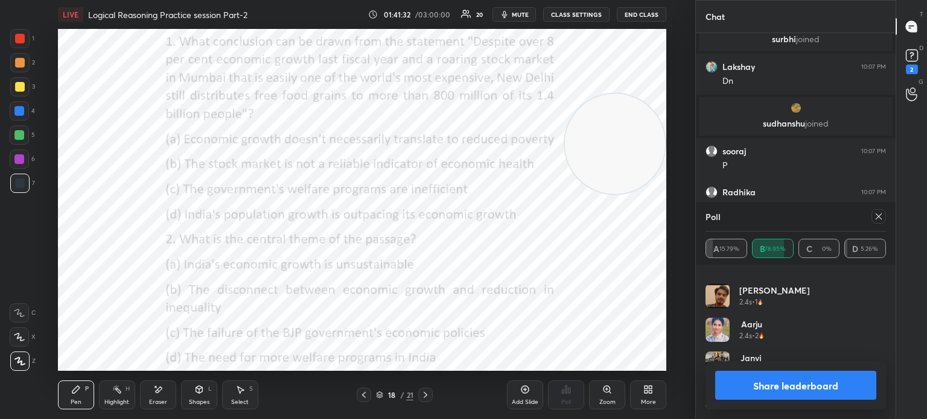
click at [731, 390] on button "Share leaderboard" at bounding box center [795, 385] width 161 height 29
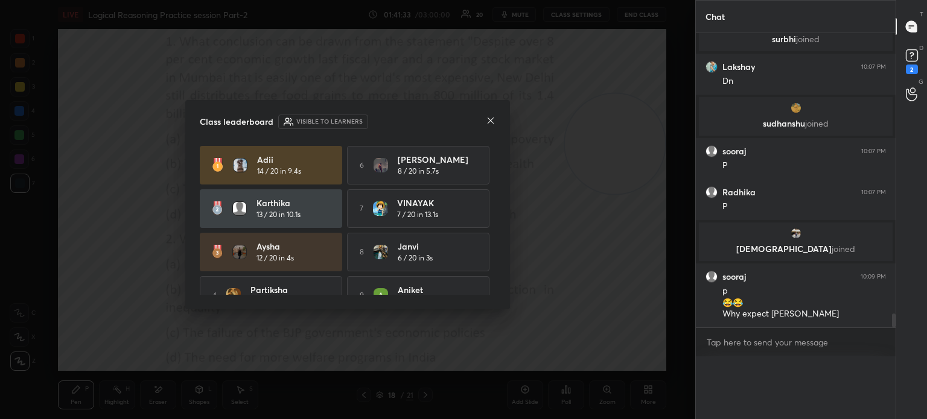
scroll to position [6028, 0]
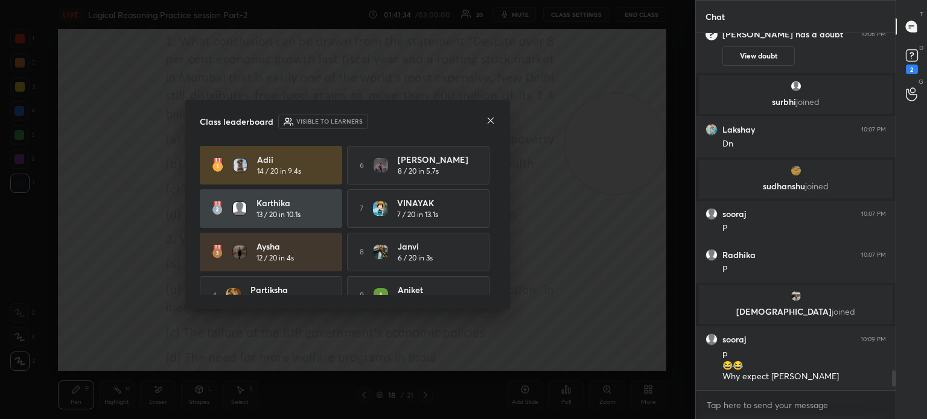
click at [490, 122] on icon at bounding box center [491, 121] width 10 height 10
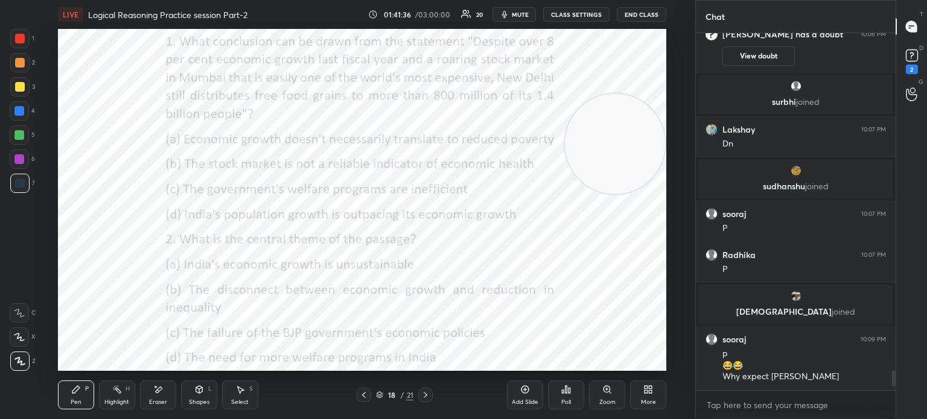
scroll to position [6049, 0]
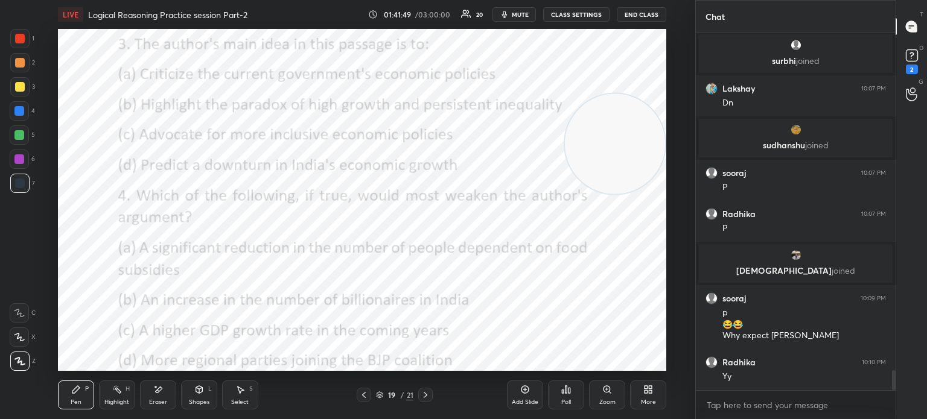
click at [565, 395] on div "Poll" at bounding box center [566, 395] width 36 height 29
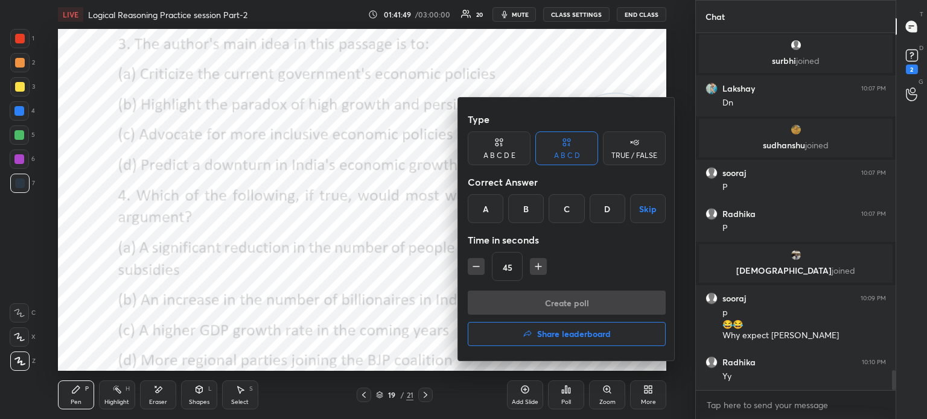
click at [523, 205] on div "B" at bounding box center [526, 208] width 36 height 29
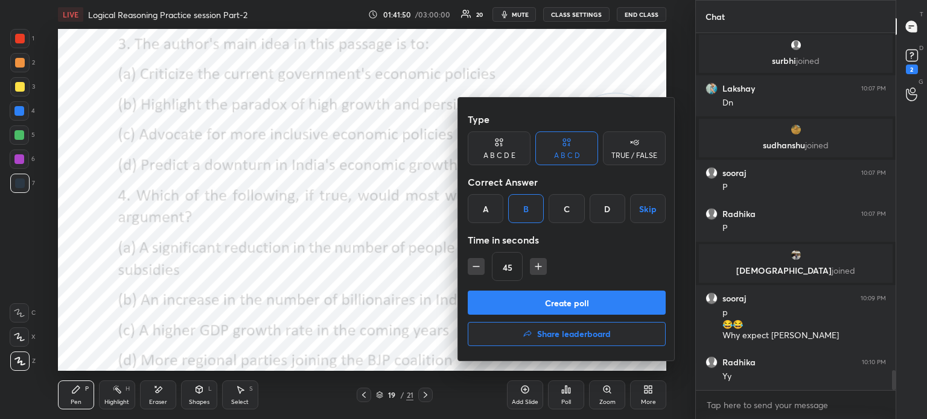
click at [502, 296] on button "Create poll" at bounding box center [567, 303] width 198 height 24
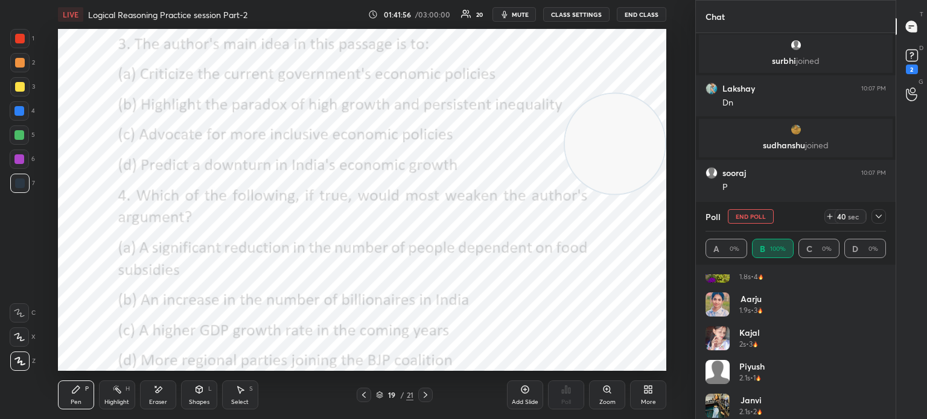
scroll to position [152, 0]
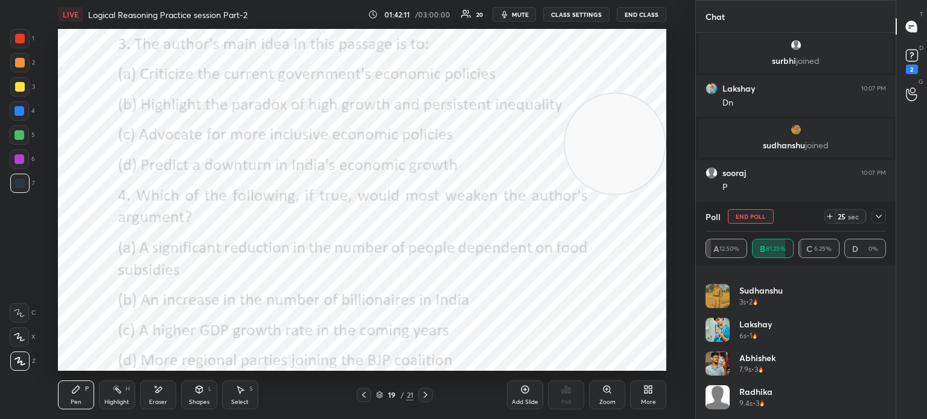
click at [876, 220] on icon at bounding box center [879, 217] width 10 height 10
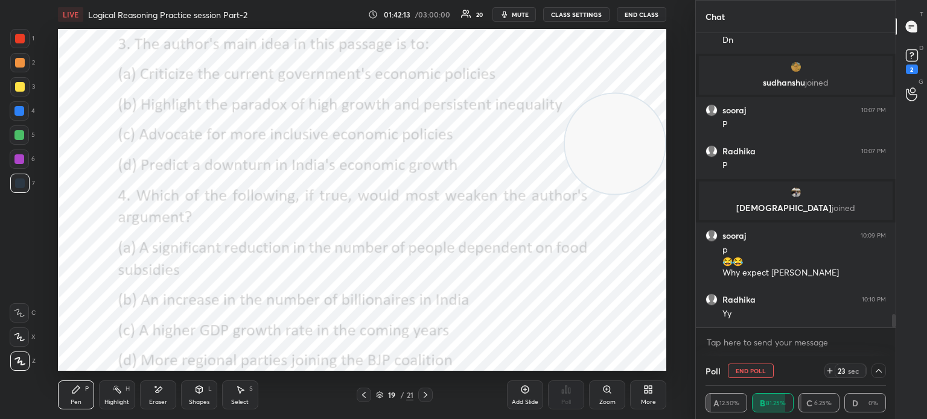
click at [880, 375] on icon at bounding box center [879, 371] width 10 height 10
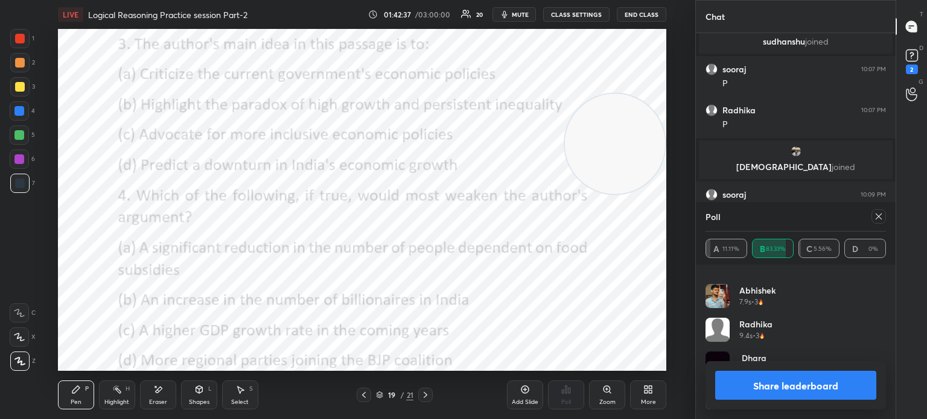
scroll to position [6194, 0]
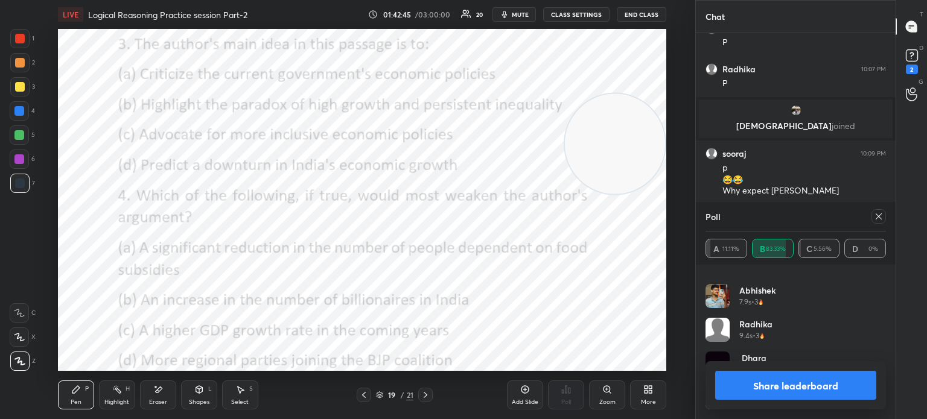
click at [738, 381] on button "Share leaderboard" at bounding box center [795, 385] width 161 height 29
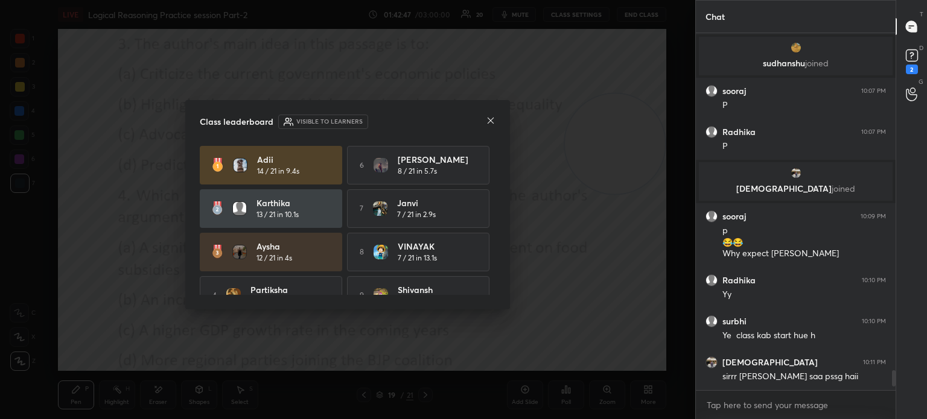
click at [488, 121] on icon at bounding box center [491, 121] width 10 height 10
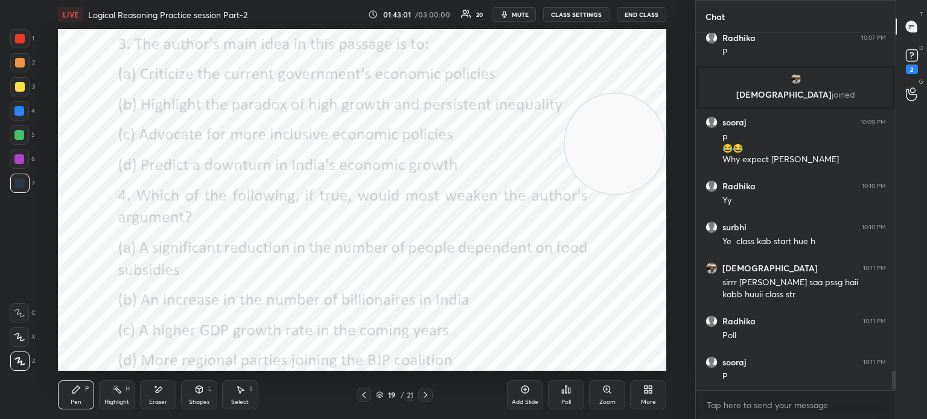
click at [564, 399] on div "Poll" at bounding box center [566, 402] width 10 height 6
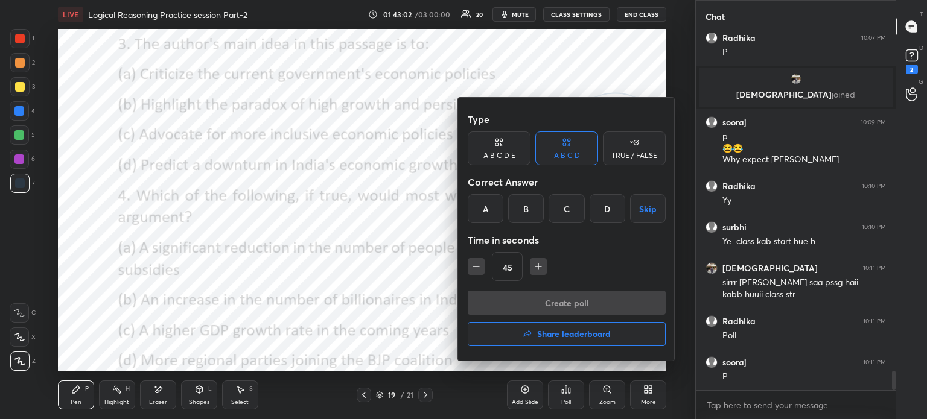
click at [477, 208] on div "A" at bounding box center [486, 208] width 36 height 29
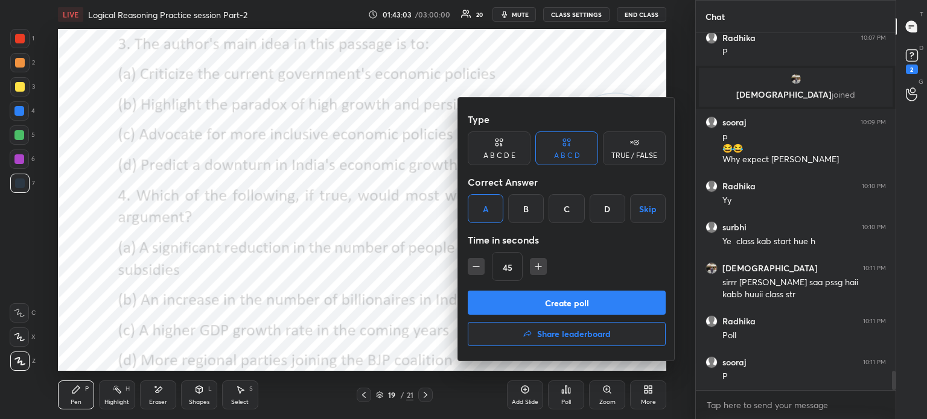
click at [516, 300] on button "Create poll" at bounding box center [567, 303] width 198 height 24
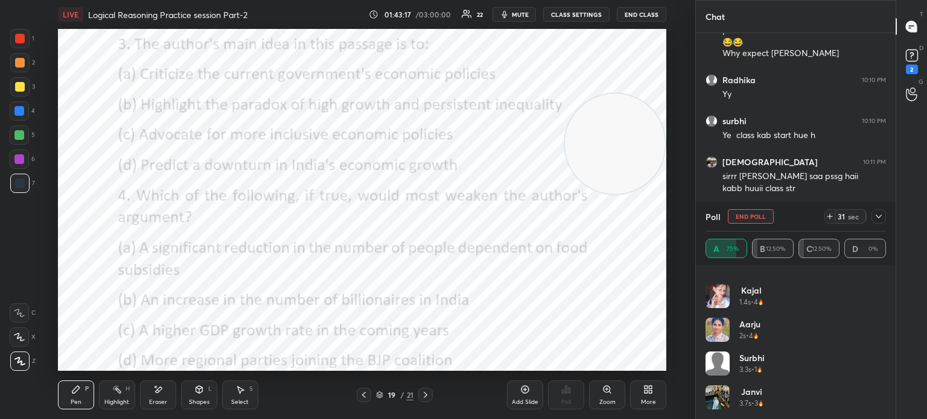
click at [879, 217] on icon at bounding box center [878, 217] width 6 height 4
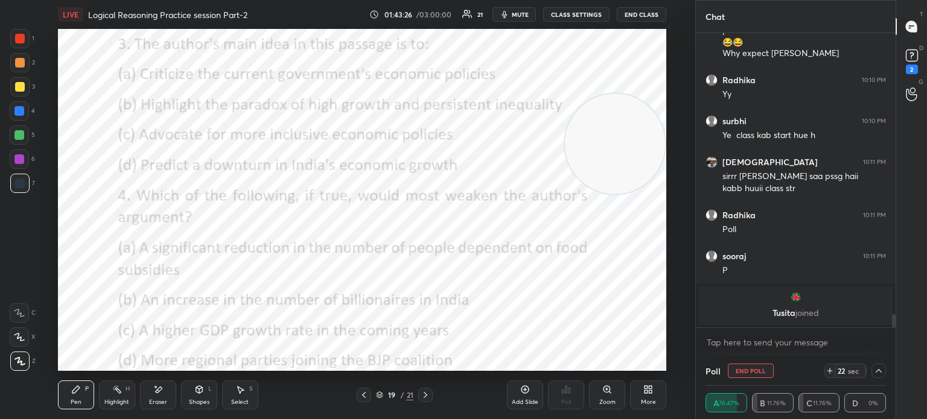
click at [879, 376] on icon at bounding box center [879, 371] width 10 height 10
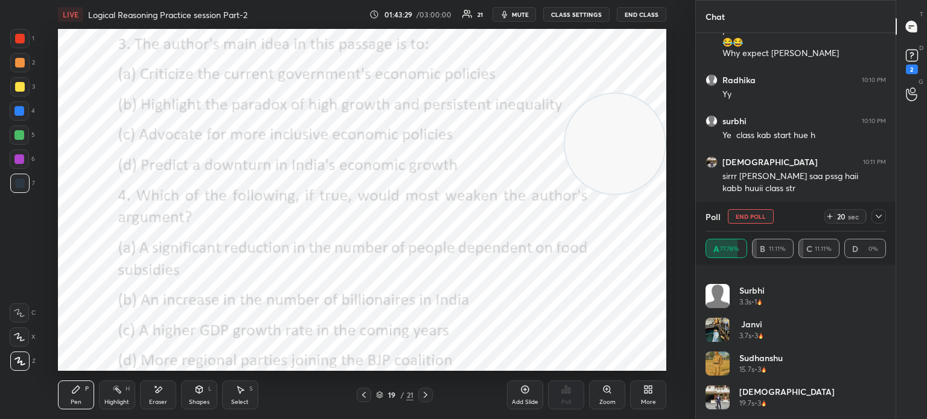
click at [874, 219] on icon at bounding box center [879, 217] width 10 height 10
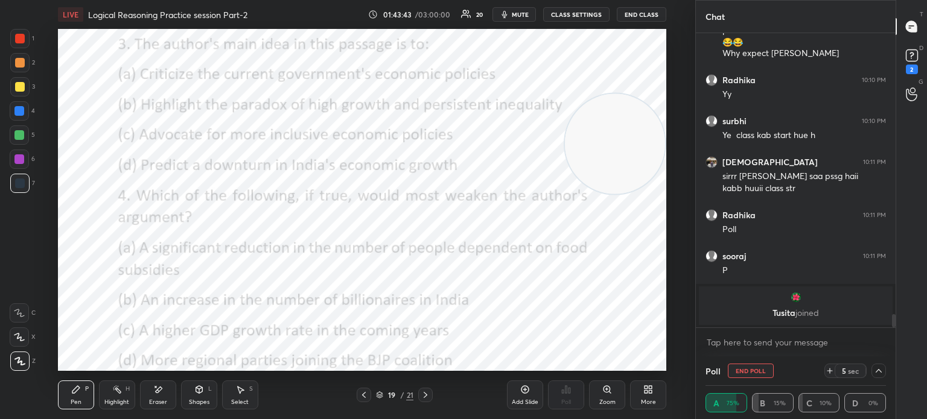
click at [876, 375] on icon at bounding box center [879, 371] width 10 height 10
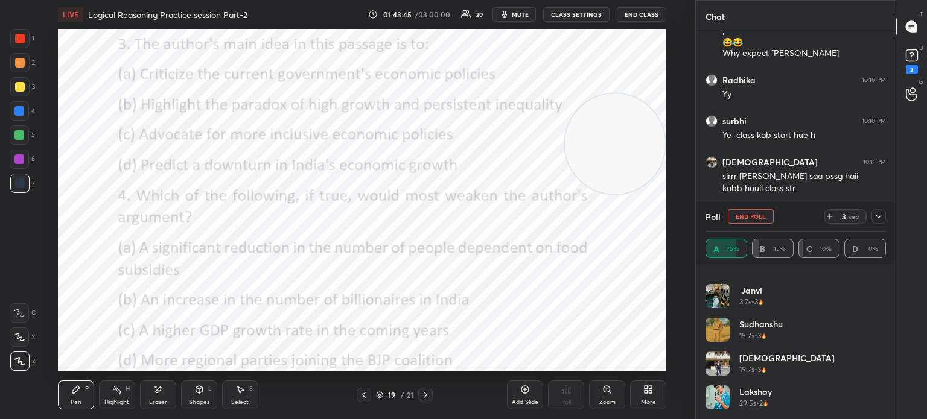
click at [876, 218] on icon at bounding box center [879, 217] width 10 height 10
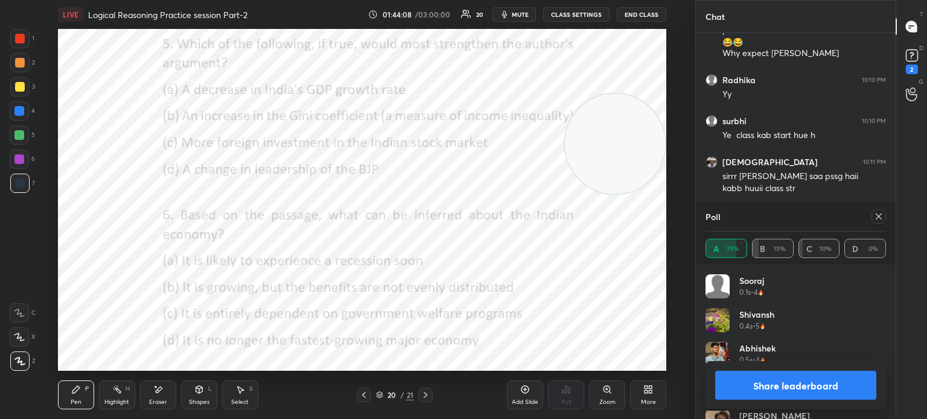
click at [746, 396] on button "Share leaderboard" at bounding box center [795, 385] width 161 height 29
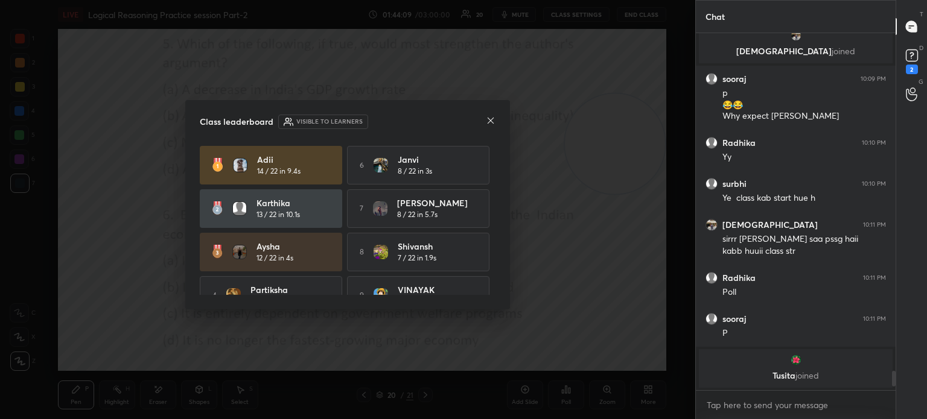
click at [490, 118] on icon at bounding box center [491, 121] width 10 height 10
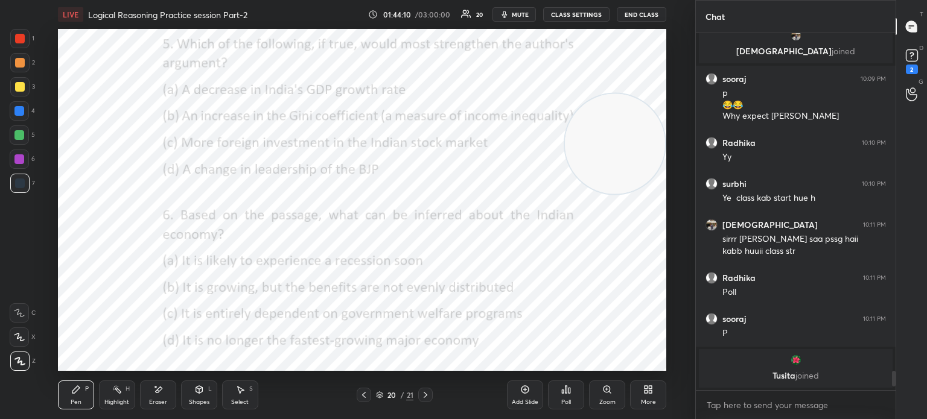
click at [562, 393] on icon at bounding box center [563, 391] width 2 height 3
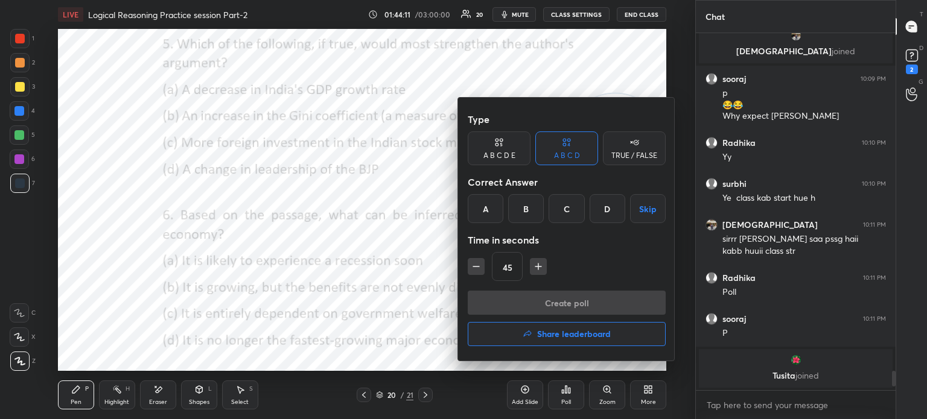
click at [522, 205] on div "B" at bounding box center [526, 208] width 36 height 29
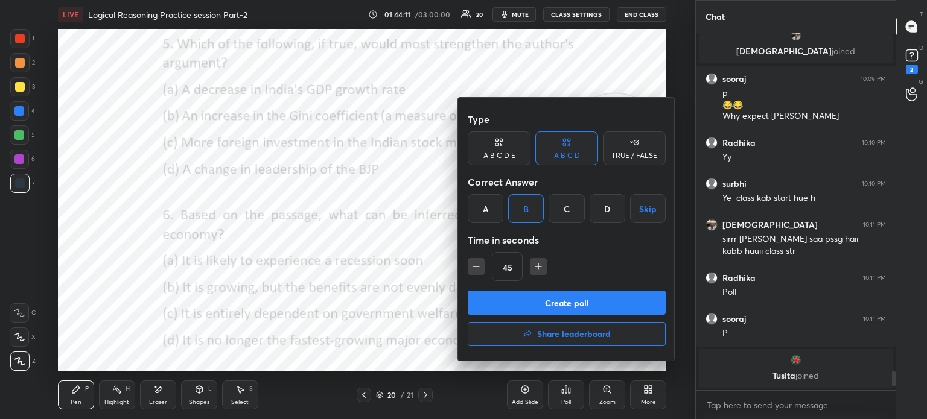
click at [504, 288] on div "Type A B C D E A B C D TRUE / FALSE Correct Answer A B C D Skip Time in seconds…" at bounding box center [567, 198] width 198 height 183
click at [500, 298] on button "Create poll" at bounding box center [567, 303] width 198 height 24
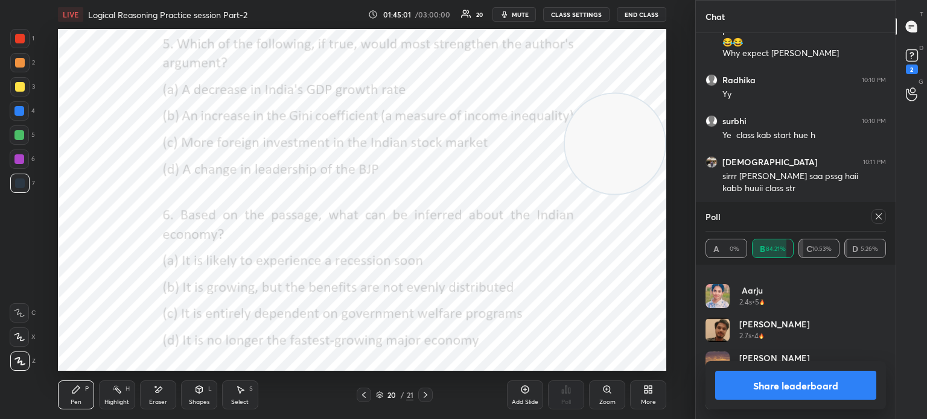
click at [880, 221] on icon at bounding box center [879, 217] width 10 height 10
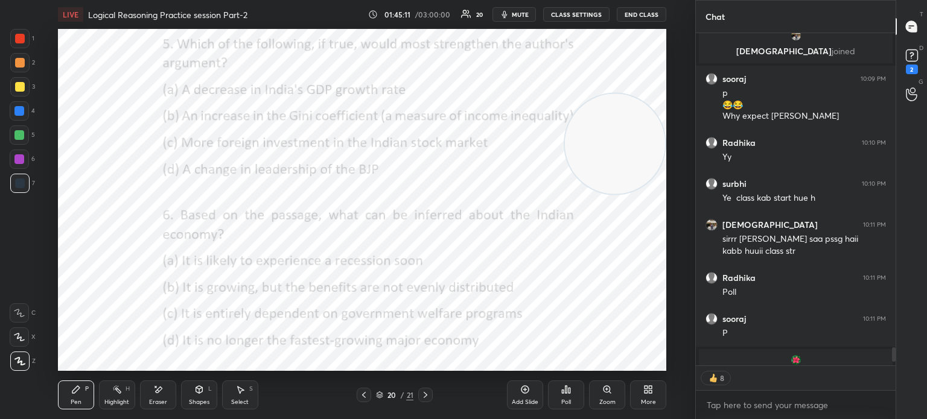
click at [564, 392] on icon at bounding box center [566, 390] width 10 height 10
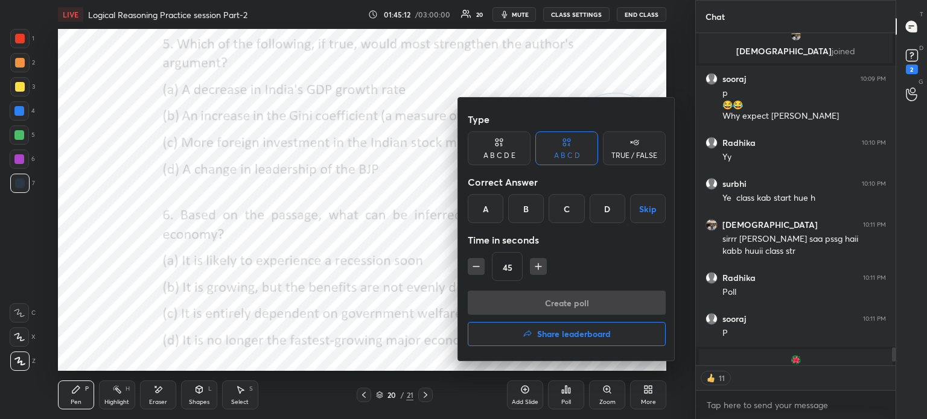
click at [521, 208] on div "B" at bounding box center [526, 208] width 36 height 29
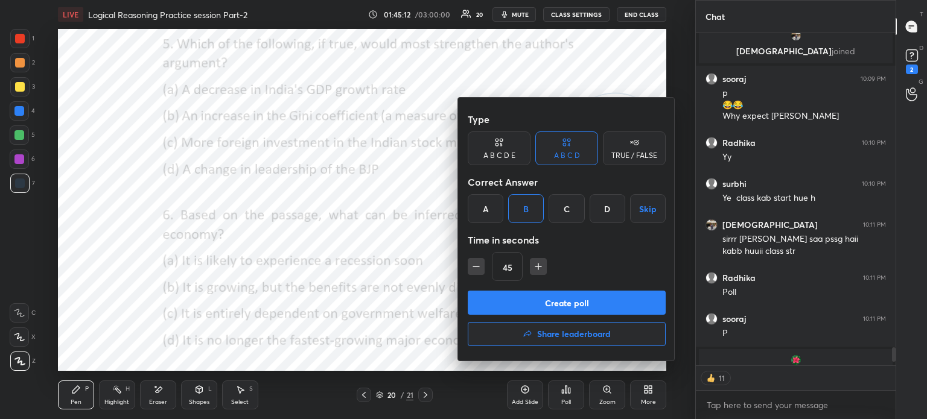
click at [514, 305] on button "Create poll" at bounding box center [567, 303] width 198 height 24
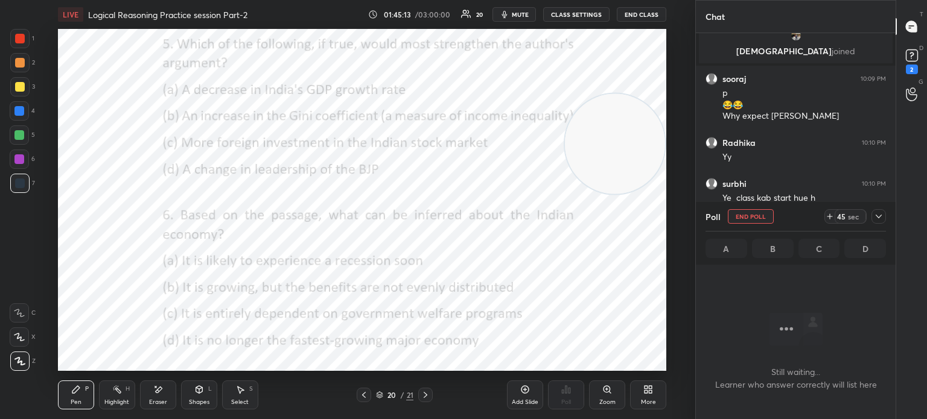
scroll to position [4, 4]
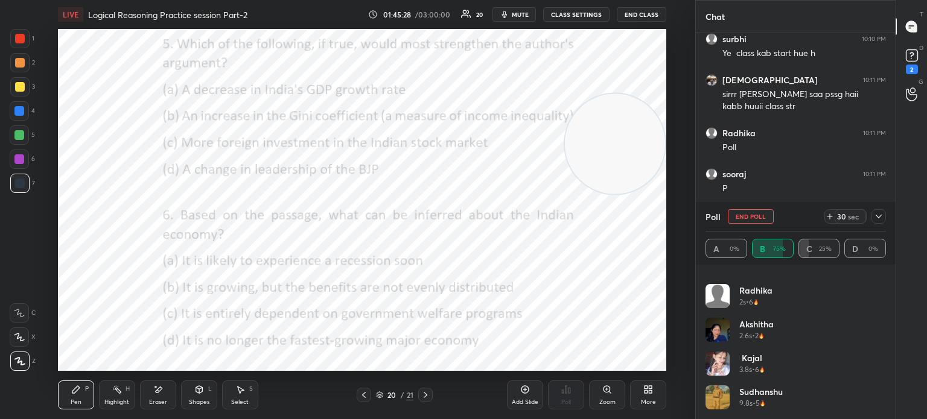
click at [877, 219] on icon at bounding box center [879, 217] width 10 height 10
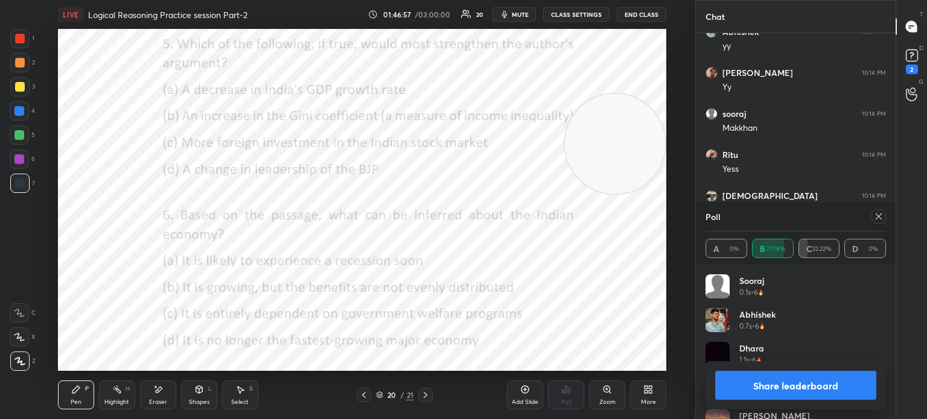
scroll to position [6687, 0]
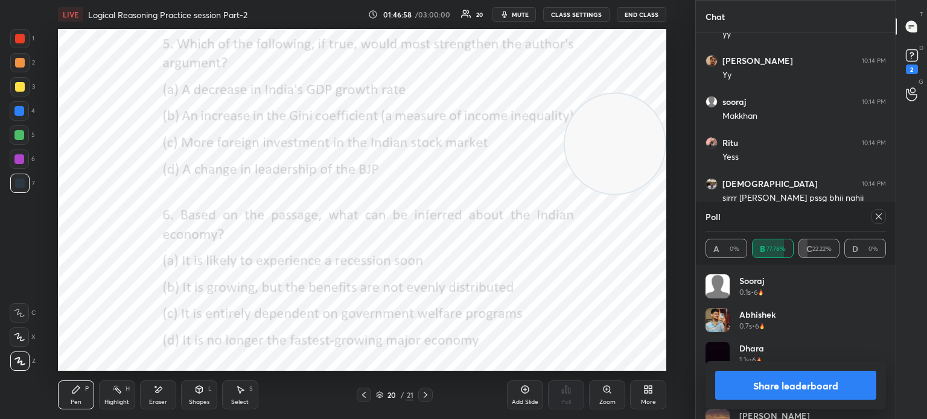
click at [648, 402] on div "More" at bounding box center [648, 402] width 15 height 6
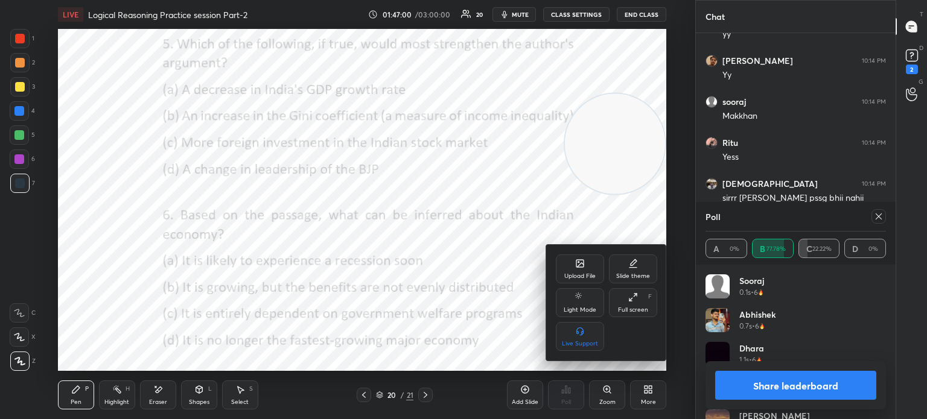
click at [574, 267] on div "Upload File" at bounding box center [580, 269] width 48 height 29
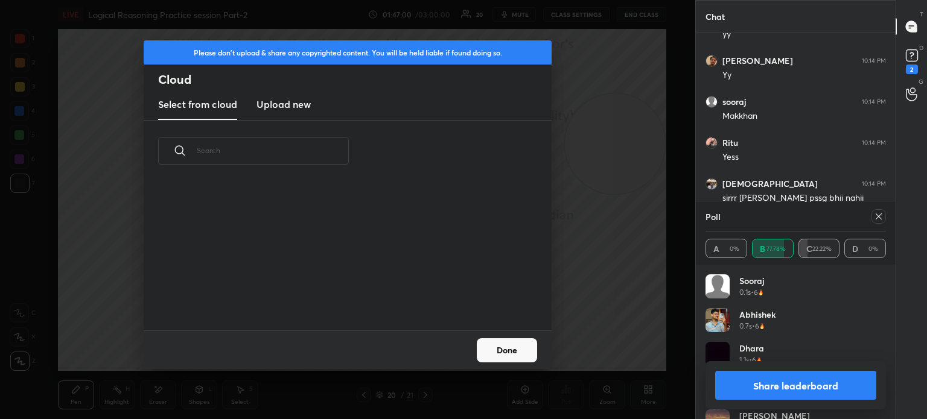
scroll to position [148, 387]
click at [296, 101] on h3 "Upload new" at bounding box center [283, 104] width 54 height 14
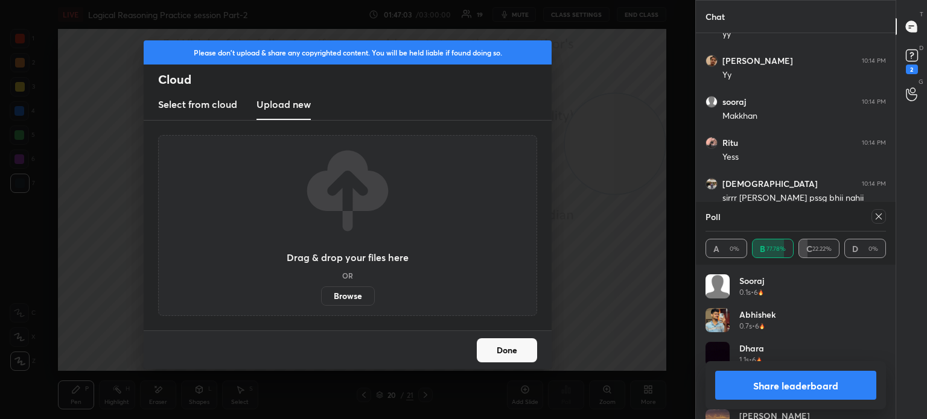
click at [335, 293] on label "Browse" at bounding box center [348, 296] width 54 height 19
click at [321, 293] on input "Browse" at bounding box center [321, 296] width 0 height 19
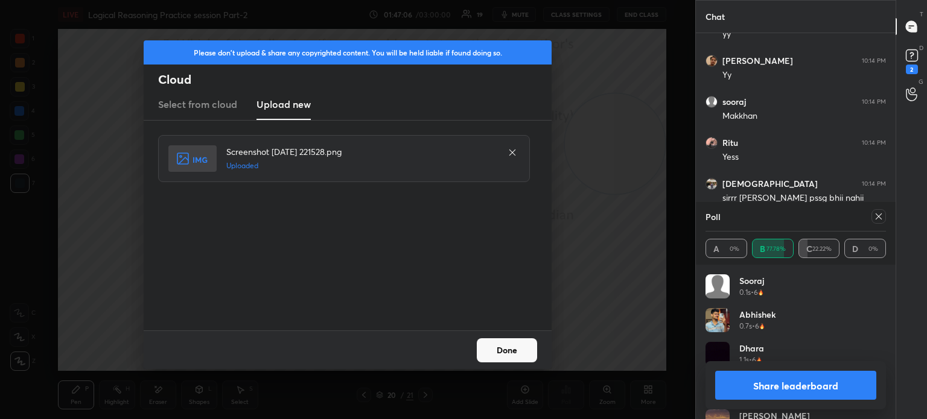
click at [501, 352] on button "Done" at bounding box center [507, 350] width 60 height 24
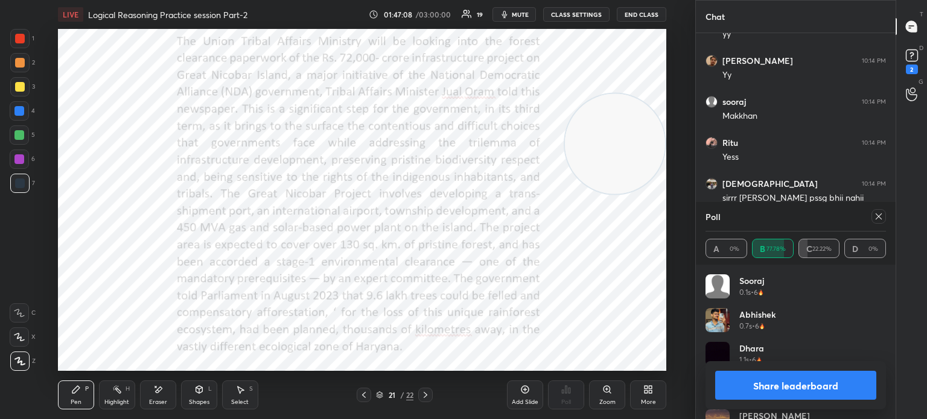
click at [879, 220] on icon at bounding box center [879, 217] width 10 height 10
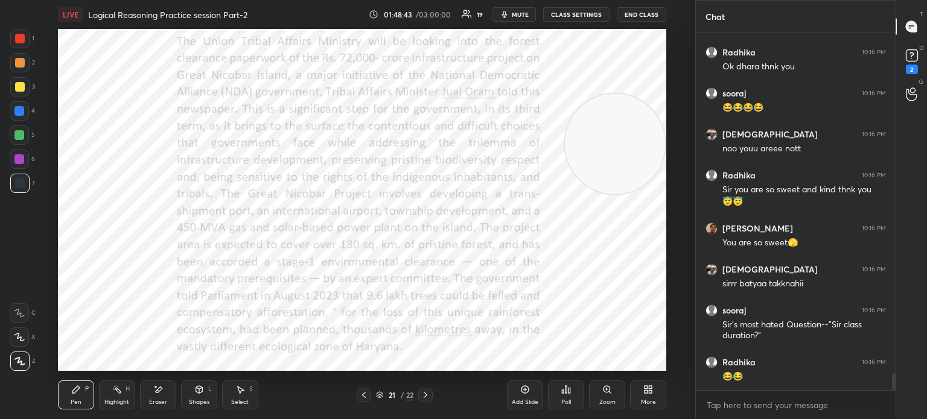
scroll to position [7151, 0]
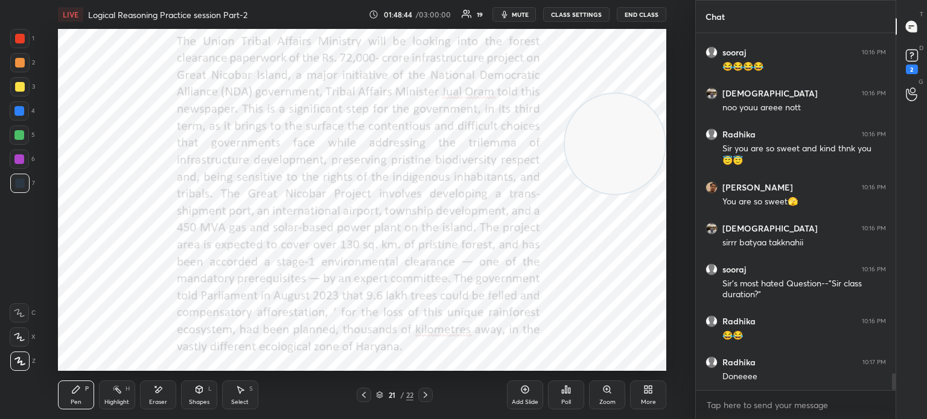
click at [647, 391] on icon at bounding box center [645, 391] width 3 height 3
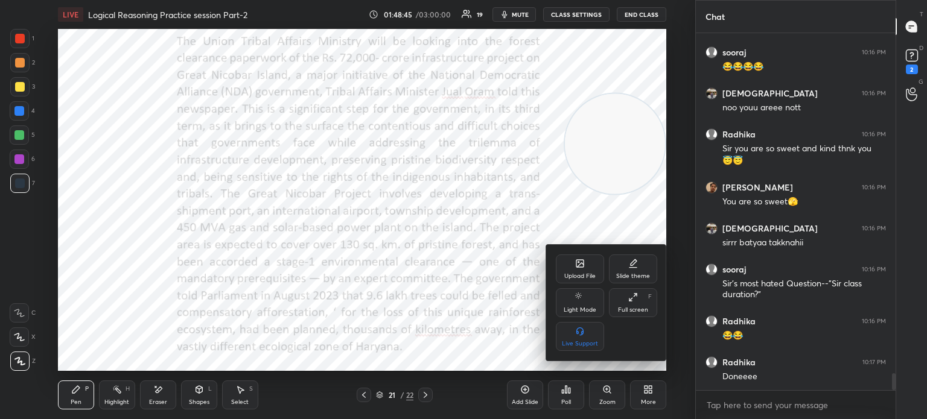
click at [573, 272] on div "Upload File" at bounding box center [580, 269] width 48 height 29
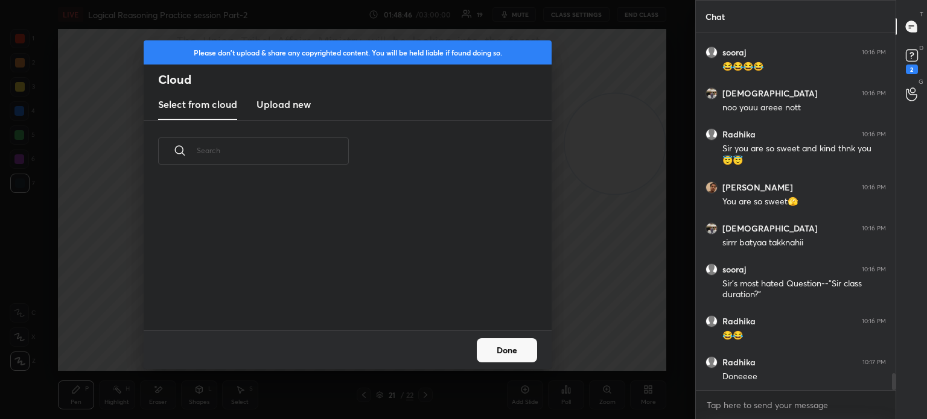
scroll to position [148, 387]
click at [265, 99] on h3 "Upload new" at bounding box center [283, 104] width 54 height 14
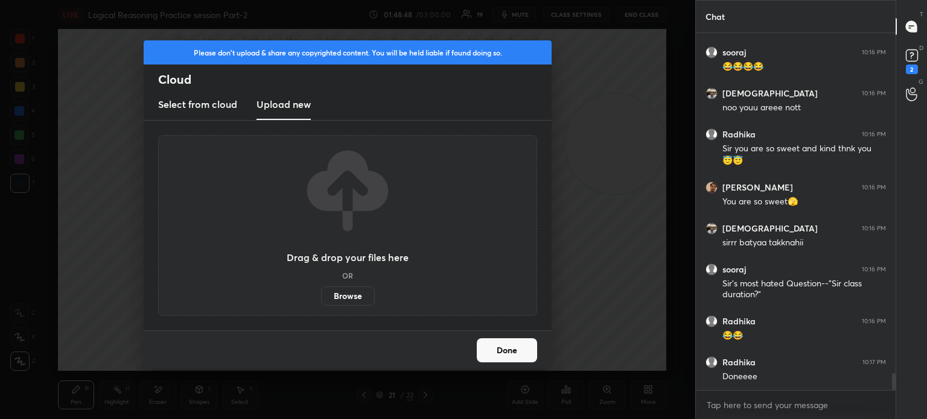
click at [348, 297] on label "Browse" at bounding box center [348, 296] width 54 height 19
click at [321, 297] on input "Browse" at bounding box center [321, 296] width 0 height 19
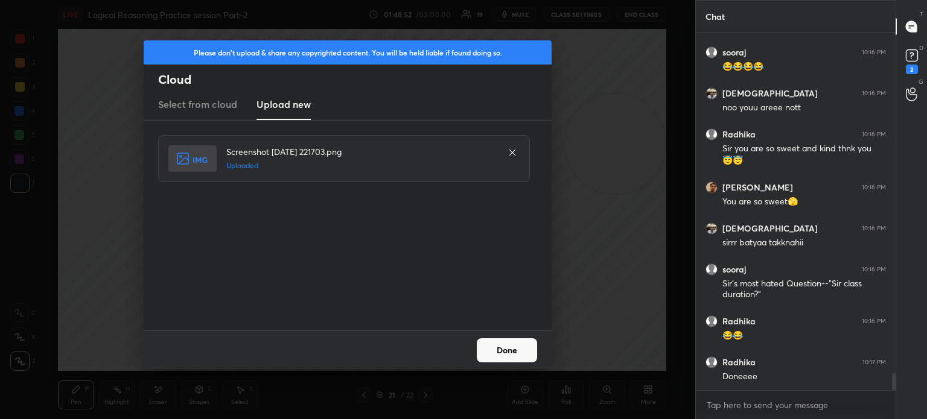
click at [513, 354] on button "Done" at bounding box center [507, 350] width 60 height 24
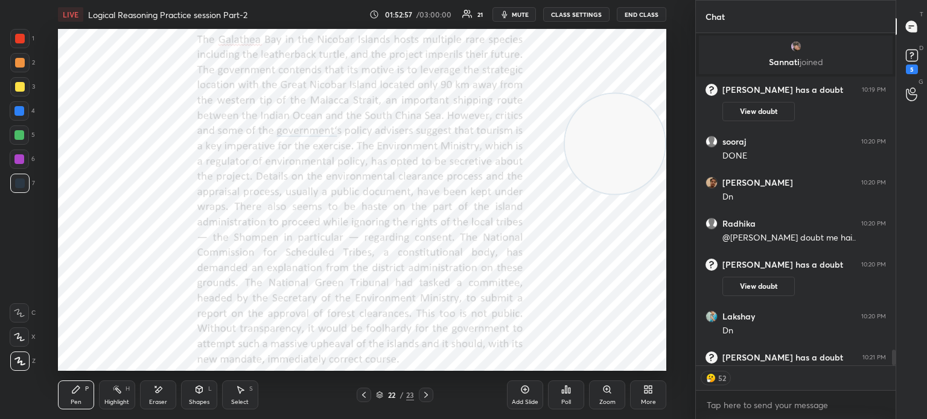
scroll to position [329, 196]
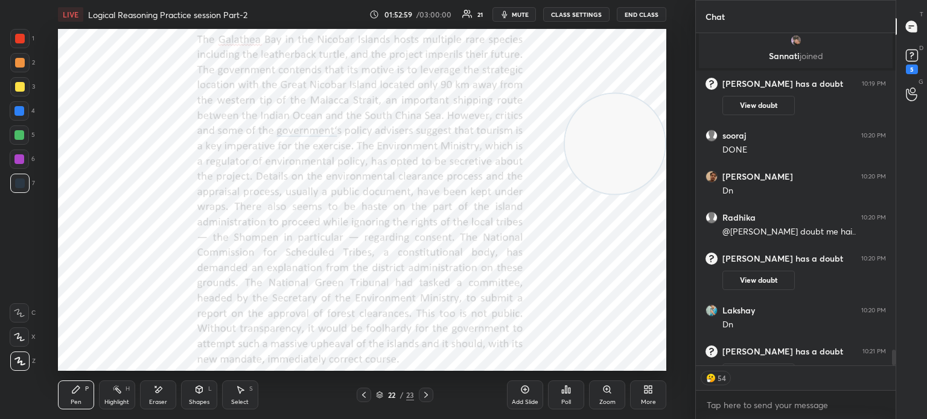
click at [561, 11] on button "CLASS SETTINGS" at bounding box center [576, 14] width 66 height 14
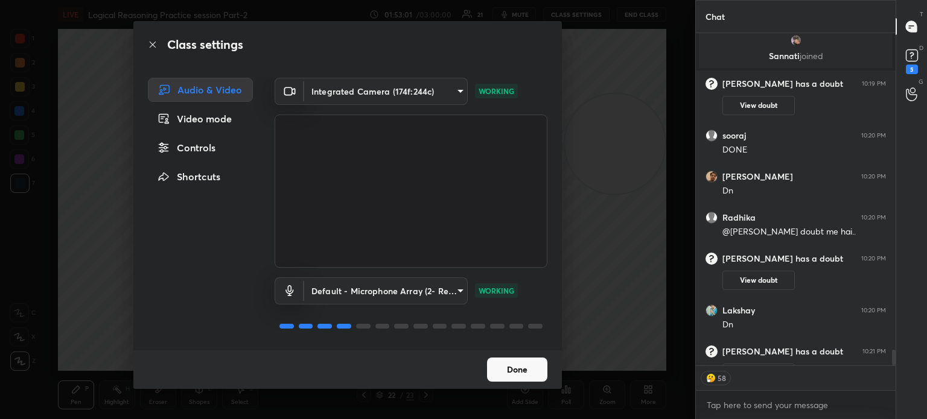
click at [202, 154] on div "Controls" at bounding box center [200, 148] width 105 height 24
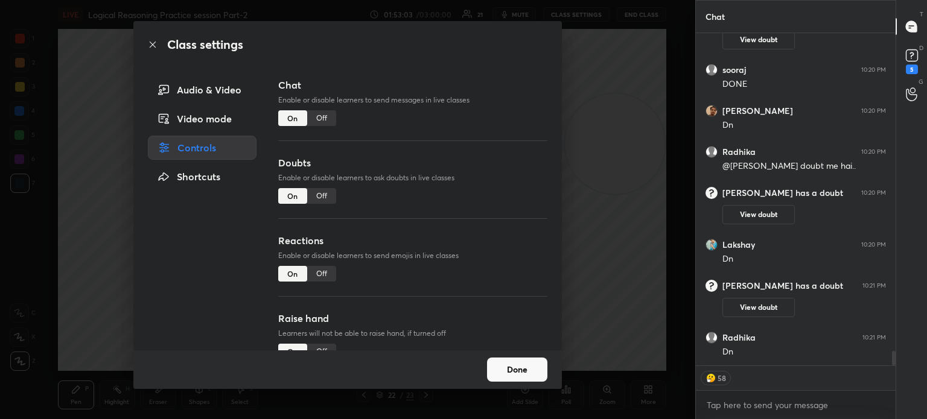
click at [322, 281] on div "Off" at bounding box center [321, 274] width 29 height 16
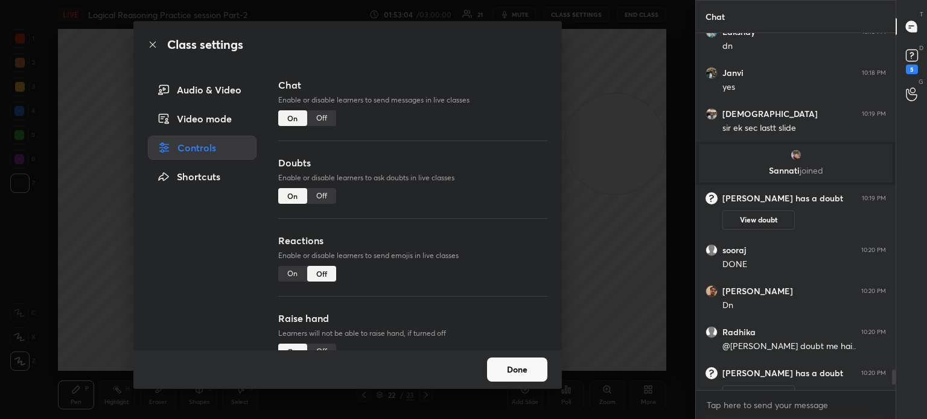
click at [94, 269] on div "Class settings Audio & Video Video mode Controls Shortcuts Chat Enable or disab…" at bounding box center [347, 209] width 695 height 419
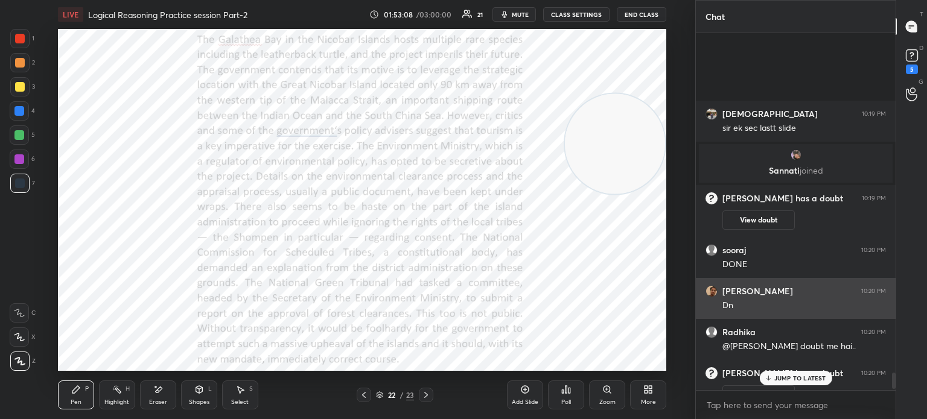
scroll to position [7545, 0]
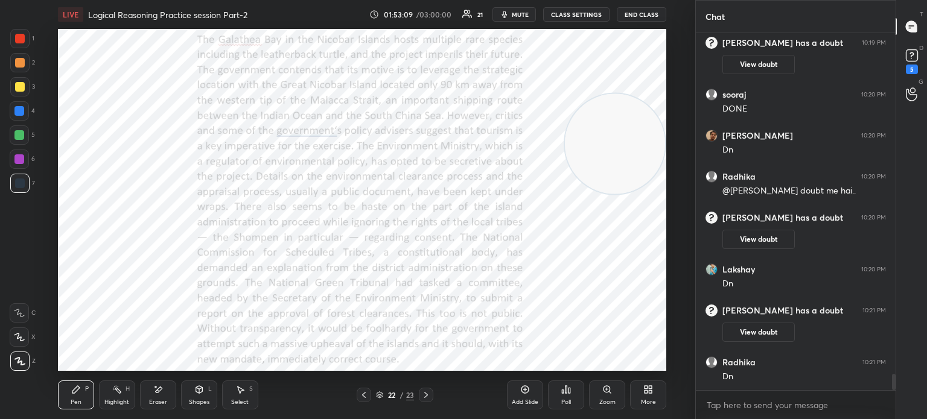
click at [644, 390] on icon at bounding box center [648, 390] width 10 height 10
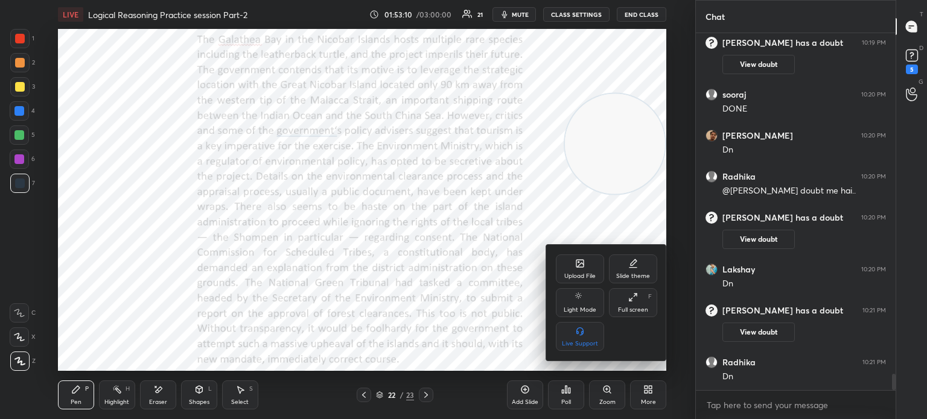
scroll to position [7586, 0]
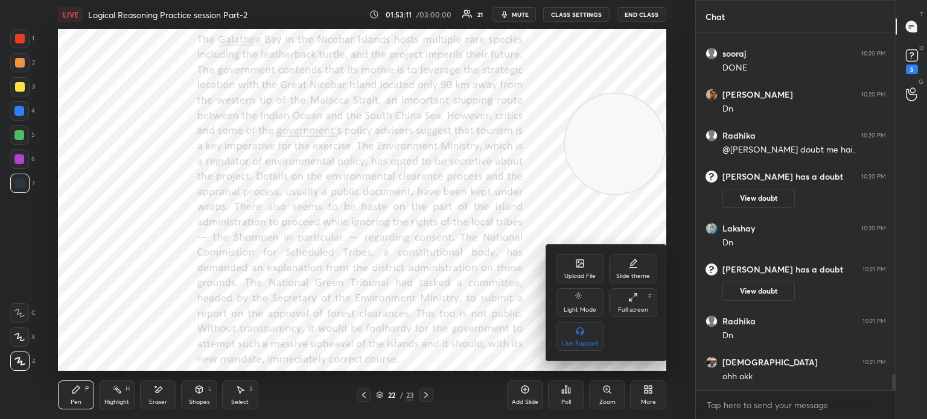
click at [555, 256] on div "Upload File Slide theme Light Mode Full screen F Live Support" at bounding box center [606, 303] width 121 height 116
click at [570, 271] on div "Upload File" at bounding box center [580, 269] width 48 height 29
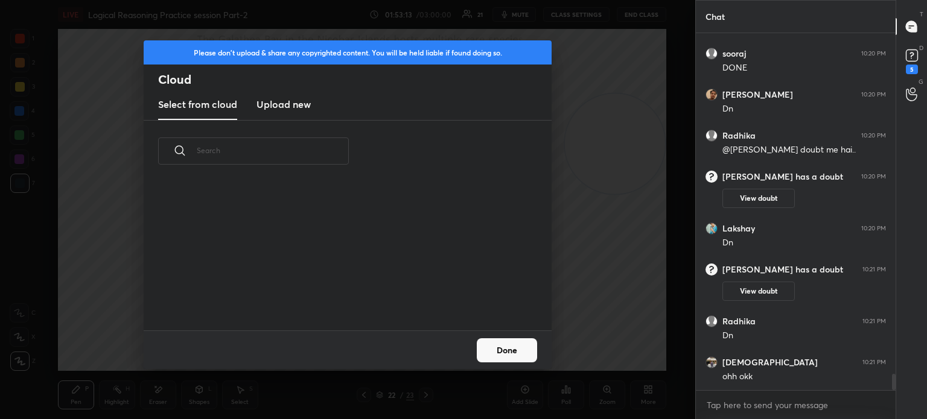
scroll to position [148, 387]
click at [305, 106] on h3 "Upload new" at bounding box center [283, 104] width 54 height 14
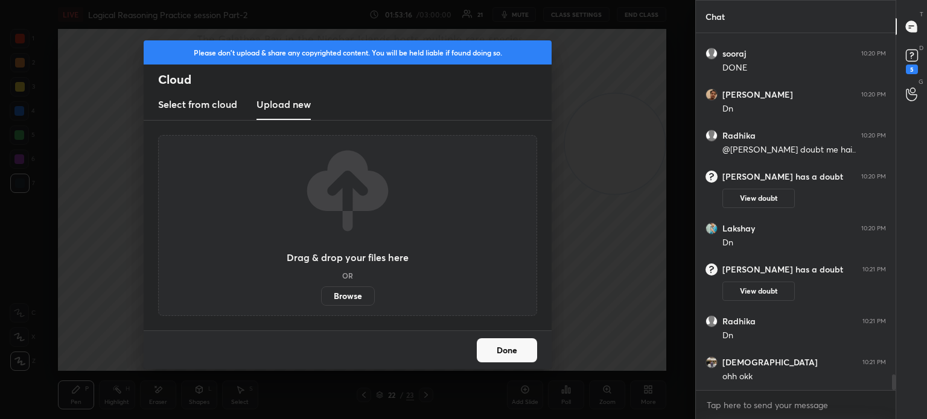
scroll to position [7627, 0]
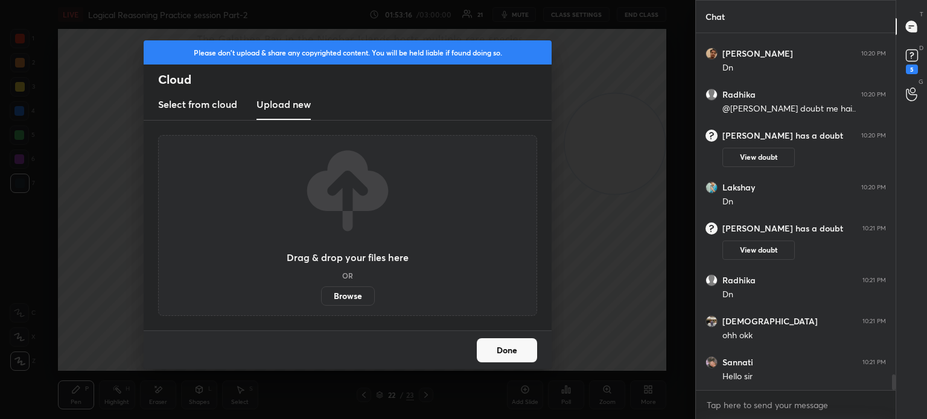
click at [335, 291] on label "Browse" at bounding box center [348, 296] width 54 height 19
click at [321, 291] on input "Browse" at bounding box center [321, 296] width 0 height 19
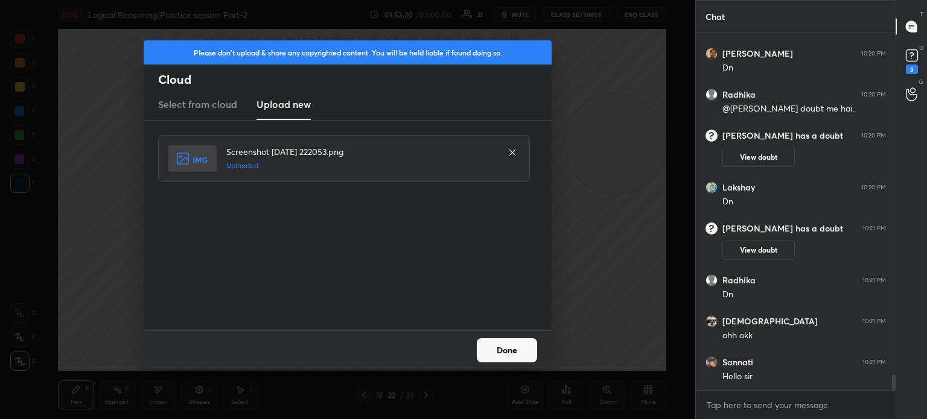
click at [496, 361] on button "Done" at bounding box center [507, 350] width 60 height 24
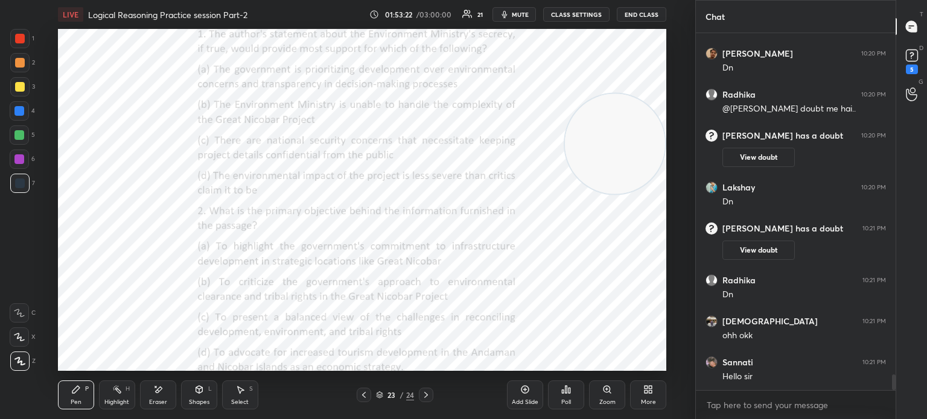
click at [635, 385] on div "More" at bounding box center [648, 395] width 36 height 29
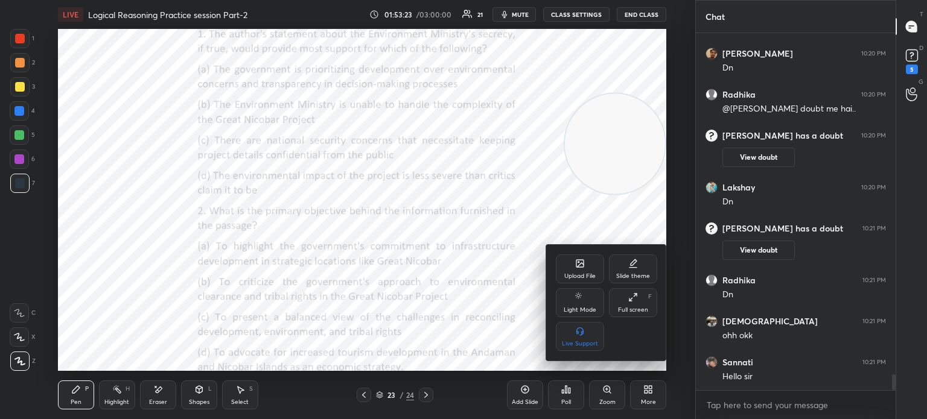
click at [564, 274] on div "Upload File" at bounding box center [579, 276] width 31 height 6
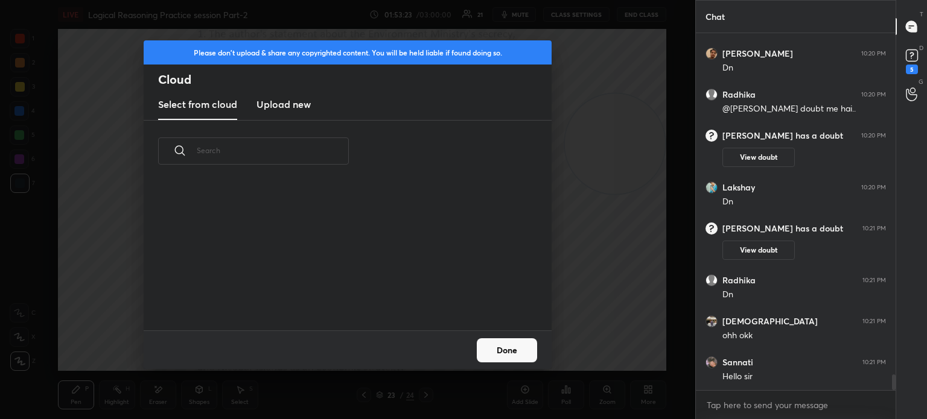
scroll to position [148, 387]
click at [272, 107] on h3 "Upload new" at bounding box center [283, 104] width 54 height 14
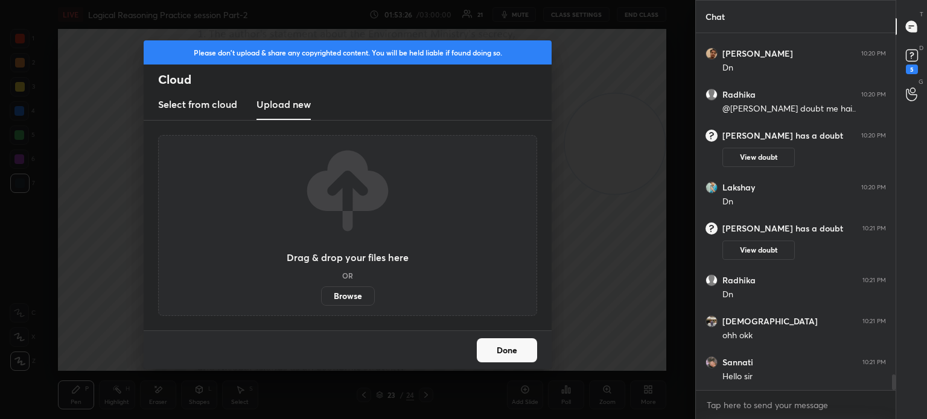
click at [343, 290] on label "Browse" at bounding box center [348, 296] width 54 height 19
click at [321, 290] on input "Browse" at bounding box center [321, 296] width 0 height 19
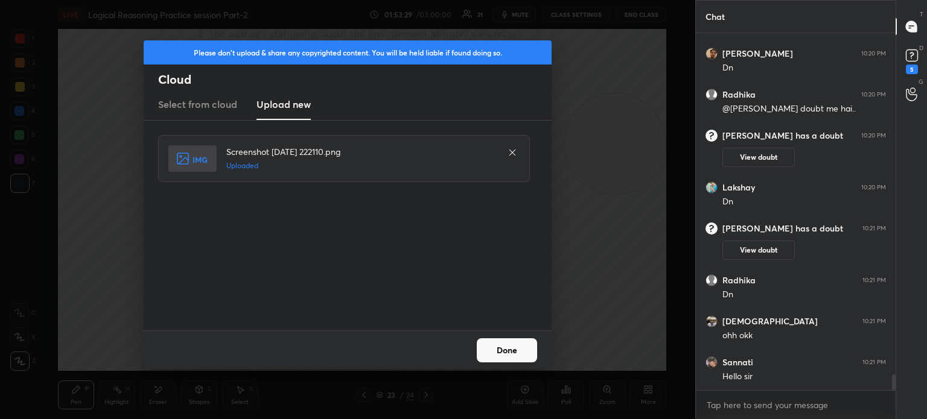
click at [498, 361] on button "Done" at bounding box center [507, 350] width 60 height 24
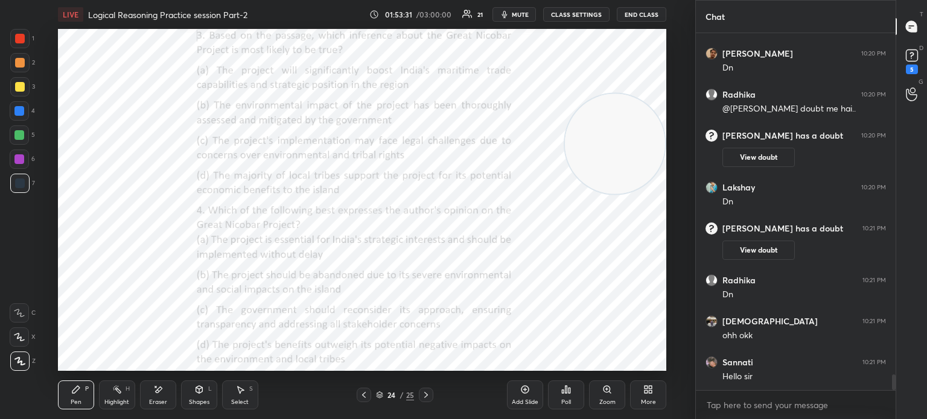
click at [635, 390] on div "More" at bounding box center [648, 395] width 36 height 29
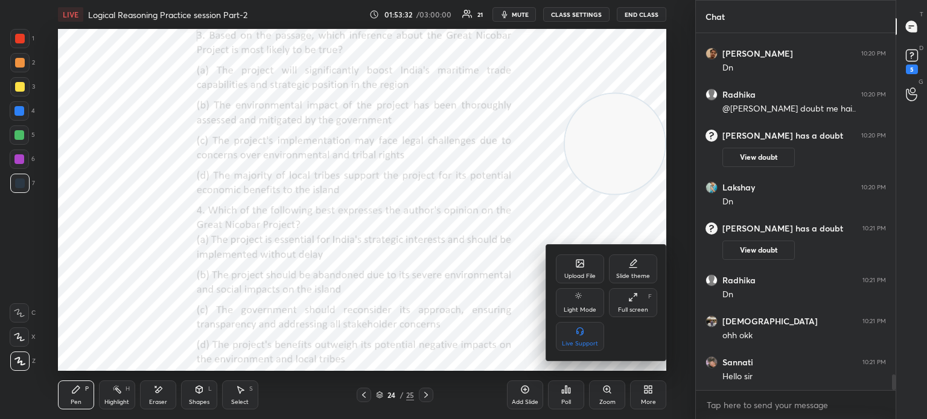
click at [565, 265] on div "Upload File" at bounding box center [580, 269] width 48 height 29
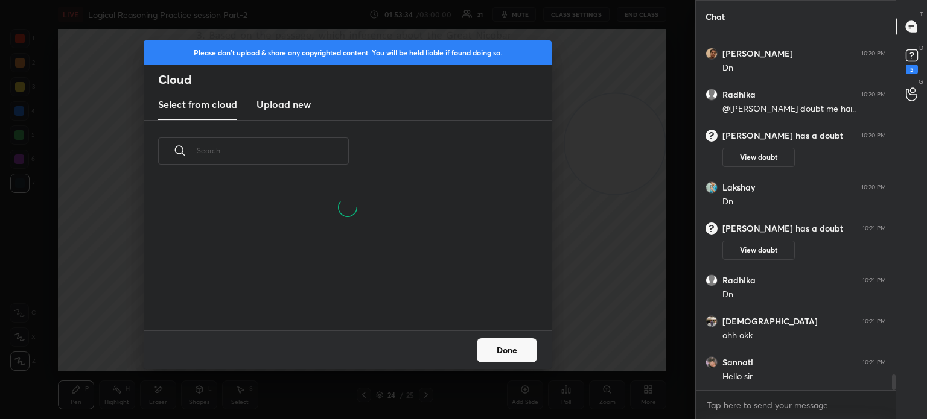
click at [287, 112] on new "Upload new" at bounding box center [283, 105] width 54 height 30
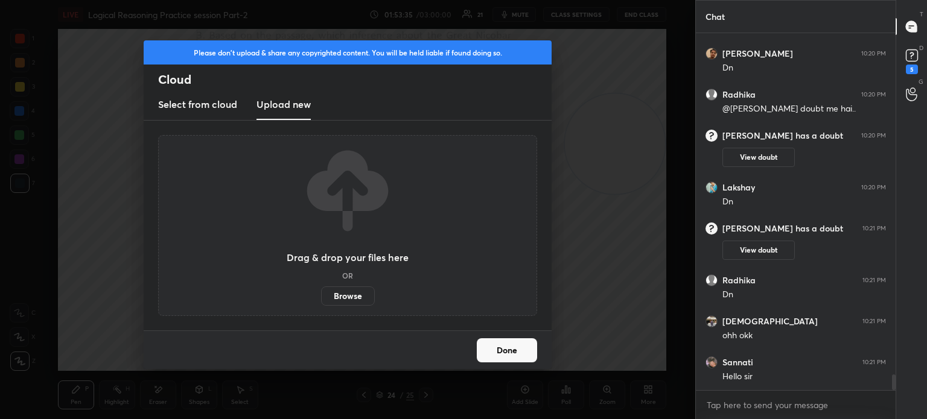
click at [346, 296] on label "Browse" at bounding box center [348, 296] width 54 height 19
click at [321, 296] on input "Browse" at bounding box center [321, 296] width 0 height 19
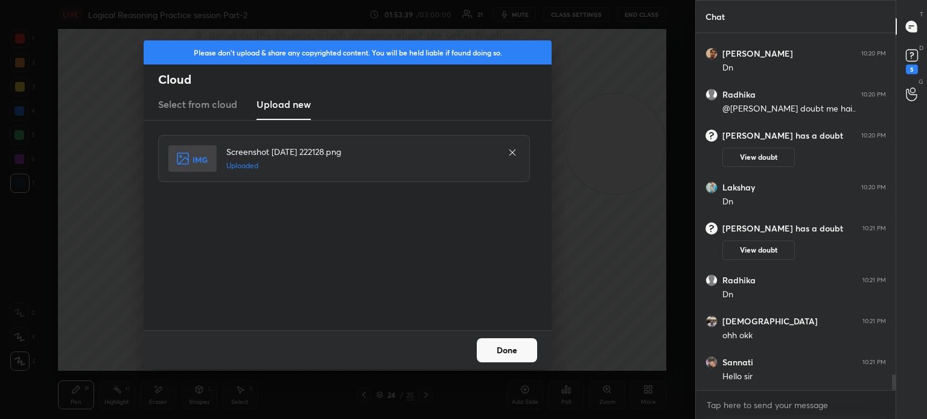
click at [510, 345] on button "Done" at bounding box center [507, 350] width 60 height 24
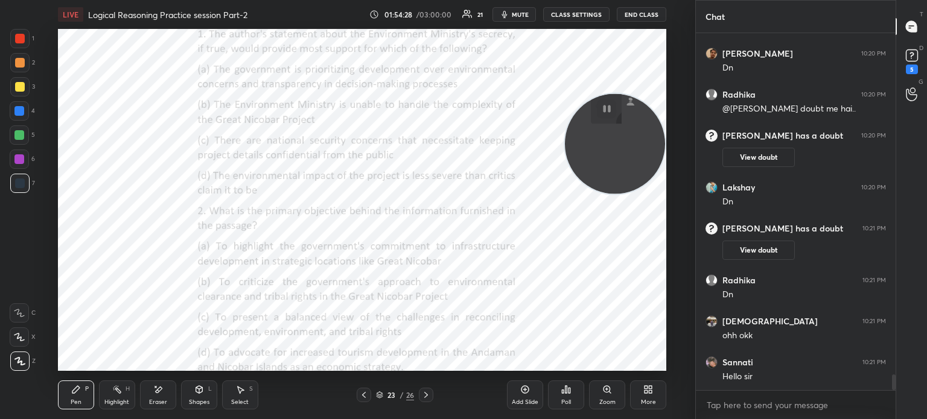
scroll to position [7709, 0]
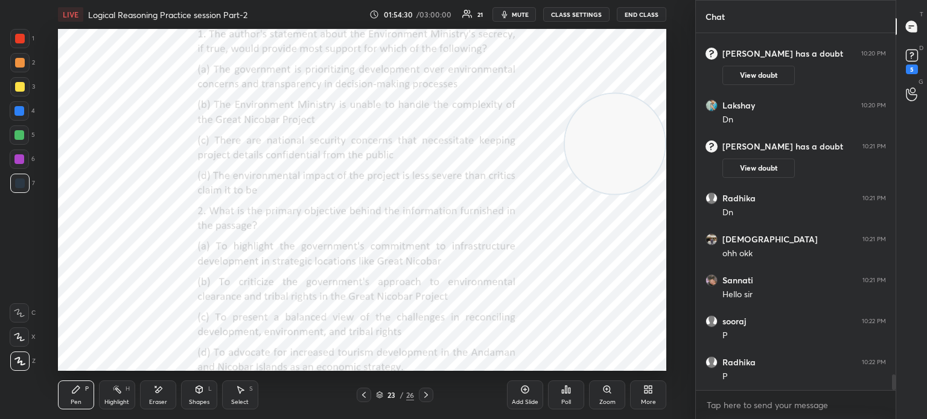
click at [565, 393] on icon at bounding box center [566, 390] width 10 height 10
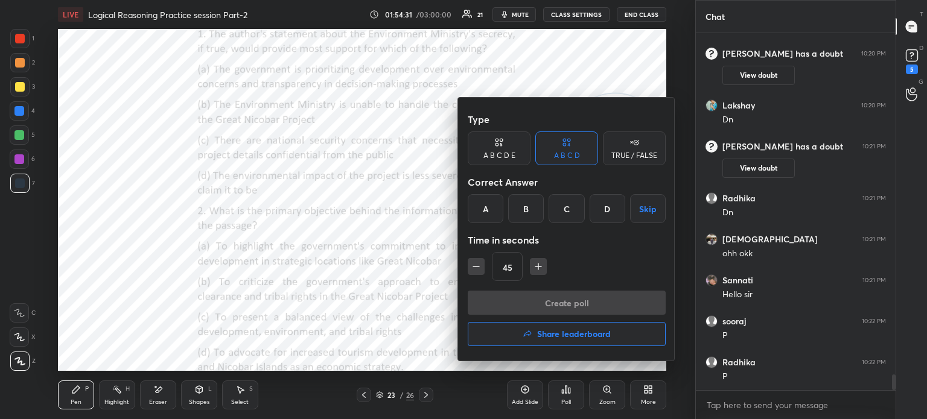
click at [483, 205] on div "A" at bounding box center [486, 208] width 36 height 29
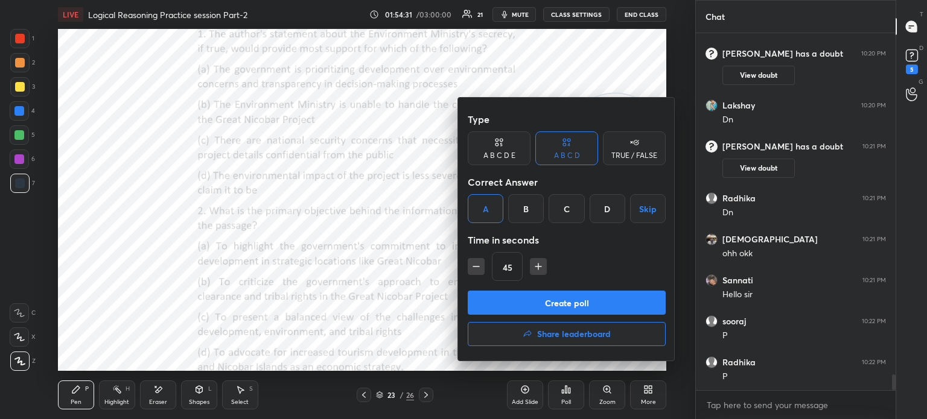
click at [494, 299] on button "Create poll" at bounding box center [567, 303] width 198 height 24
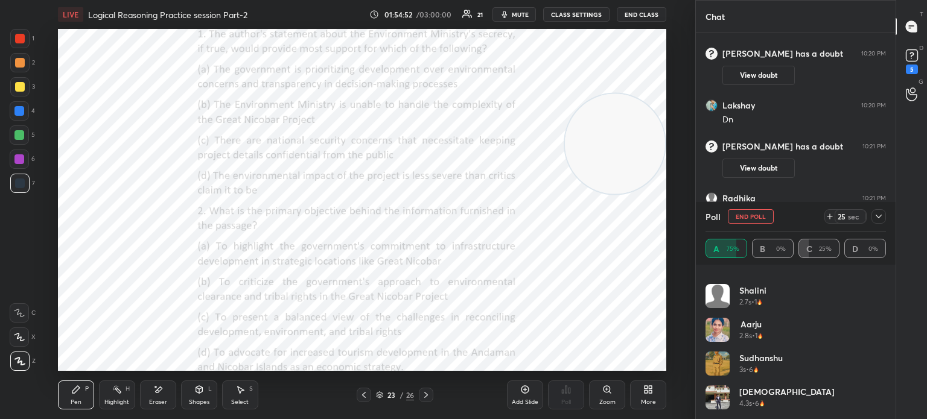
scroll to position [362, 0]
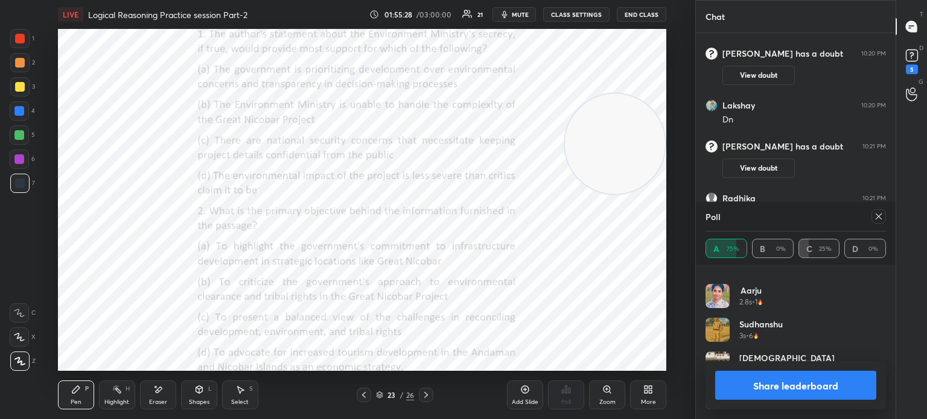
click at [726, 395] on button "Share leaderboard" at bounding box center [795, 385] width 161 height 29
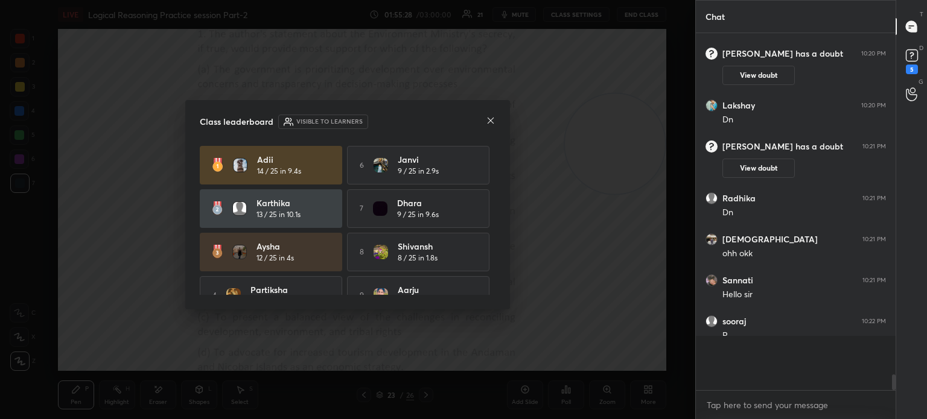
scroll to position [3, 4]
click at [490, 119] on icon at bounding box center [491, 121] width 10 height 10
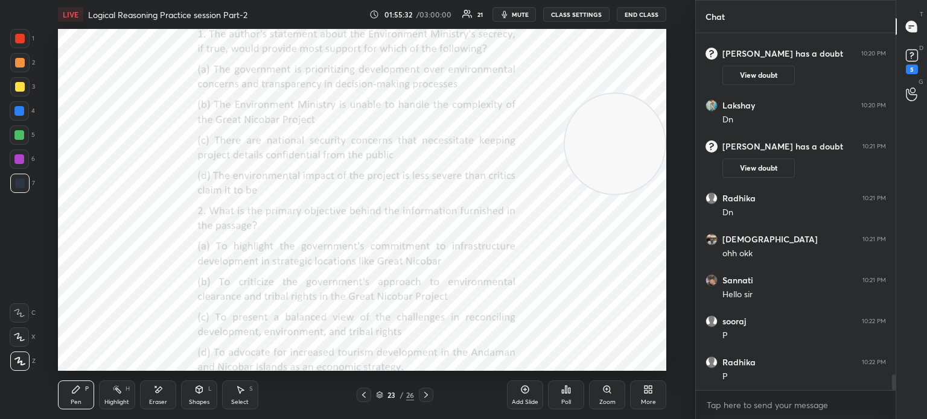
scroll to position [7750, 0]
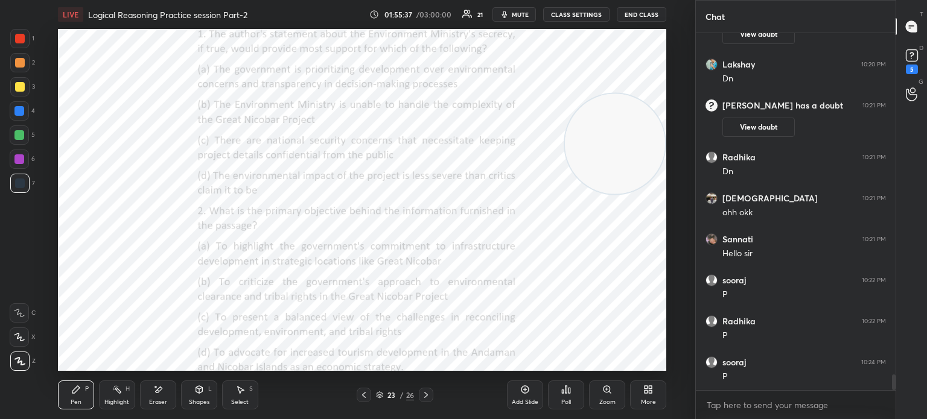
click at [565, 398] on div "Poll" at bounding box center [566, 395] width 36 height 29
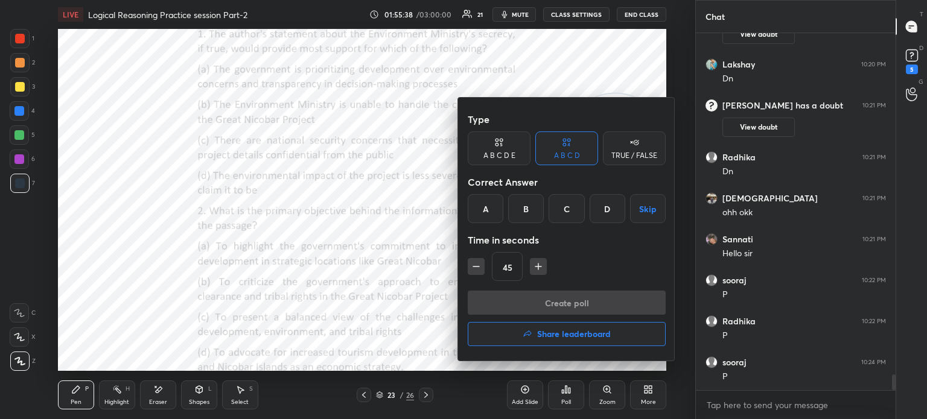
click at [561, 212] on div "C" at bounding box center [566, 208] width 36 height 29
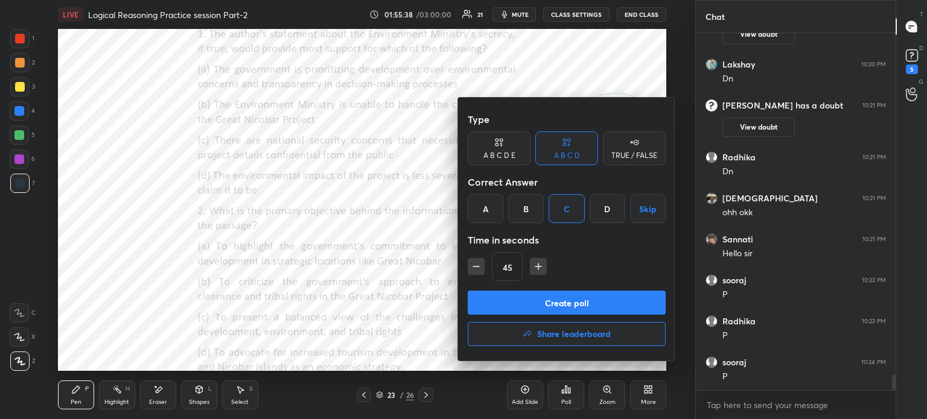
click at [521, 303] on button "Create poll" at bounding box center [567, 303] width 198 height 24
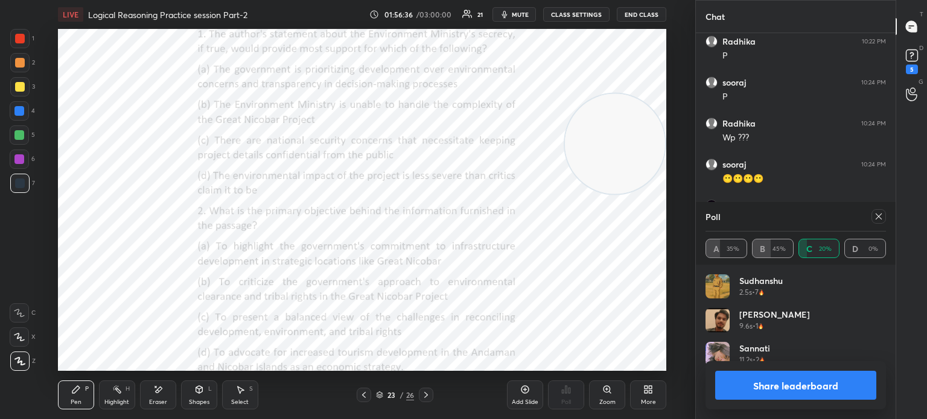
scroll to position [8071, 0]
click at [876, 221] on div at bounding box center [878, 216] width 14 height 14
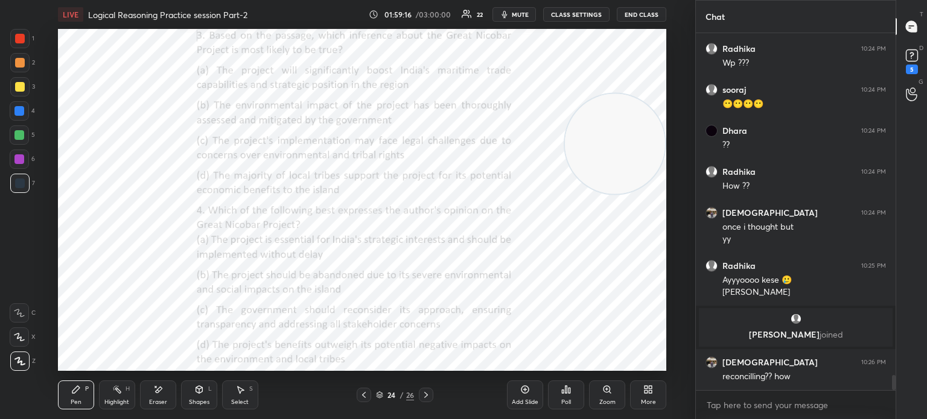
scroll to position [7979, 0]
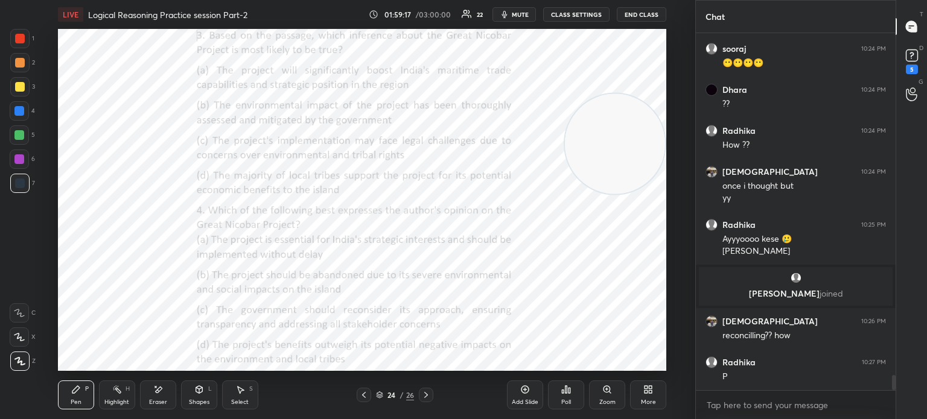
click at [567, 399] on div "Poll" at bounding box center [566, 402] width 10 height 6
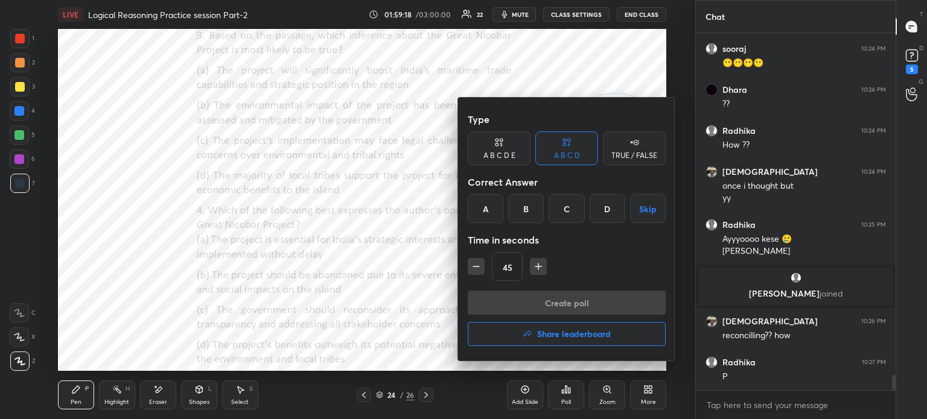
click at [562, 207] on div "C" at bounding box center [566, 208] width 36 height 29
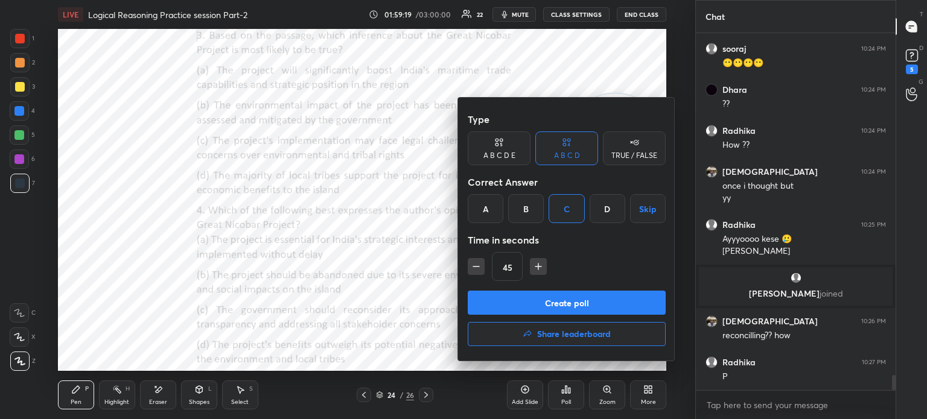
click at [527, 299] on button "Create poll" at bounding box center [567, 303] width 198 height 24
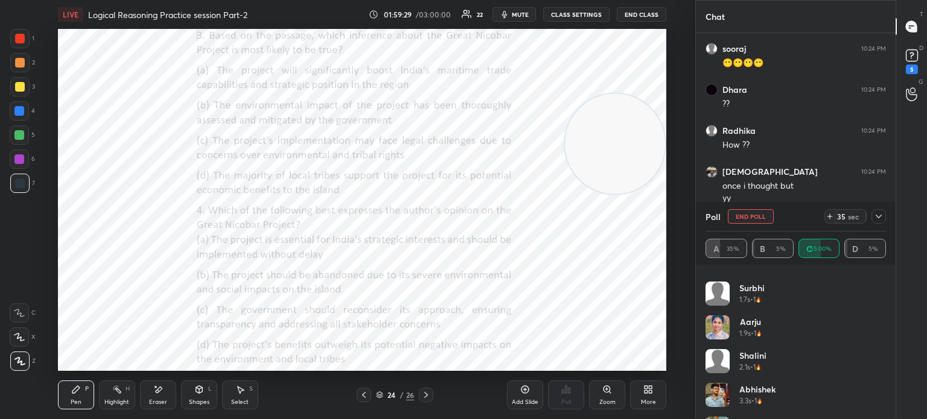
scroll to position [227, 0]
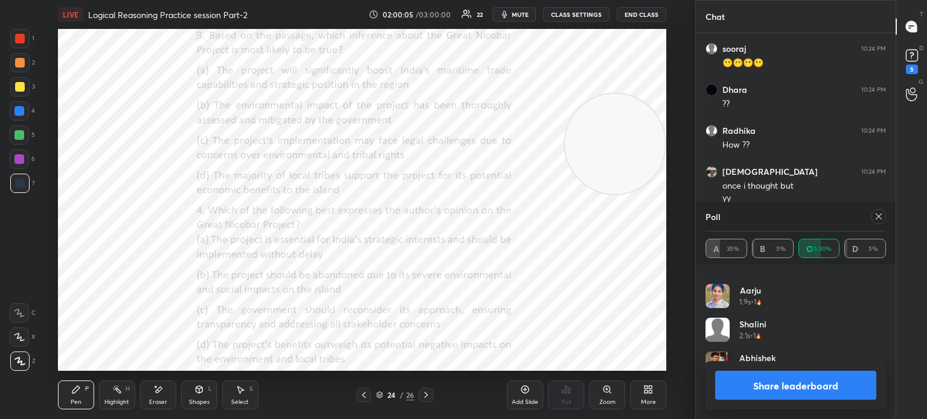
click at [741, 384] on button "Share leaderboard" at bounding box center [795, 385] width 161 height 29
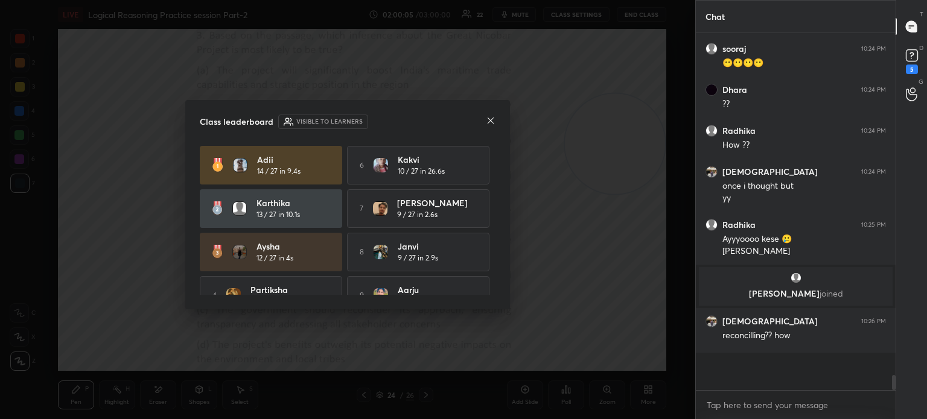
scroll to position [334, 196]
click at [488, 119] on icon at bounding box center [491, 121] width 10 height 10
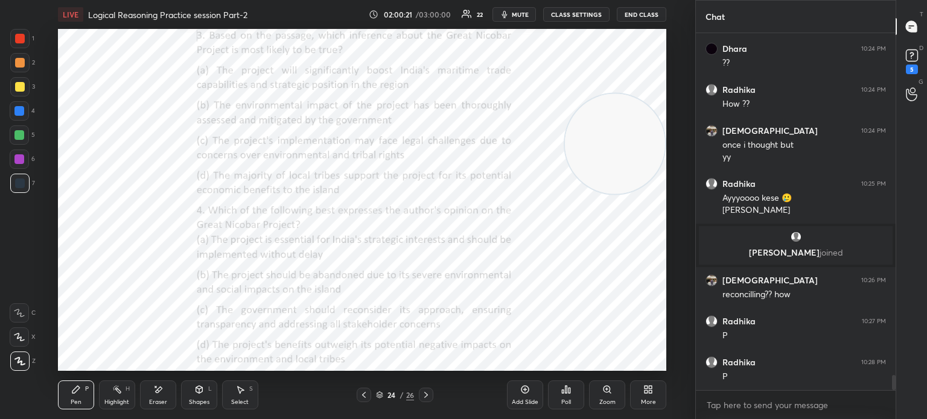
click at [561, 395] on icon at bounding box center [566, 390] width 10 height 10
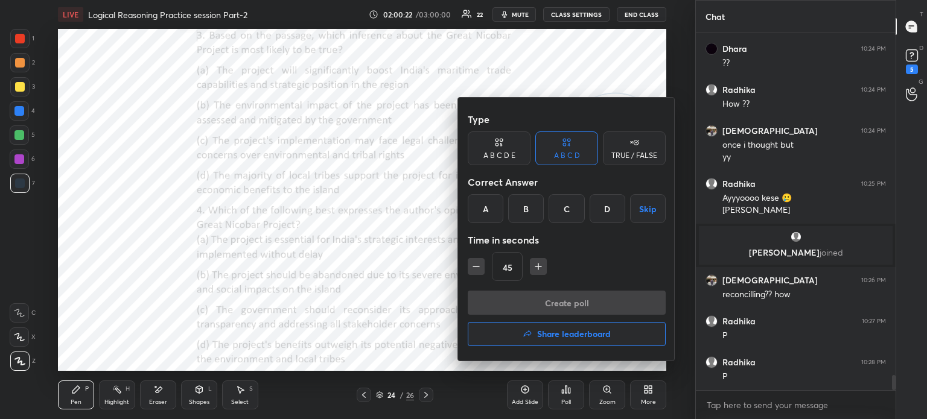
click at [562, 205] on div "C" at bounding box center [566, 208] width 36 height 29
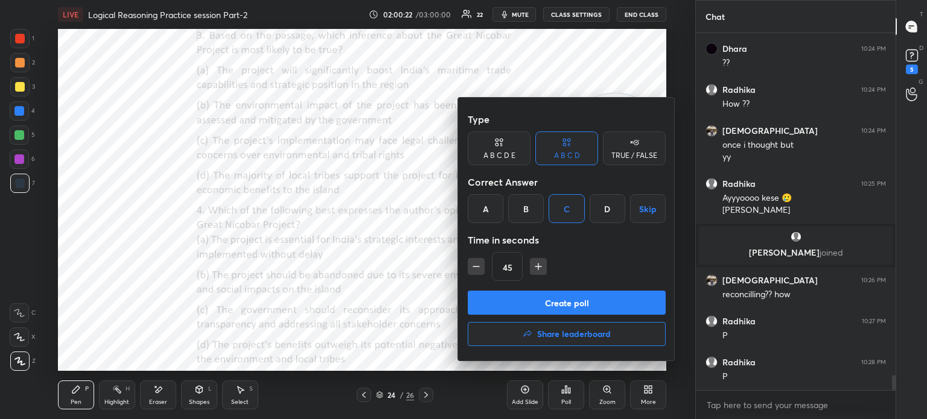
click at [514, 299] on button "Create poll" at bounding box center [567, 303] width 198 height 24
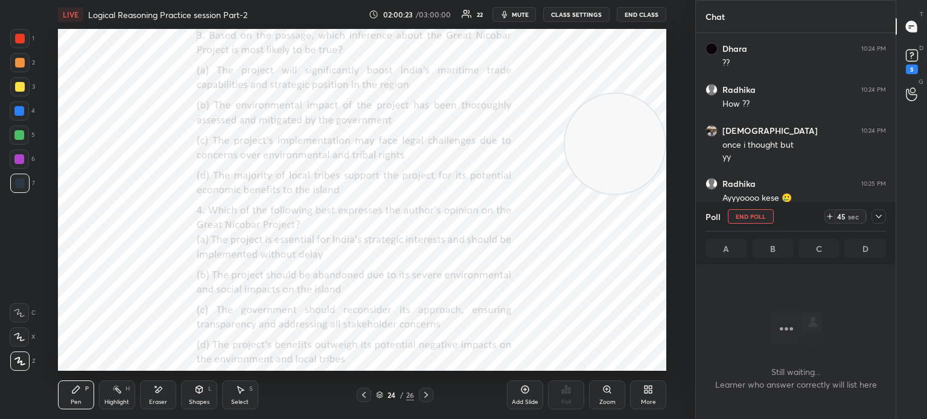
scroll to position [320, 196]
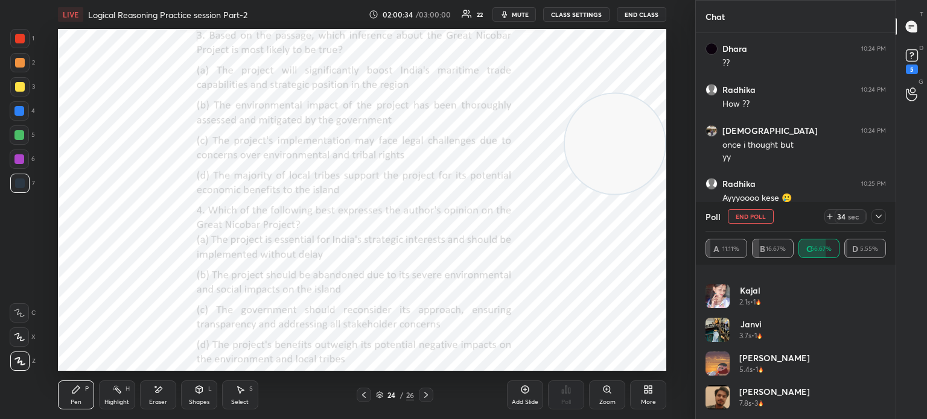
click at [878, 215] on icon at bounding box center [879, 217] width 10 height 10
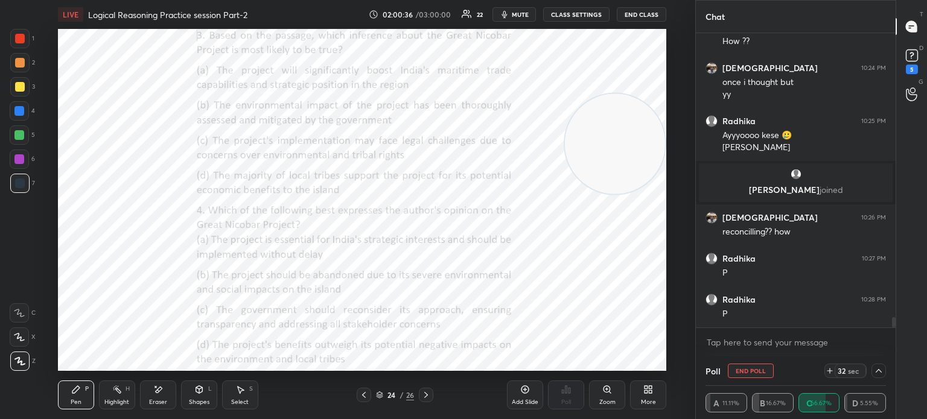
click at [880, 373] on icon at bounding box center [879, 371] width 10 height 10
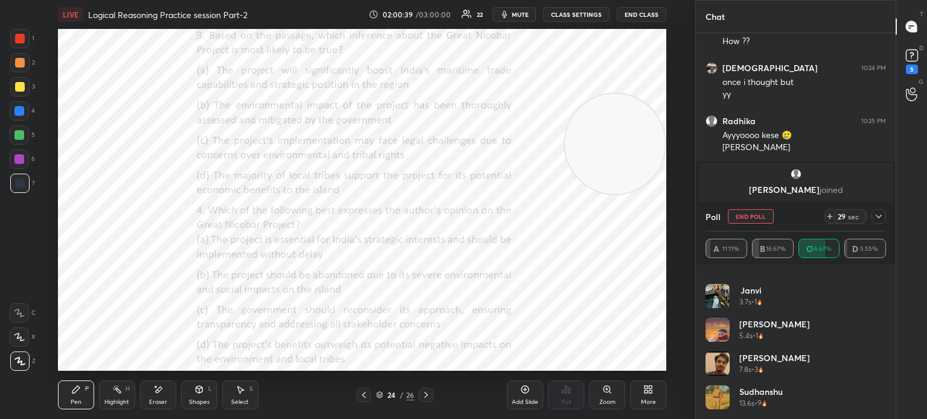
click at [877, 220] on icon at bounding box center [879, 217] width 10 height 10
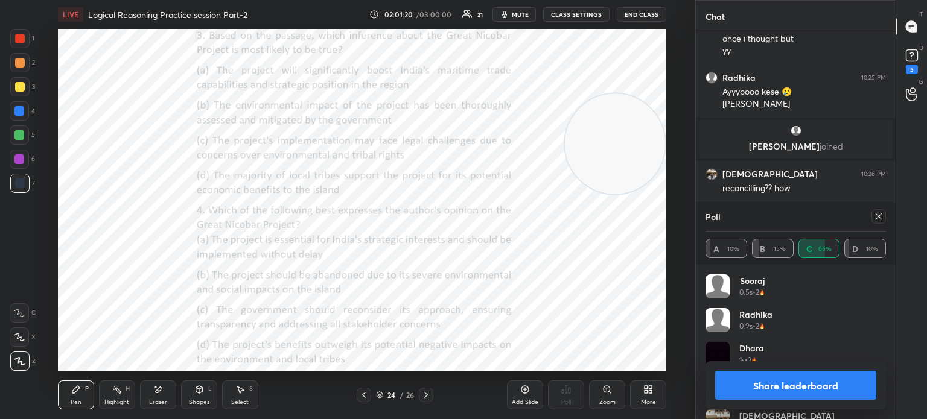
click at [757, 390] on button "Share leaderboard" at bounding box center [795, 385] width 161 height 29
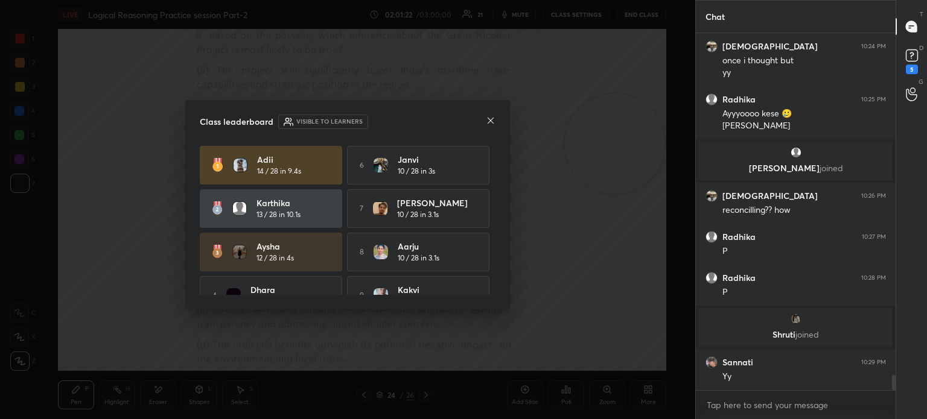
click at [486, 121] on icon at bounding box center [491, 121] width 10 height 10
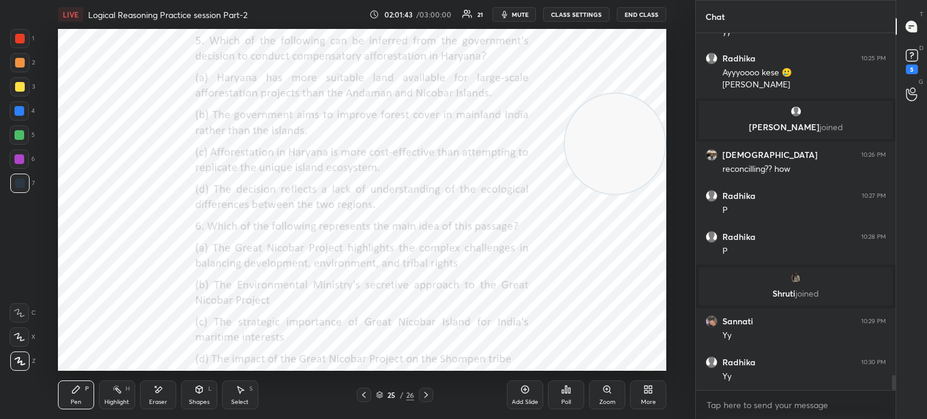
click at [568, 397] on div "Poll" at bounding box center [566, 395] width 36 height 29
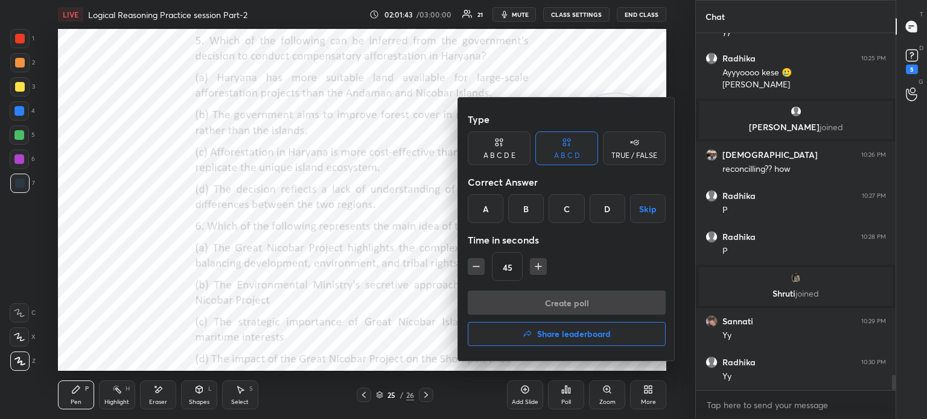
click at [602, 209] on div "D" at bounding box center [607, 208] width 36 height 29
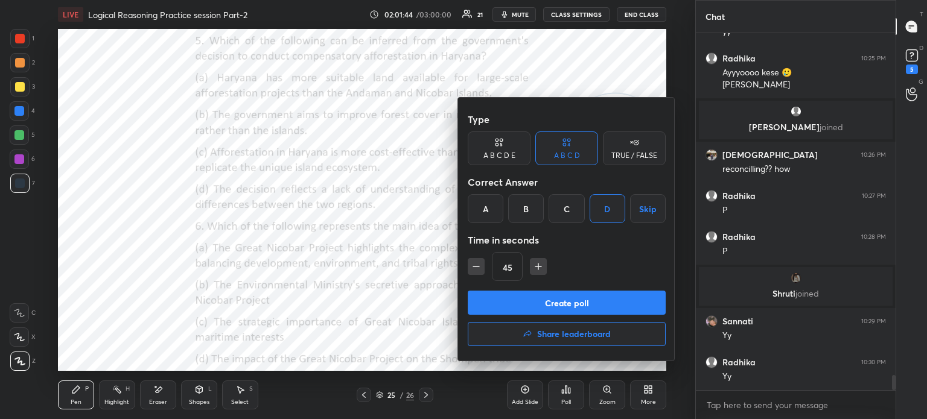
click at [560, 299] on button "Create poll" at bounding box center [567, 303] width 198 height 24
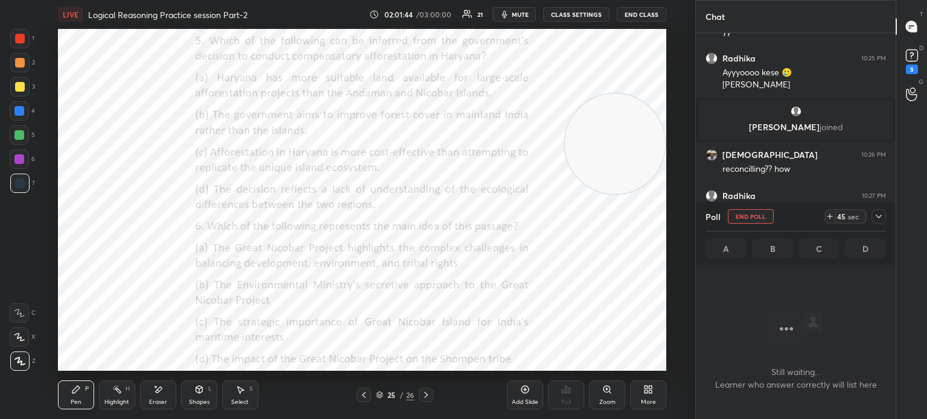
scroll to position [343, 196]
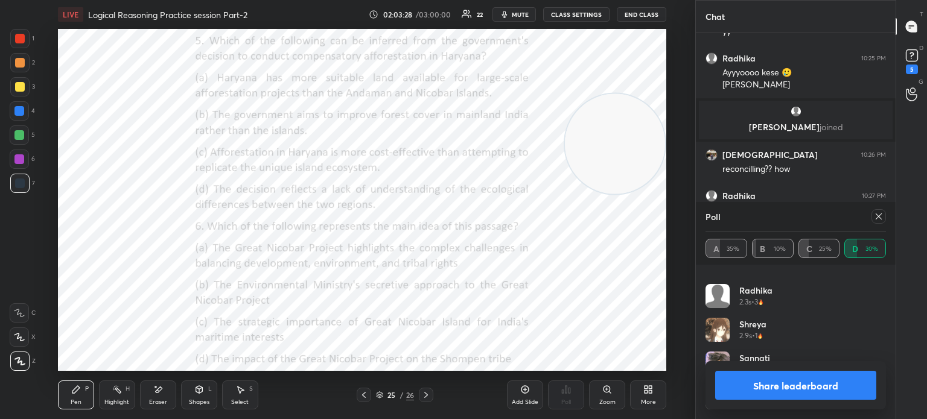
click at [735, 381] on button "Share leaderboard" at bounding box center [795, 385] width 161 height 29
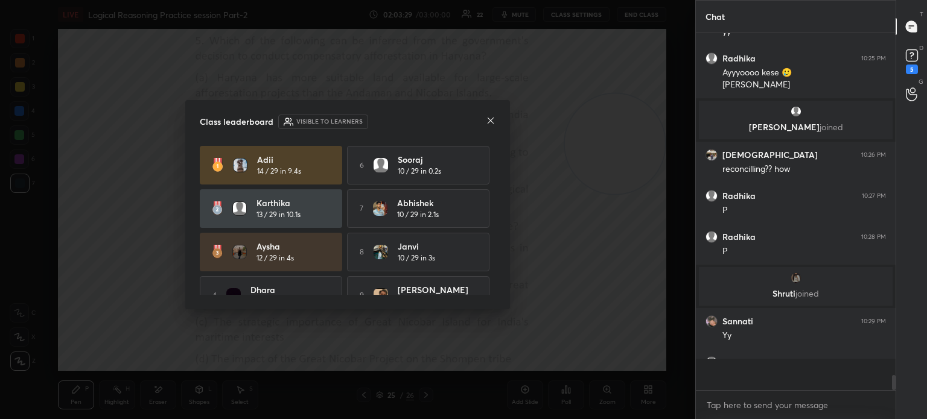
scroll to position [352, 196]
click at [488, 120] on icon at bounding box center [491, 121] width 10 height 10
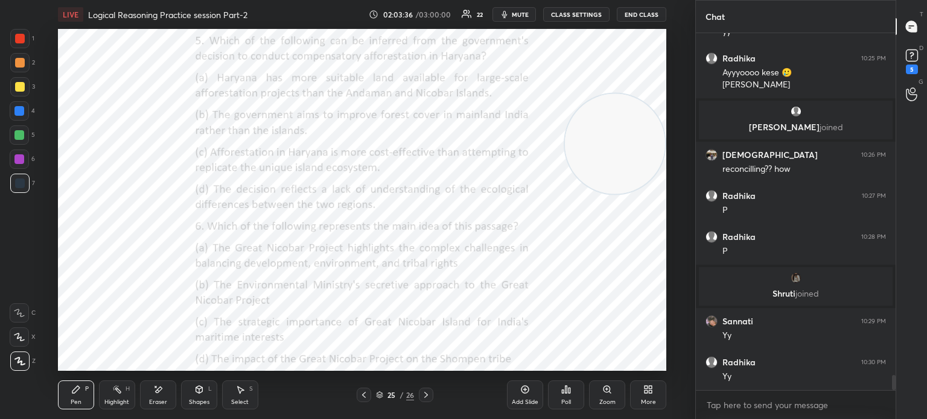
scroll to position [8086, 0]
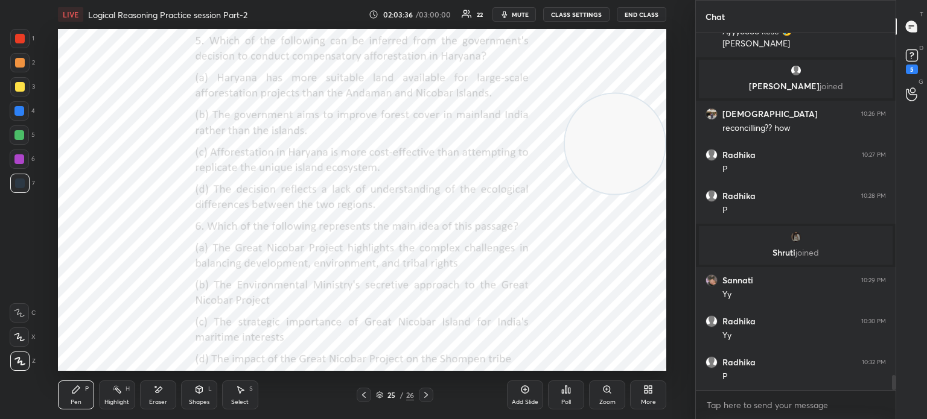
click at [568, 398] on div "Poll" at bounding box center [566, 395] width 36 height 29
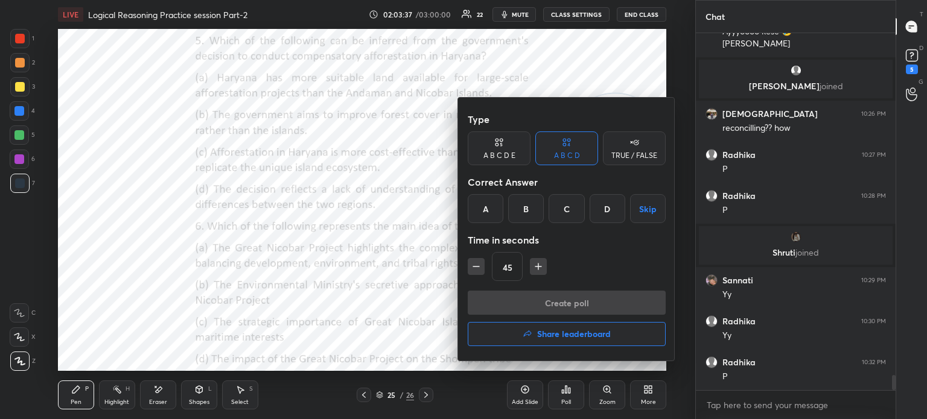
click at [484, 206] on div "A" at bounding box center [486, 208] width 36 height 29
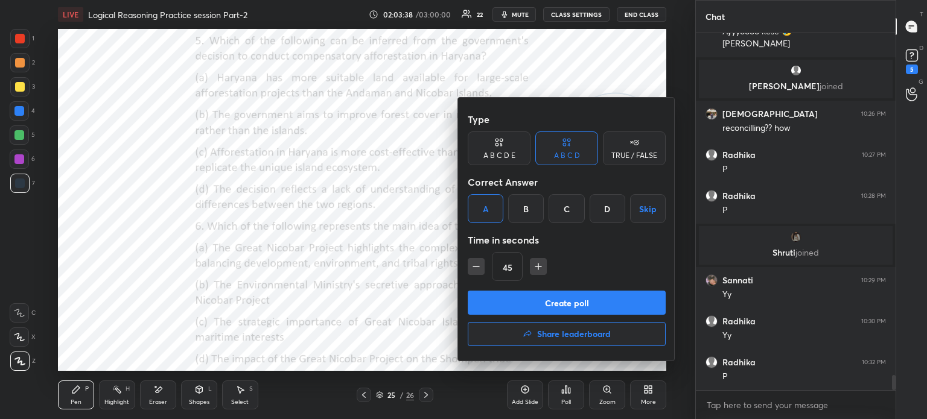
click at [515, 305] on button "Create poll" at bounding box center [567, 303] width 198 height 24
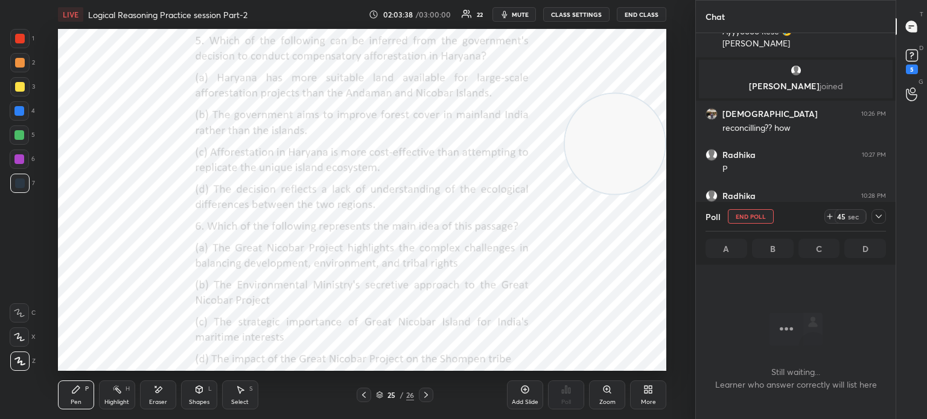
scroll to position [324, 196]
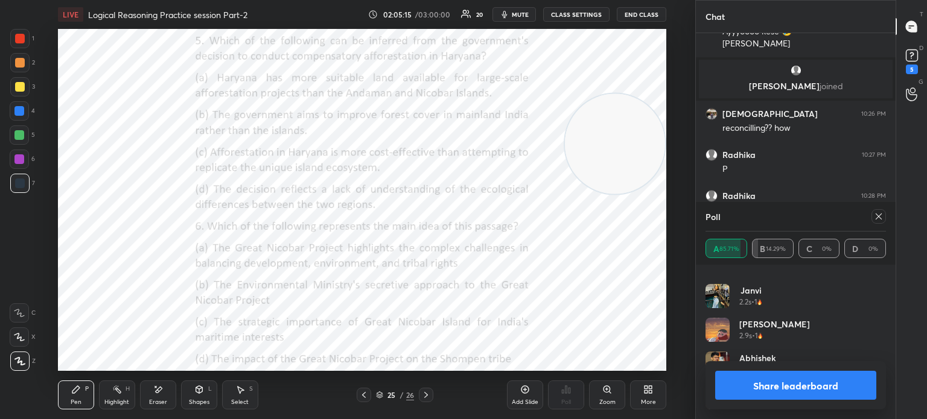
click at [881, 221] on icon at bounding box center [879, 217] width 10 height 10
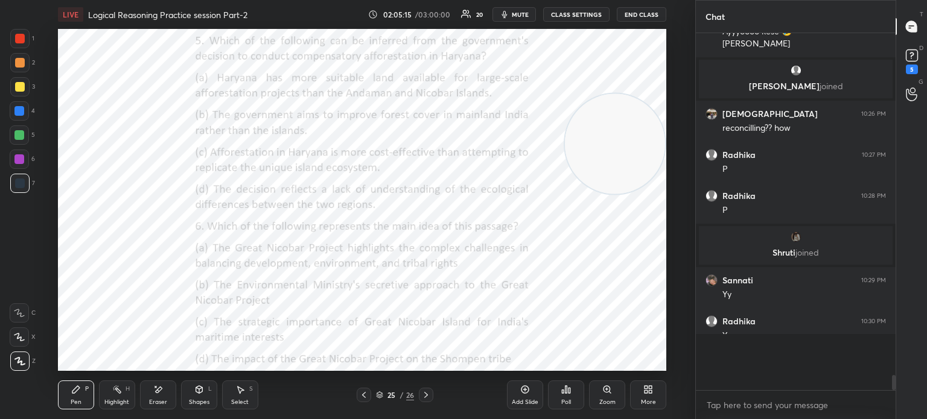
scroll to position [360, 196]
click at [642, 392] on div "More" at bounding box center [648, 395] width 36 height 29
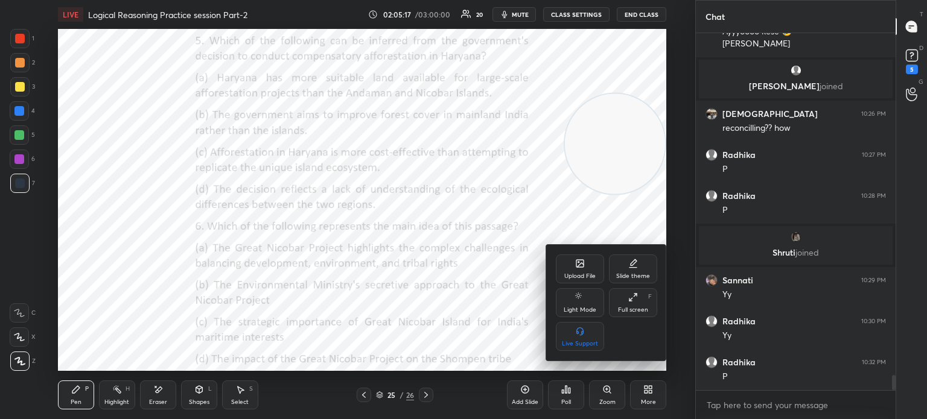
click at [560, 264] on div "Upload File" at bounding box center [580, 269] width 48 height 29
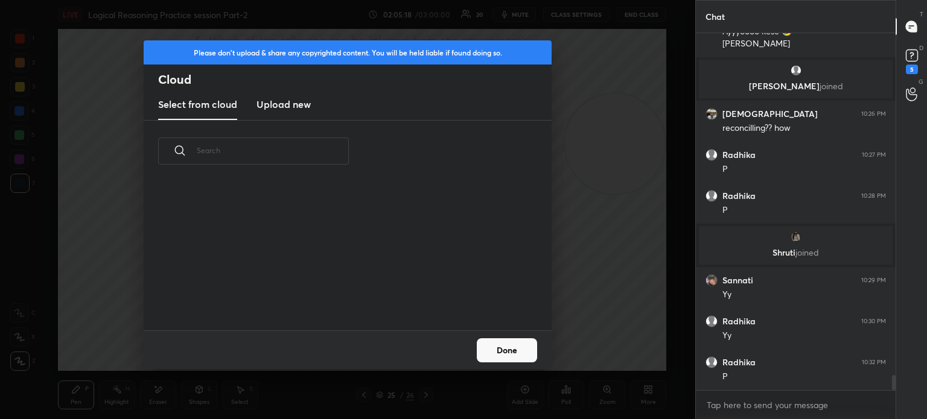
scroll to position [148, 387]
click at [283, 115] on new "Upload new" at bounding box center [283, 105] width 54 height 30
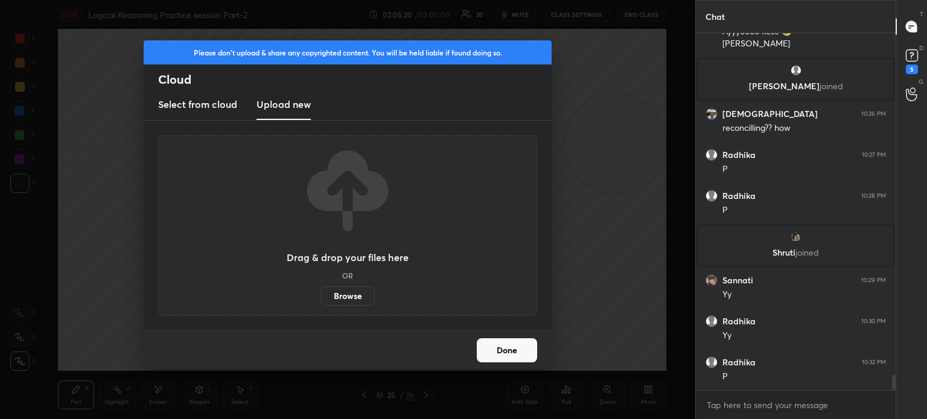
click at [345, 297] on label "Browse" at bounding box center [348, 296] width 54 height 19
click at [321, 297] on input "Browse" at bounding box center [321, 296] width 0 height 19
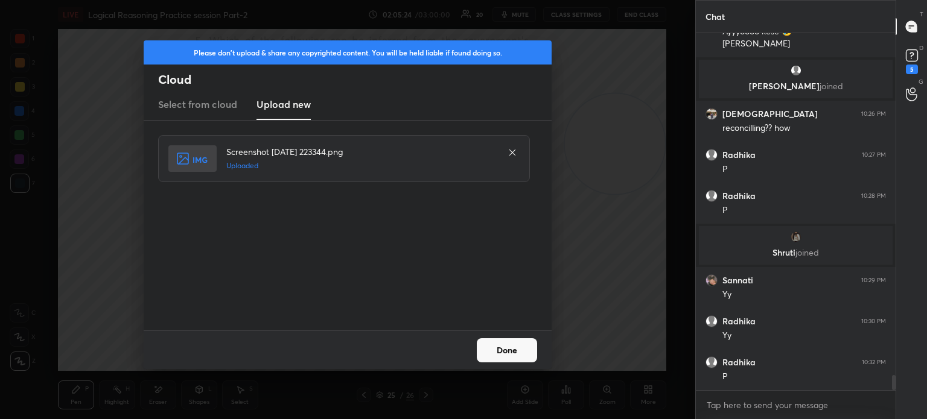
click at [514, 352] on button "Done" at bounding box center [507, 350] width 60 height 24
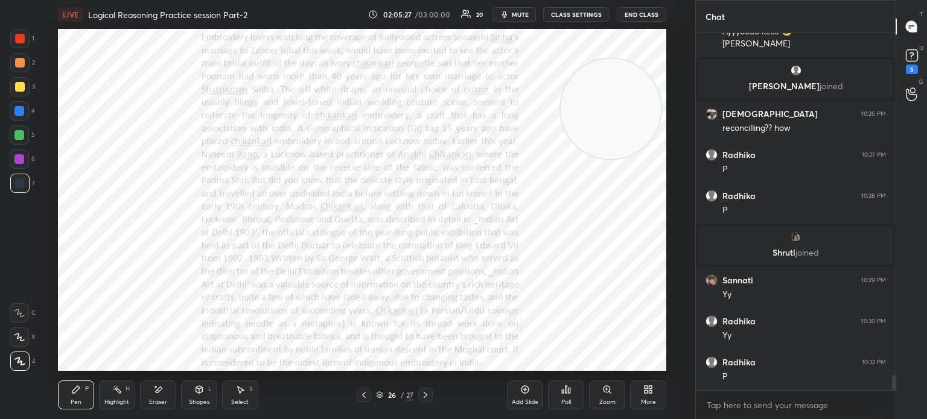
drag, startPoint x: 593, startPoint y: 143, endPoint x: 588, endPoint y: 106, distance: 37.8
click at [588, 106] on video at bounding box center [611, 109] width 100 height 100
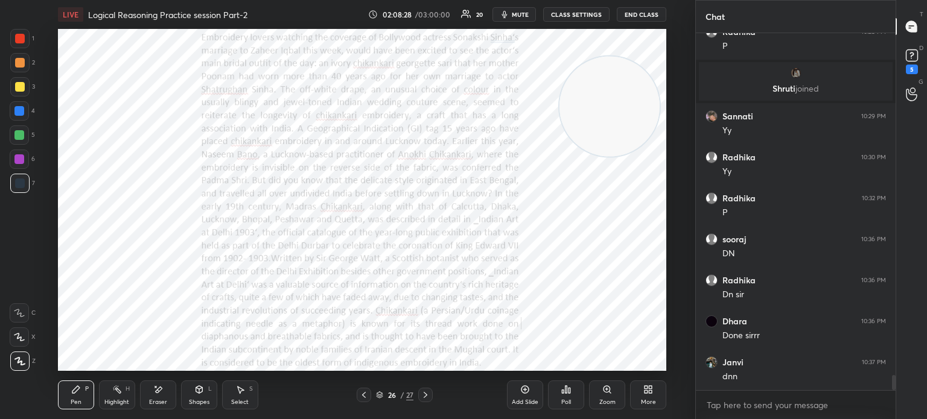
scroll to position [8292, 0]
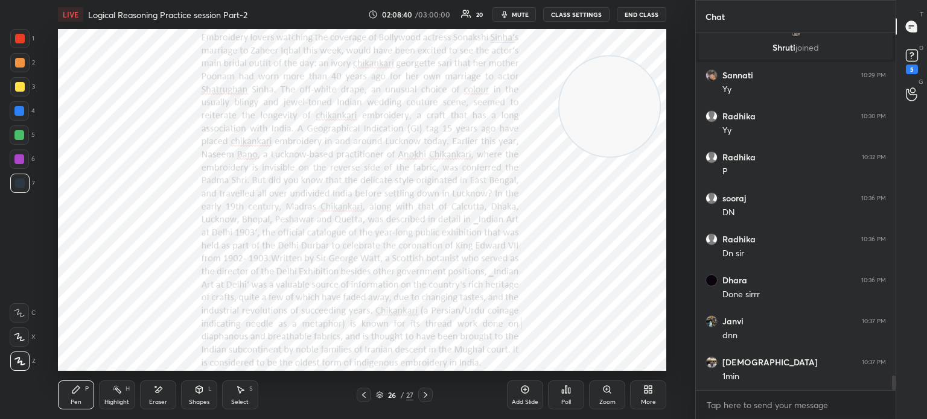
click at [524, 15] on span "mute" at bounding box center [520, 14] width 17 height 8
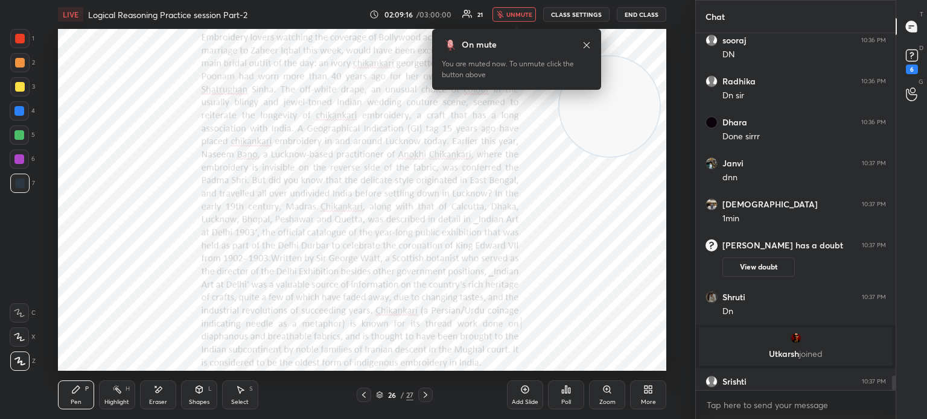
scroll to position [8371, 0]
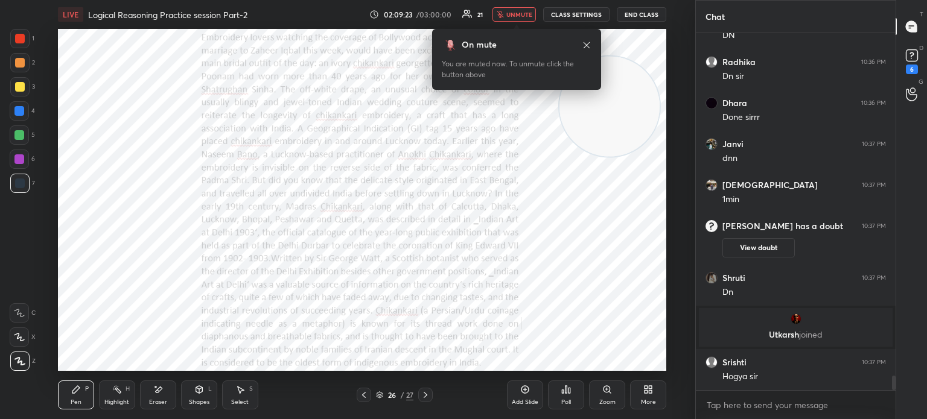
click at [512, 13] on span "unmute" at bounding box center [519, 14] width 26 height 8
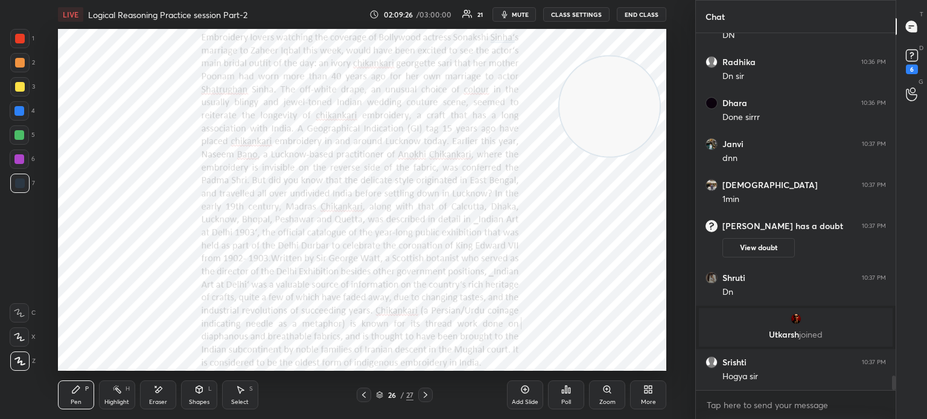
click at [642, 391] on div "More" at bounding box center [648, 395] width 36 height 29
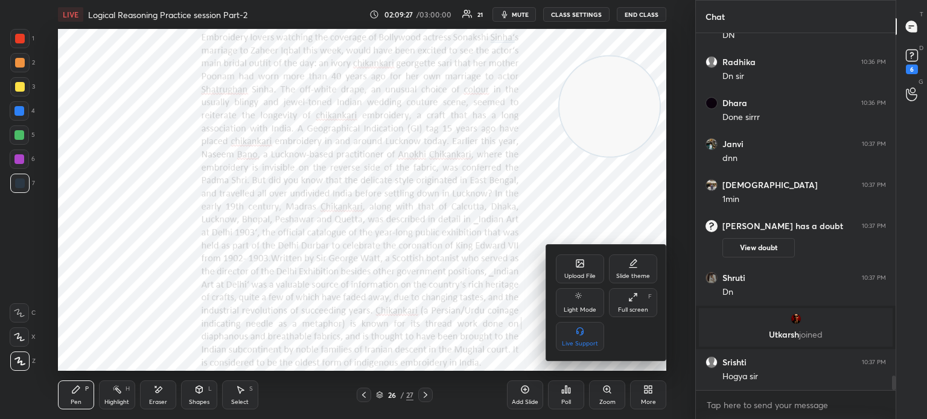
click at [564, 273] on div "Upload File" at bounding box center [579, 276] width 31 height 6
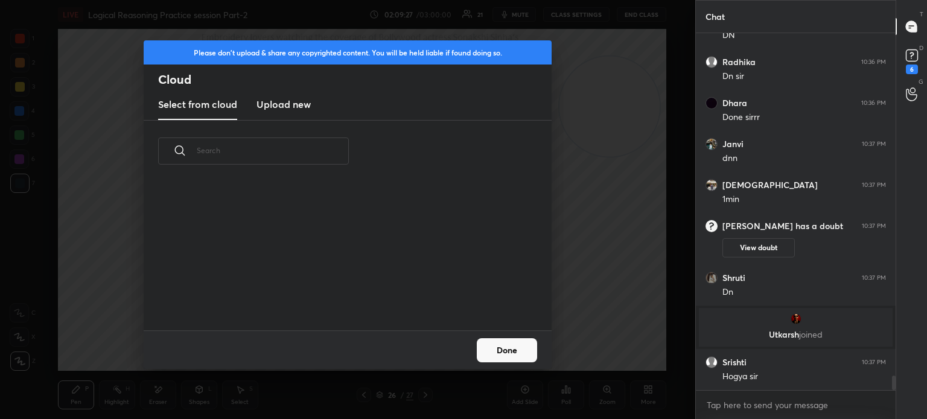
scroll to position [148, 387]
click at [285, 101] on h3 "Upload new" at bounding box center [283, 104] width 54 height 14
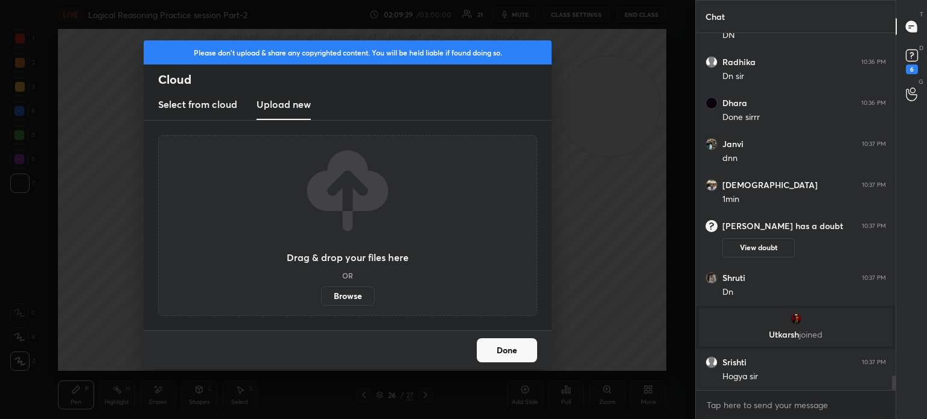
click at [349, 291] on label "Browse" at bounding box center [348, 296] width 54 height 19
click at [321, 291] on input "Browse" at bounding box center [321, 296] width 0 height 19
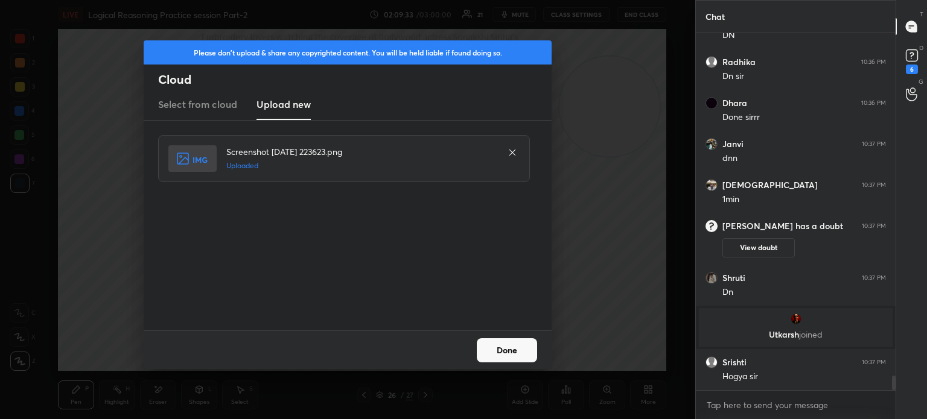
click at [495, 337] on div "Done" at bounding box center [348, 350] width 408 height 39
click at [499, 345] on button "Done" at bounding box center [507, 350] width 60 height 24
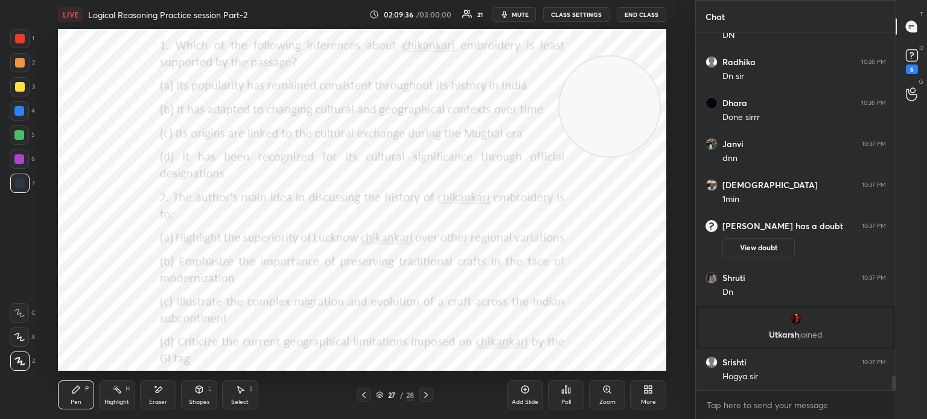
click at [648, 393] on icon at bounding box center [648, 390] width 10 height 10
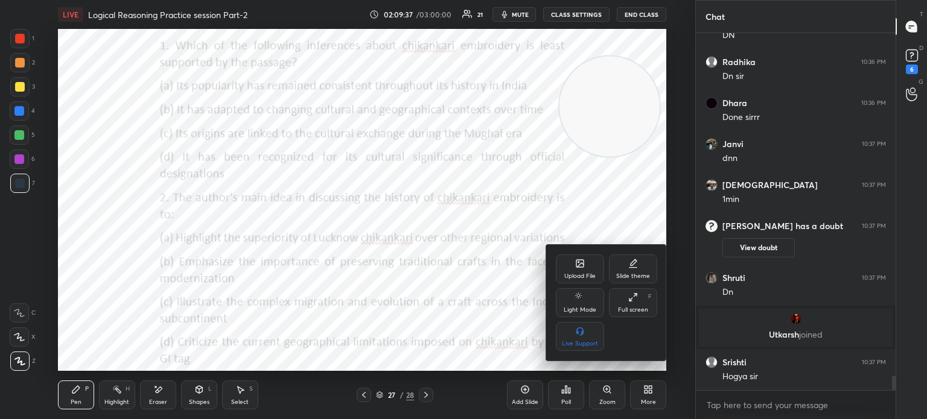
click at [575, 263] on icon at bounding box center [580, 264] width 10 height 10
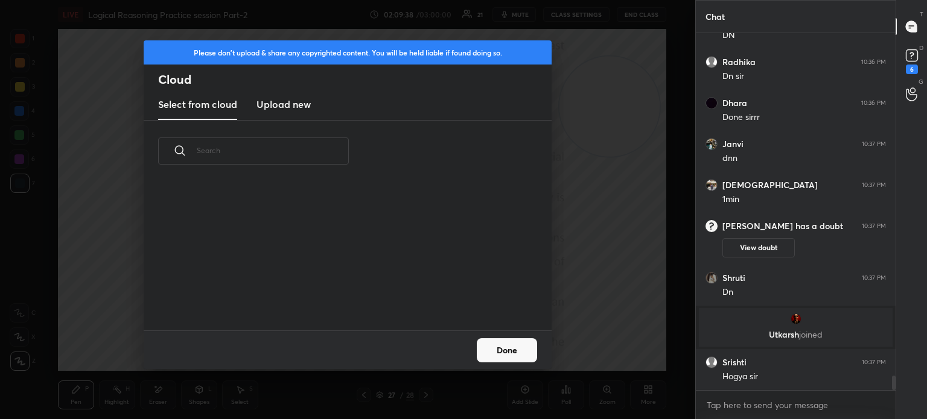
click at [302, 106] on h3 "Upload new" at bounding box center [283, 104] width 54 height 14
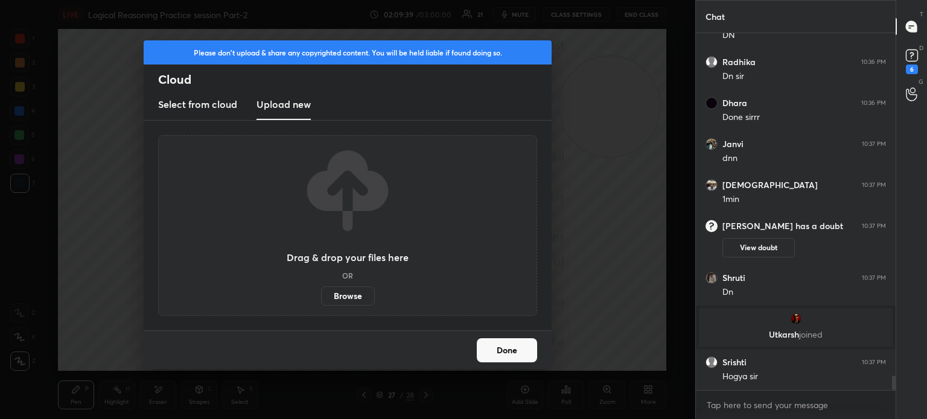
click at [344, 291] on label "Browse" at bounding box center [348, 296] width 54 height 19
click at [321, 291] on input "Browse" at bounding box center [321, 296] width 0 height 19
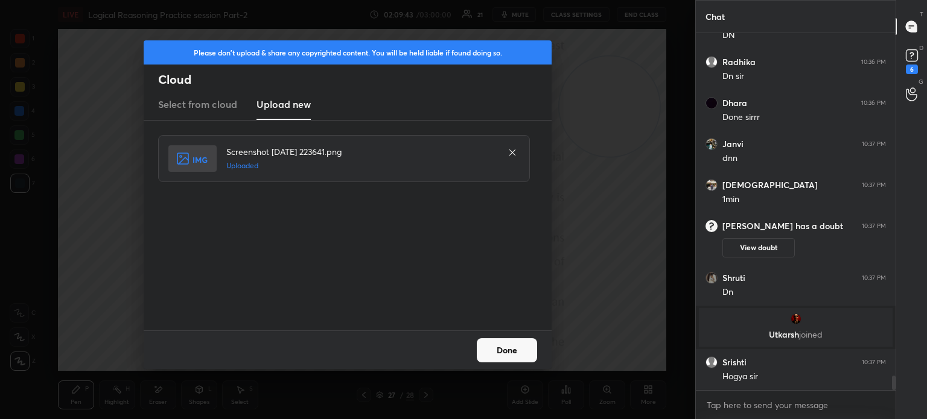
click at [500, 345] on button "Done" at bounding box center [507, 350] width 60 height 24
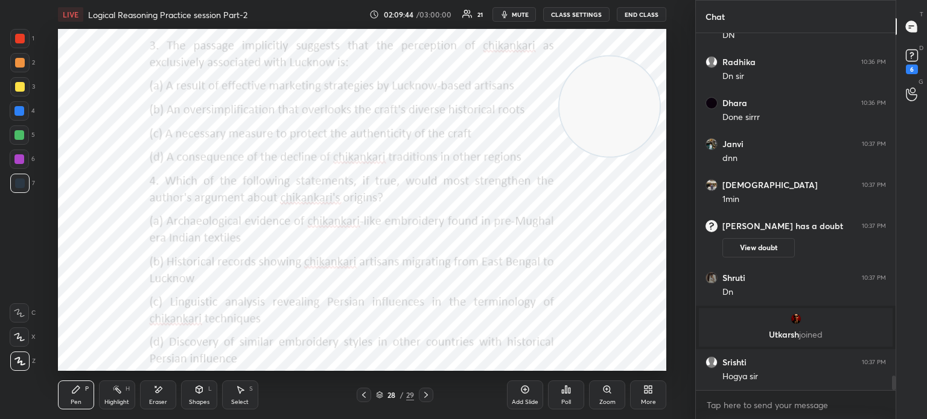
click at [644, 384] on div "More" at bounding box center [648, 395] width 36 height 29
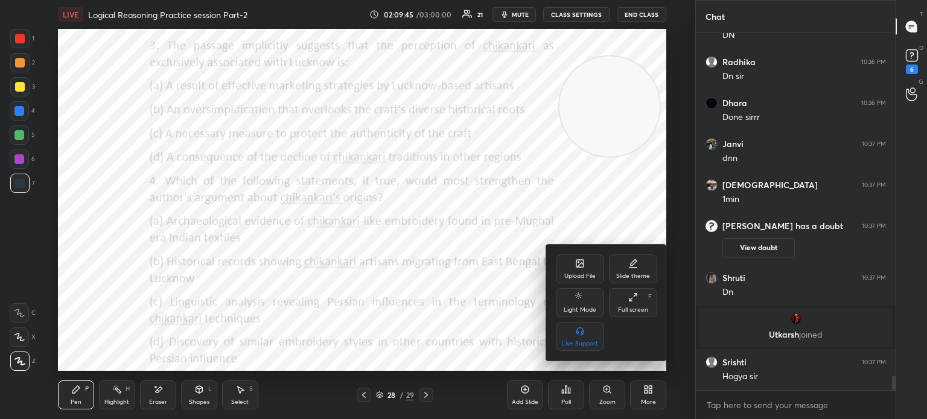
click at [562, 264] on div "Upload File" at bounding box center [580, 269] width 48 height 29
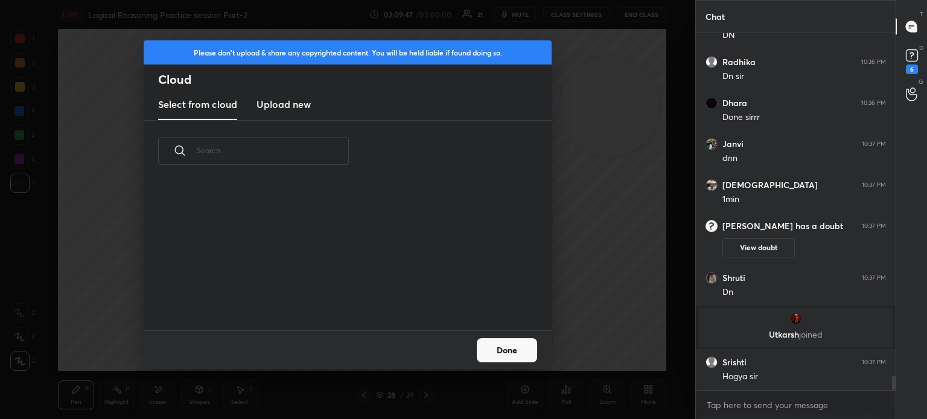
click at [287, 108] on h3 "Upload new" at bounding box center [283, 104] width 54 height 14
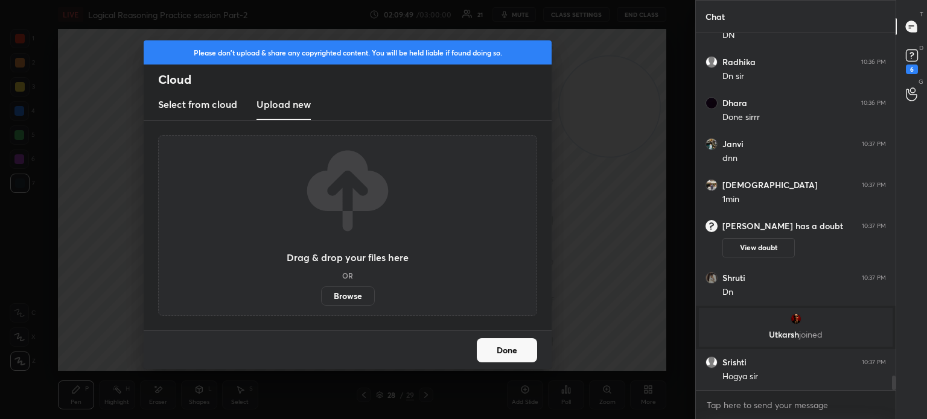
click at [349, 291] on label "Browse" at bounding box center [348, 296] width 54 height 19
click at [321, 291] on input "Browse" at bounding box center [321, 296] width 0 height 19
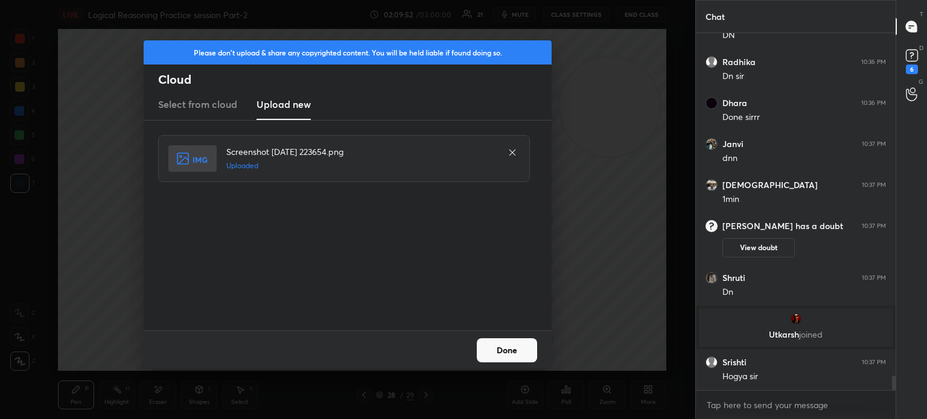
click at [517, 354] on button "Done" at bounding box center [507, 350] width 60 height 24
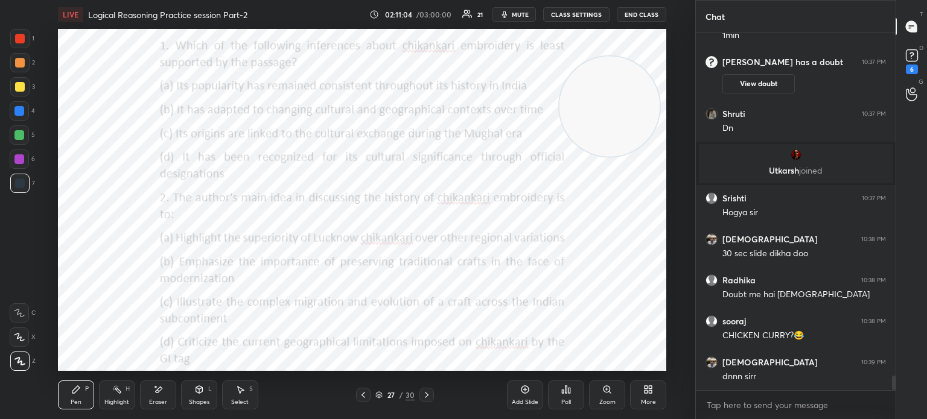
scroll to position [8576, 0]
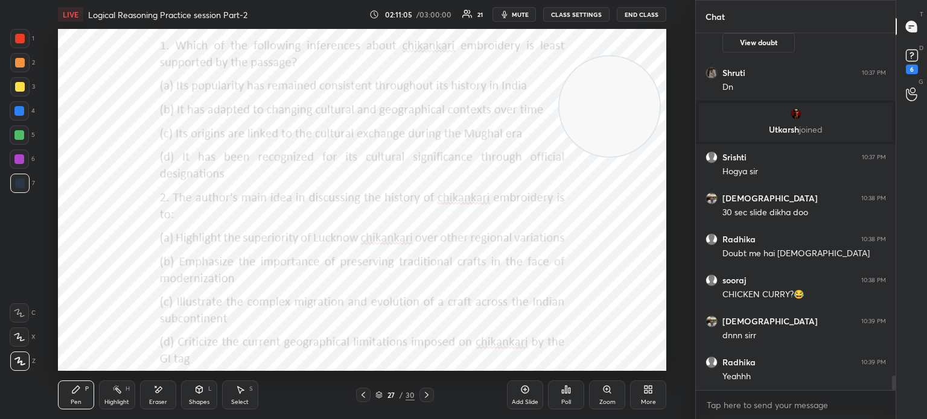
click at [562, 396] on div "Poll" at bounding box center [566, 395] width 36 height 29
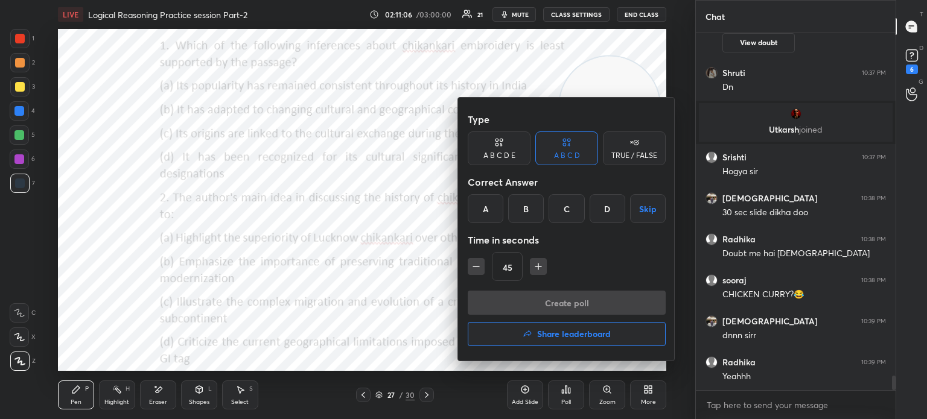
click at [478, 205] on div "A" at bounding box center [486, 208] width 36 height 29
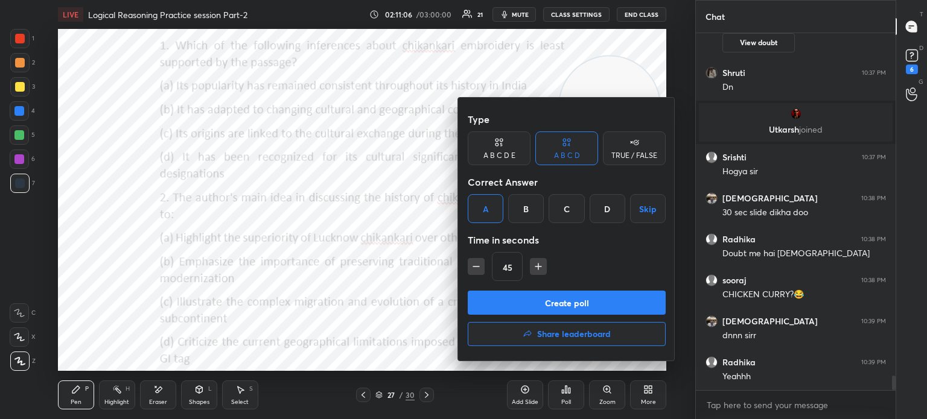
click at [504, 301] on button "Create poll" at bounding box center [567, 303] width 198 height 24
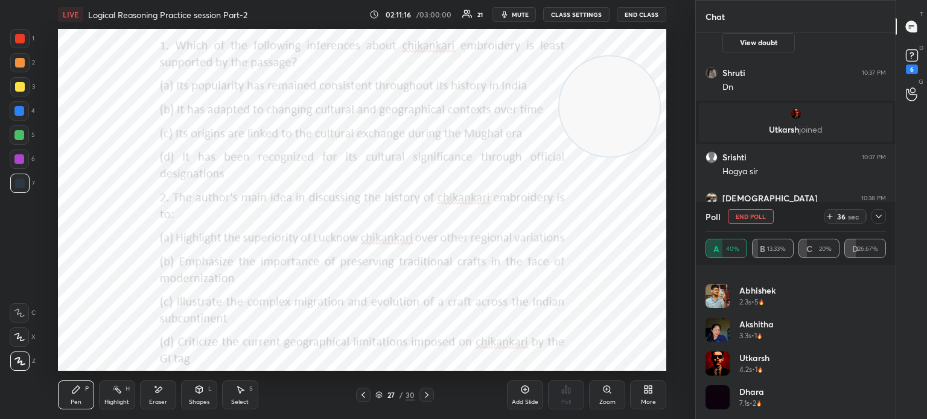
scroll to position [8680, 0]
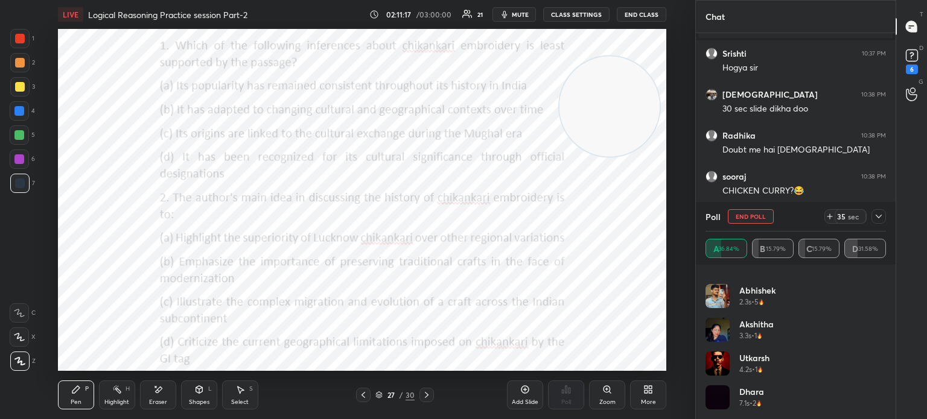
click at [876, 218] on icon at bounding box center [879, 217] width 10 height 10
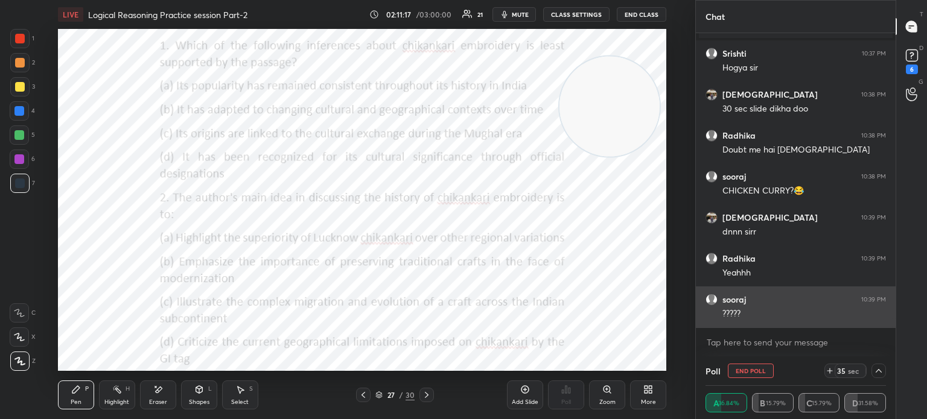
scroll to position [0, 0]
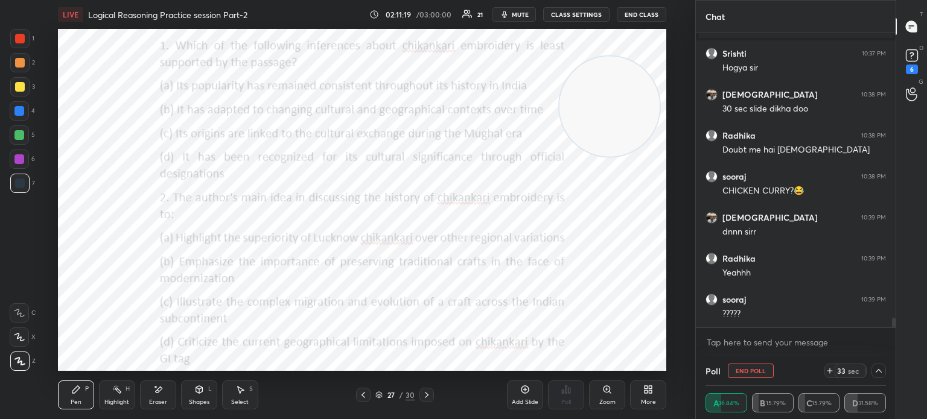
click at [881, 371] on icon at bounding box center [879, 371] width 10 height 10
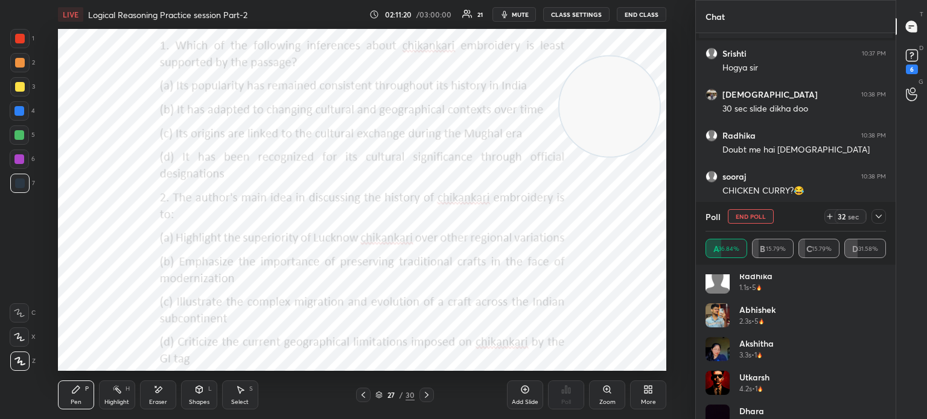
scroll to position [92, 0]
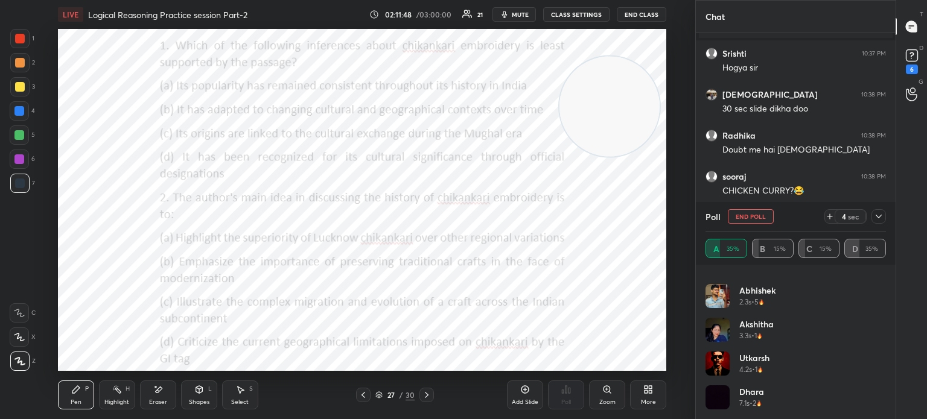
click at [879, 217] on icon at bounding box center [879, 217] width 10 height 10
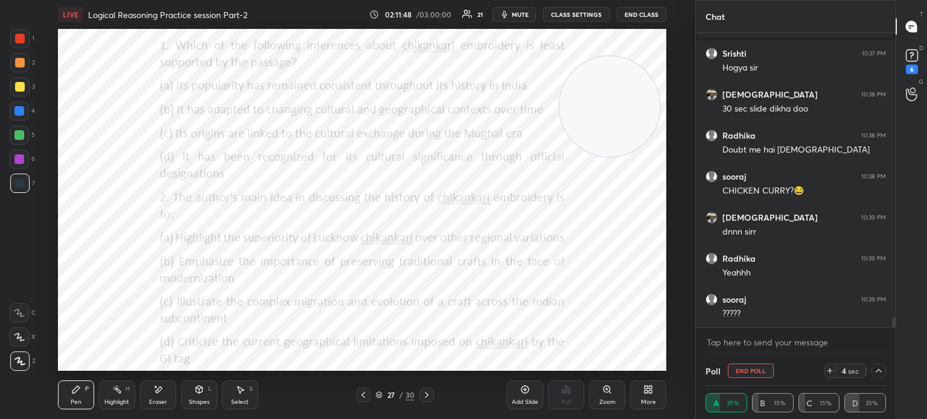
scroll to position [0, 4]
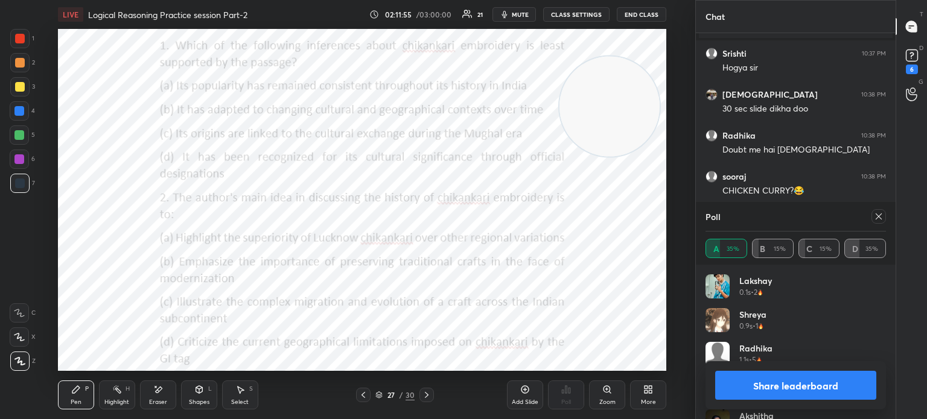
click at [873, 223] on div at bounding box center [878, 216] width 14 height 14
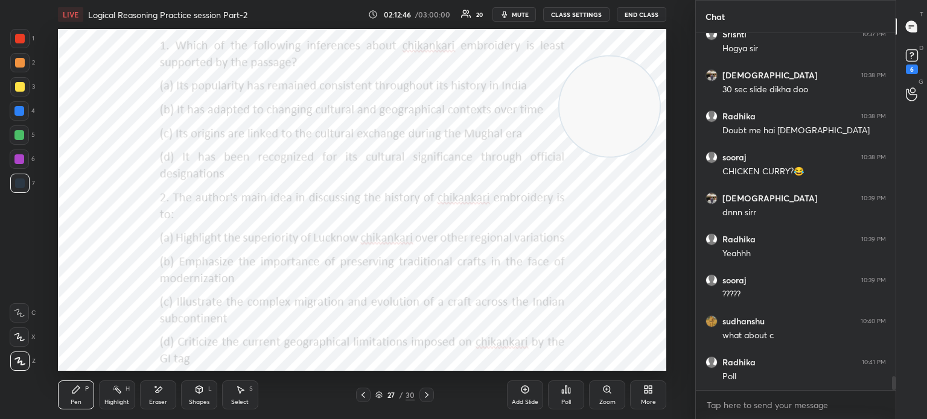
scroll to position [8740, 0]
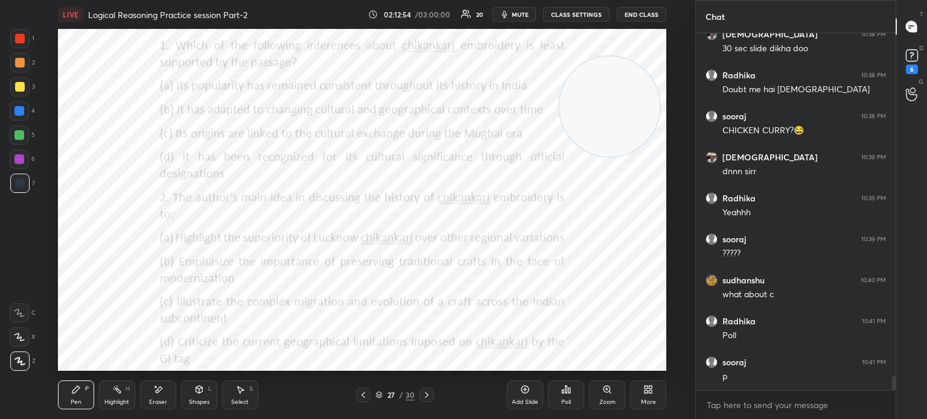
click at [558, 394] on div "Poll" at bounding box center [566, 395] width 36 height 29
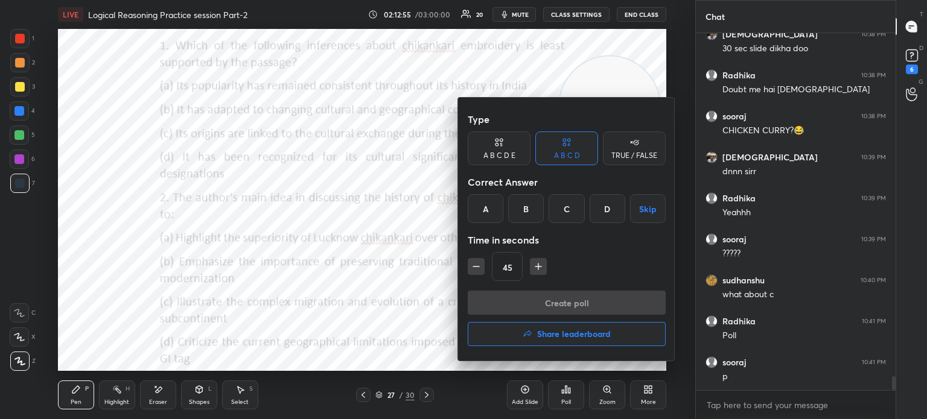
click at [560, 205] on div "C" at bounding box center [566, 208] width 36 height 29
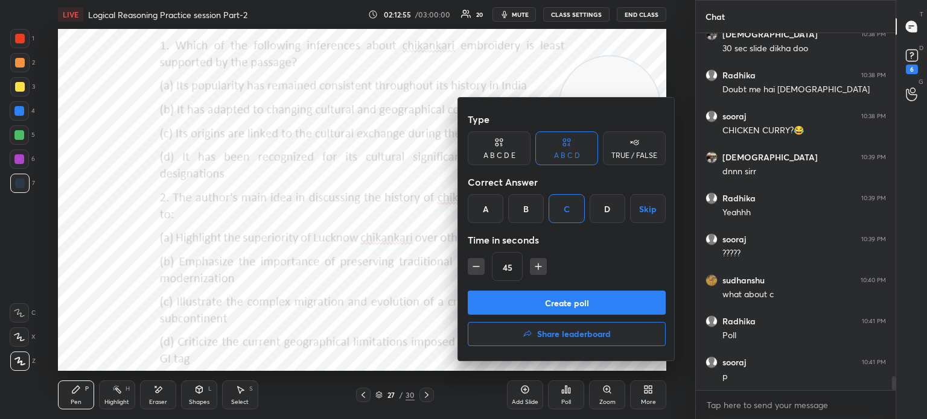
click at [519, 302] on button "Create poll" at bounding box center [567, 303] width 198 height 24
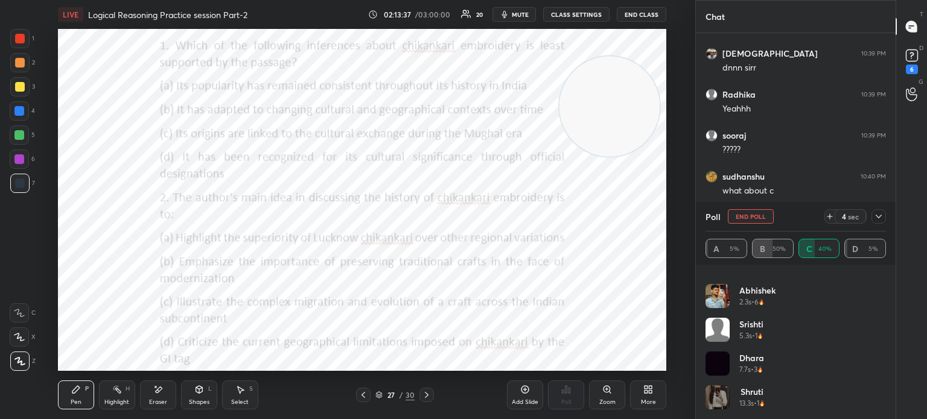
scroll to position [8885, 0]
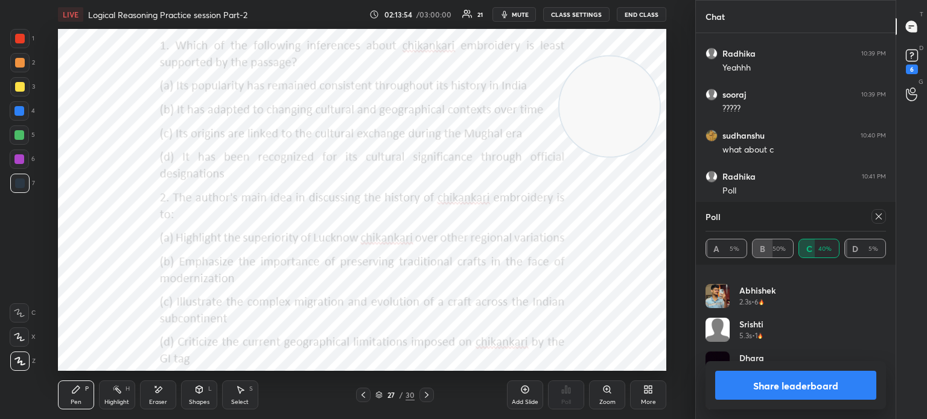
click at [748, 384] on button "Share leaderboard" at bounding box center [795, 385] width 161 height 29
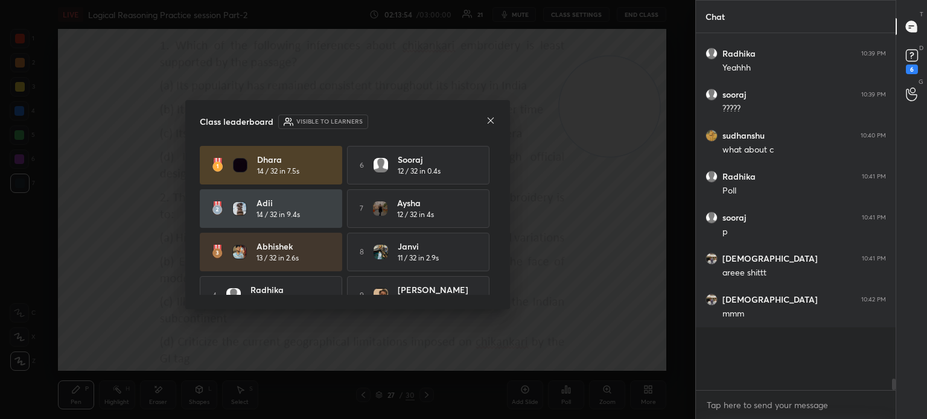
scroll to position [8839, 0]
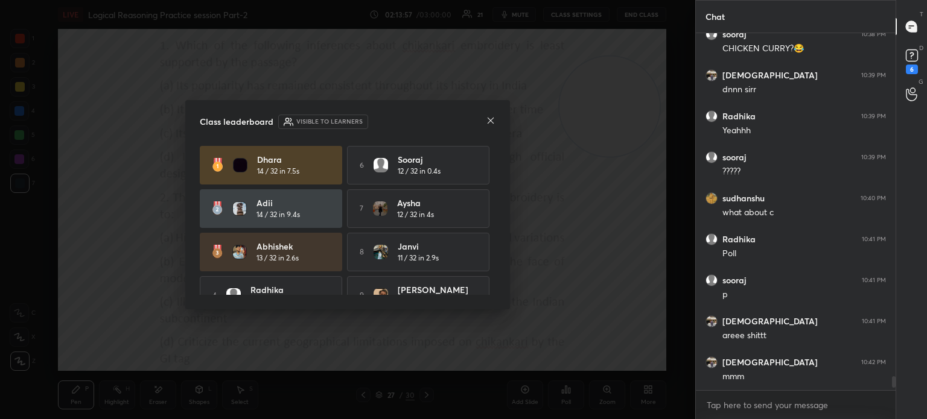
click at [488, 121] on icon at bounding box center [491, 121] width 10 height 10
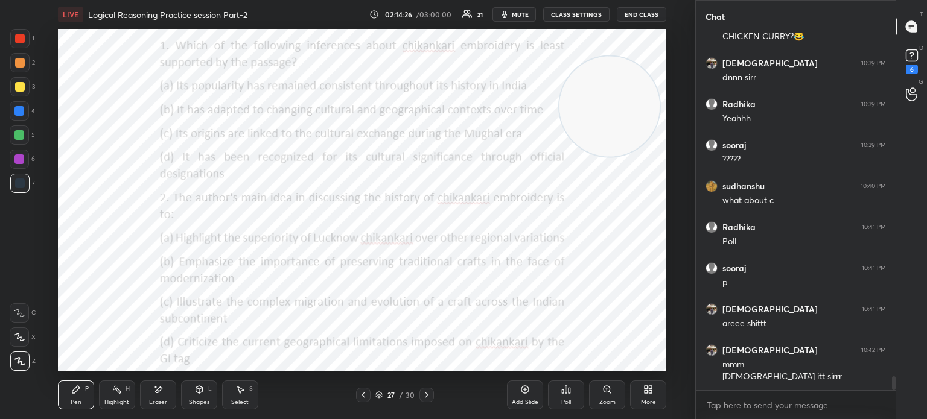
scroll to position [8876, 0]
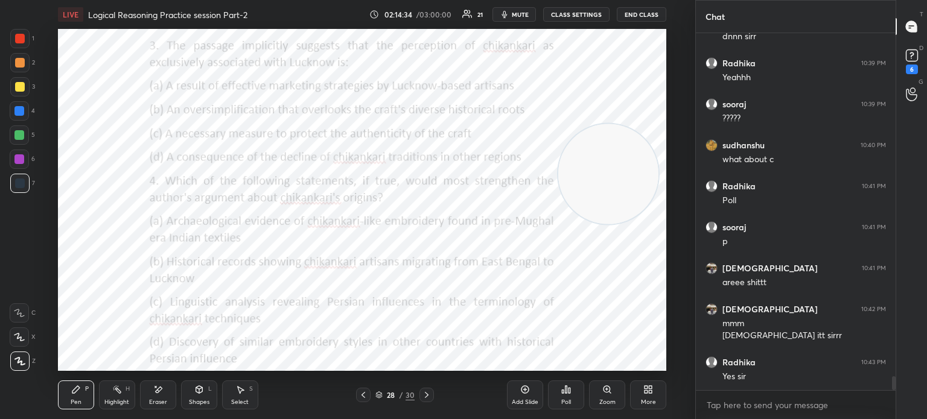
drag, startPoint x: 573, startPoint y: 89, endPoint x: 572, endPoint y: 157, distance: 67.6
click at [572, 157] on video at bounding box center [608, 174] width 100 height 100
click at [567, 395] on icon at bounding box center [566, 390] width 10 height 10
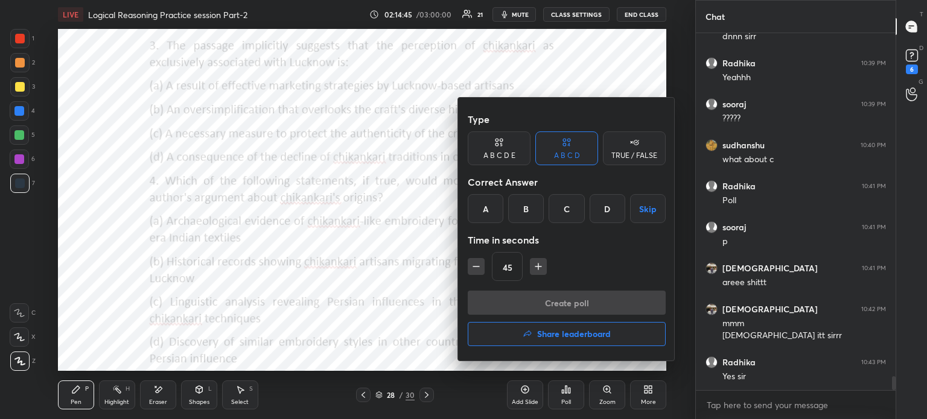
click at [526, 208] on div "B" at bounding box center [526, 208] width 36 height 29
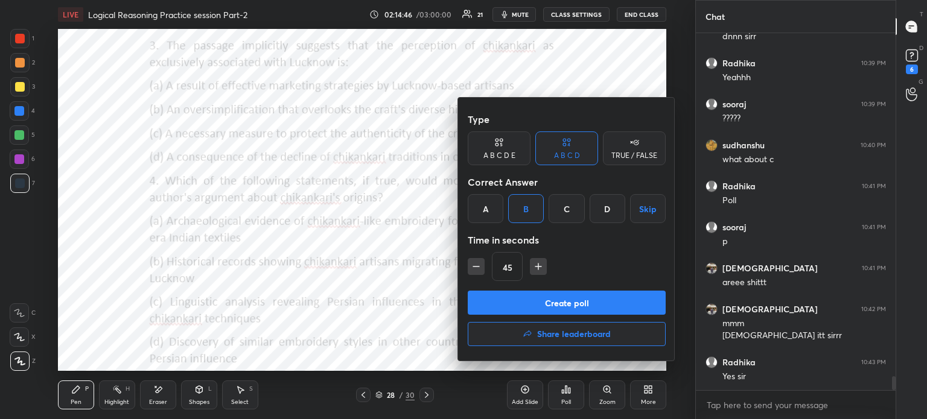
click at [519, 297] on button "Create poll" at bounding box center [567, 303] width 198 height 24
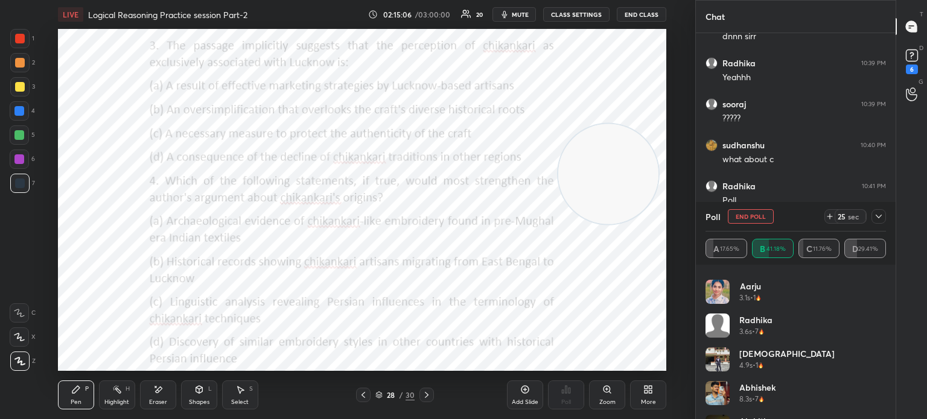
scroll to position [97, 0]
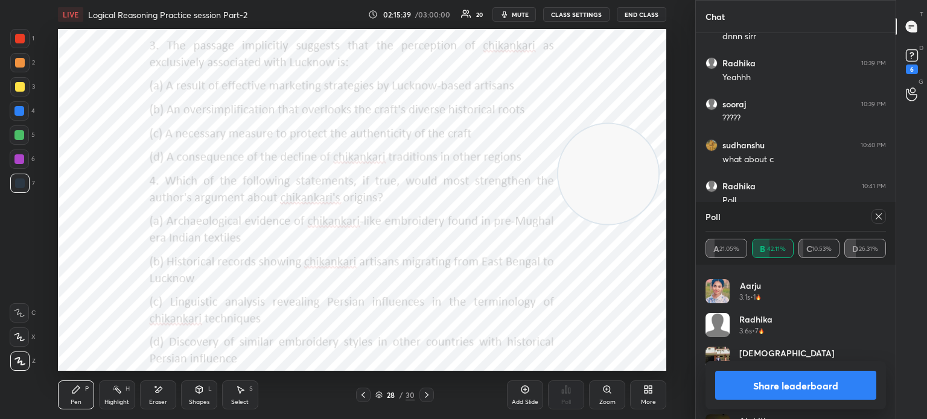
click at [880, 217] on icon at bounding box center [879, 217] width 10 height 10
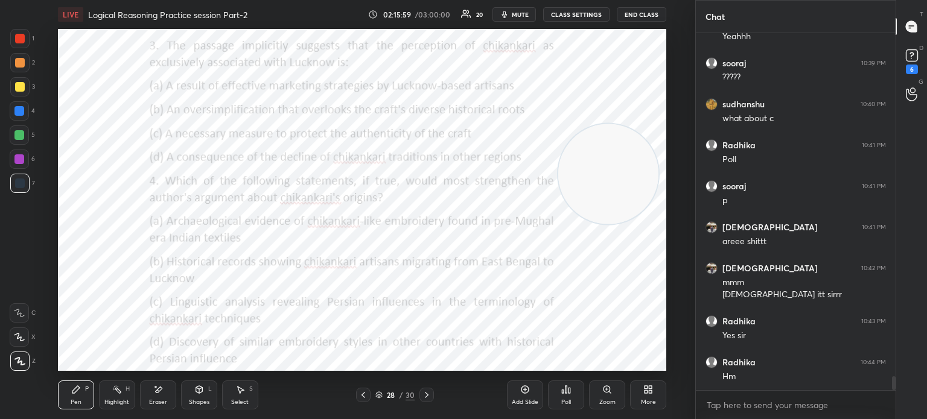
scroll to position [8929, 0]
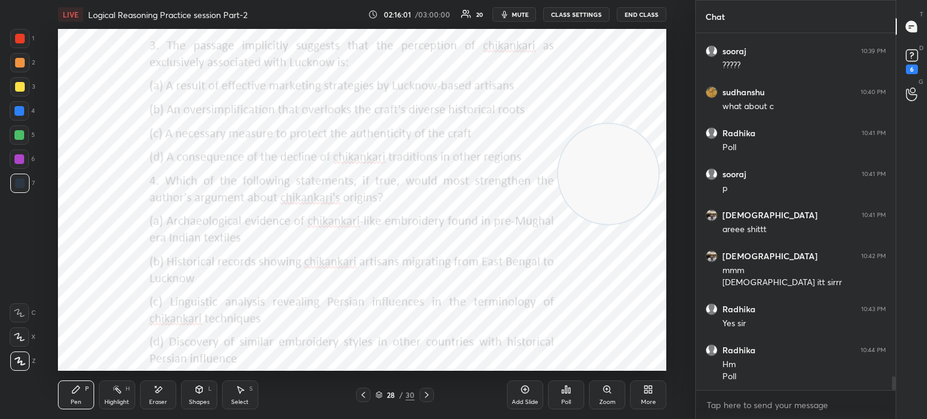
drag, startPoint x: 611, startPoint y: 180, endPoint x: 599, endPoint y: 101, distance: 79.9
click at [599, 124] on video at bounding box center [608, 174] width 100 height 100
click at [562, 391] on icon at bounding box center [563, 391] width 2 height 3
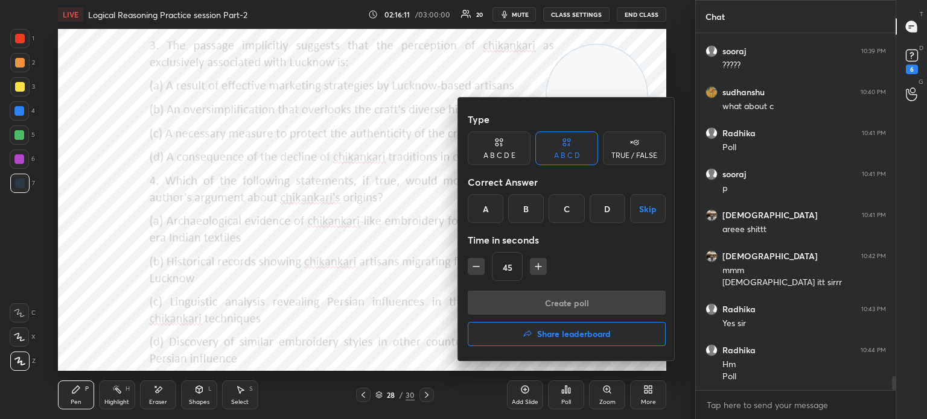
click at [521, 204] on div "B" at bounding box center [526, 208] width 36 height 29
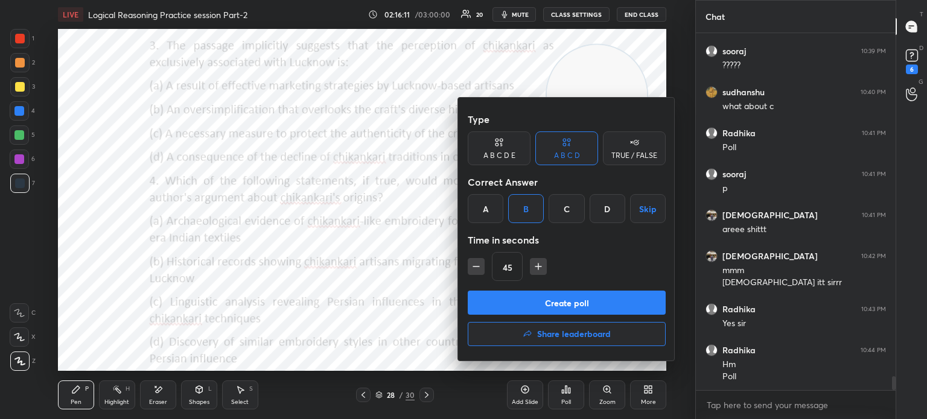
click at [513, 298] on button "Create poll" at bounding box center [567, 303] width 198 height 24
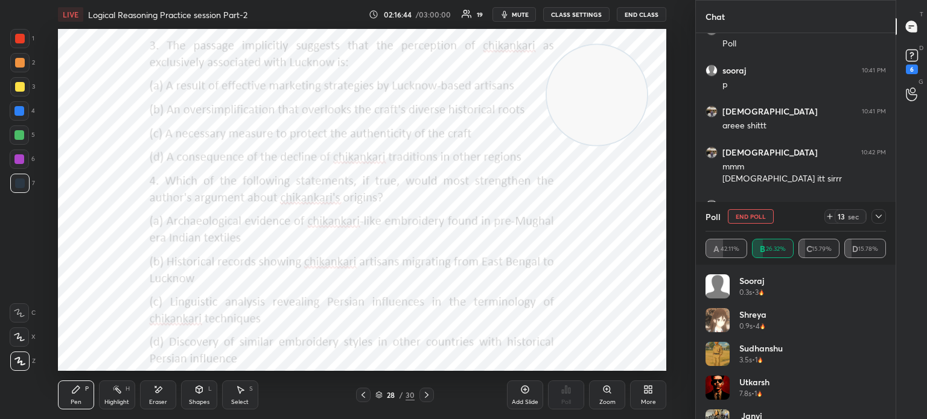
scroll to position [24, 0]
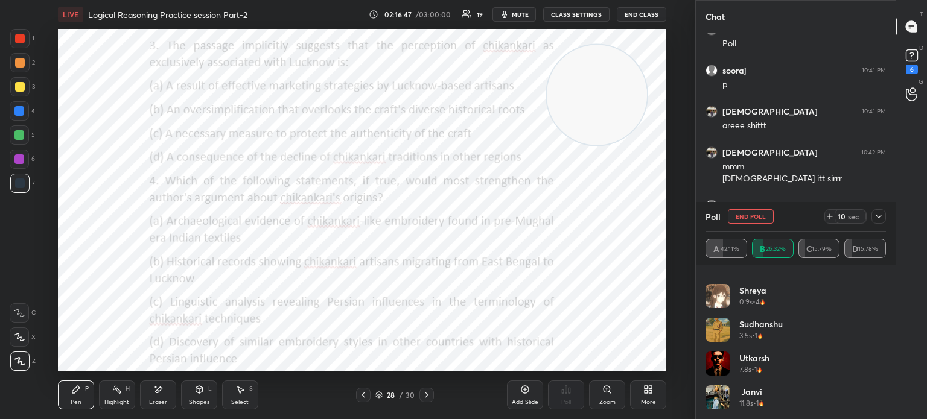
click at [874, 220] on icon at bounding box center [879, 217] width 10 height 10
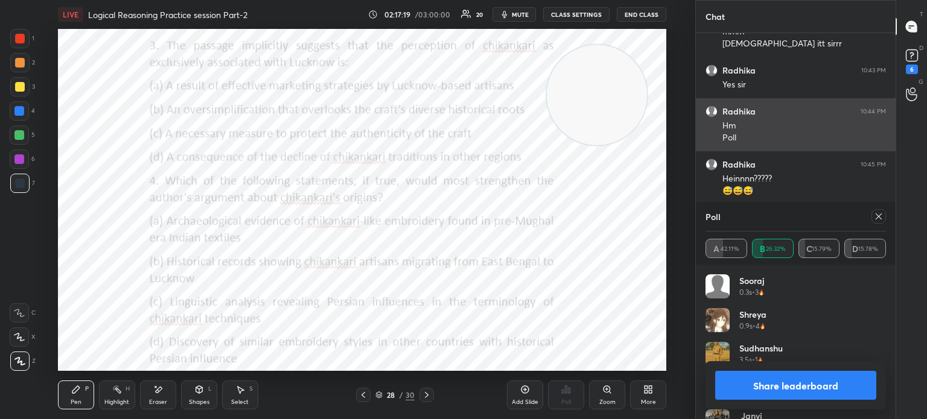
scroll to position [9209, 0]
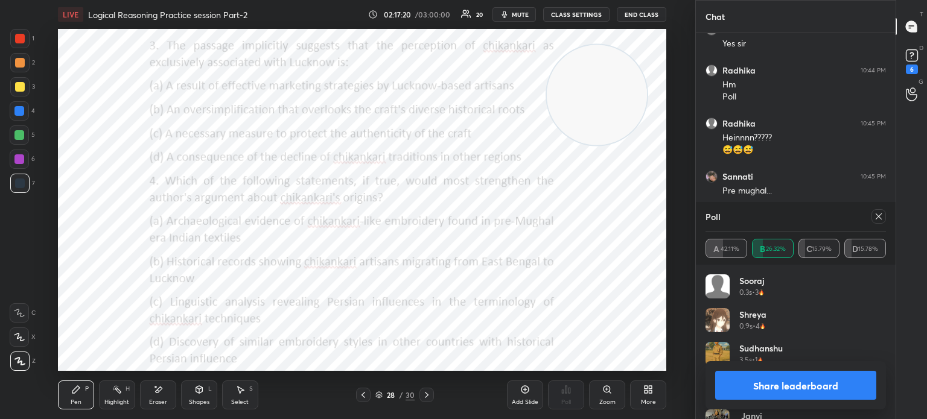
click at [880, 219] on icon at bounding box center [879, 217] width 10 height 10
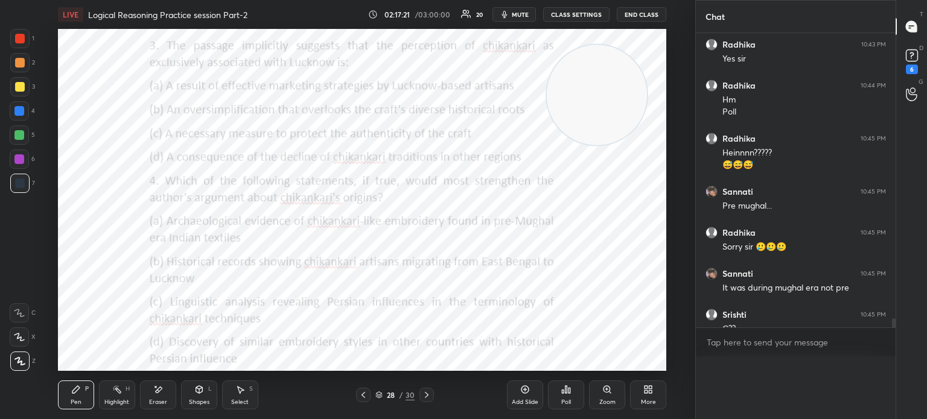
scroll to position [334, 196]
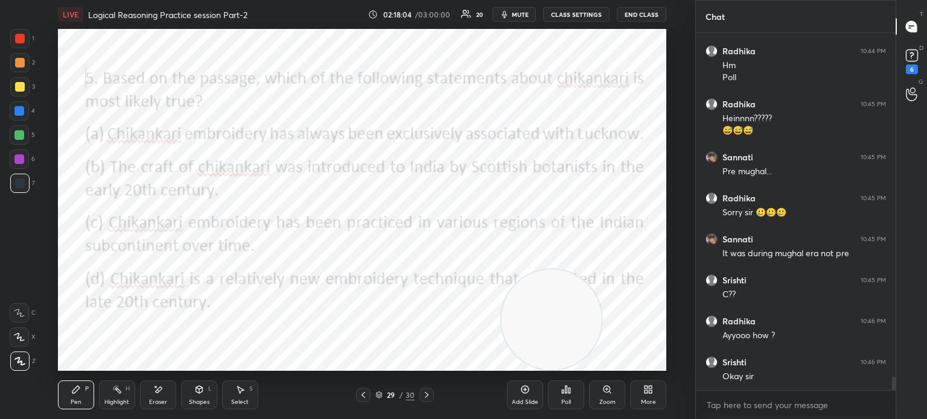
click at [562, 399] on div "Poll" at bounding box center [566, 402] width 10 height 6
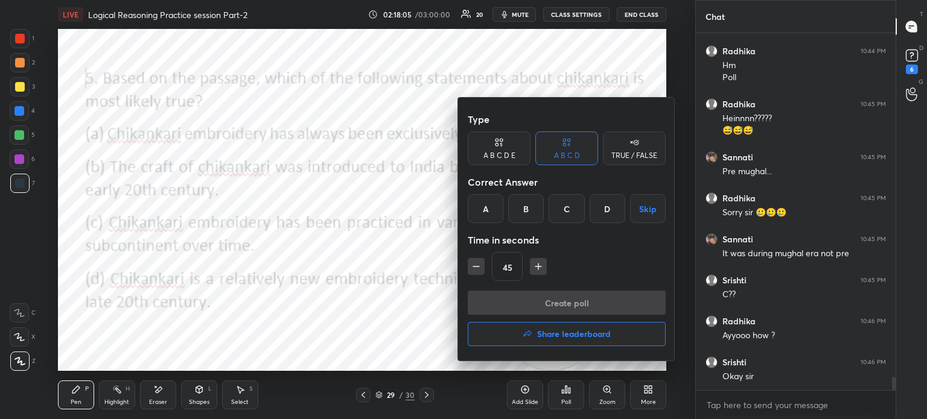
click at [556, 209] on div "C" at bounding box center [566, 208] width 36 height 29
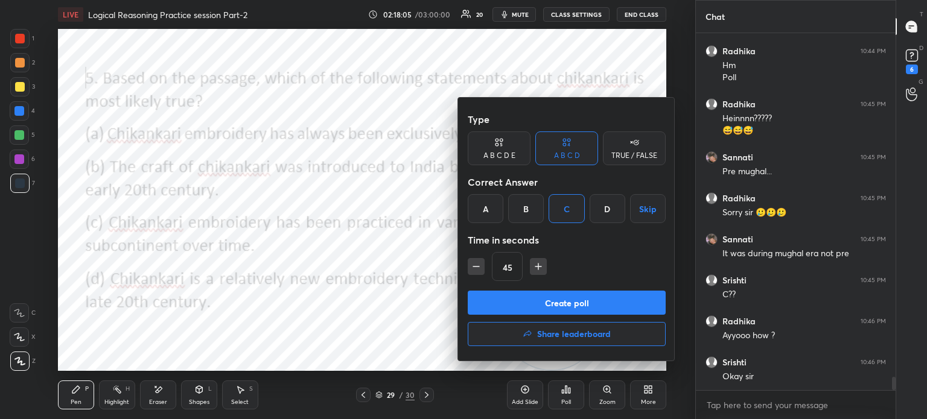
click at [522, 299] on button "Create poll" at bounding box center [567, 303] width 198 height 24
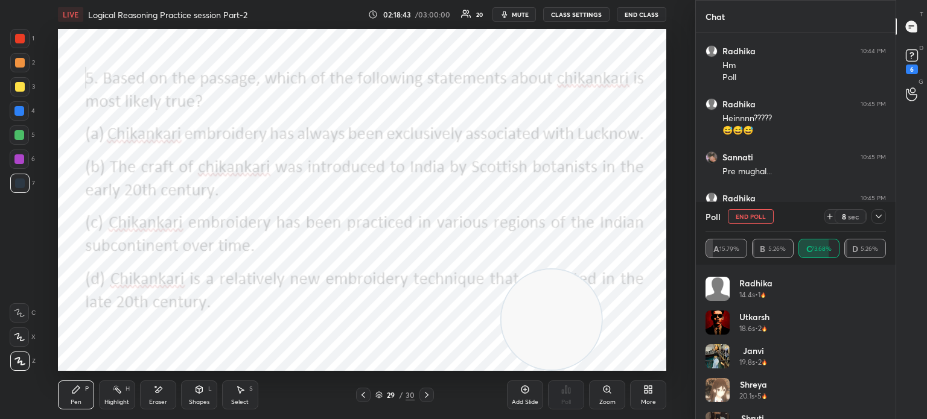
scroll to position [328, 0]
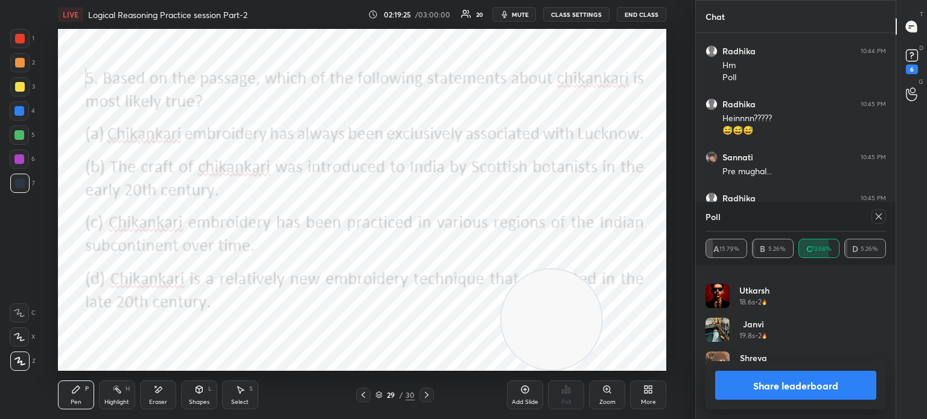
click at [742, 387] on button "Share leaderboard" at bounding box center [795, 385] width 161 height 29
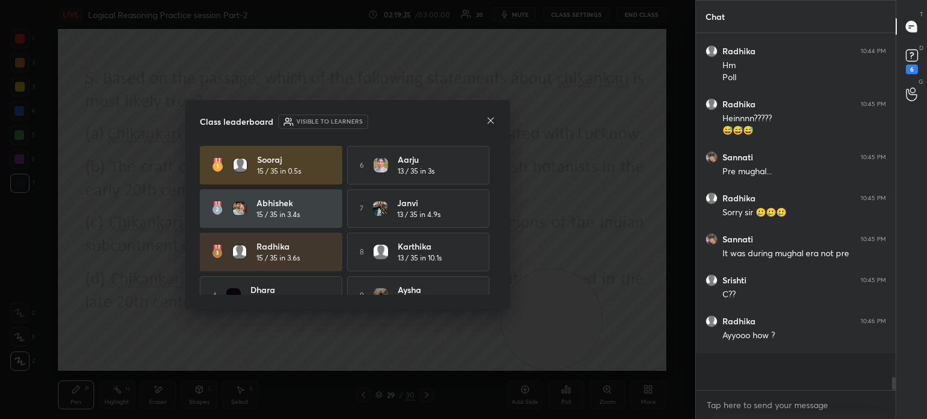
scroll to position [334, 196]
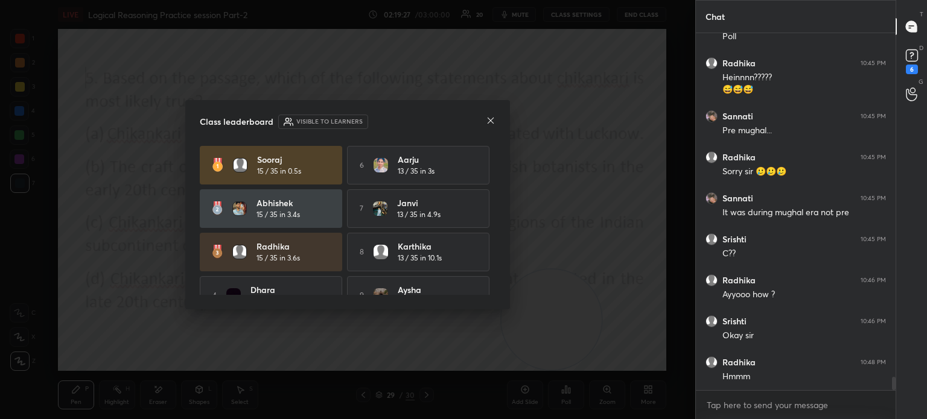
click at [486, 118] on icon at bounding box center [491, 121] width 10 height 10
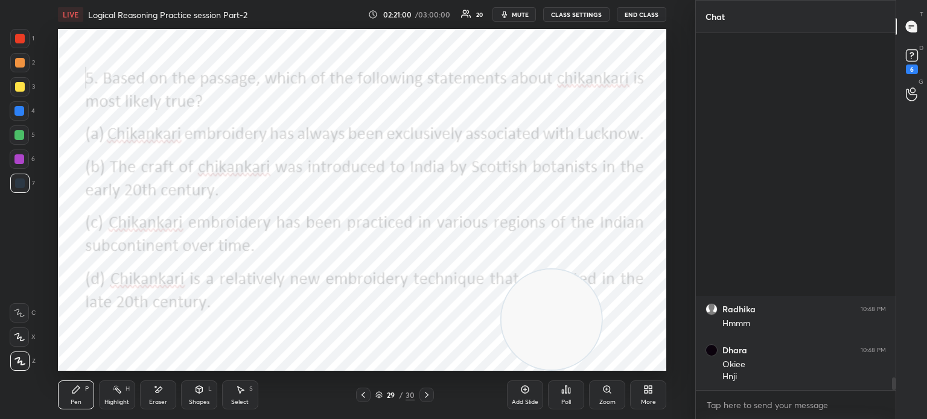
scroll to position [9674, 0]
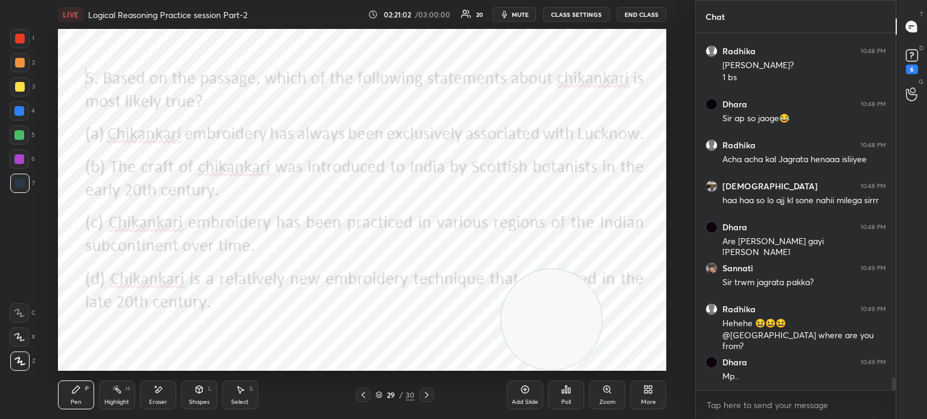
click at [647, 391] on icon at bounding box center [645, 391] width 3 height 3
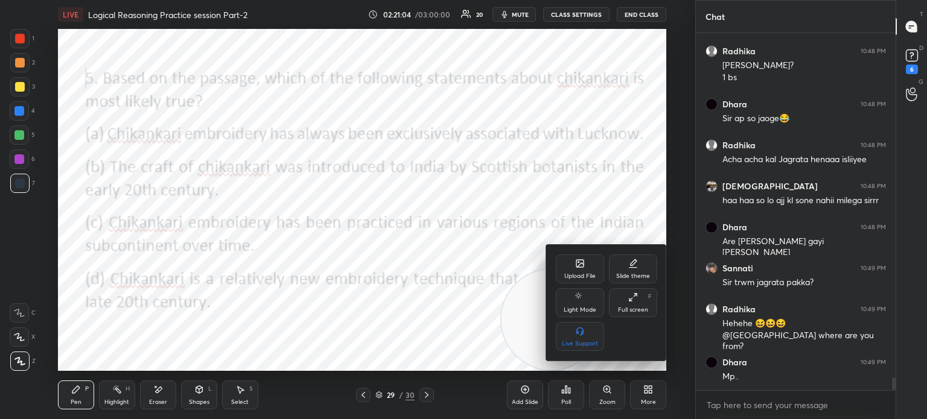
click at [592, 272] on div "Upload File" at bounding box center [580, 269] width 48 height 29
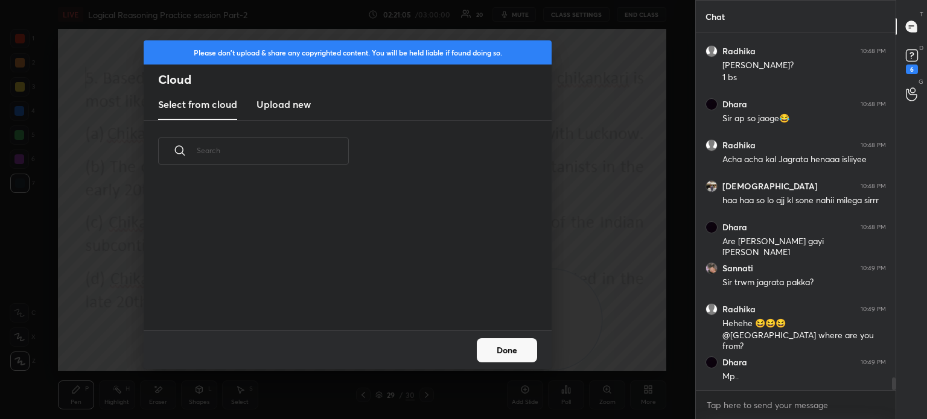
scroll to position [148, 387]
click at [279, 110] on h3 "Upload new" at bounding box center [283, 104] width 54 height 14
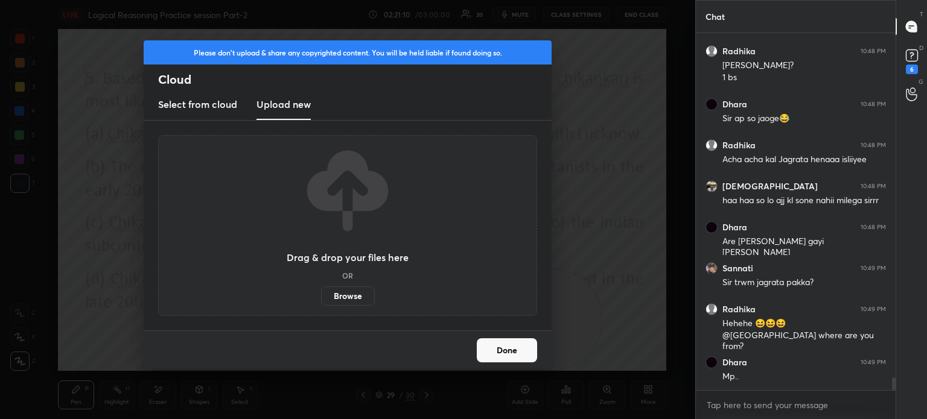
scroll to position [9716, 0]
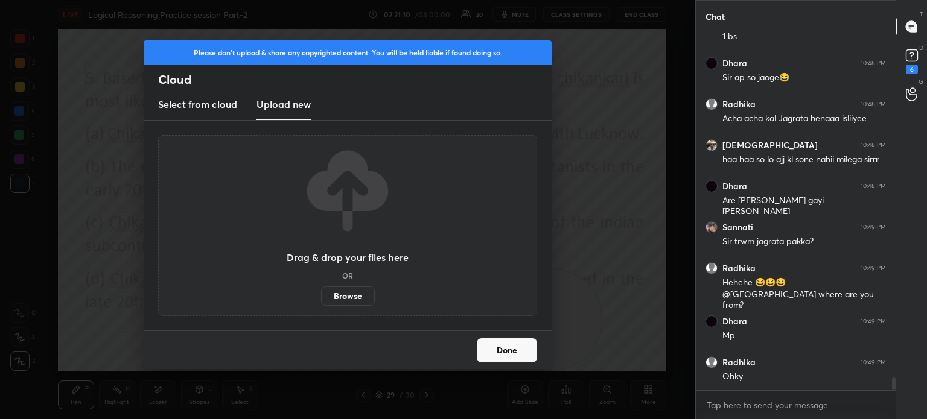
click at [346, 299] on label "Browse" at bounding box center [348, 296] width 54 height 19
click at [321, 299] on input "Browse" at bounding box center [321, 296] width 0 height 19
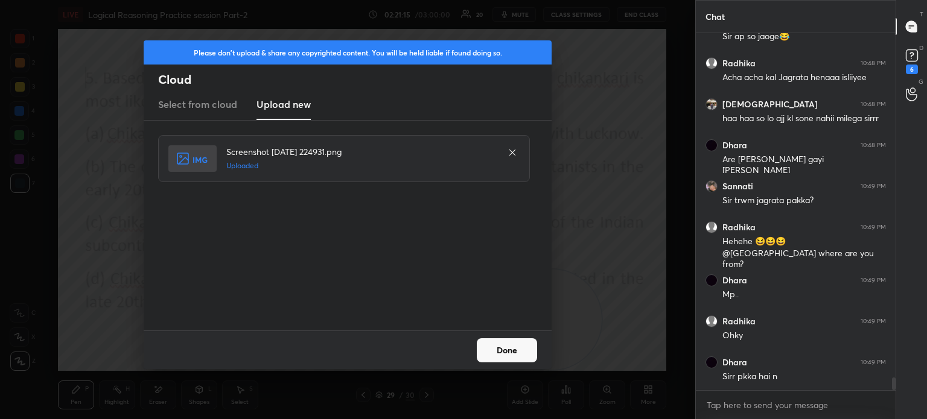
click at [512, 346] on button "Done" at bounding box center [507, 350] width 60 height 24
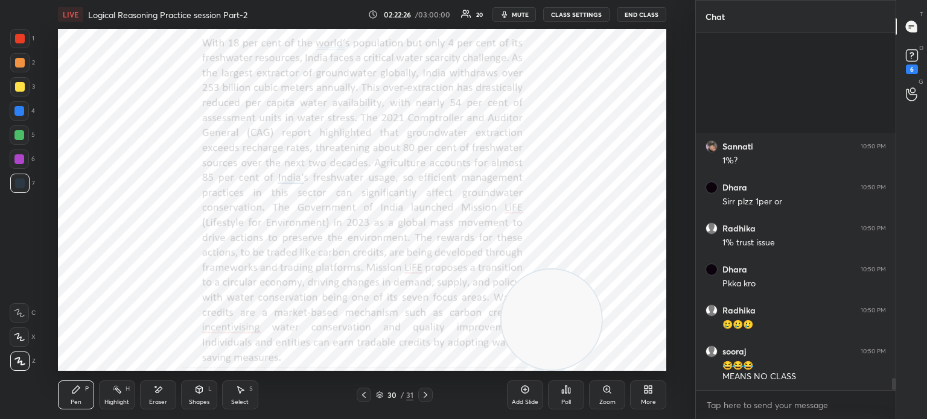
scroll to position [10353, 0]
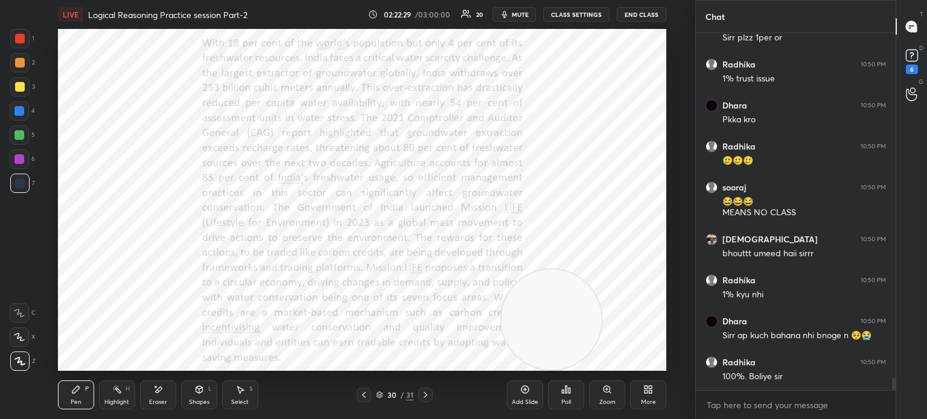
click at [652, 391] on icon at bounding box center [648, 390] width 10 height 10
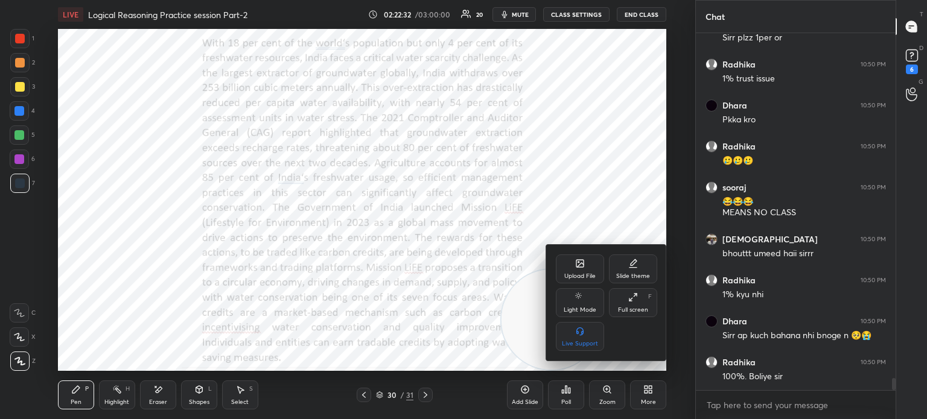
click at [579, 267] on icon at bounding box center [579, 263] width 7 height 7
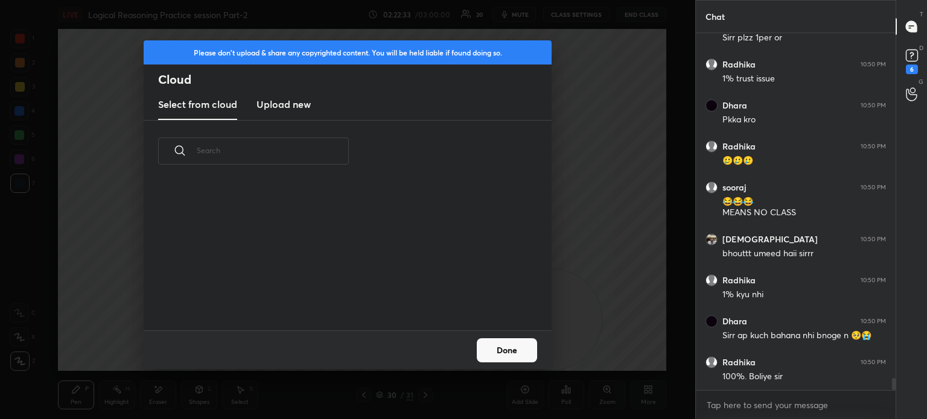
scroll to position [148, 387]
click at [299, 106] on h3 "Upload new" at bounding box center [283, 104] width 54 height 14
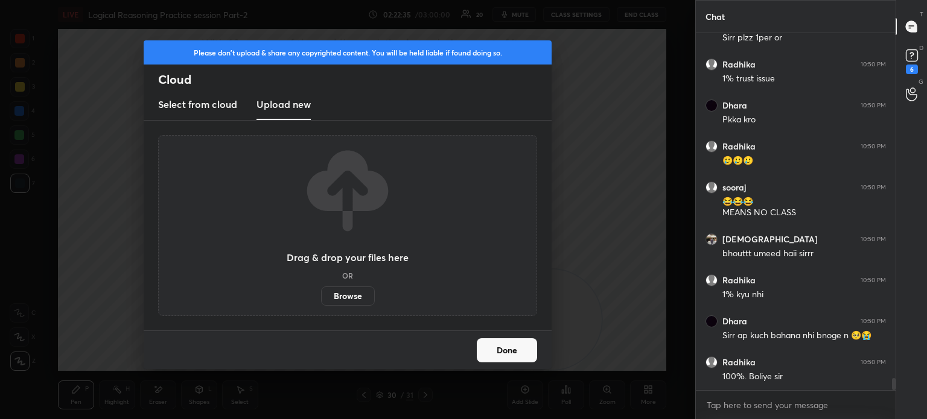
click at [354, 293] on label "Browse" at bounding box center [348, 296] width 54 height 19
click at [321, 293] on input "Browse" at bounding box center [321, 296] width 0 height 19
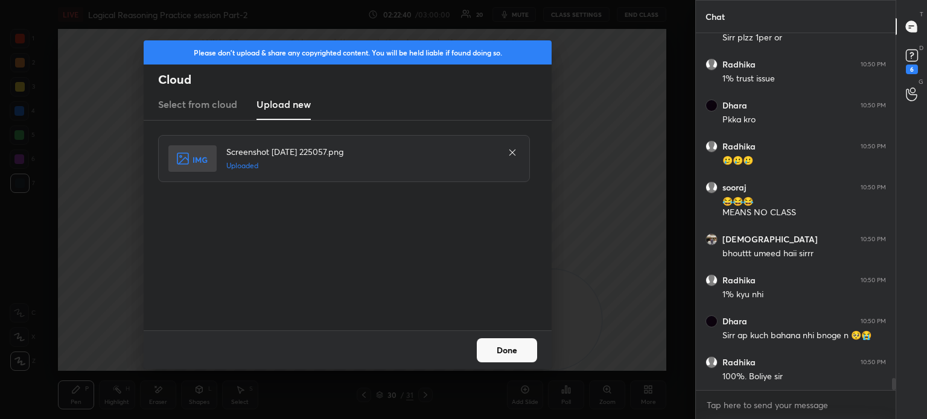
click at [524, 355] on button "Done" at bounding box center [507, 350] width 60 height 24
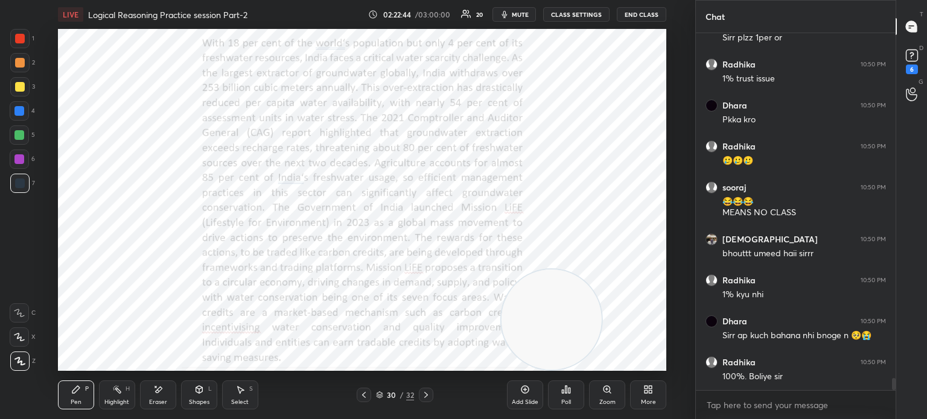
click at [160, 398] on div "Eraser" at bounding box center [158, 395] width 36 height 29
click at [17, 355] on div "Erase all" at bounding box center [19, 361] width 19 height 19
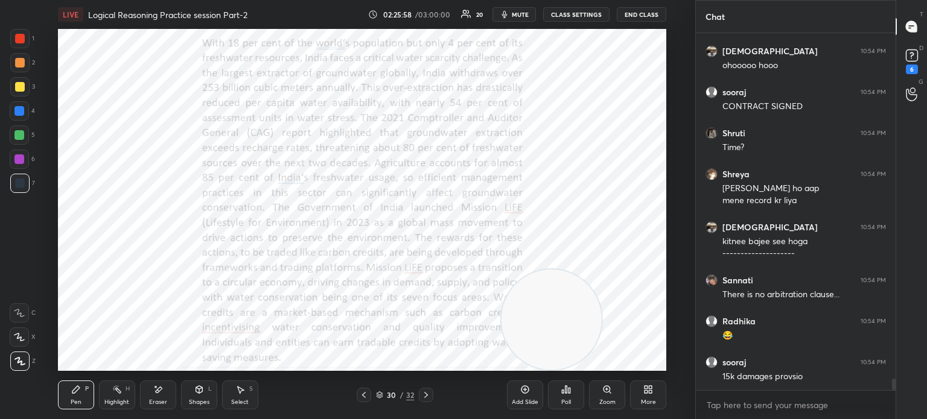
scroll to position [10504, 0]
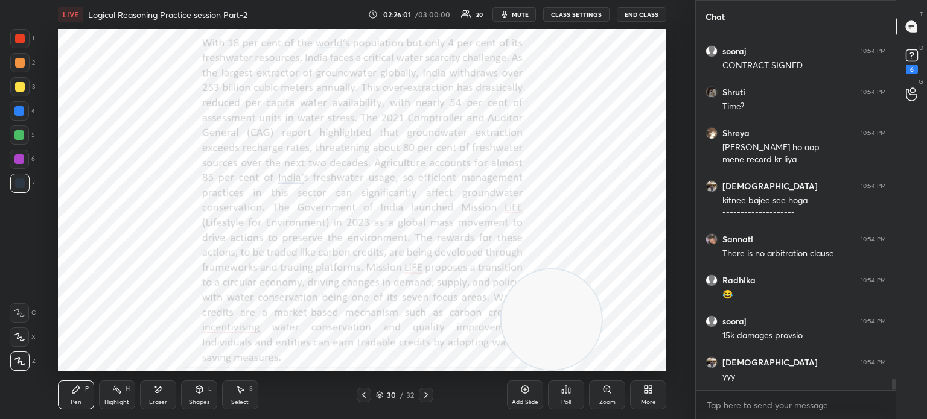
click at [151, 400] on div "Eraser" at bounding box center [158, 402] width 18 height 6
click at [23, 364] on span "Erase all" at bounding box center [19, 361] width 18 height 8
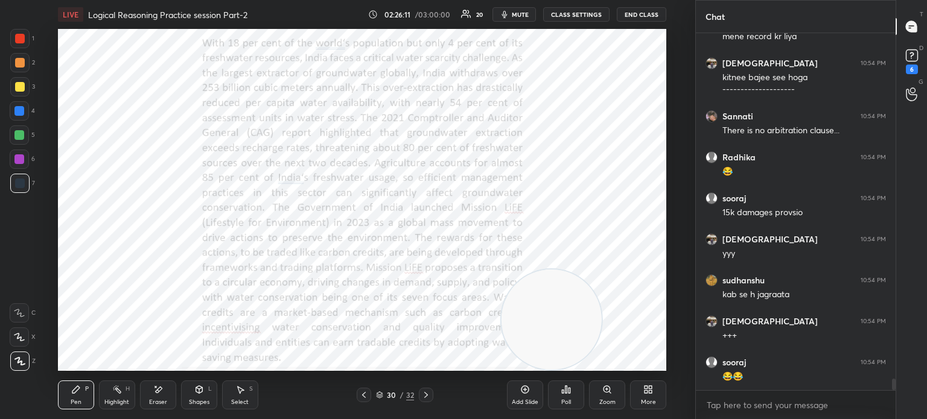
scroll to position [10668, 0]
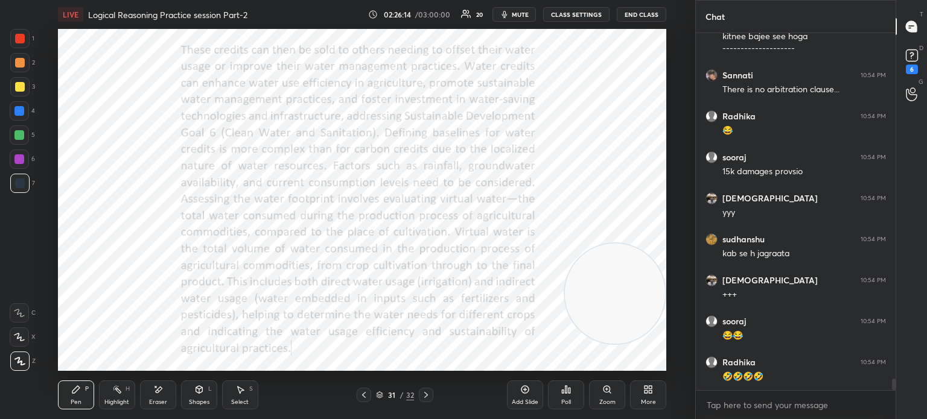
drag, startPoint x: 553, startPoint y: 289, endPoint x: 652, endPoint y: 263, distance: 102.3
click at [652, 263] on video at bounding box center [615, 294] width 100 height 100
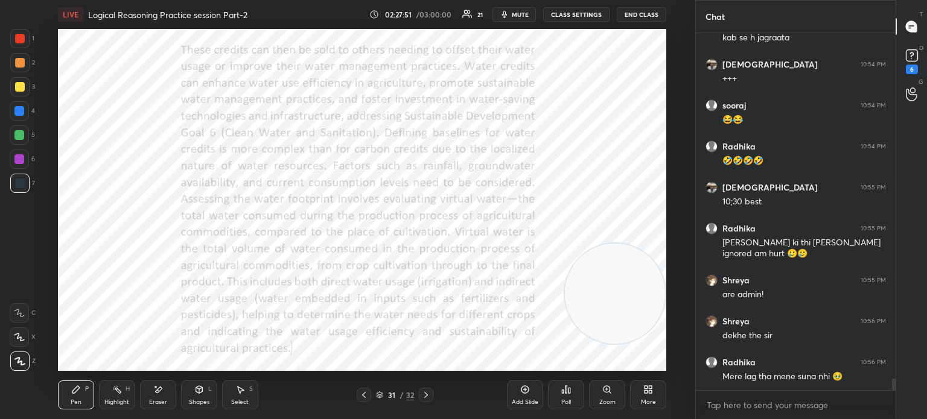
scroll to position [10927, 0]
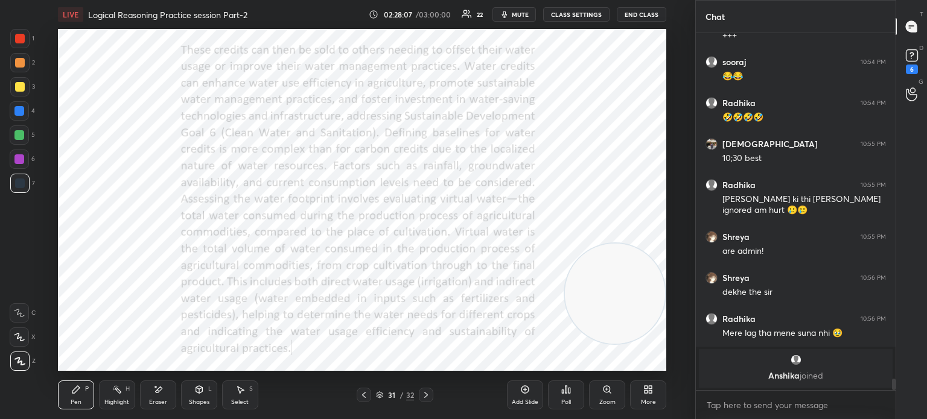
click at [156, 399] on div "Eraser" at bounding box center [158, 402] width 18 height 6
click at [17, 361] on span "Erase all" at bounding box center [19, 361] width 18 height 8
click at [525, 12] on span "mute" at bounding box center [520, 14] width 17 height 8
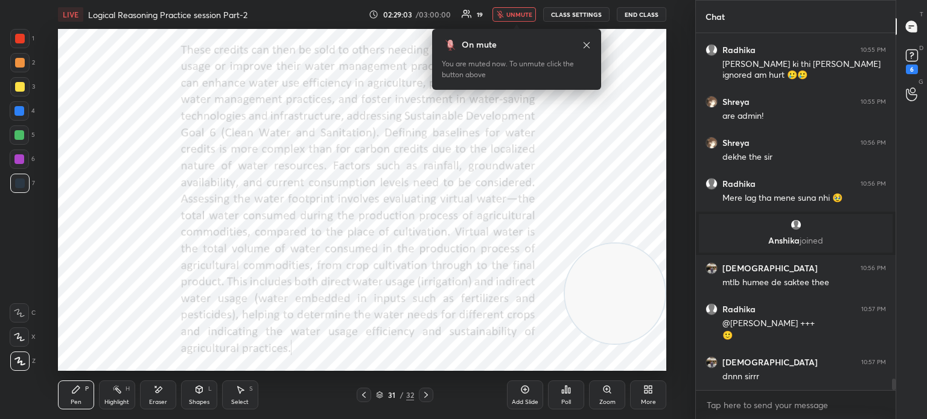
scroll to position [10753, 0]
click at [516, 12] on span "unmute" at bounding box center [519, 14] width 26 height 8
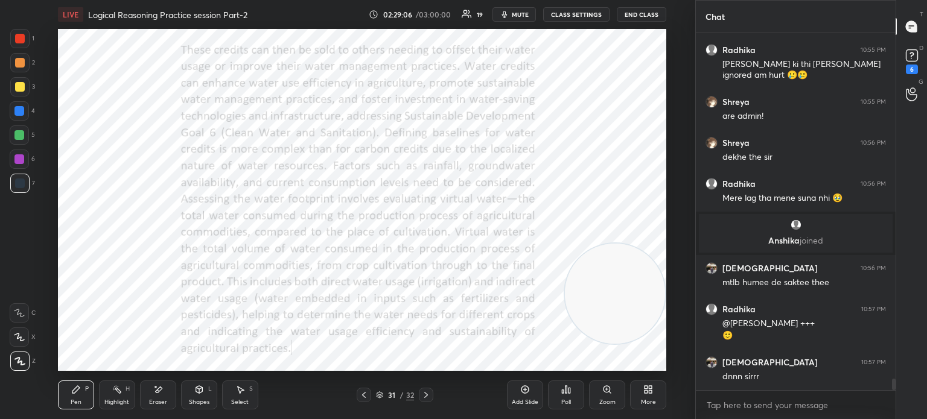
click at [516, 12] on span "mute" at bounding box center [520, 14] width 17 height 8
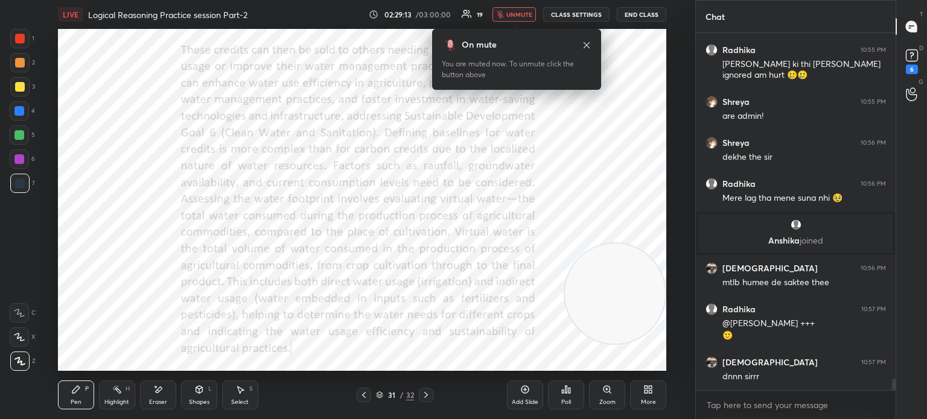
click at [515, 14] on span "unmute" at bounding box center [519, 14] width 26 height 8
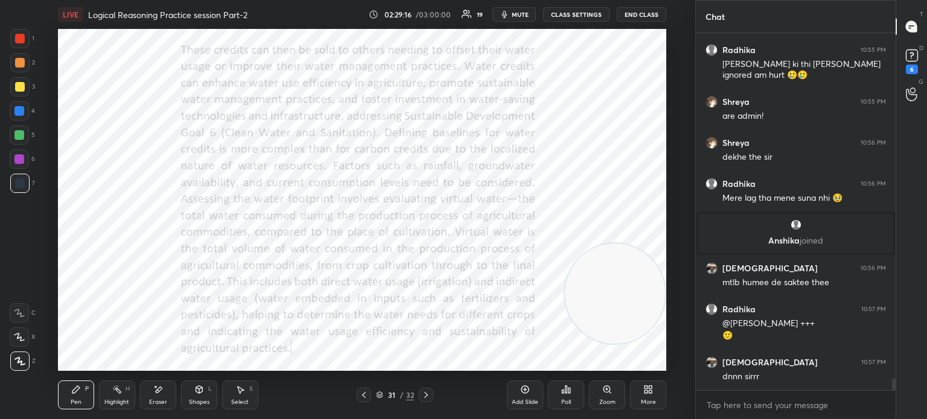
click at [653, 400] on div "More" at bounding box center [648, 402] width 15 height 6
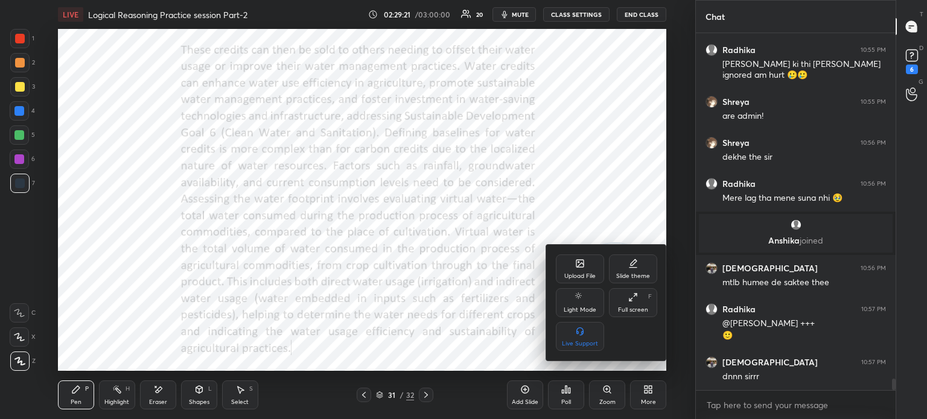
click at [576, 270] on div "Upload File" at bounding box center [580, 269] width 48 height 29
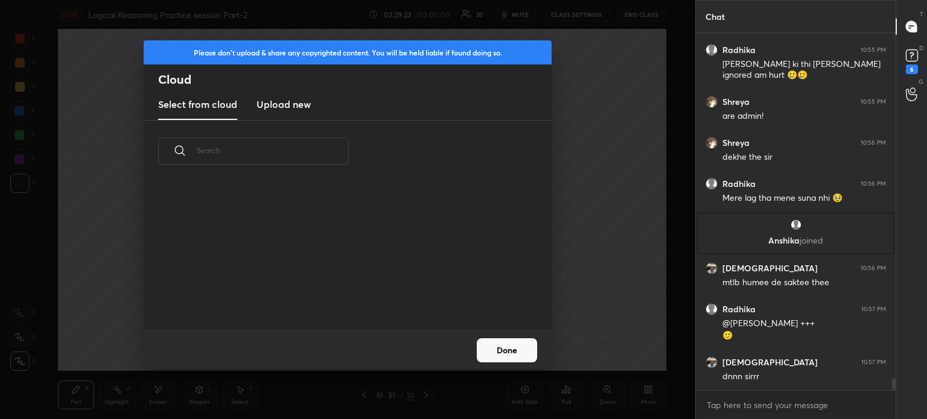
scroll to position [148, 387]
click at [280, 101] on h3 "Upload new" at bounding box center [283, 104] width 54 height 14
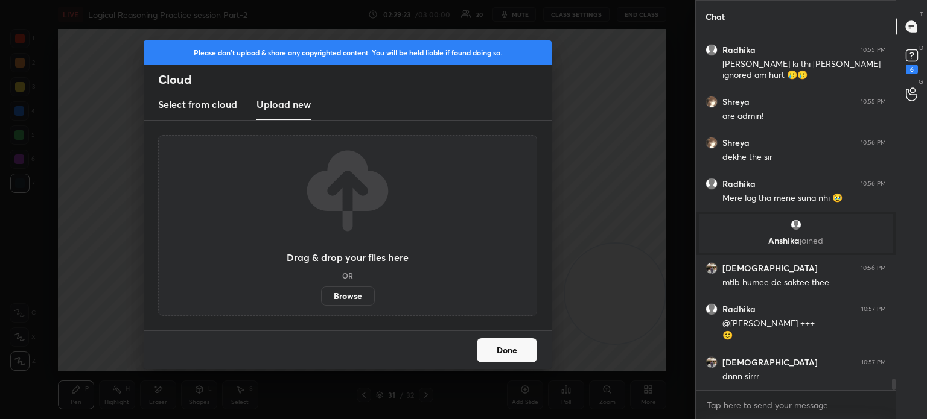
click at [352, 300] on label "Browse" at bounding box center [348, 296] width 54 height 19
click at [321, 300] on input "Browse" at bounding box center [321, 296] width 0 height 19
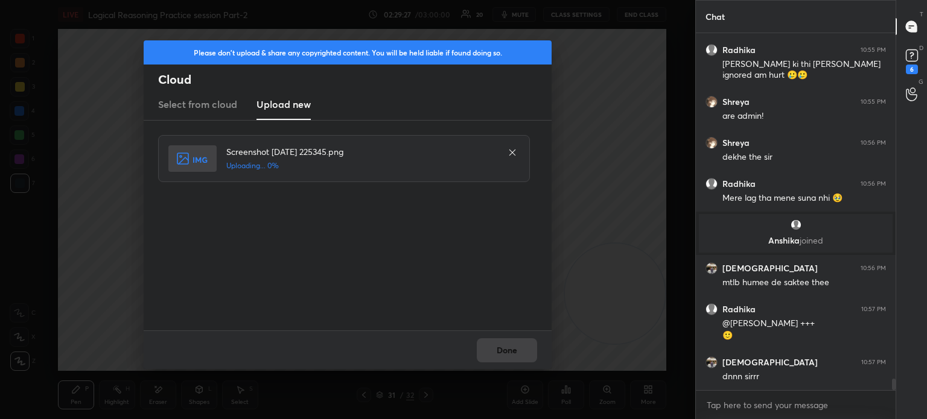
click at [503, 350] on div "Done" at bounding box center [348, 350] width 408 height 39
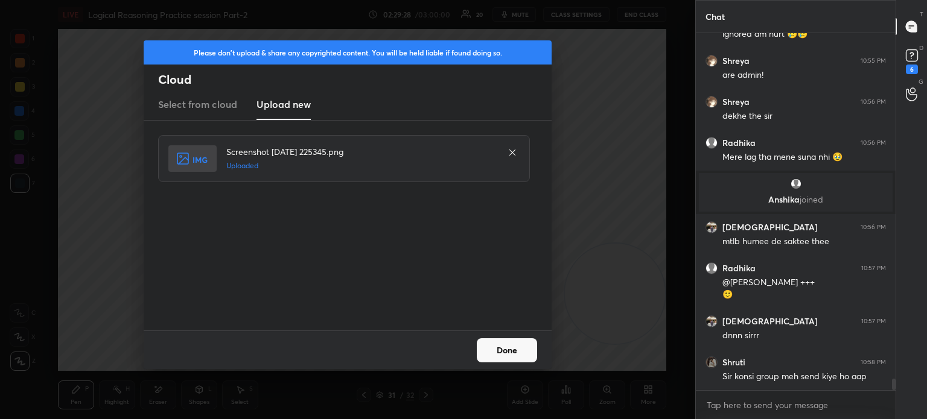
click at [503, 350] on button "Done" at bounding box center [507, 350] width 60 height 24
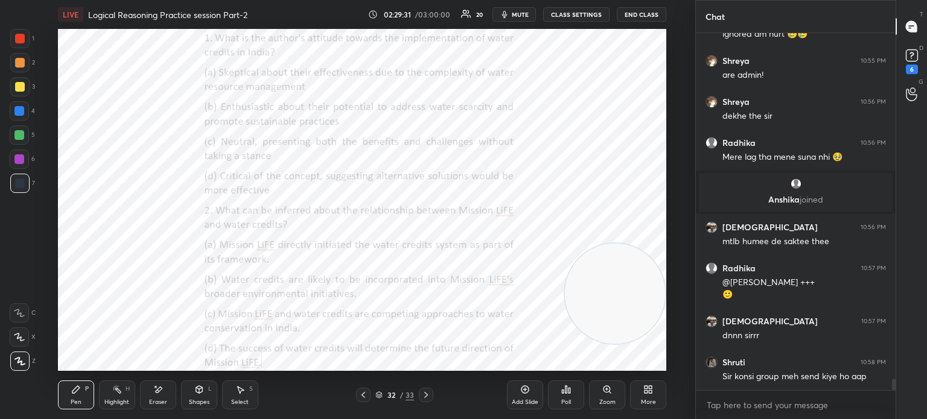
click at [641, 399] on div "More" at bounding box center [648, 402] width 15 height 6
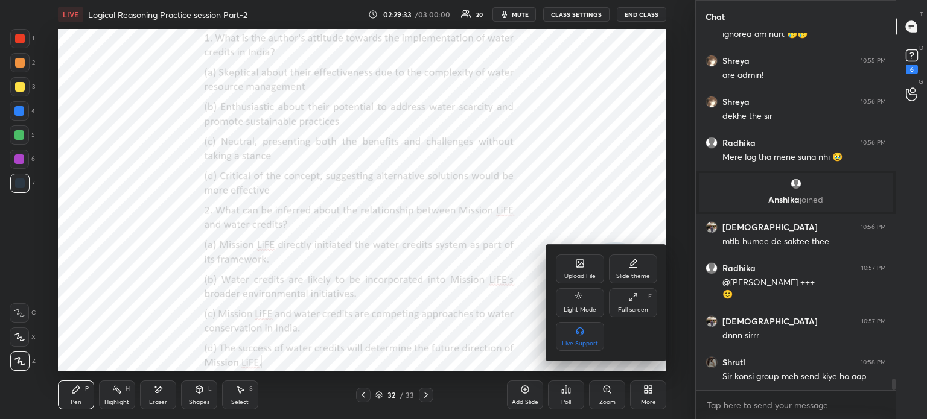
click at [570, 270] on div "Upload File" at bounding box center [580, 269] width 48 height 29
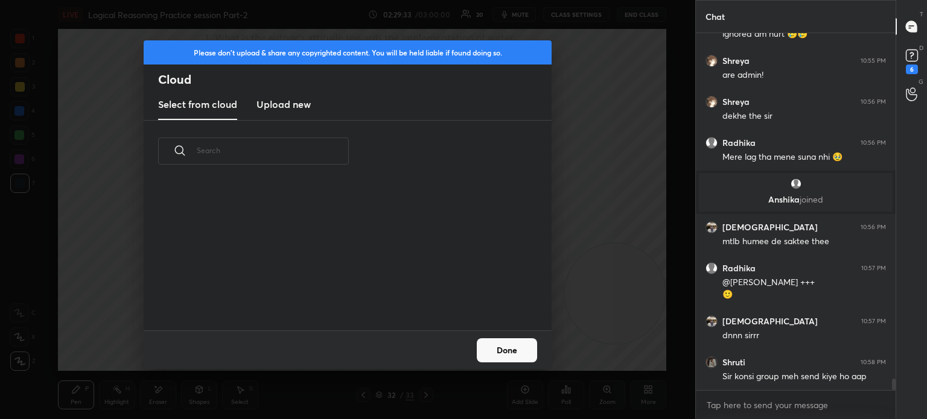
scroll to position [148, 387]
click at [284, 101] on h3 "Upload new" at bounding box center [283, 104] width 54 height 14
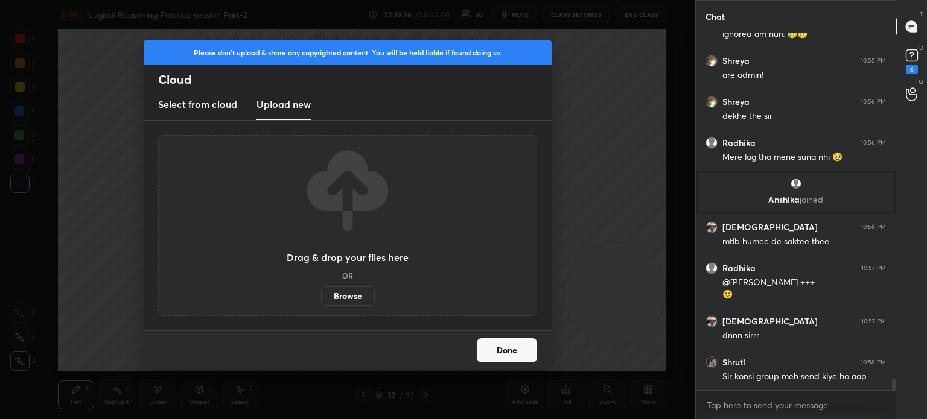
click at [338, 294] on label "Browse" at bounding box center [348, 296] width 54 height 19
click at [321, 294] on input "Browse" at bounding box center [321, 296] width 0 height 19
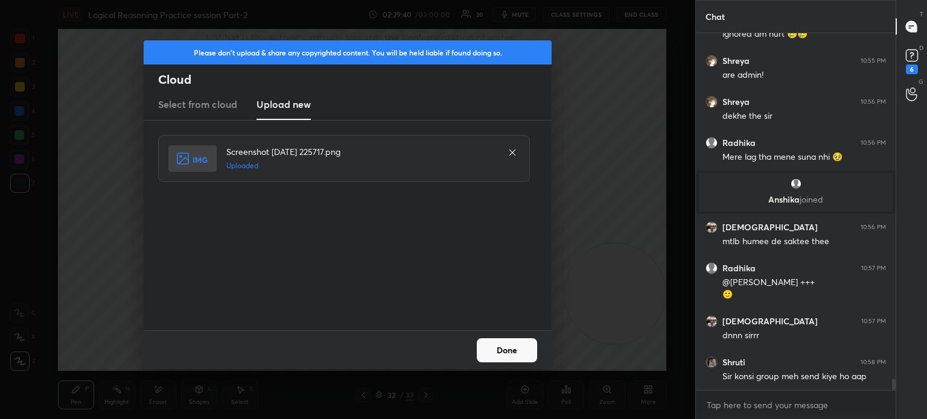
click at [496, 348] on button "Done" at bounding box center [507, 350] width 60 height 24
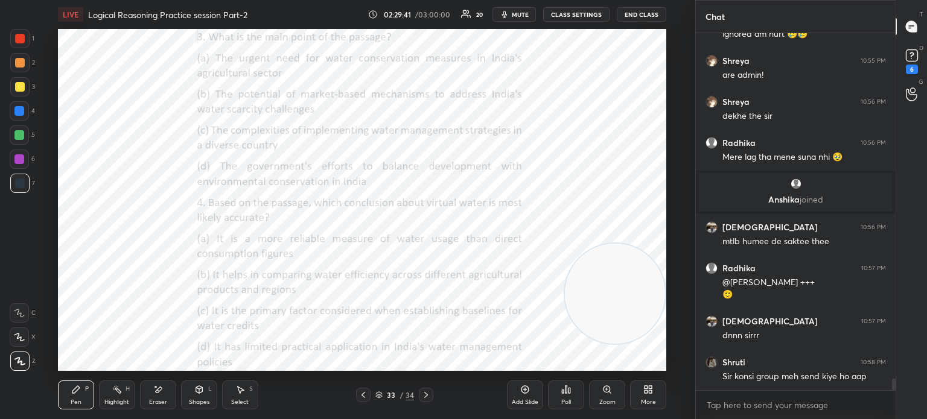
click at [641, 393] on div "More" at bounding box center [648, 395] width 36 height 29
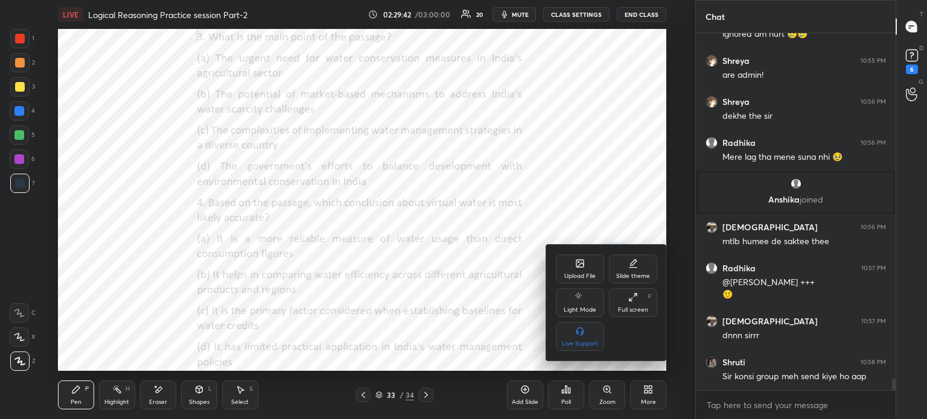
scroll to position [10835, 0]
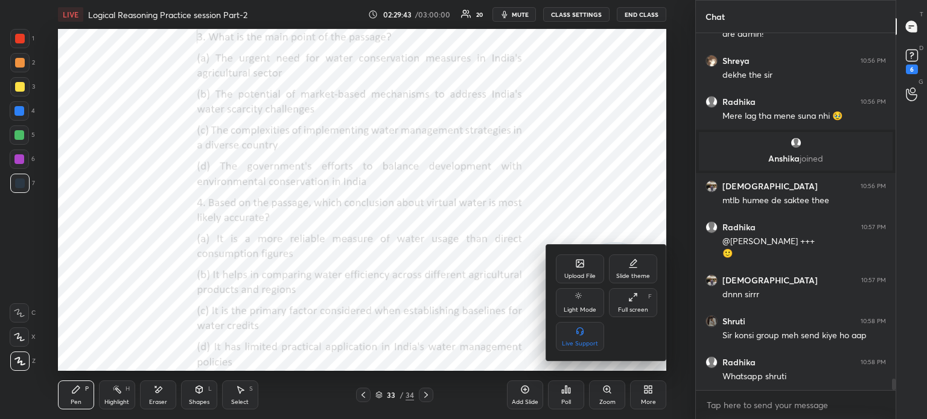
click at [576, 275] on div "Upload File" at bounding box center [579, 276] width 31 height 6
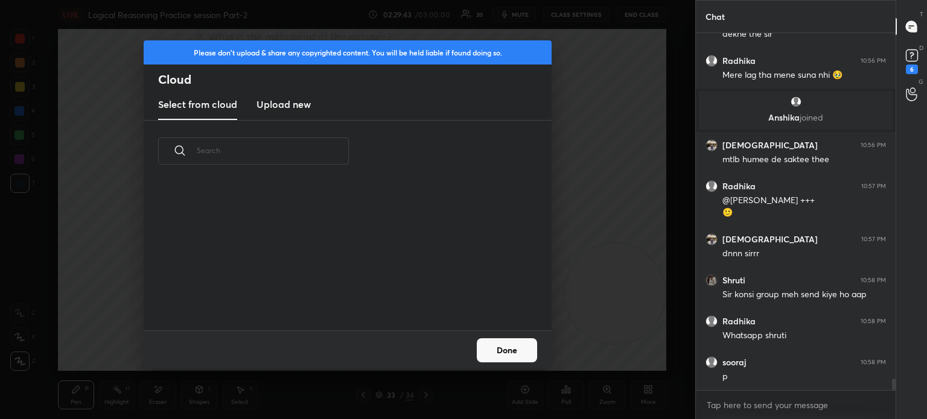
scroll to position [148, 387]
click at [302, 103] on h3 "Upload new" at bounding box center [283, 104] width 54 height 14
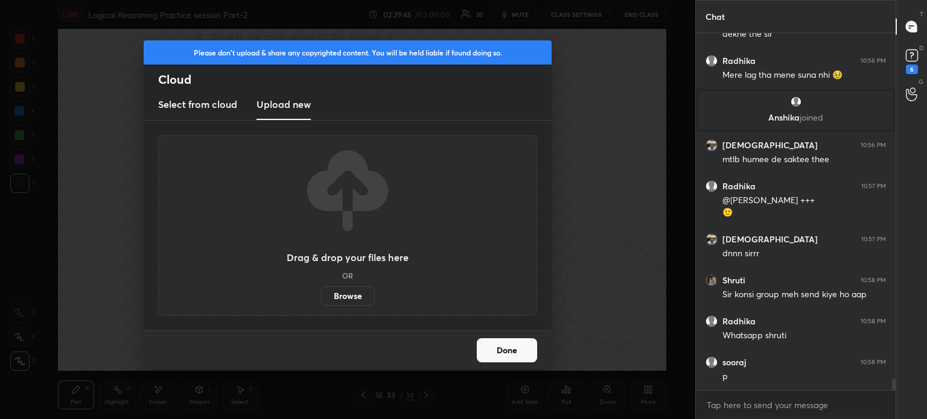
click at [354, 296] on label "Browse" at bounding box center [348, 296] width 54 height 19
click at [321, 296] on input "Browse" at bounding box center [321, 296] width 0 height 19
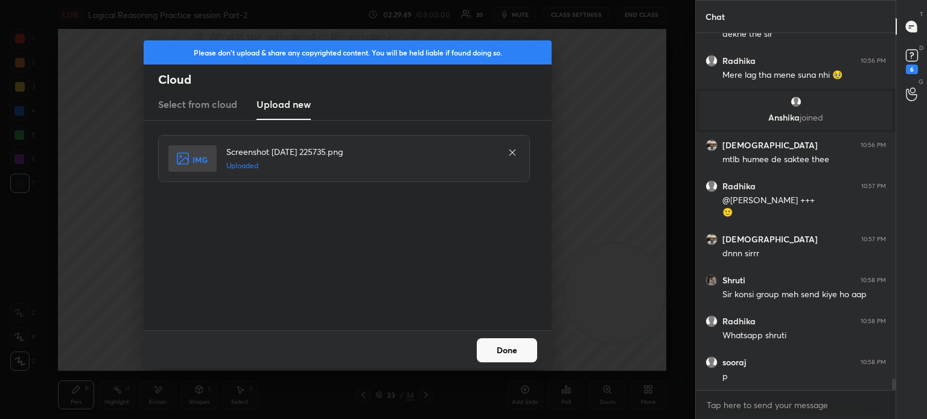
click at [499, 352] on button "Done" at bounding box center [507, 350] width 60 height 24
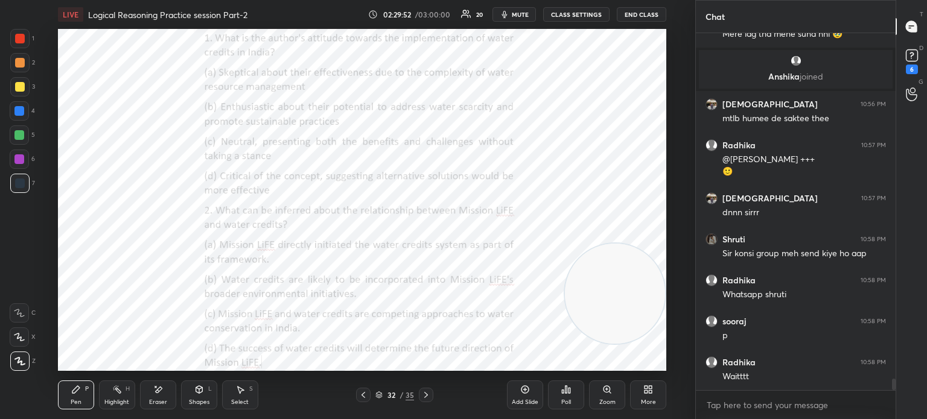
scroll to position [10958, 0]
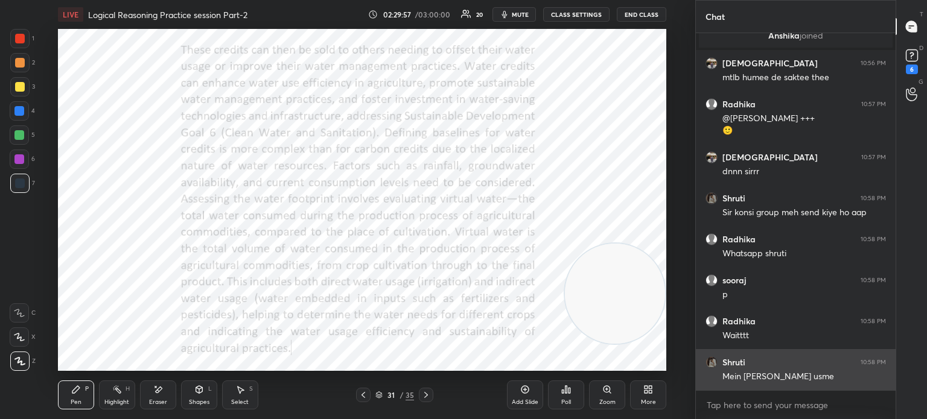
click at [714, 361] on img "grid" at bounding box center [711, 363] width 12 height 12
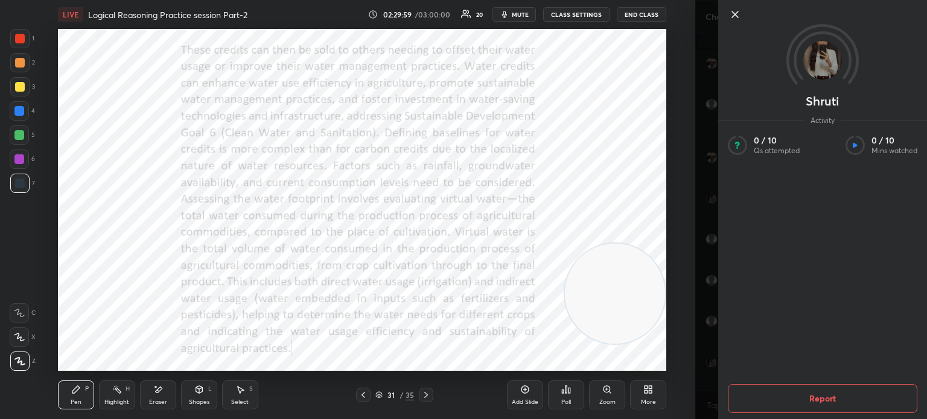
scroll to position [10971, 0]
click at [734, 16] on icon at bounding box center [735, 14] width 6 height 6
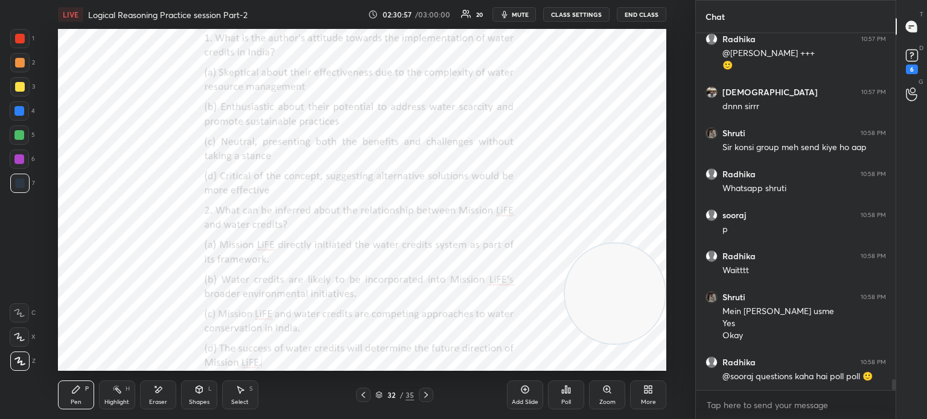
scroll to position [11106, 0]
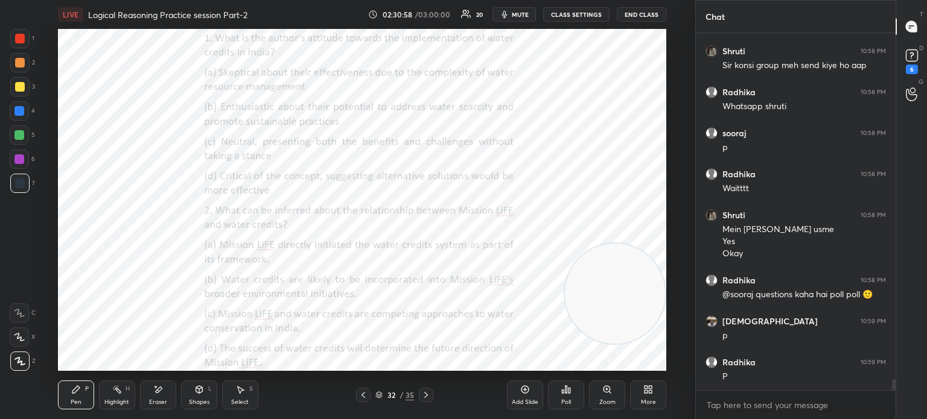
click at [563, 402] on div "Poll" at bounding box center [566, 402] width 10 height 6
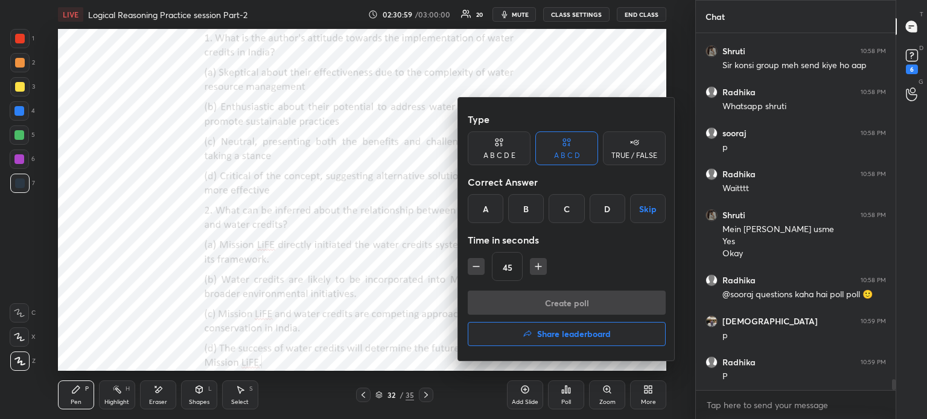
click at [483, 208] on div "A" at bounding box center [486, 208] width 36 height 29
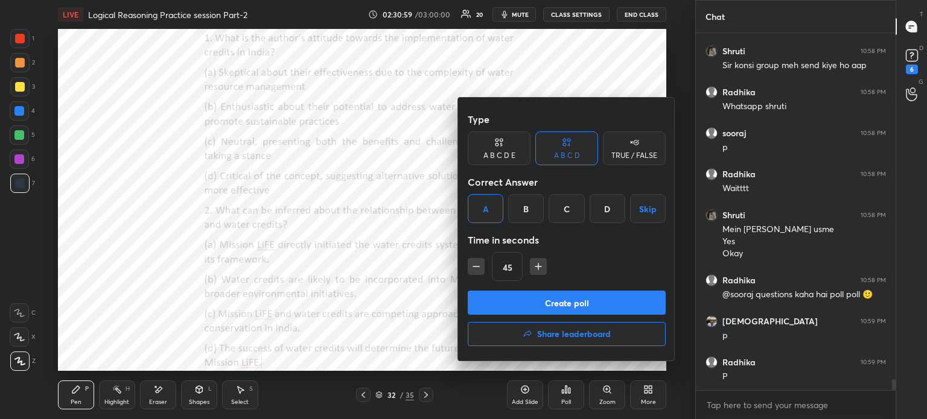
click at [514, 302] on button "Create poll" at bounding box center [567, 303] width 198 height 24
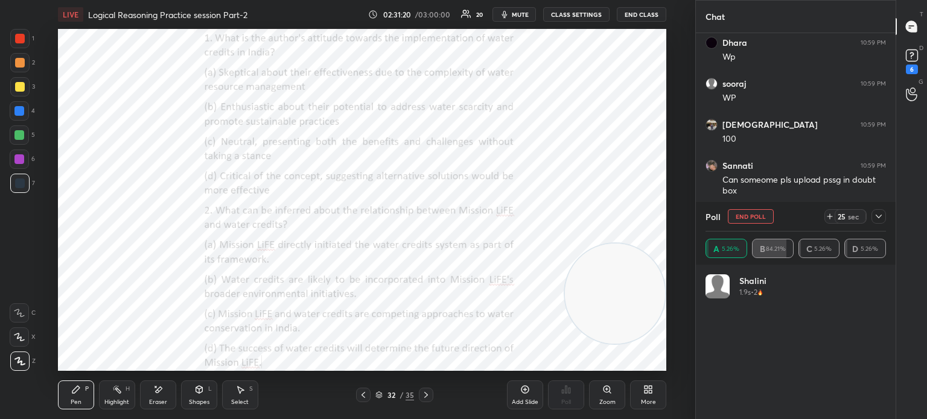
scroll to position [11631, 0]
click at [875, 220] on icon at bounding box center [879, 217] width 10 height 10
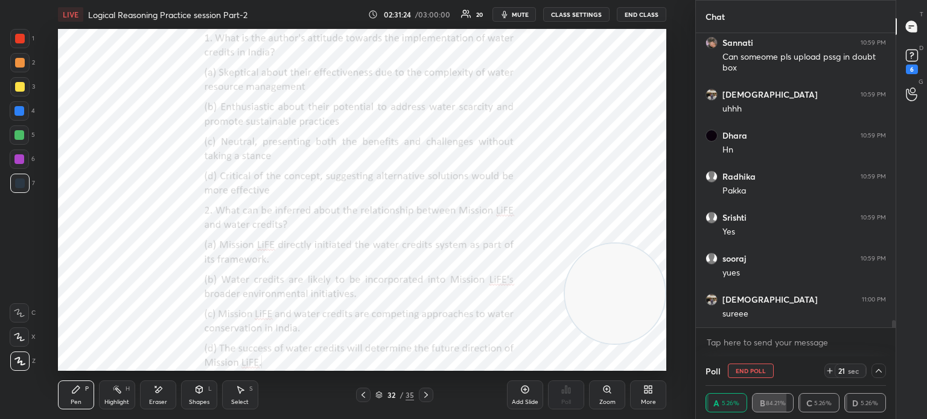
scroll to position [11754, 0]
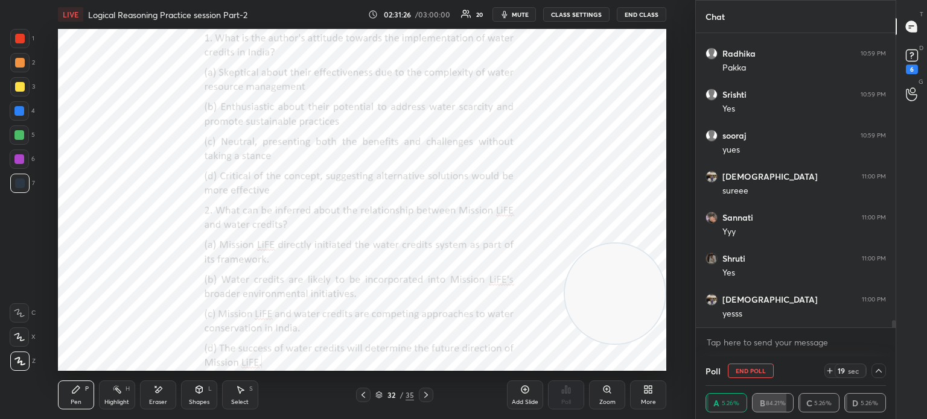
click at [875, 373] on icon at bounding box center [879, 371] width 10 height 10
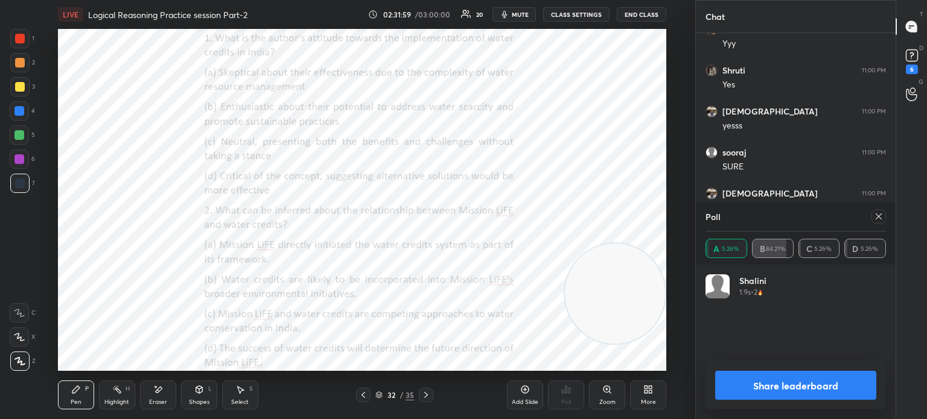
click at [881, 215] on icon at bounding box center [879, 217] width 10 height 10
type textarea "x"
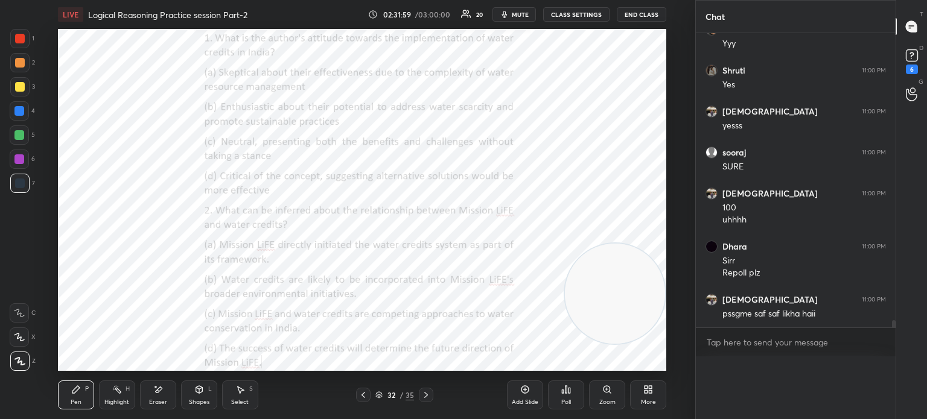
scroll to position [0, 0]
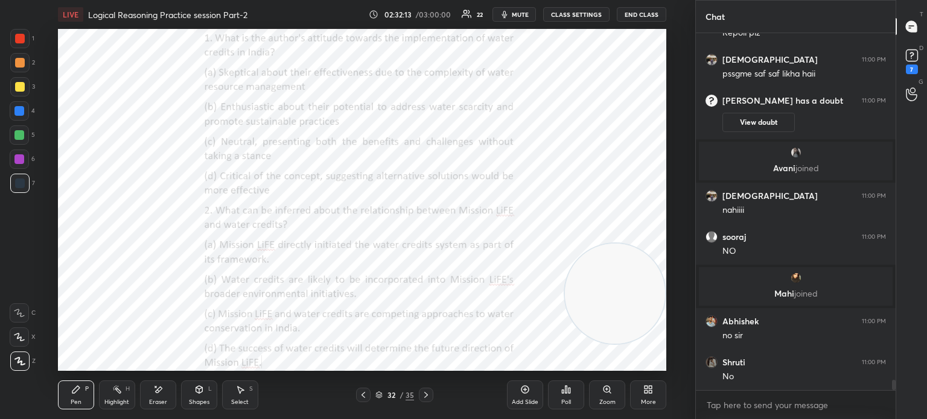
click at [565, 398] on div "Poll" at bounding box center [566, 395] width 36 height 29
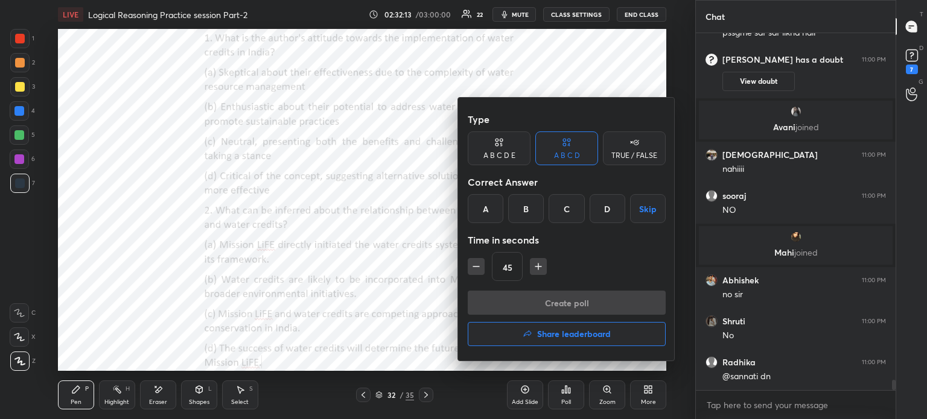
click at [521, 206] on div "B" at bounding box center [526, 208] width 36 height 29
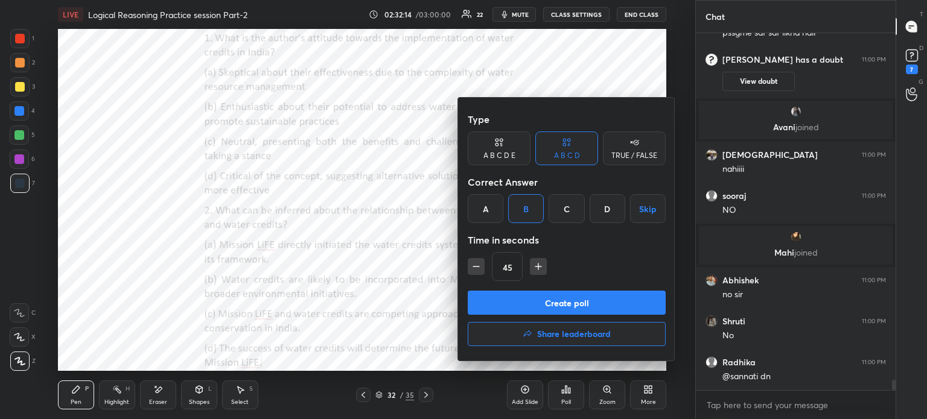
click at [478, 262] on icon "button" at bounding box center [476, 267] width 12 height 12
click at [475, 264] on icon "button" at bounding box center [476, 267] width 12 height 12
type input "15"
click at [471, 265] on div "15" at bounding box center [567, 266] width 198 height 29
click at [500, 293] on button "Create poll" at bounding box center [567, 303] width 198 height 24
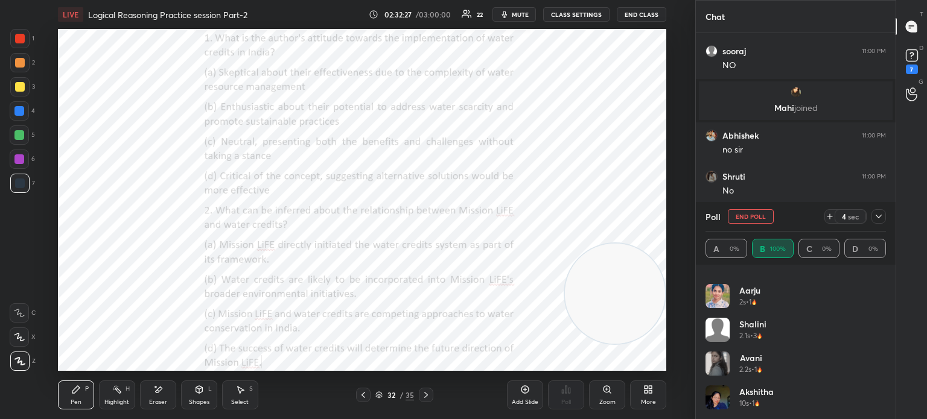
click at [879, 218] on icon at bounding box center [878, 217] width 6 height 4
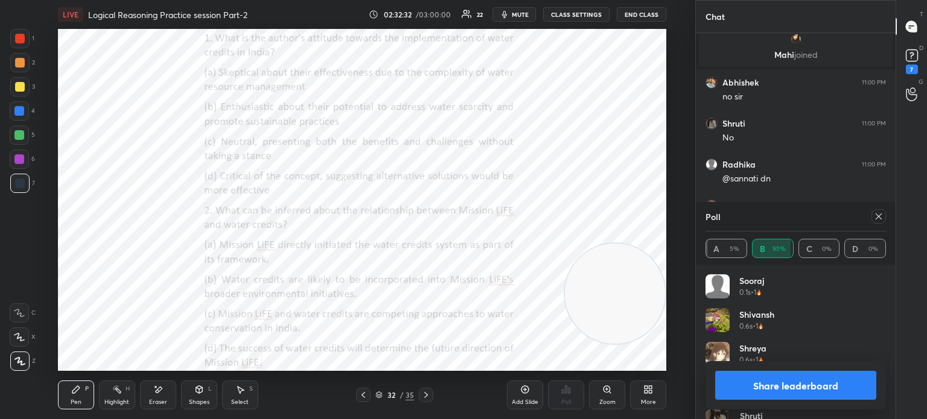
click at [876, 217] on icon at bounding box center [879, 217] width 10 height 10
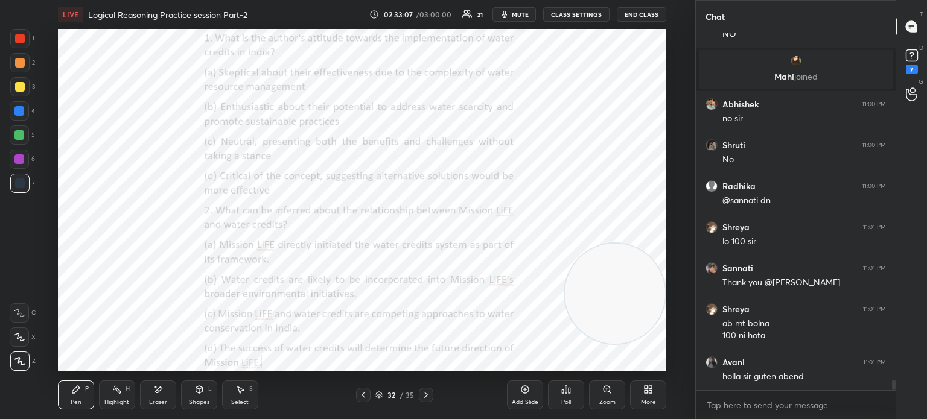
click at [567, 399] on div "Poll" at bounding box center [566, 402] width 10 height 6
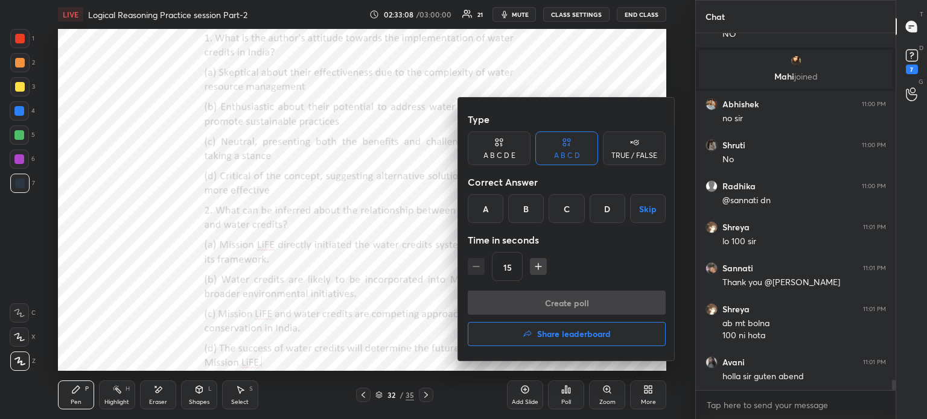
click at [530, 205] on div "B" at bounding box center [526, 208] width 36 height 29
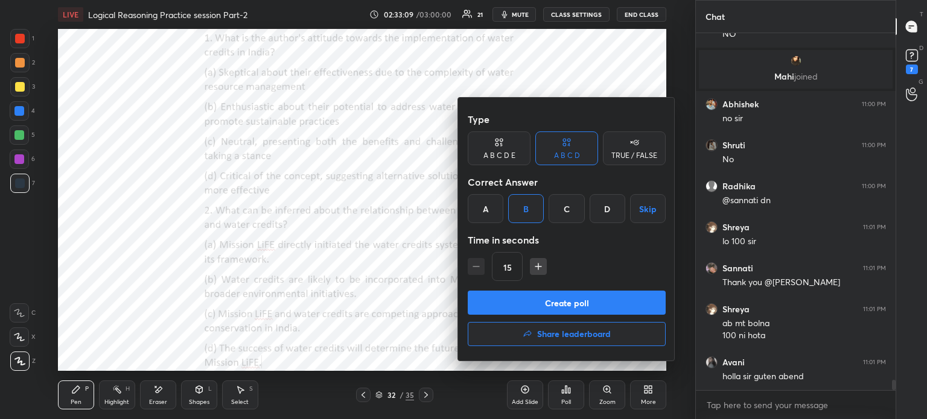
click at [529, 299] on button "Create poll" at bounding box center [567, 303] width 198 height 24
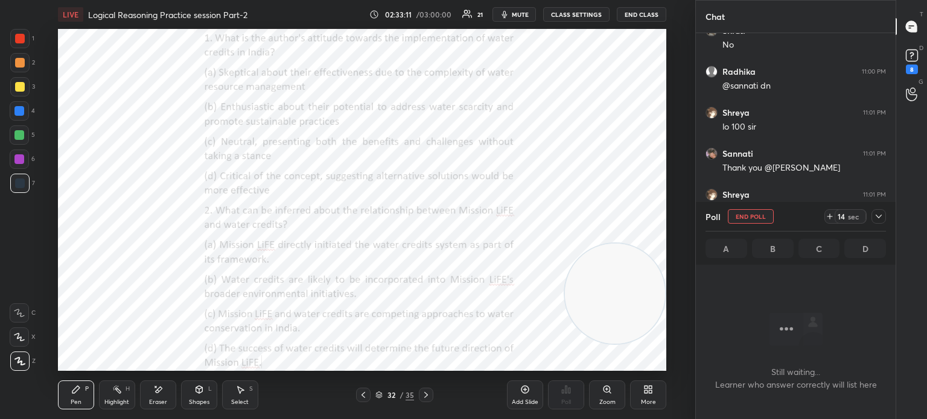
click at [828, 217] on icon at bounding box center [829, 217] width 5 height 0
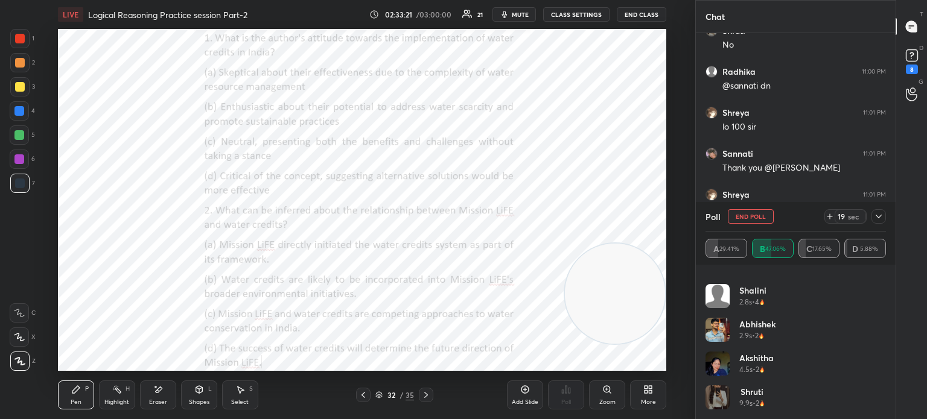
click at [878, 217] on icon at bounding box center [879, 217] width 10 height 10
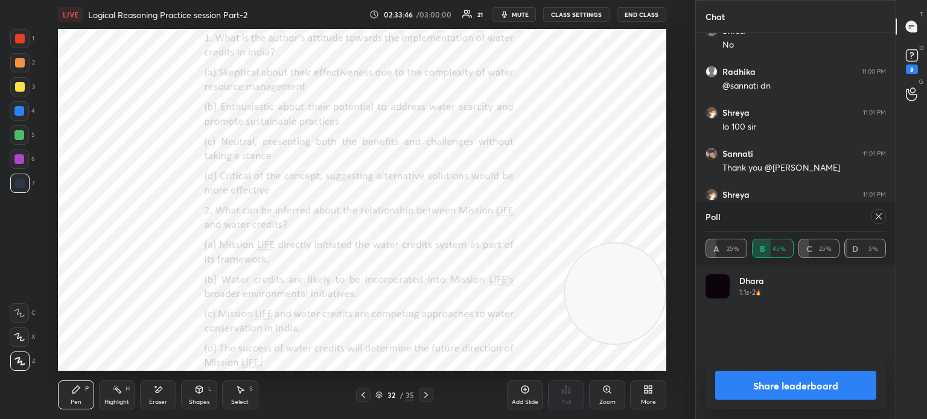
scroll to position [4, 4]
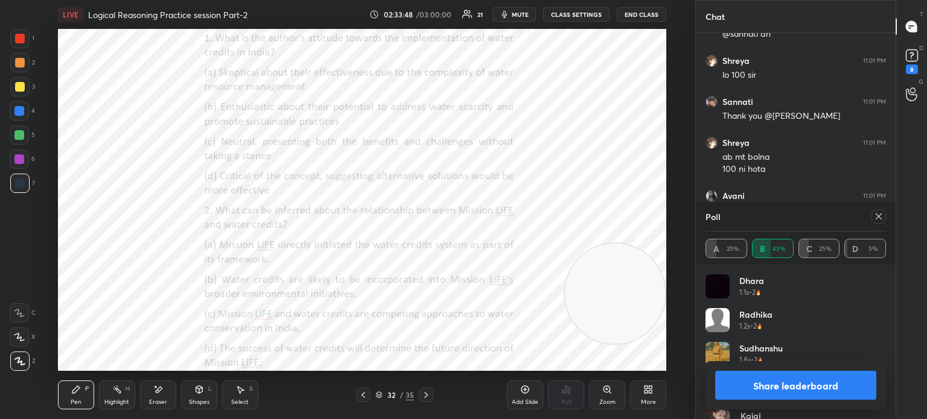
click at [731, 384] on button "Share leaderboard" at bounding box center [795, 385] width 161 height 29
type textarea "x"
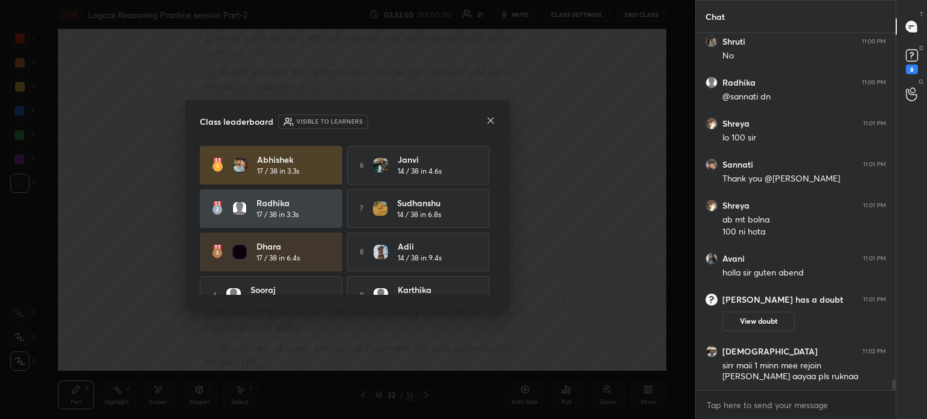
click at [490, 121] on icon at bounding box center [491, 121] width 6 height 6
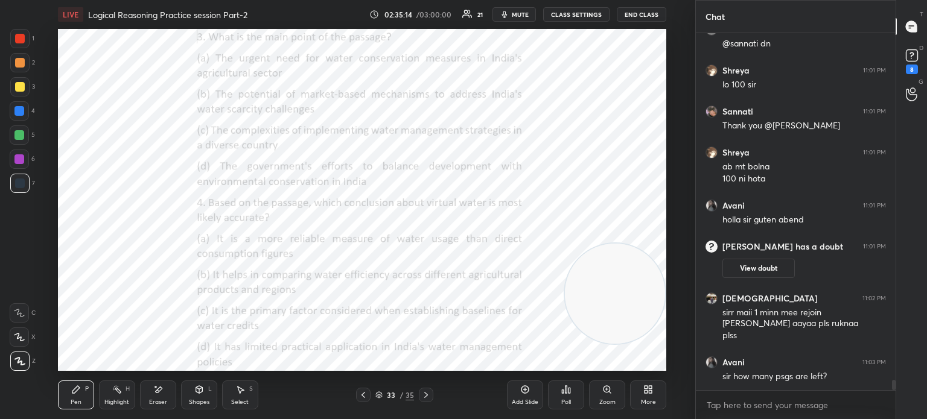
scroll to position [12095, 0]
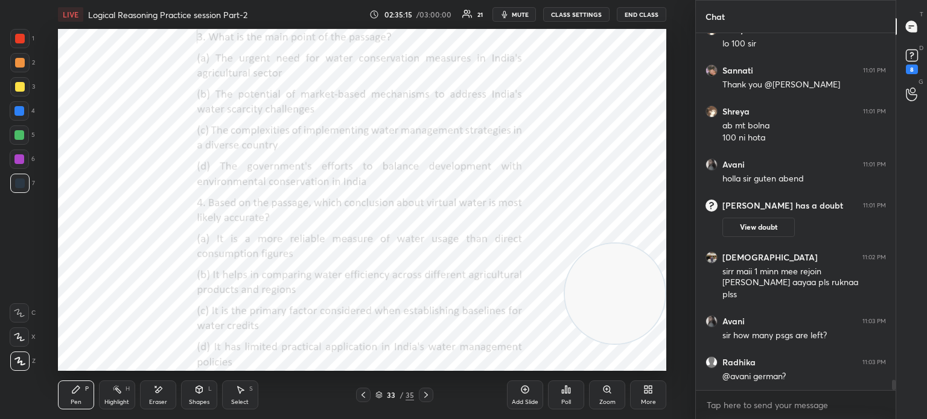
click at [562, 399] on div "Poll" at bounding box center [566, 402] width 10 height 6
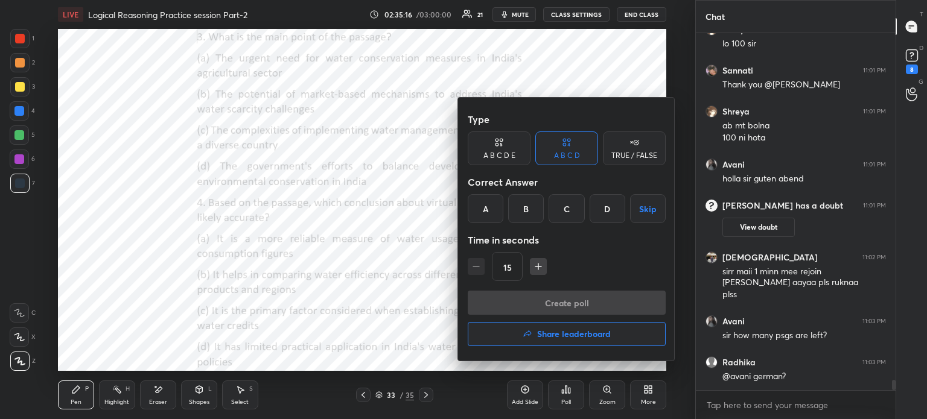
click at [556, 59] on div at bounding box center [463, 209] width 927 height 419
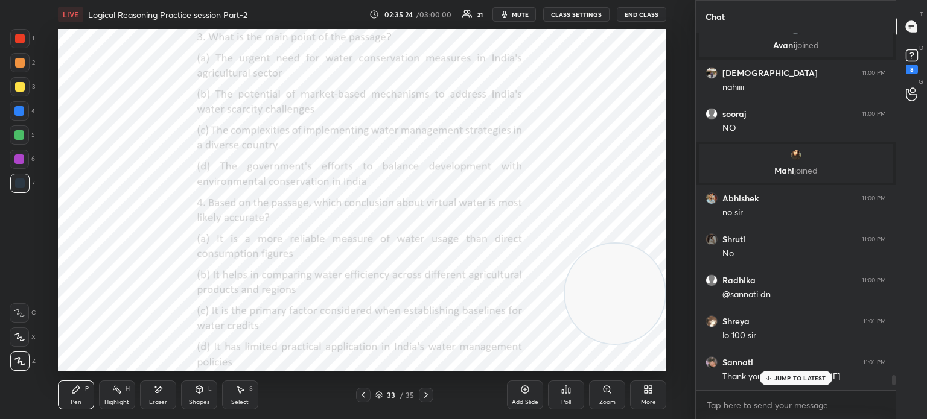
scroll to position [11829, 0]
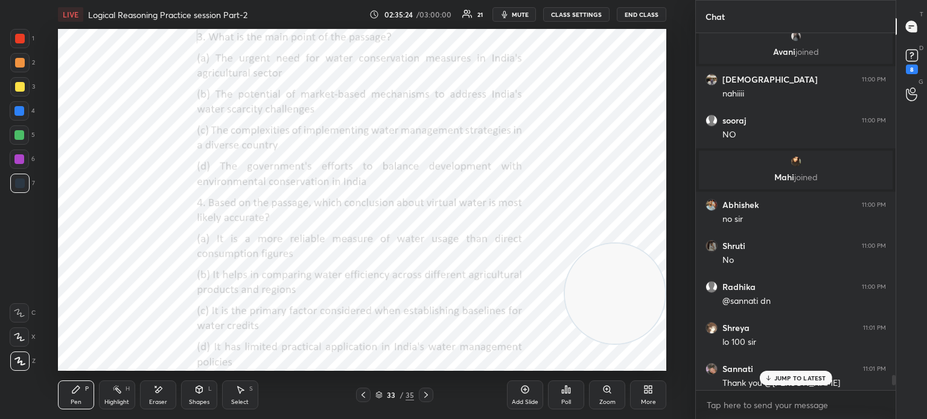
click at [795, 162] on img "grid" at bounding box center [796, 162] width 12 height 12
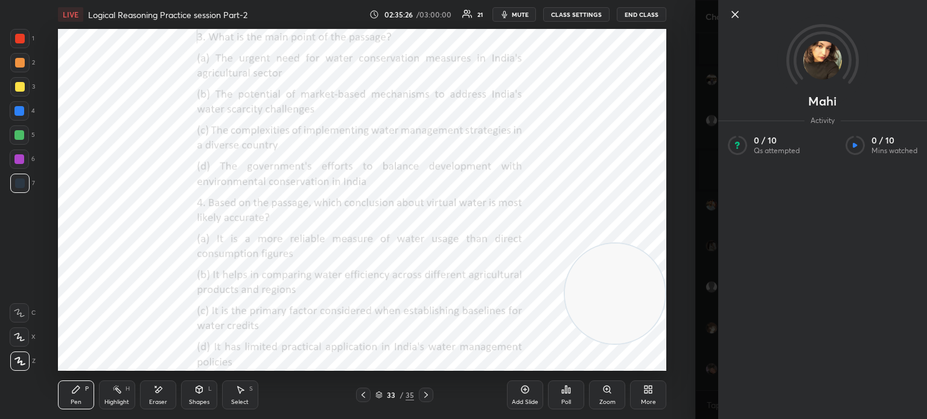
click at [731, 15] on icon at bounding box center [735, 14] width 14 height 14
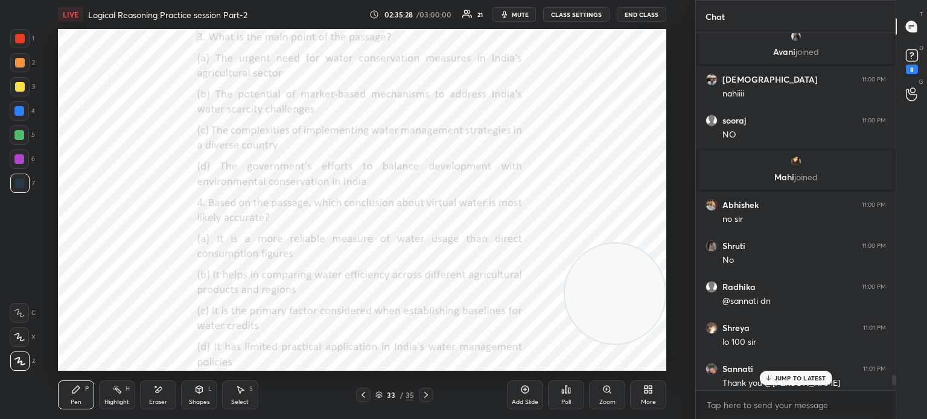
click at [794, 160] on img "grid" at bounding box center [796, 162] width 12 height 12
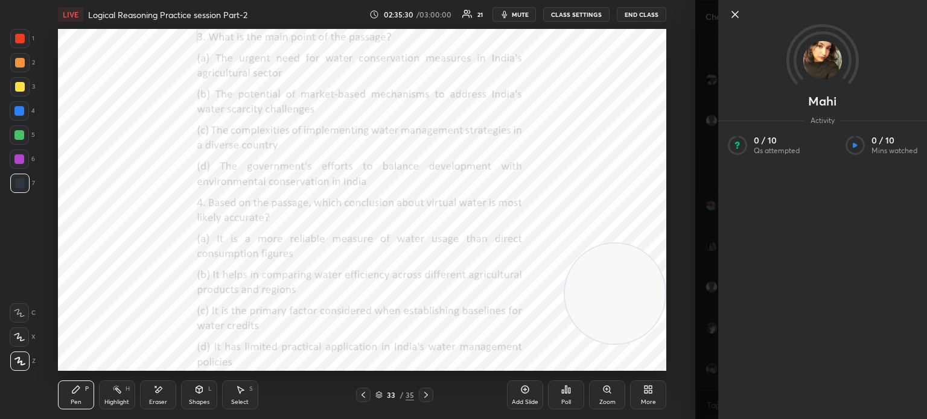
click at [733, 14] on icon at bounding box center [735, 14] width 14 height 14
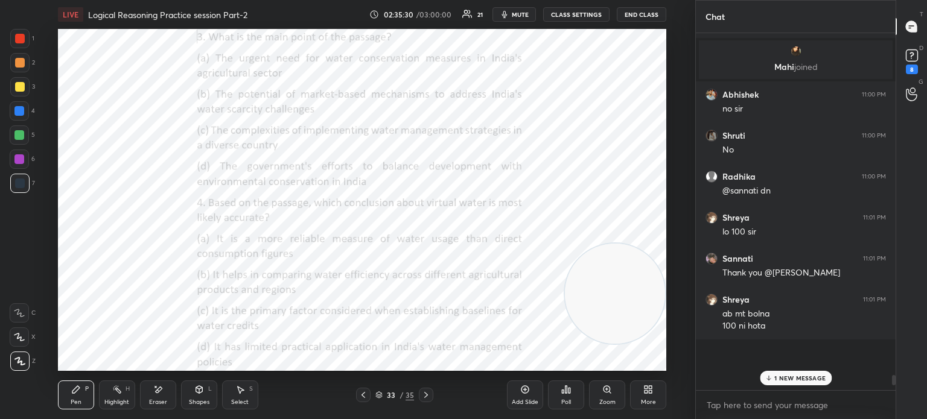
scroll to position [12169, 0]
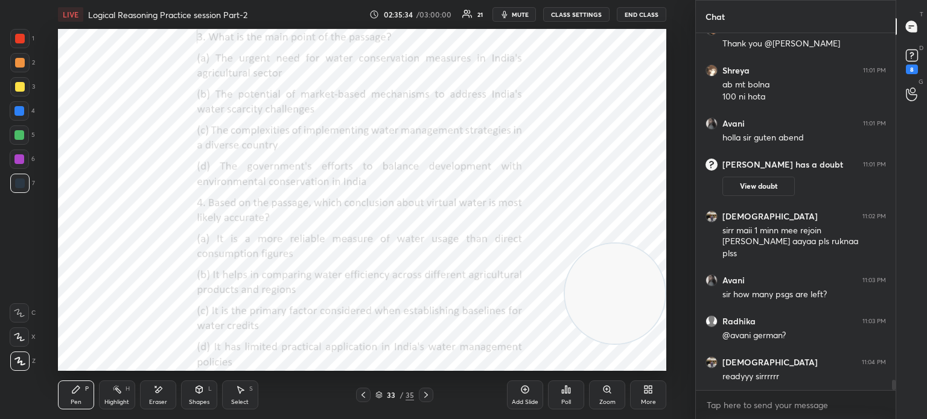
click at [568, 398] on div "Poll" at bounding box center [566, 395] width 36 height 29
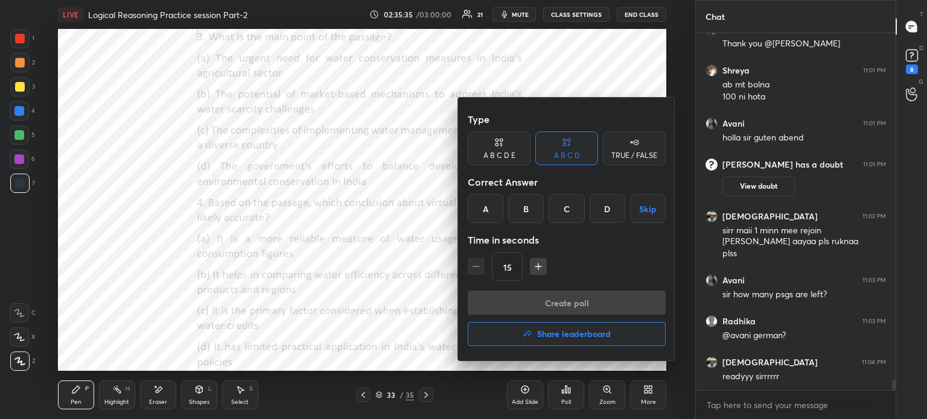
click at [521, 210] on div "B" at bounding box center [526, 208] width 36 height 29
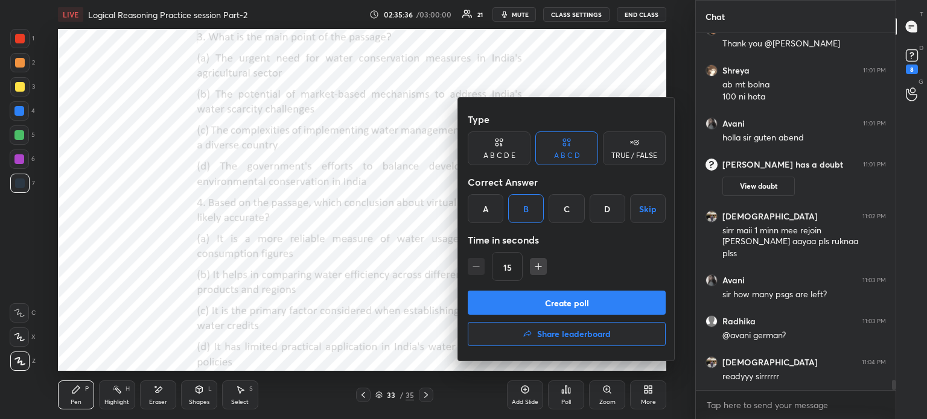
click at [532, 266] on icon "button" at bounding box center [538, 267] width 12 height 12
type input "30"
click at [517, 300] on button "Create poll" at bounding box center [567, 303] width 198 height 24
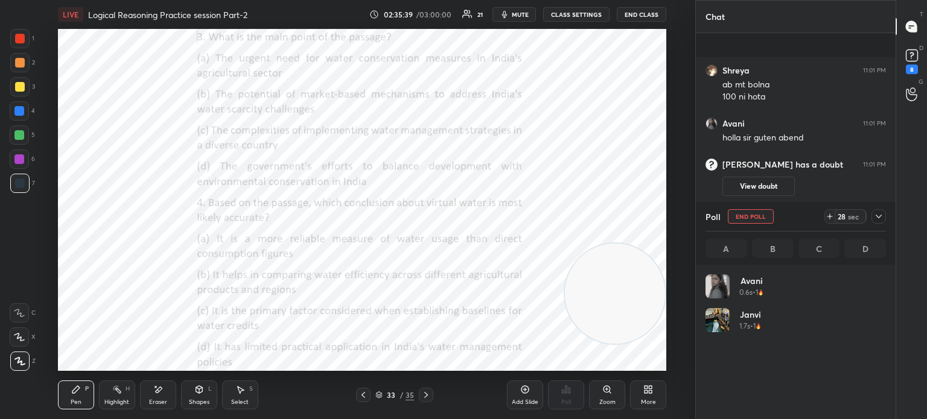
scroll to position [12273, 0]
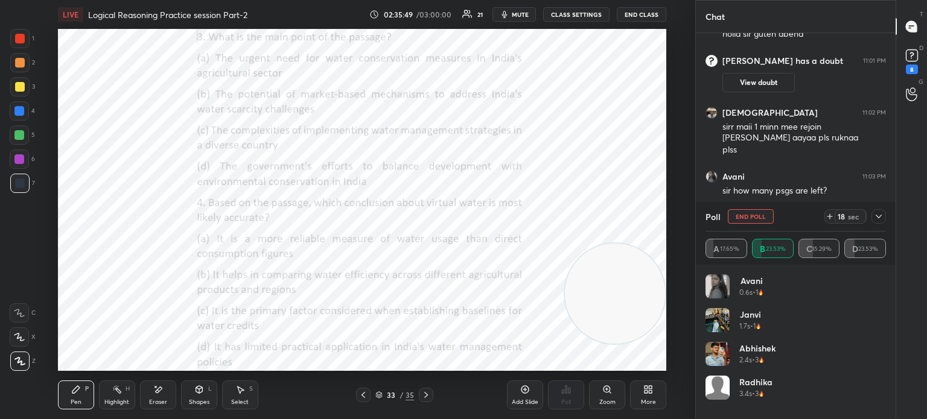
click at [876, 218] on icon at bounding box center [879, 217] width 10 height 10
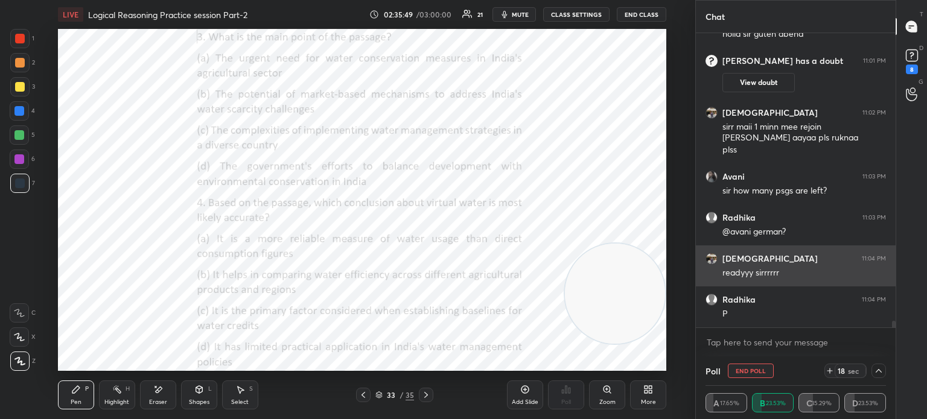
scroll to position [0, 4]
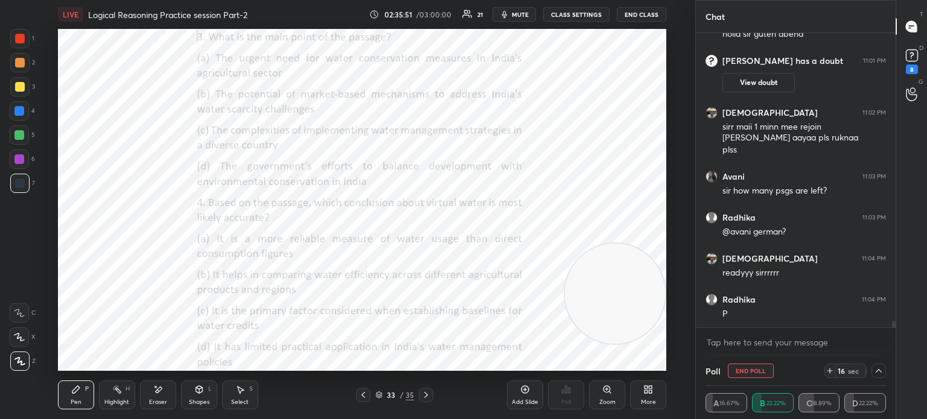
click at [876, 370] on icon at bounding box center [879, 371] width 10 height 10
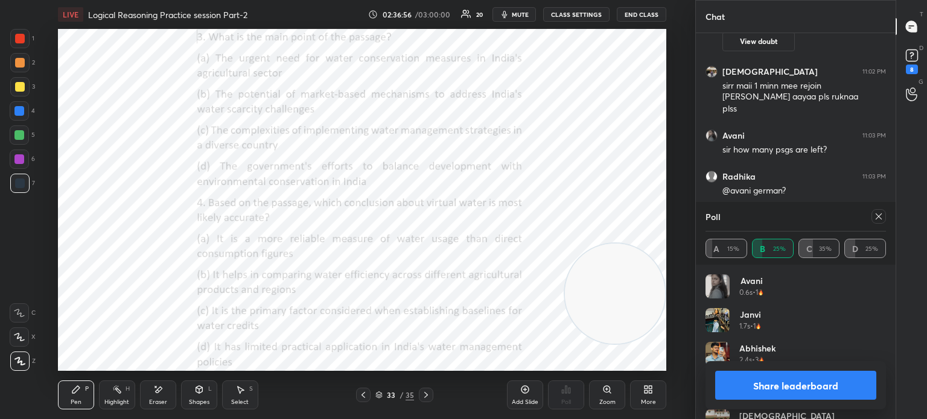
scroll to position [12355, 0]
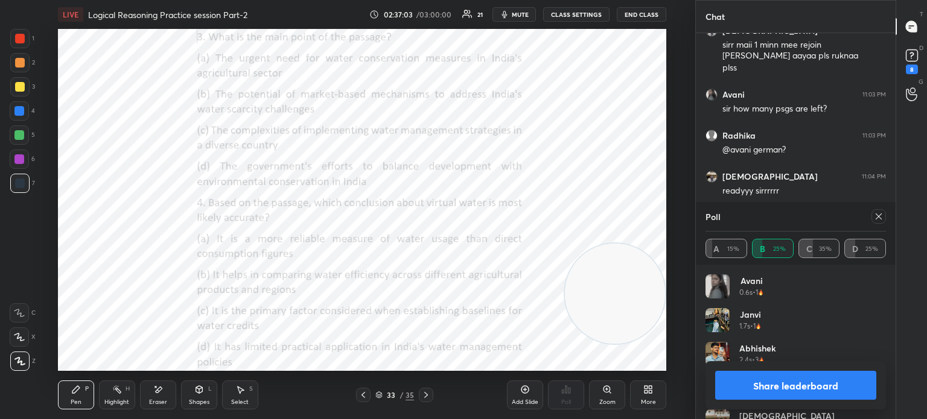
click at [877, 219] on icon at bounding box center [879, 217] width 10 height 10
type textarea "x"
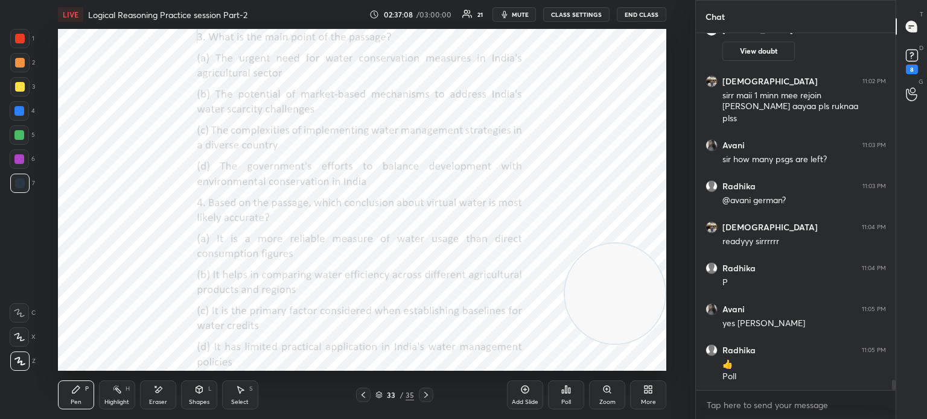
scroll to position [12345, 0]
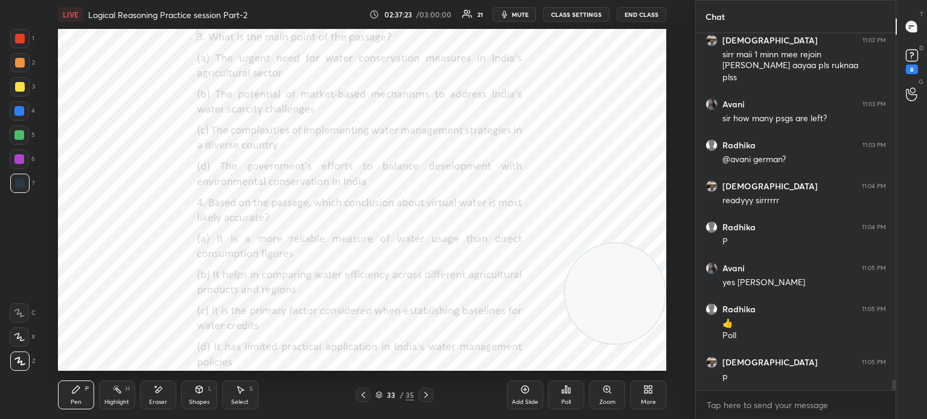
click at [567, 400] on div "Poll" at bounding box center [566, 402] width 10 height 6
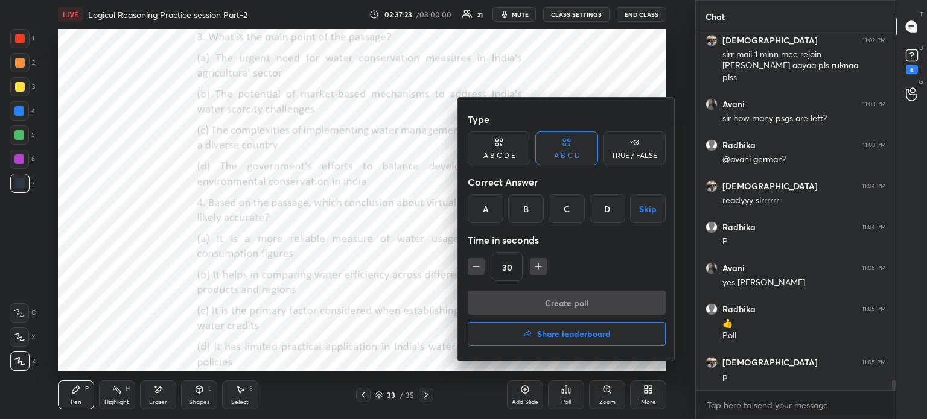
click at [527, 207] on div "B" at bounding box center [526, 208] width 36 height 29
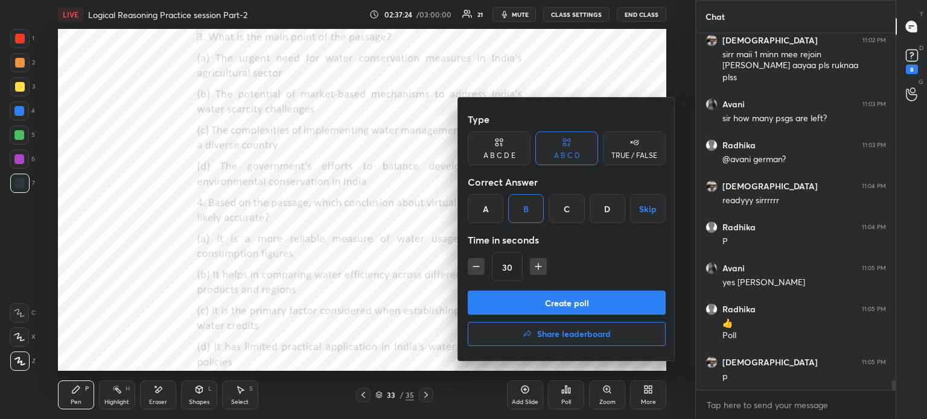
click at [535, 266] on icon "button" at bounding box center [538, 267] width 12 height 12
type input "45"
click at [519, 295] on button "Create poll" at bounding box center [567, 303] width 198 height 24
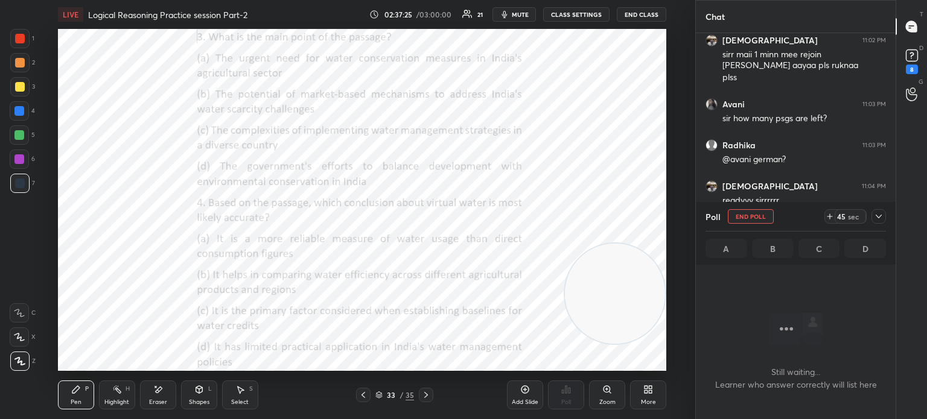
scroll to position [3, 4]
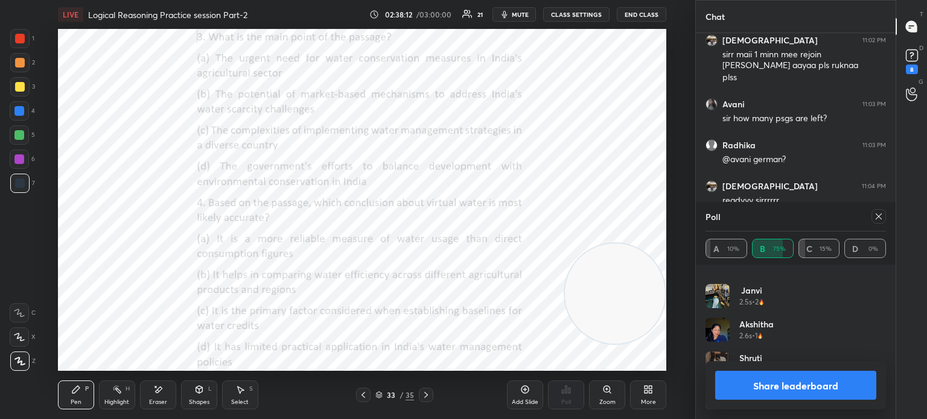
click at [880, 215] on icon at bounding box center [879, 217] width 10 height 10
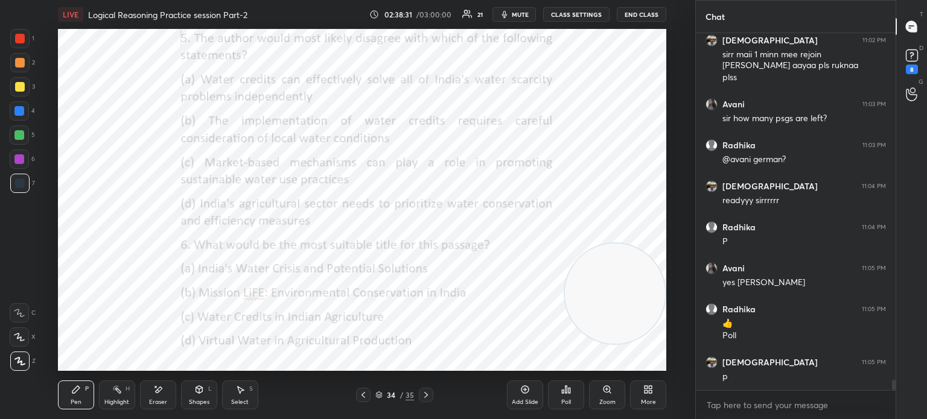
scroll to position [12386, 0]
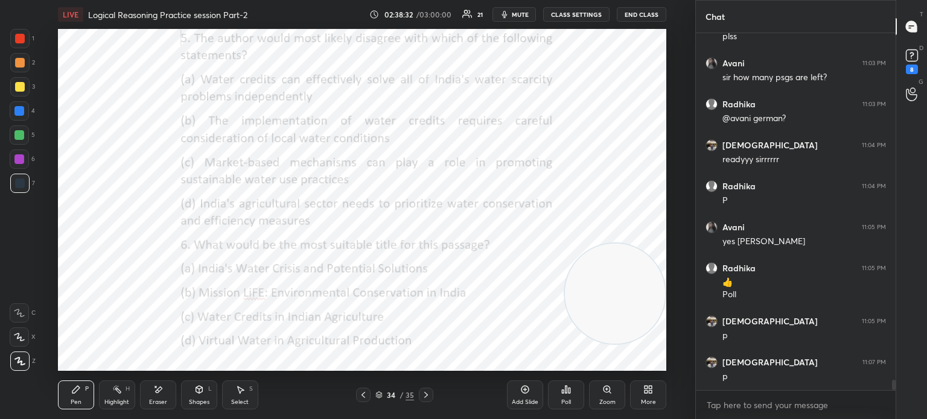
click at [567, 387] on icon at bounding box center [566, 389] width 2 height 7
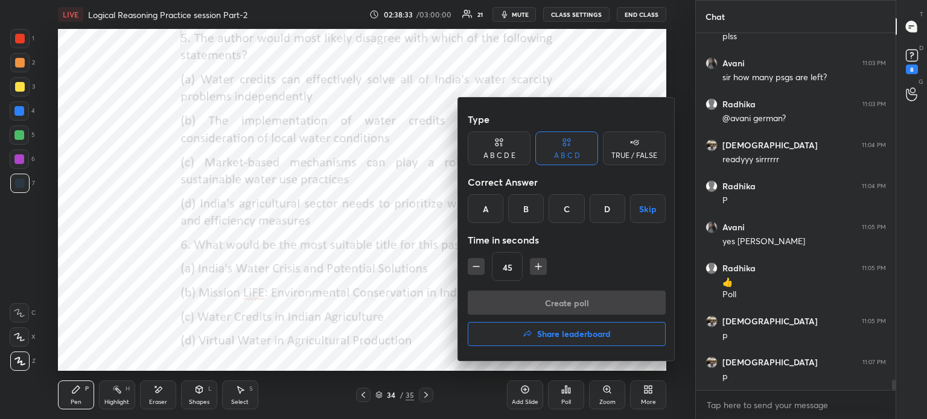
click at [480, 206] on div "A" at bounding box center [486, 208] width 36 height 29
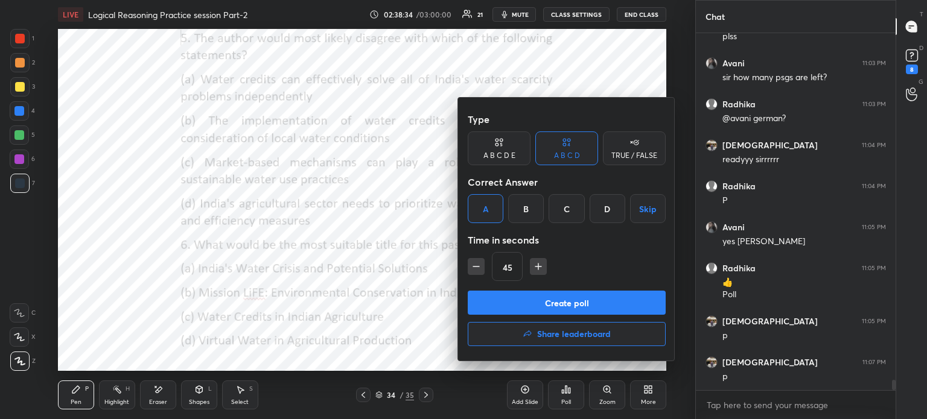
click at [516, 300] on button "Create poll" at bounding box center [567, 303] width 198 height 24
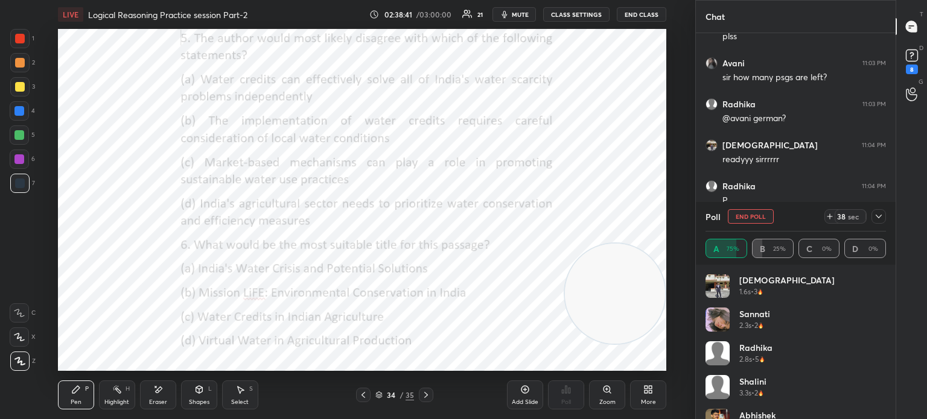
scroll to position [126, 0]
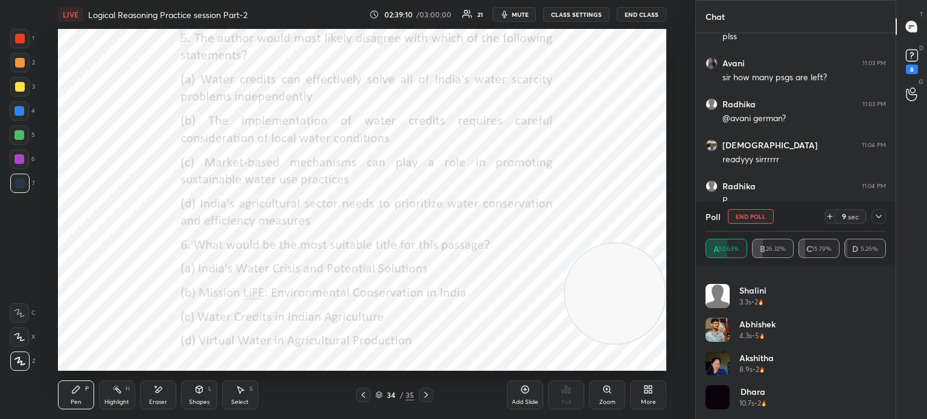
click at [878, 215] on icon at bounding box center [879, 217] width 10 height 10
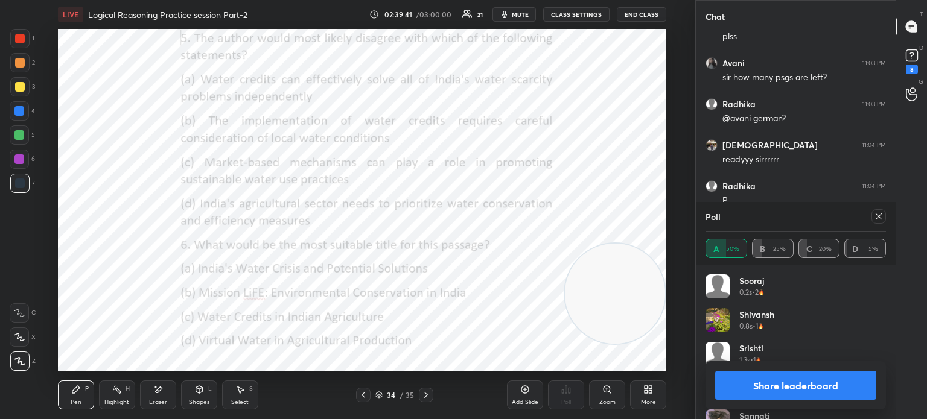
scroll to position [12490, 0]
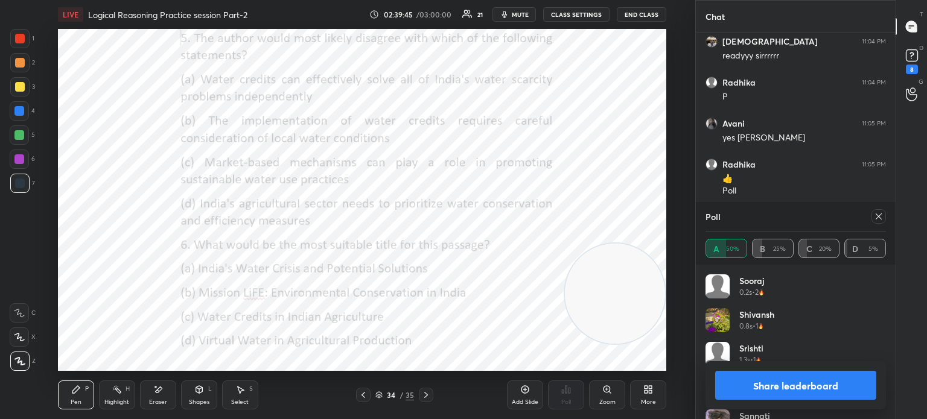
click at [782, 384] on button "Share leaderboard" at bounding box center [795, 385] width 161 height 29
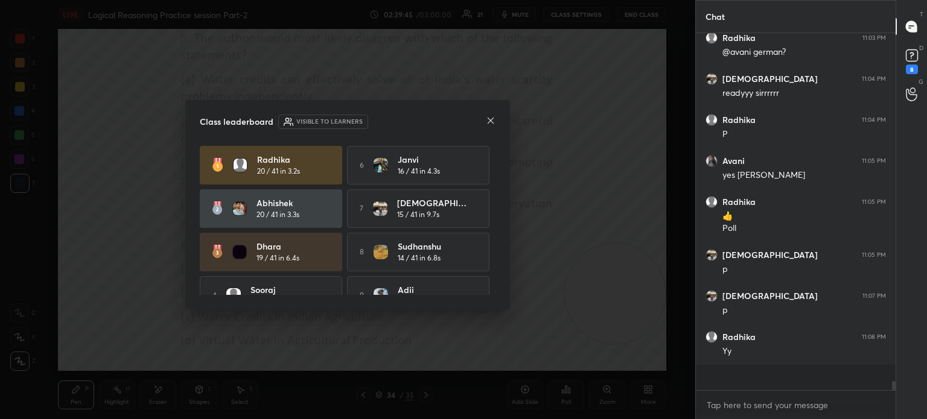
scroll to position [352, 196]
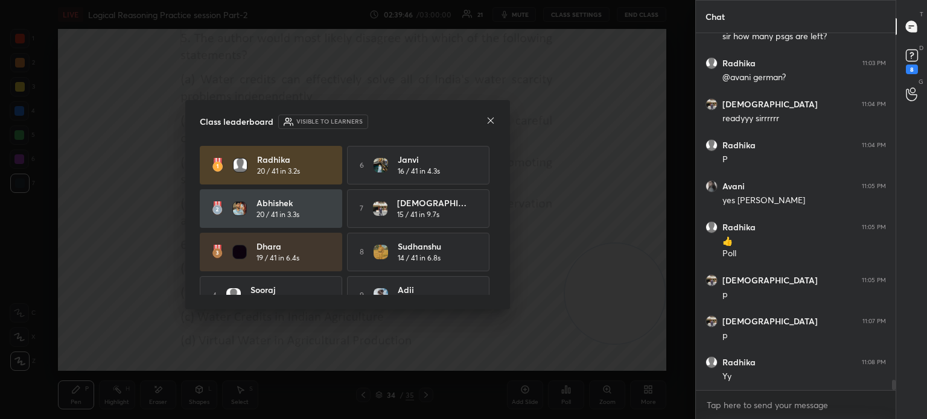
click at [490, 122] on icon at bounding box center [491, 121] width 10 height 10
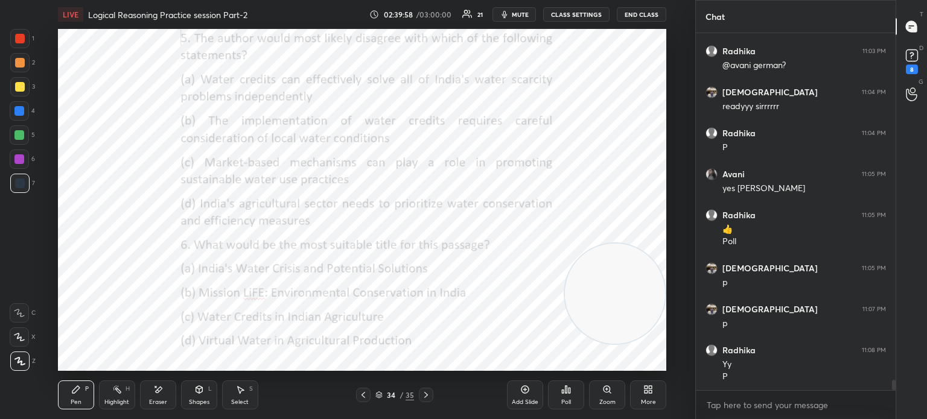
click at [564, 393] on icon at bounding box center [563, 391] width 2 height 3
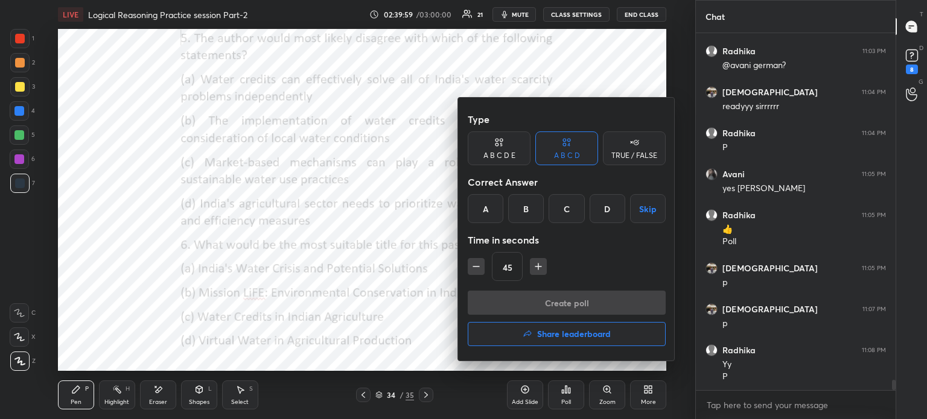
click at [486, 206] on div "A" at bounding box center [486, 208] width 36 height 29
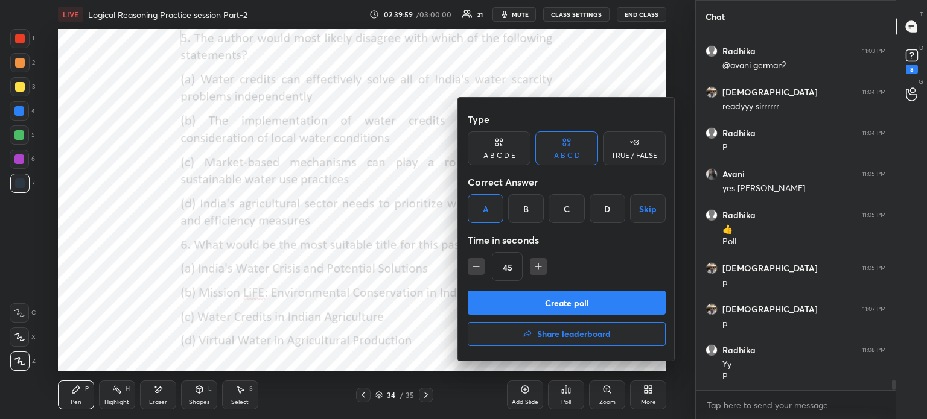
click at [512, 298] on button "Create poll" at bounding box center [567, 303] width 198 height 24
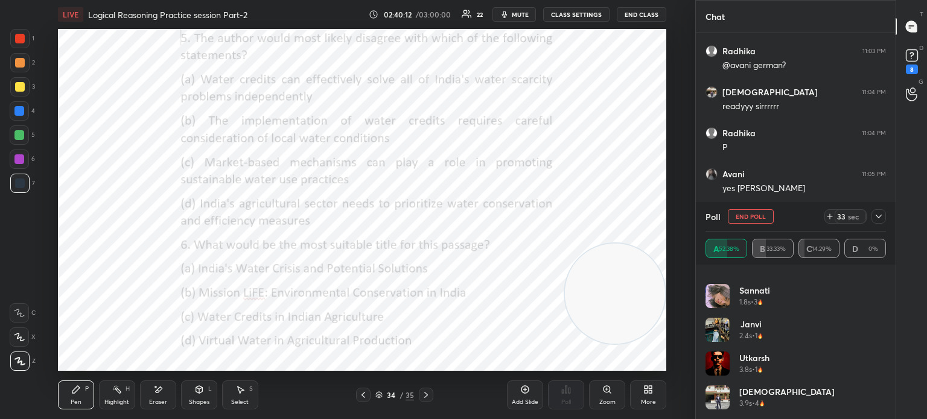
click at [879, 219] on icon at bounding box center [879, 217] width 10 height 10
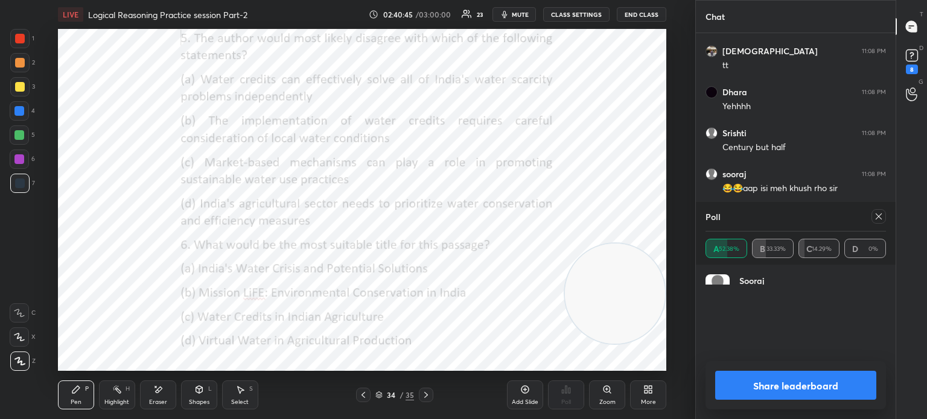
click at [876, 370] on div "Share leaderboard" at bounding box center [795, 385] width 180 height 48
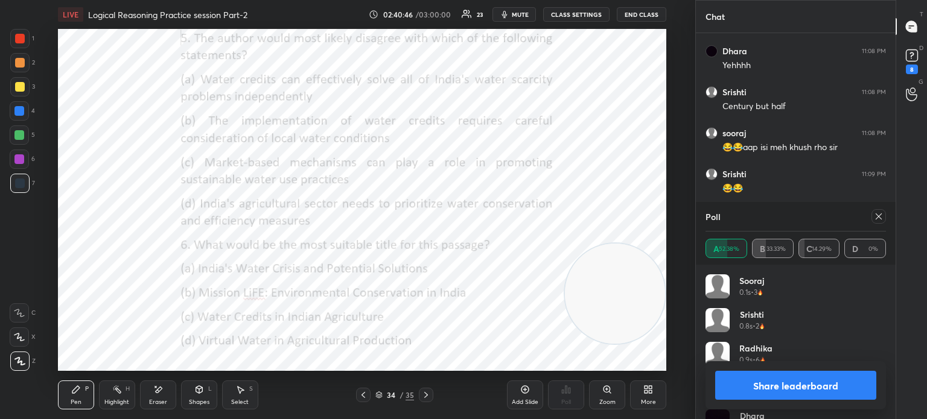
click at [876, 220] on icon at bounding box center [879, 217] width 10 height 10
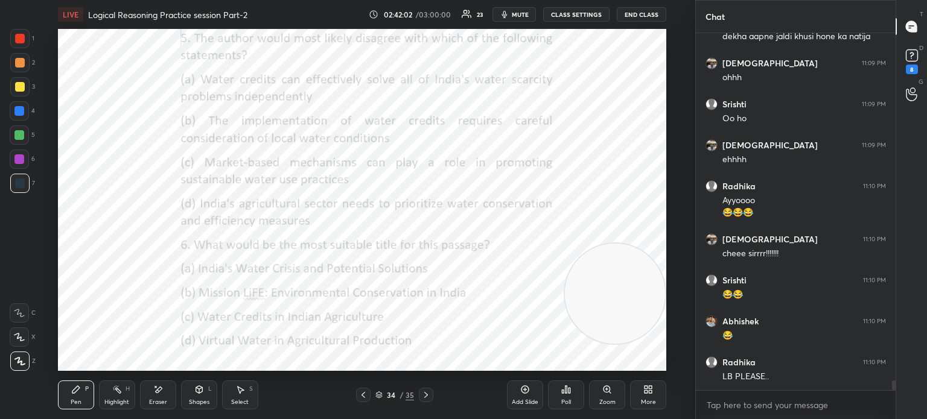
scroll to position [12928, 0]
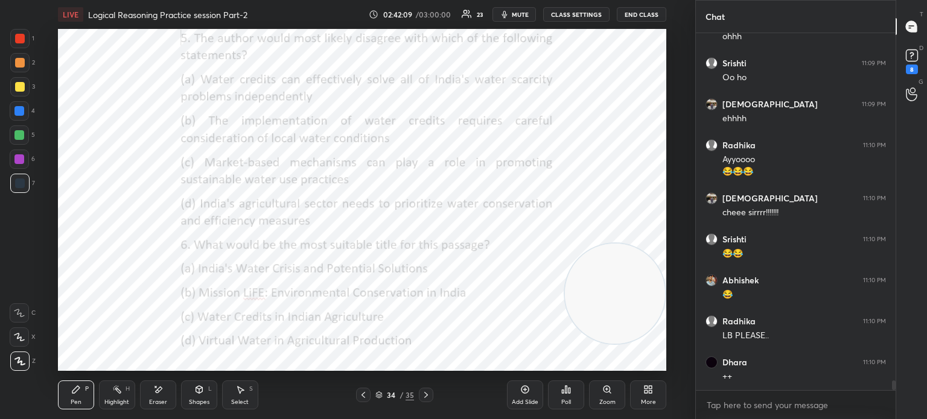
click at [560, 401] on div "Poll" at bounding box center [566, 395] width 36 height 29
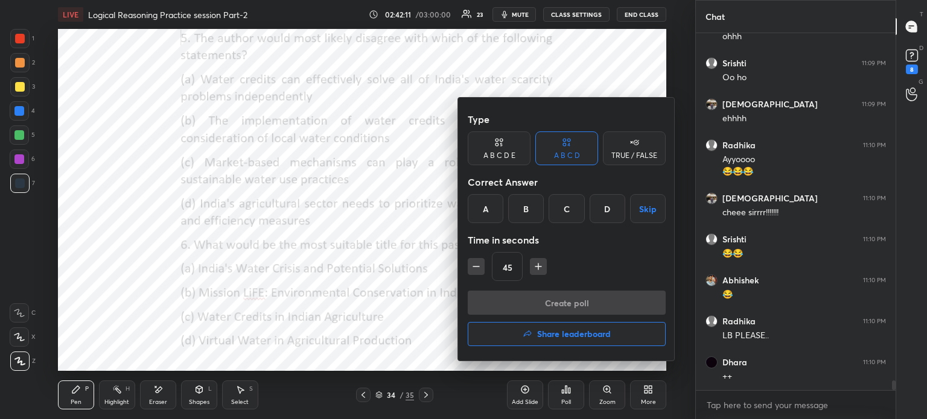
click at [506, 330] on button "Share leaderboard" at bounding box center [567, 334] width 198 height 24
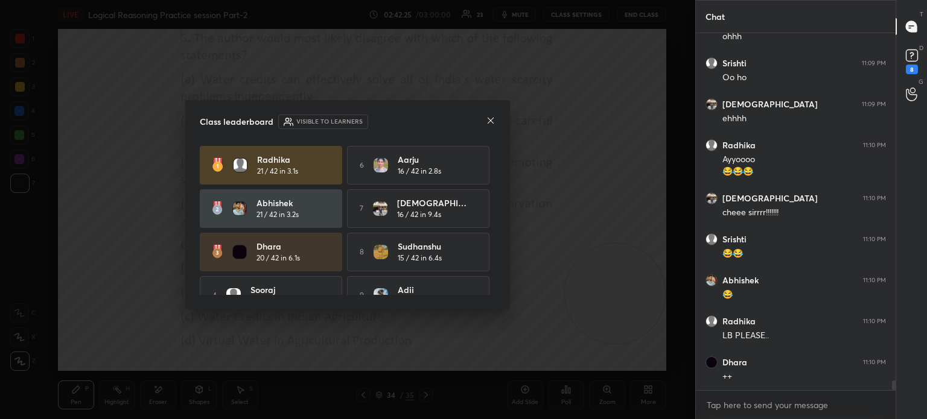
scroll to position [66, 0]
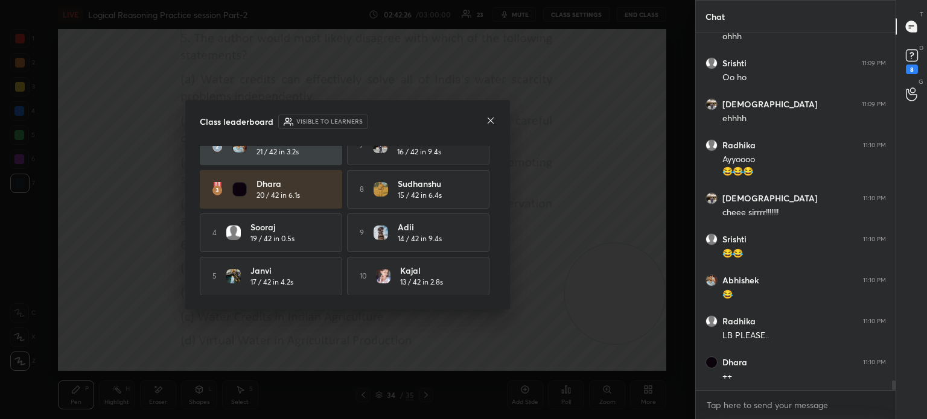
click at [491, 120] on icon at bounding box center [491, 121] width 6 height 6
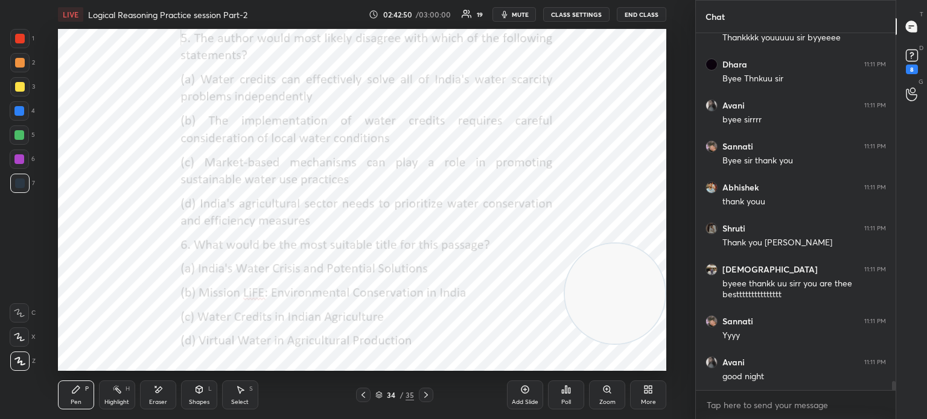
scroll to position [13513, 0]
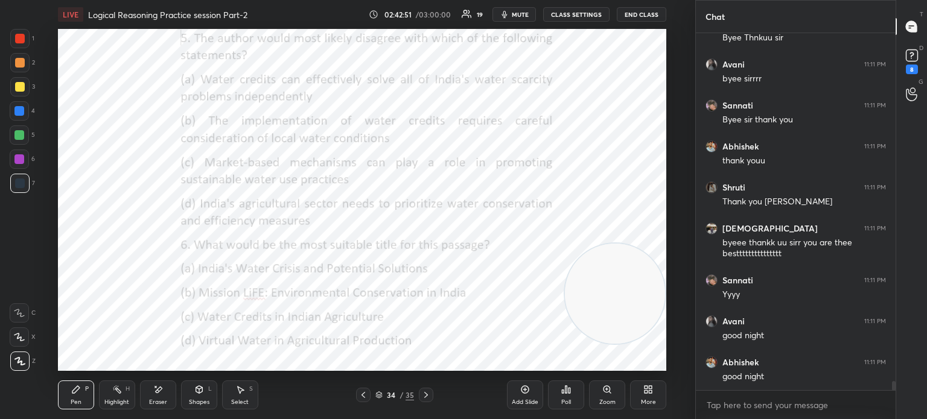
click at [637, 19] on button "End Class" at bounding box center [641, 14] width 49 height 14
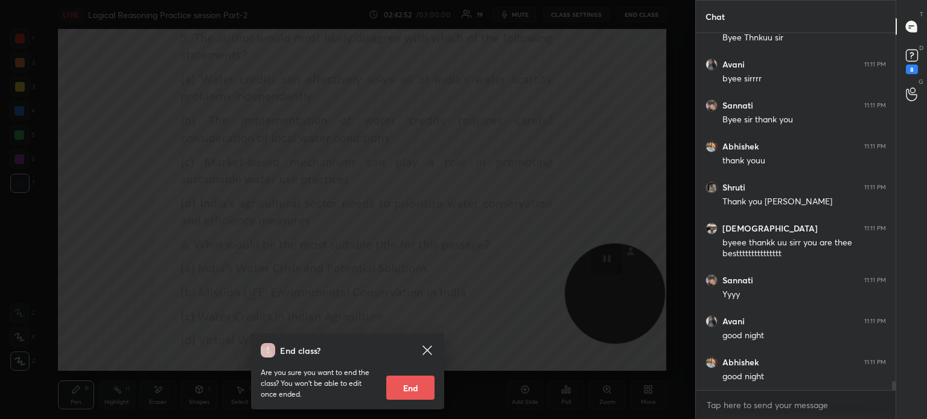
click at [411, 384] on button "End" at bounding box center [410, 388] width 48 height 24
type textarea "x"
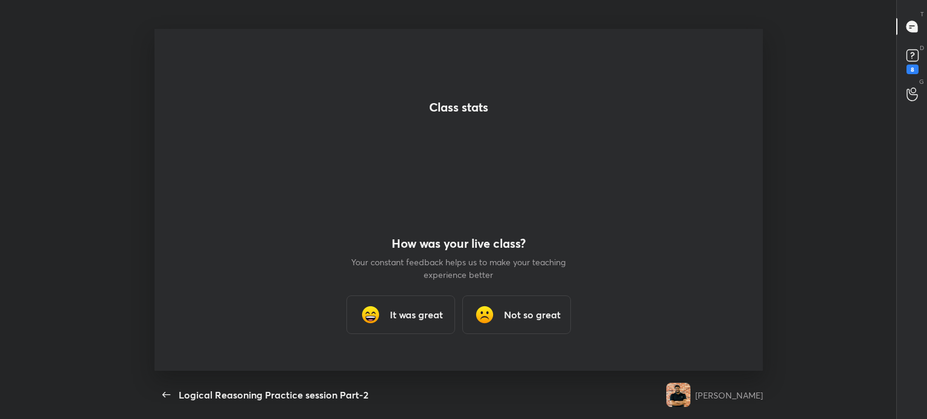
scroll to position [342, 768]
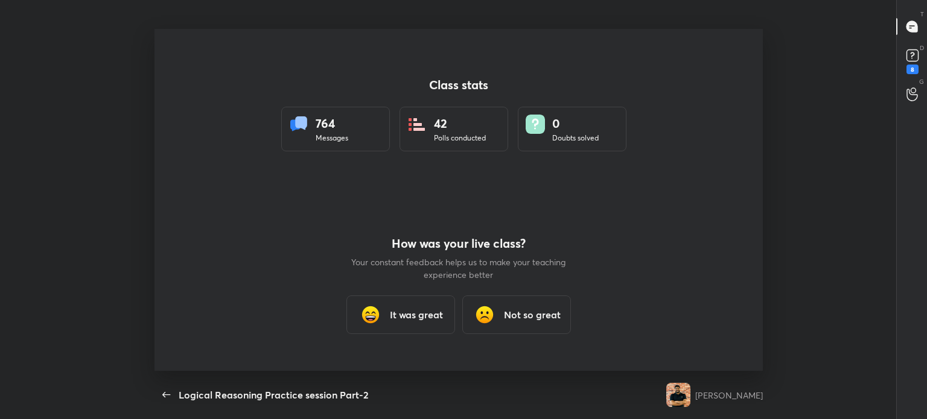
click at [408, 316] on h3 "It was great" at bounding box center [416, 315] width 53 height 14
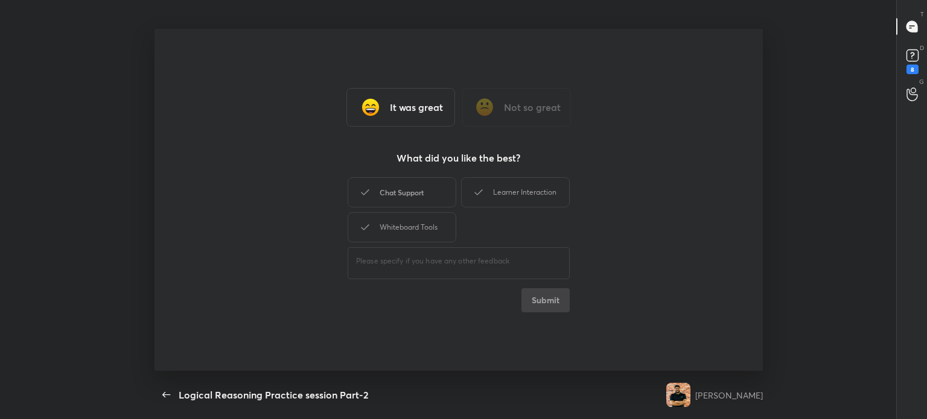
click at [411, 195] on div "Chat Support" at bounding box center [402, 192] width 109 height 30
click at [494, 193] on div "Learner Interaction" at bounding box center [515, 192] width 109 height 30
click at [405, 227] on div "Whiteboard Tools" at bounding box center [402, 227] width 109 height 30
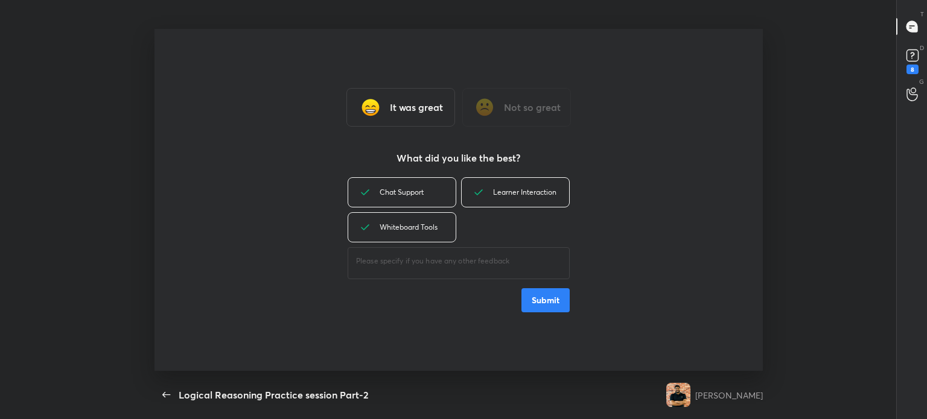
click at [541, 303] on button "Submit" at bounding box center [545, 300] width 48 height 24
